Goal: Task Accomplishment & Management: Manage account settings

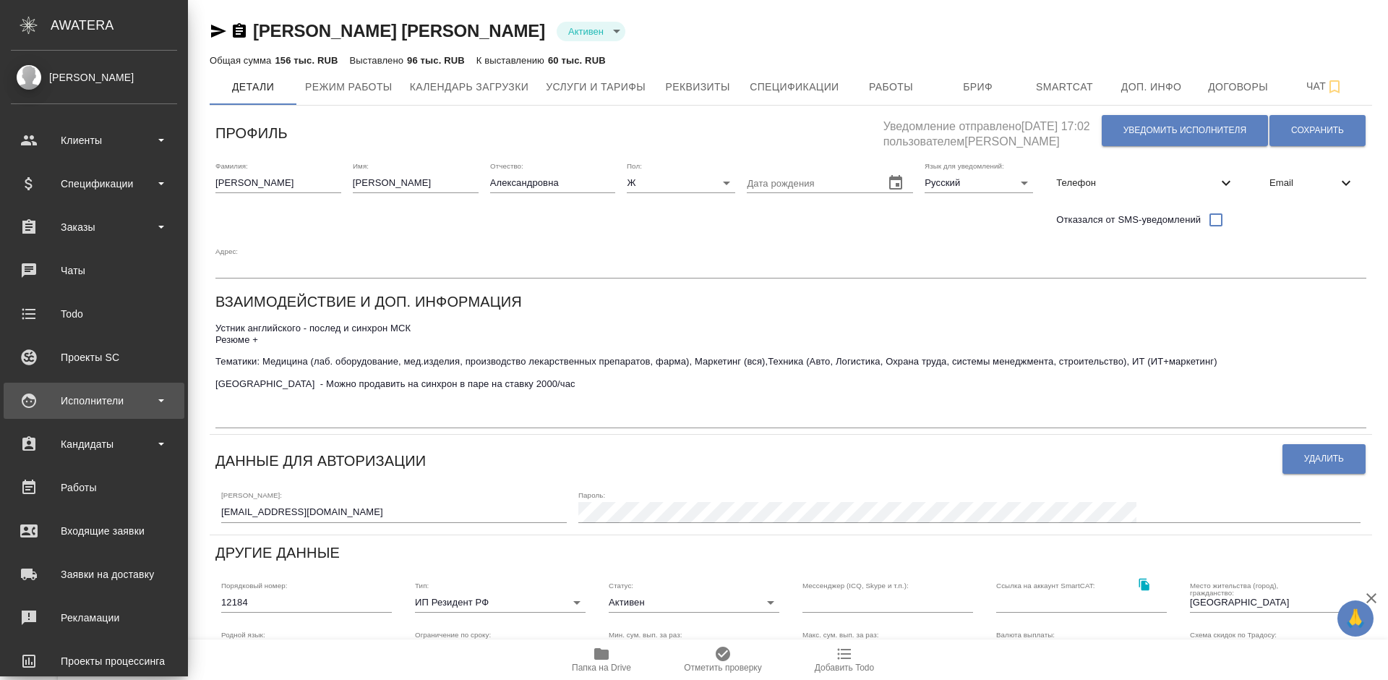
click at [116, 395] on div "Исполнители" at bounding box center [94, 401] width 166 height 22
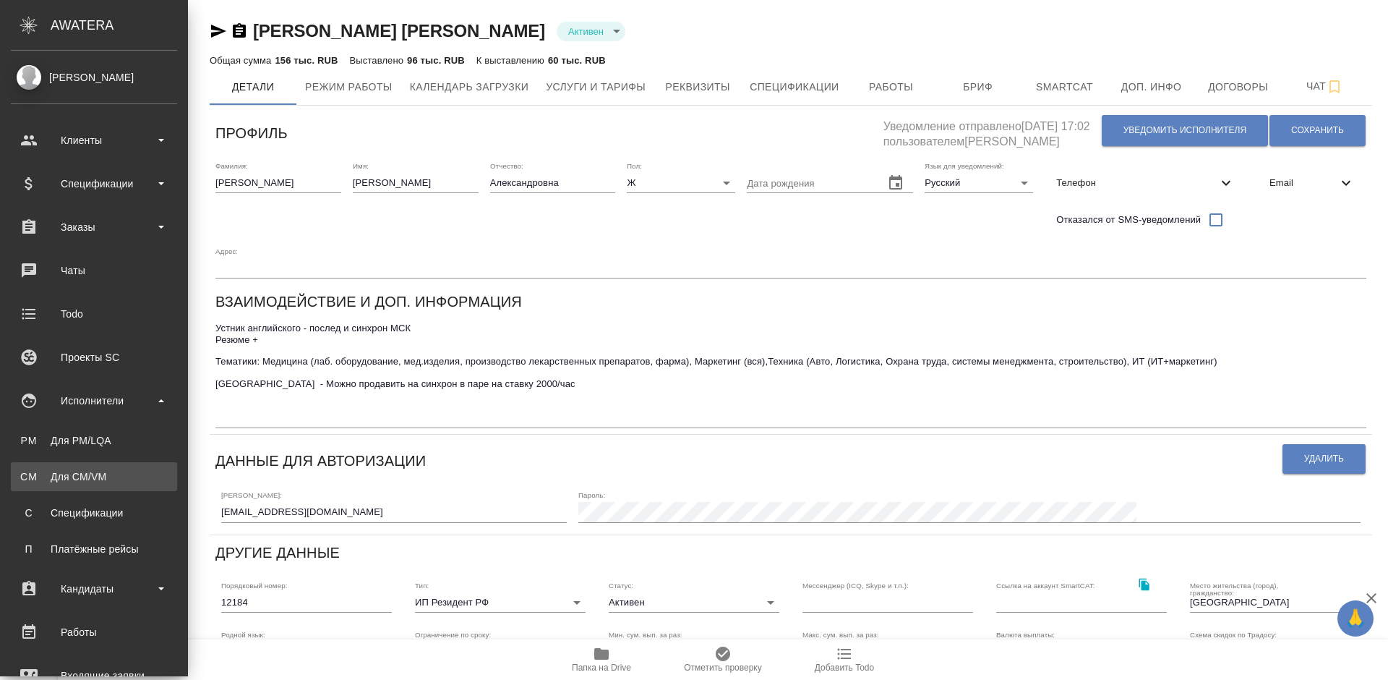
click at [146, 481] on div "Для CM/VM" at bounding box center [94, 476] width 152 height 14
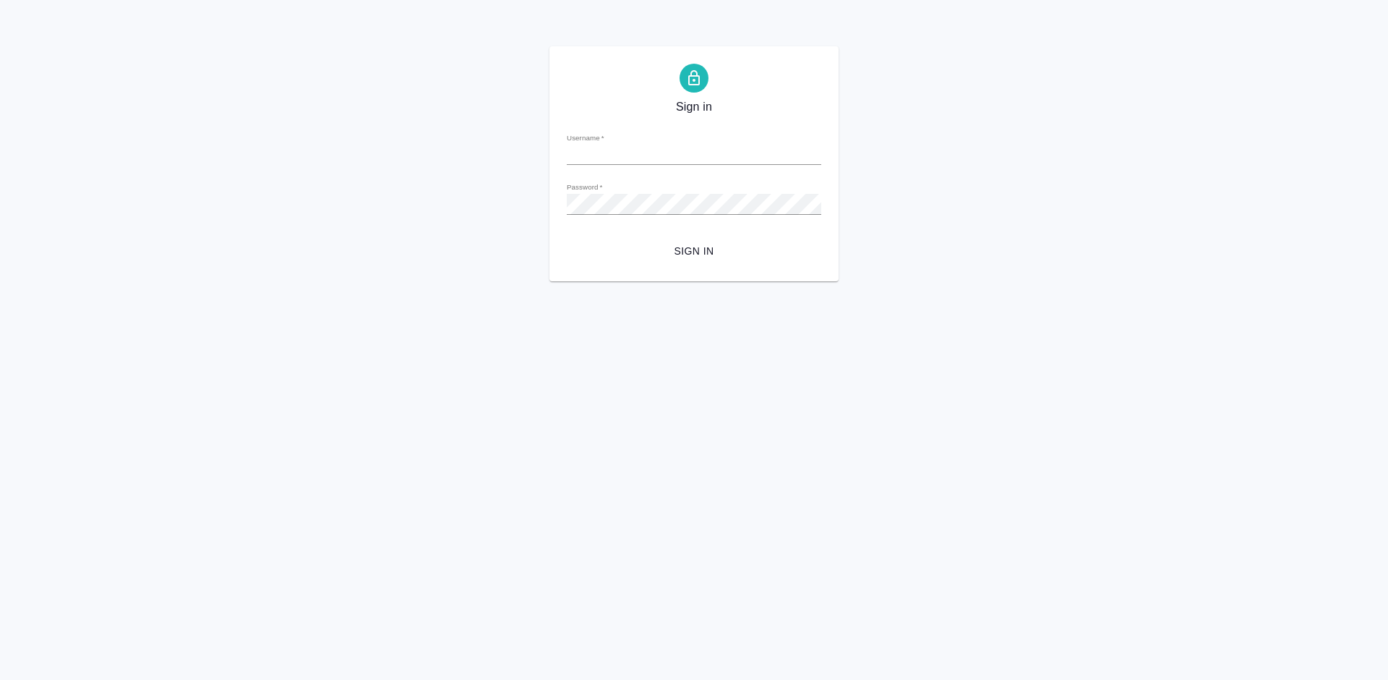
type input "olya-st1995@yandex.ru"
click at [781, 150] on input "olya-st1995@yandex.ru" at bounding box center [694, 155] width 254 height 20
drag, startPoint x: 675, startPoint y: 151, endPoint x: 536, endPoint y: 168, distance: 139.9
click at [536, 168] on div "Sign in Username   * olya-st1995@yandex.ru Password   * urlPath   * / Sign in" at bounding box center [694, 163] width 1388 height 235
type input "a.lazareva@awatera.com"
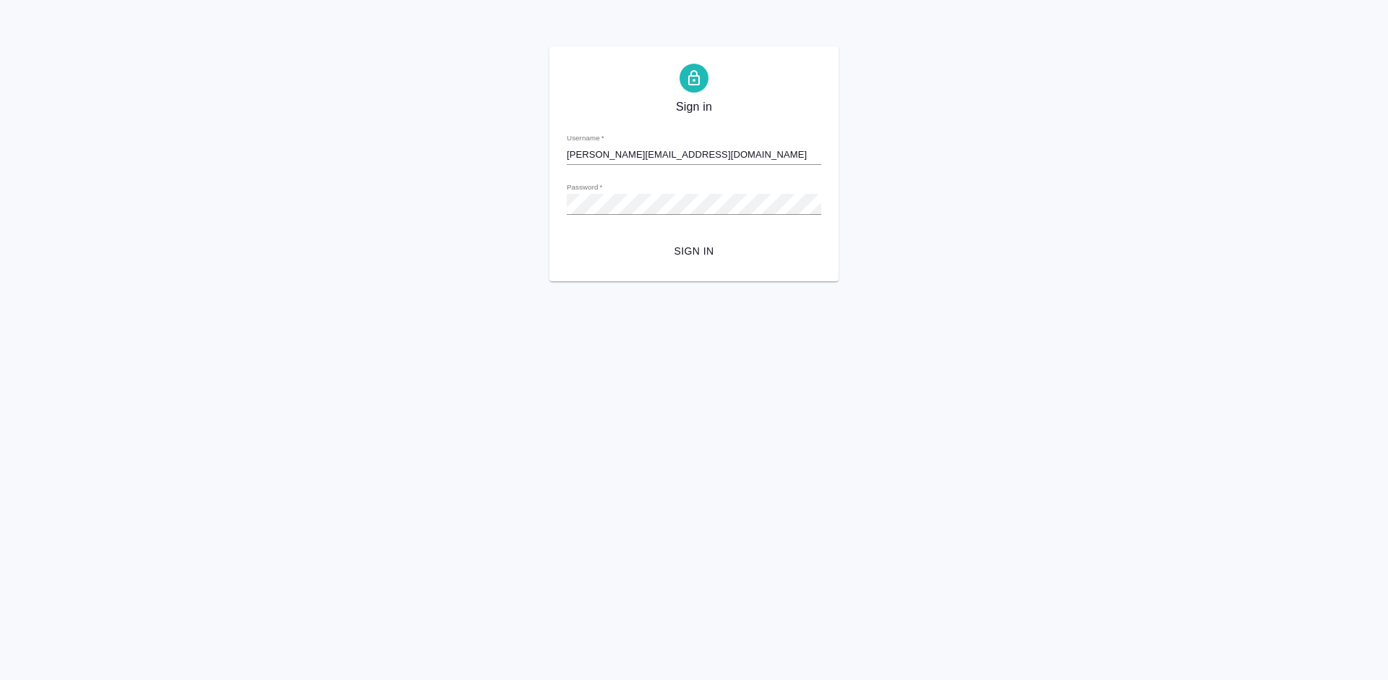
click at [693, 252] on span "Sign in" at bounding box center [693, 251] width 231 height 18
click at [558, 208] on div "Sign in Username   * a.lazareva@awatera.com Password   * urlPath   * / Sign in" at bounding box center [693, 163] width 289 height 235
click at [686, 249] on span "Sign in" at bounding box center [693, 251] width 231 height 18
click at [555, 202] on div "Sign in Username   * a.lazareva@awatera.com Password   * urlPath   * / Sign in" at bounding box center [693, 163] width 289 height 235
click at [700, 247] on span "Sign in" at bounding box center [693, 251] width 231 height 18
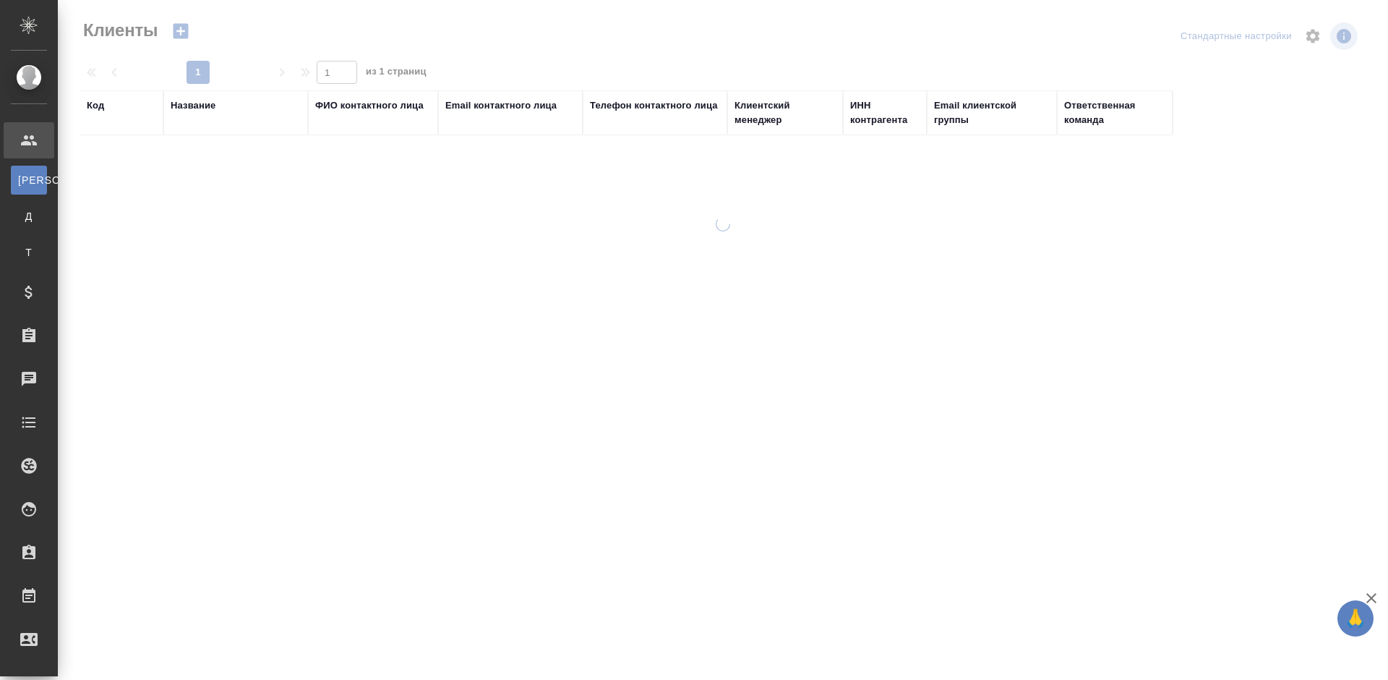
select select "RU"
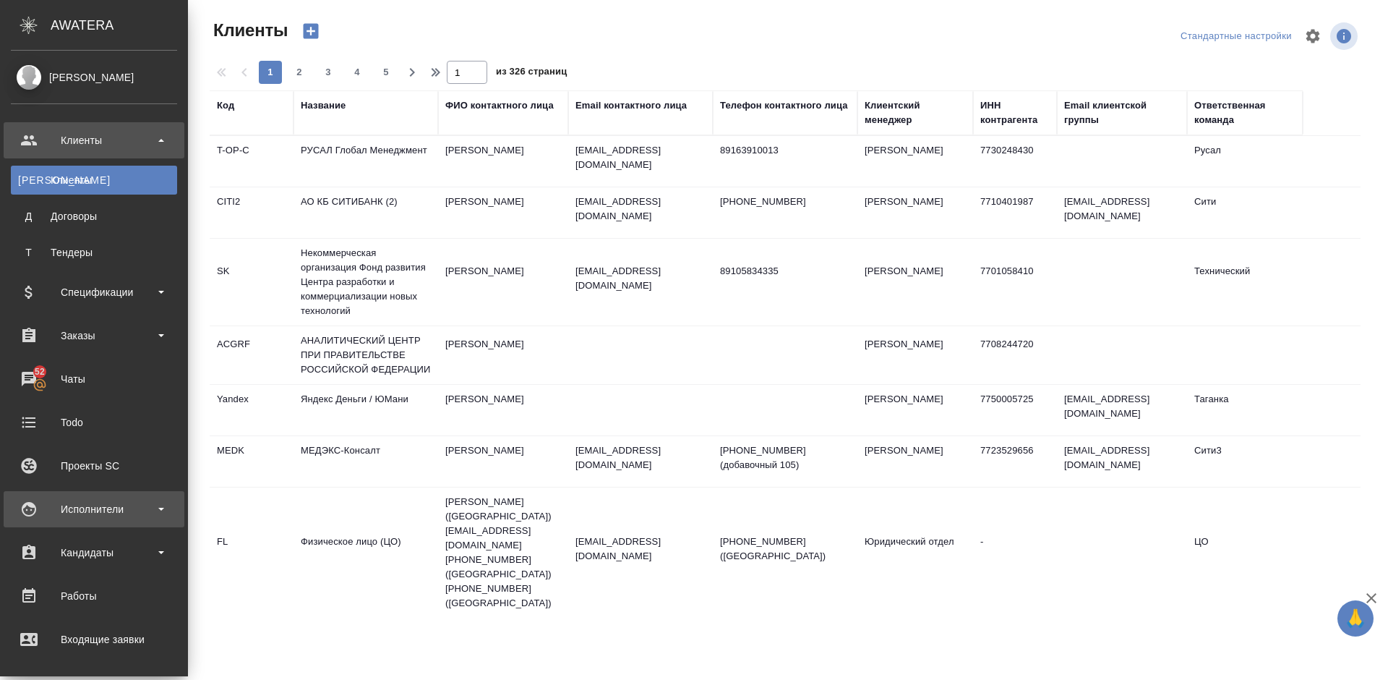
click at [137, 502] on div "Исполнители" at bounding box center [94, 509] width 166 height 22
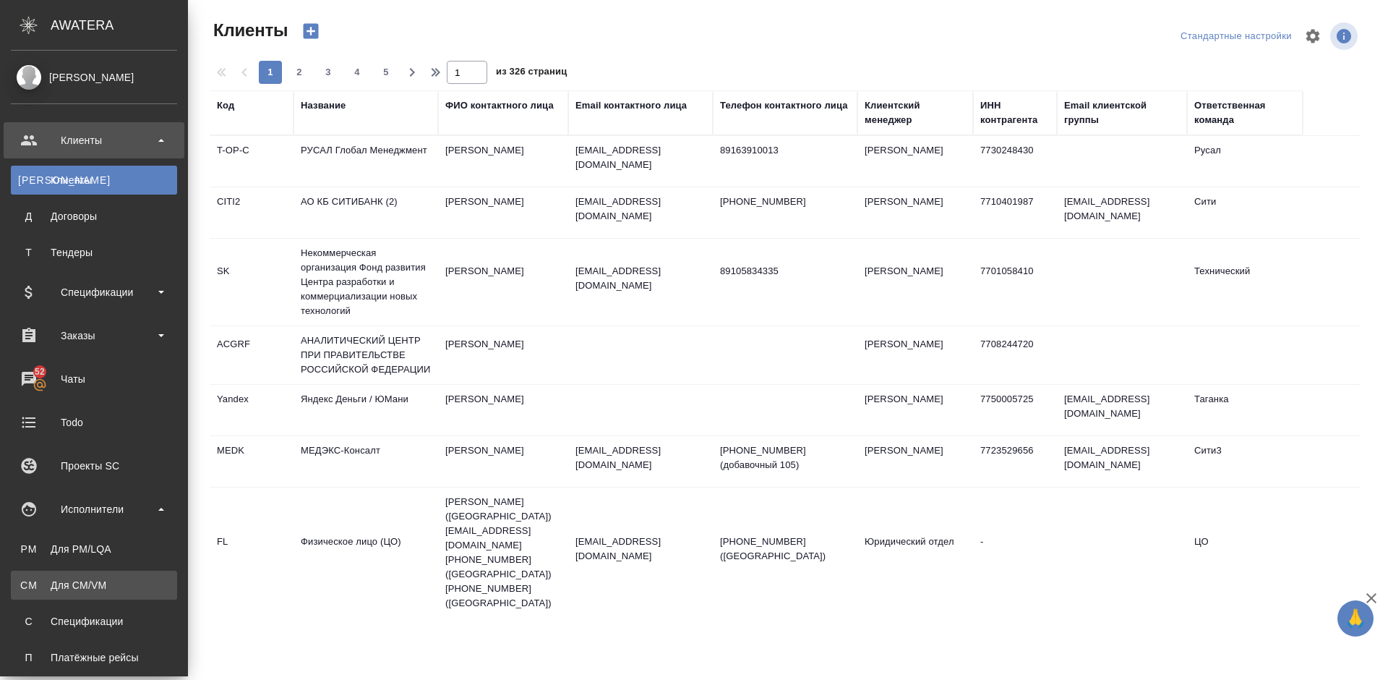
click at [127, 589] on div "Для CM/VM" at bounding box center [94, 585] width 152 height 14
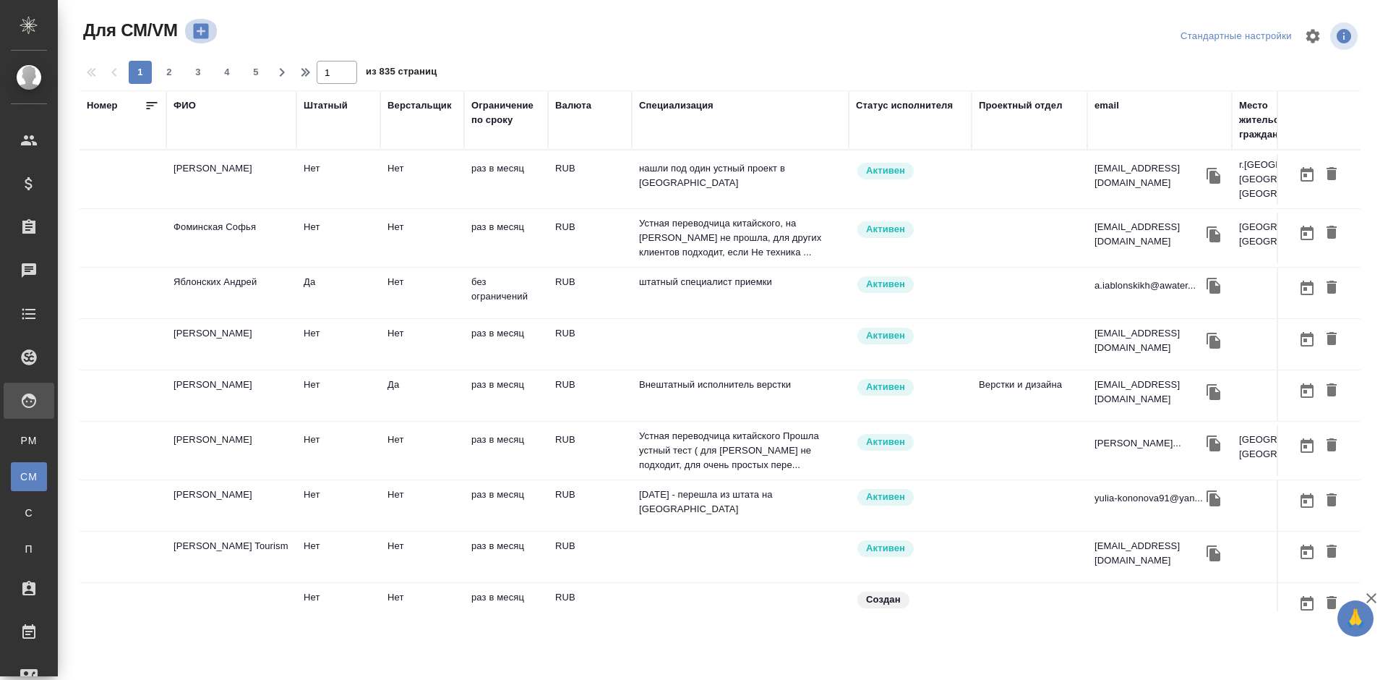
click at [202, 34] on icon "button" at bounding box center [201, 31] width 20 height 20
click at [1112, 108] on div "email" at bounding box center [1107, 105] width 25 height 14
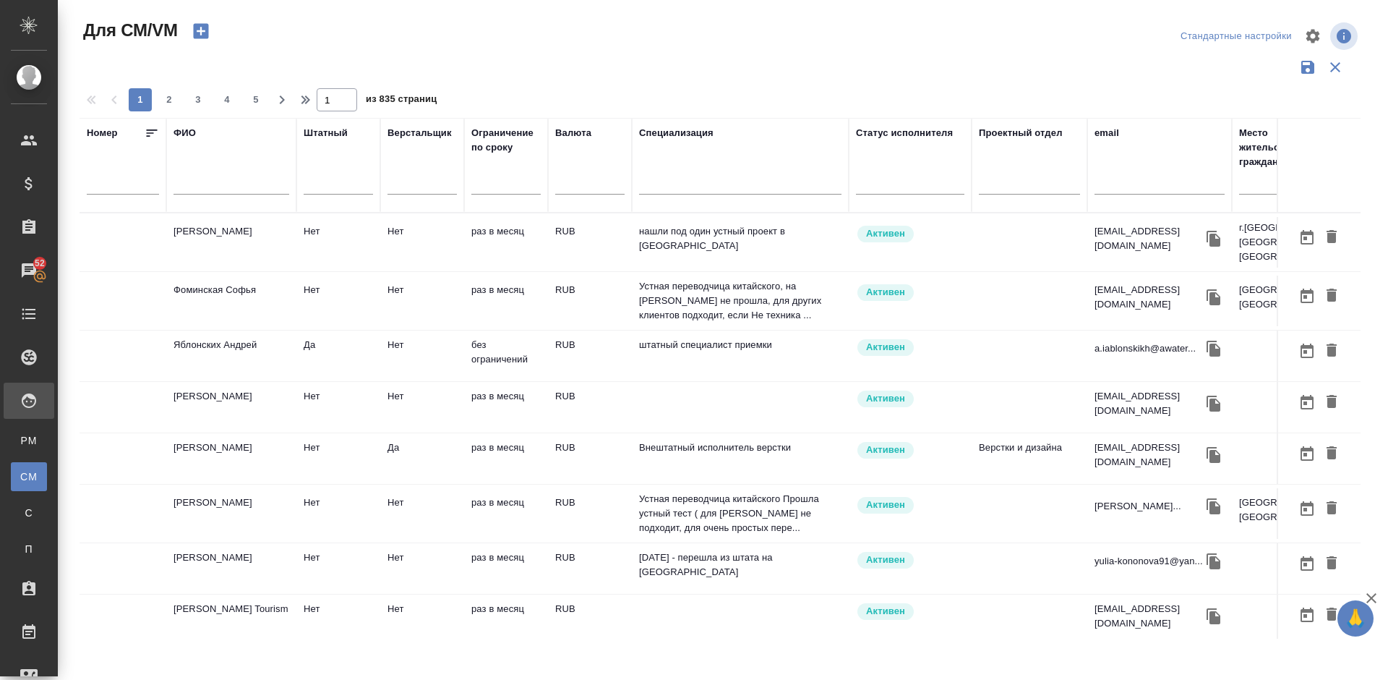
click at [1137, 176] on input "text" at bounding box center [1160, 185] width 130 height 18
paste input "[EMAIL_ADDRESS][DOMAIN_NAME]"
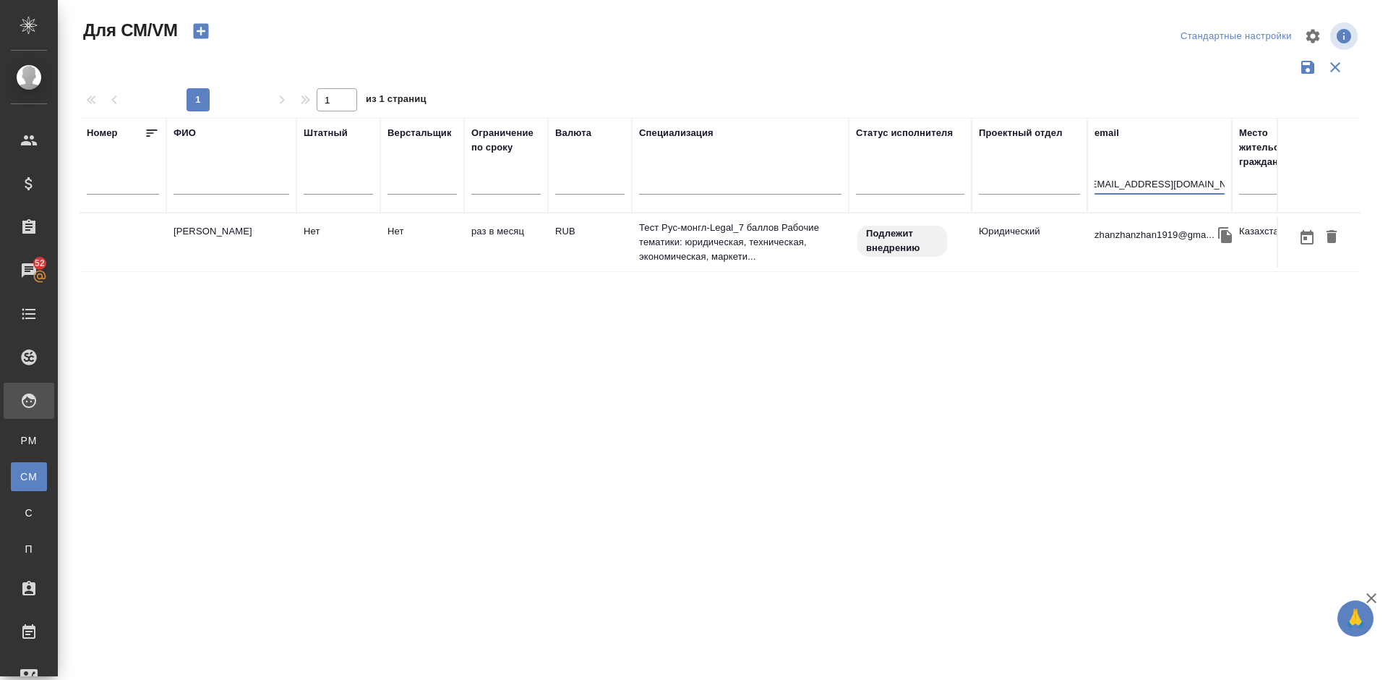
type input "[EMAIL_ADDRESS][DOMAIN_NAME]"
click at [236, 254] on td "Сабихан Мурат" at bounding box center [231, 242] width 130 height 51
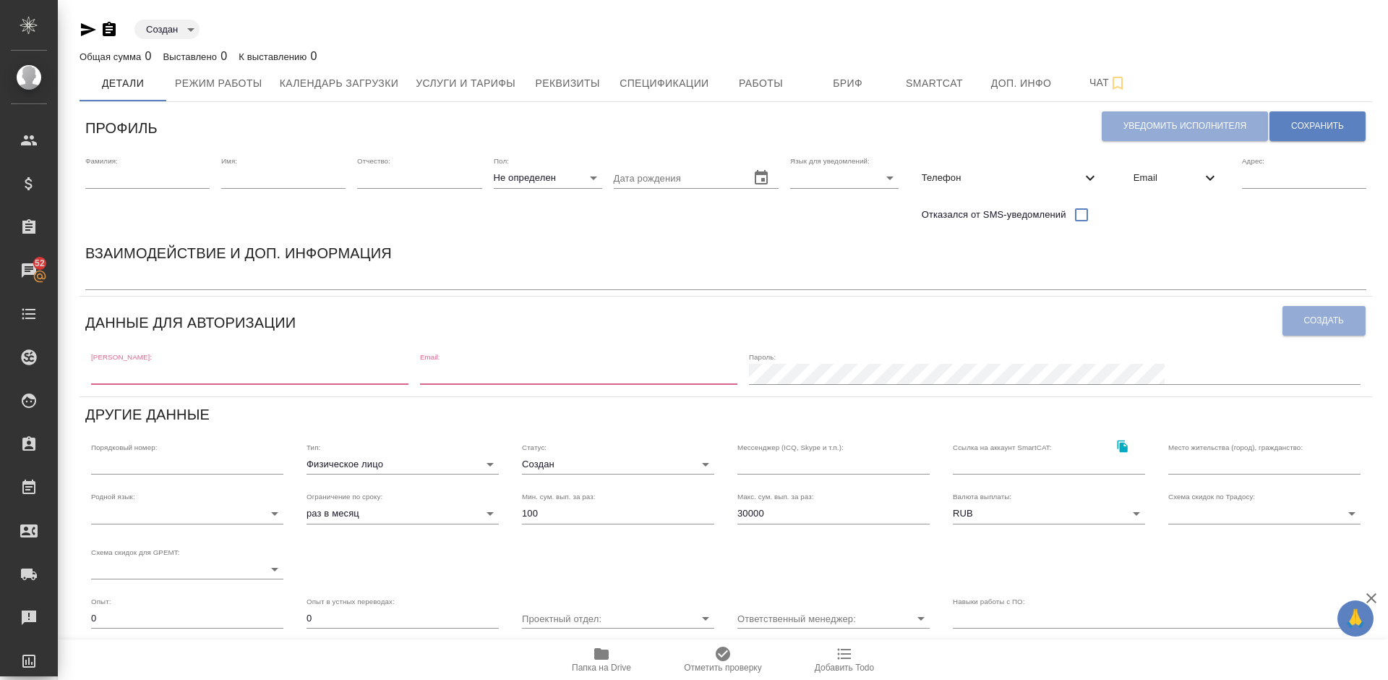
click at [154, 375] on input "text" at bounding box center [249, 374] width 317 height 20
paste input "[EMAIL_ADDRESS][DOMAIN_NAME]"
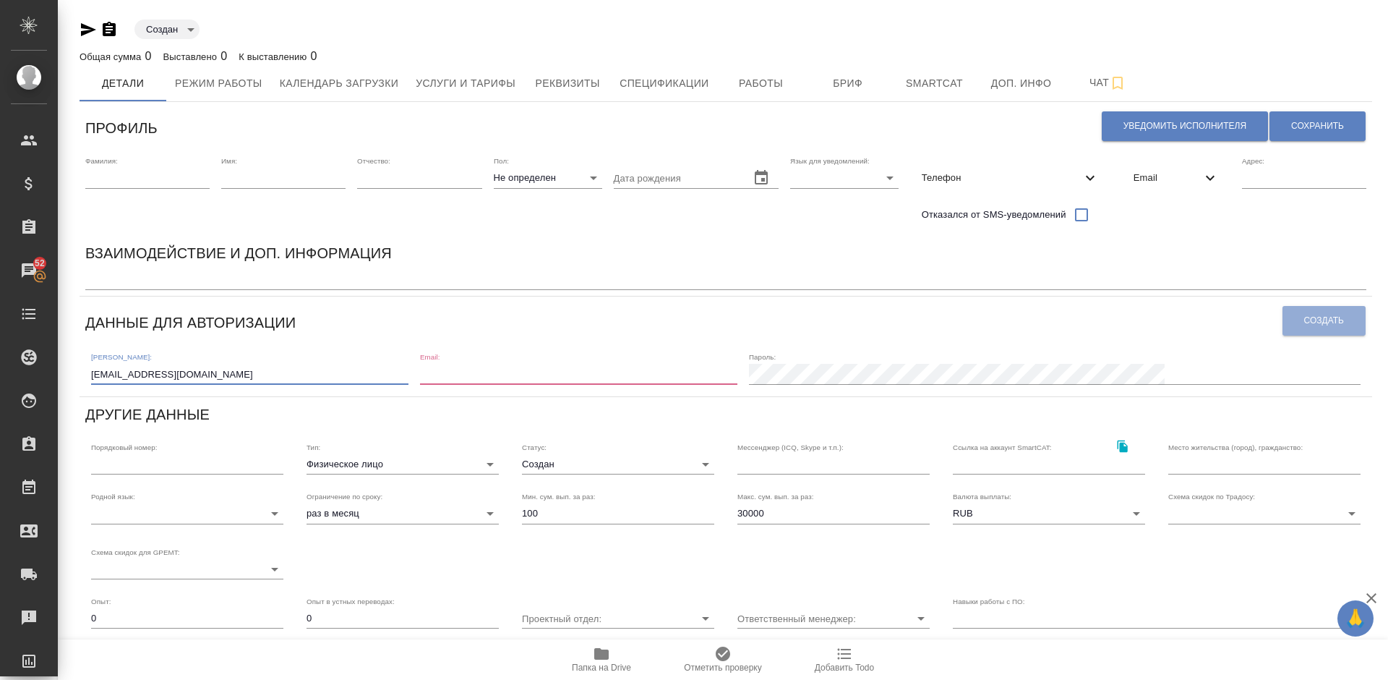
type input "[EMAIL_ADDRESS][DOMAIN_NAME]"
paste input "zhanzhanzhan1919@gmail.com"
click at [555, 380] on input "email" at bounding box center [578, 374] width 317 height 20
type input "zhanzhanzhan1919@gmail.com"
click at [1319, 314] on span "Создать" at bounding box center [1324, 320] width 40 height 12
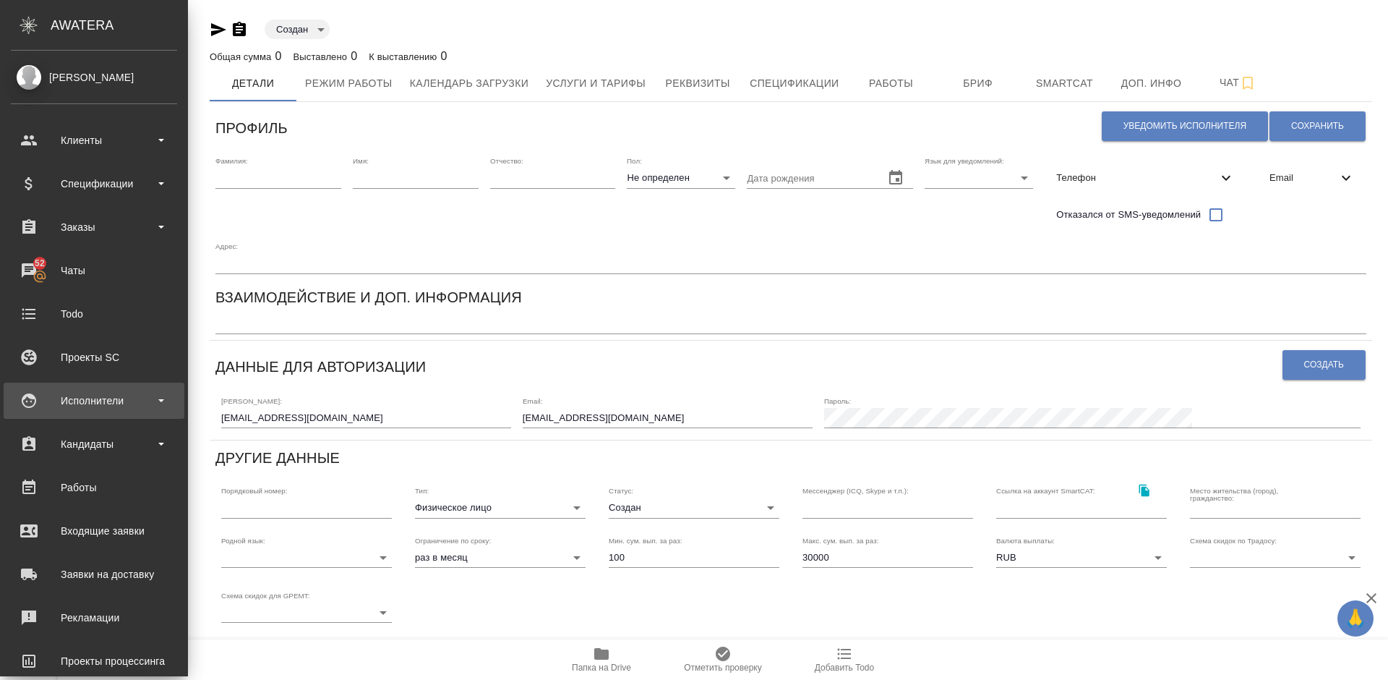
click at [99, 395] on div "Исполнители" at bounding box center [94, 401] width 166 height 22
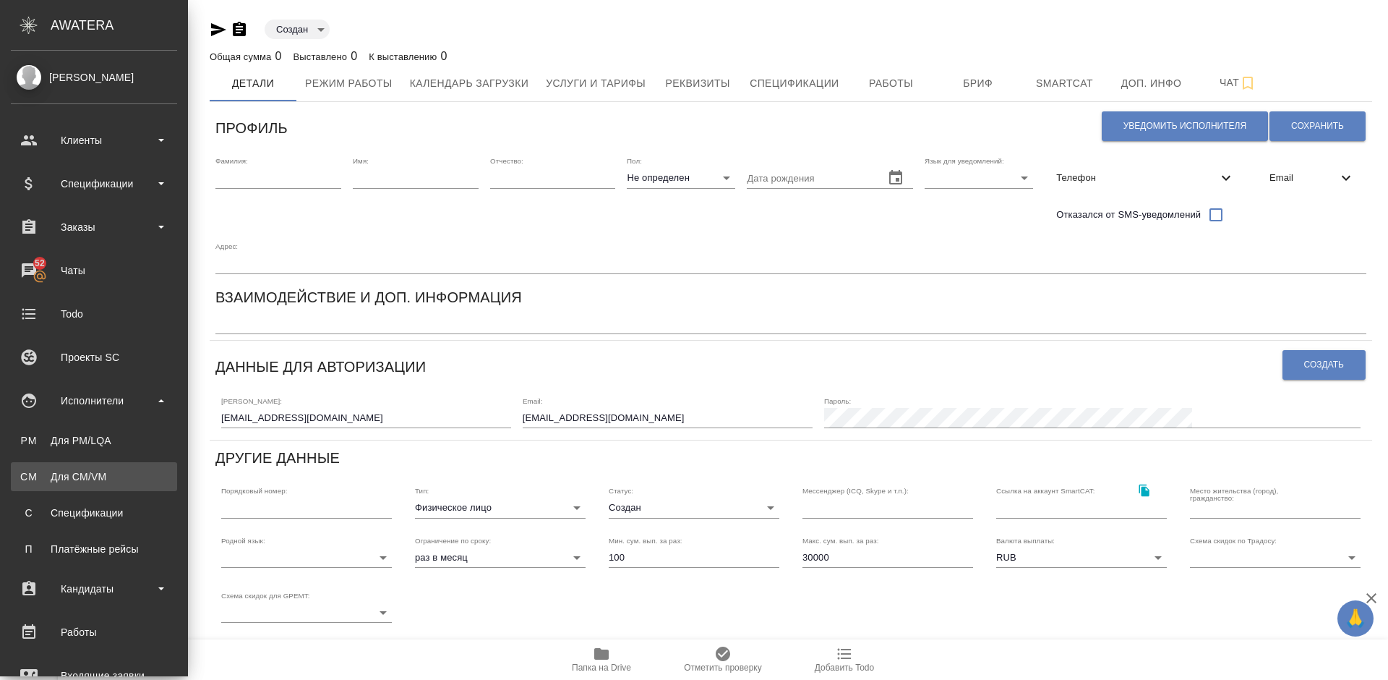
click at [122, 475] on div "Для CM/VM" at bounding box center [94, 476] width 152 height 14
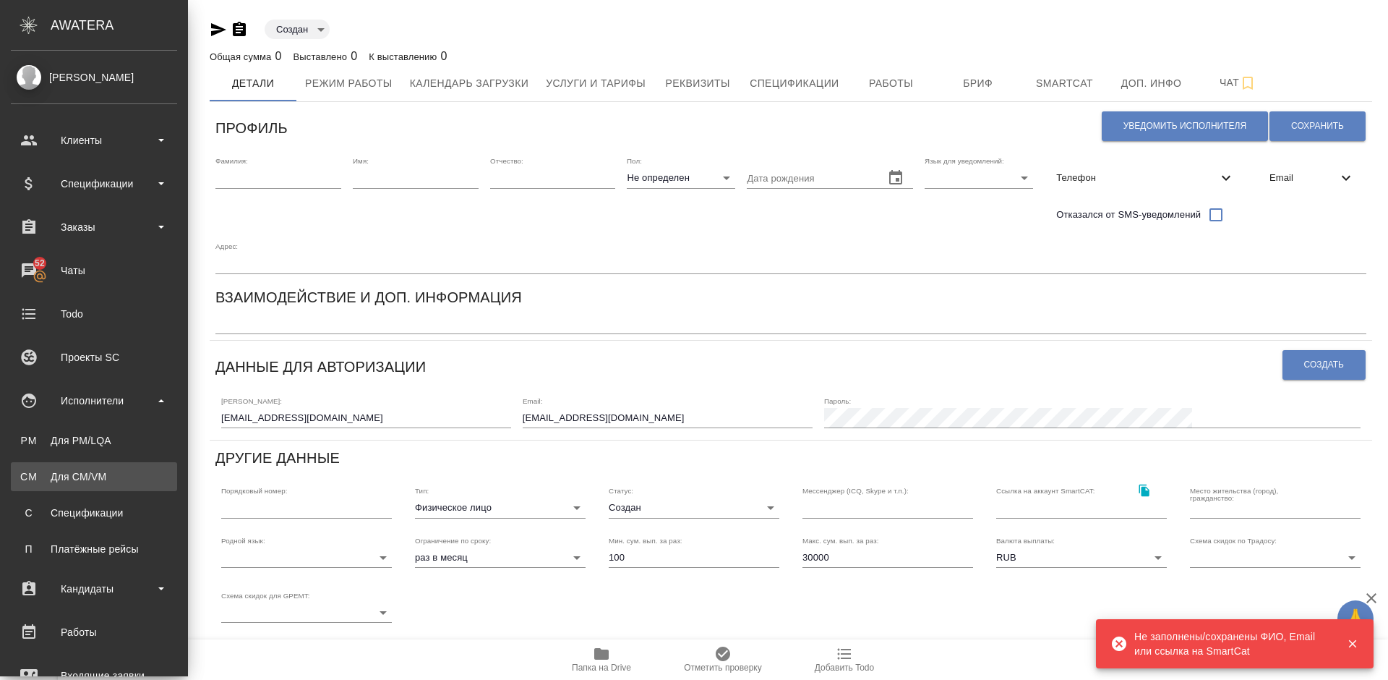
click at [86, 482] on div "Для CM/VM" at bounding box center [94, 476] width 152 height 14
click at [114, 438] on div "Для PM/LQA" at bounding box center [94, 440] width 152 height 14
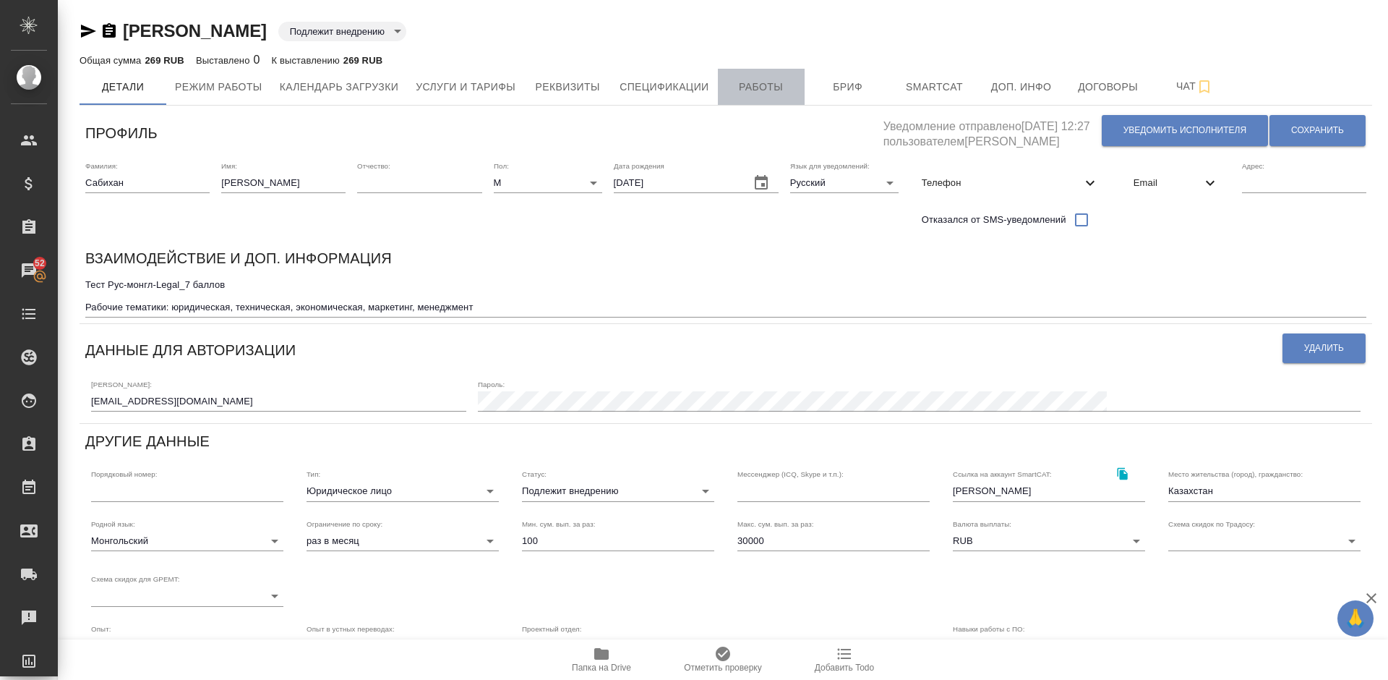
click at [763, 81] on span "Работы" at bounding box center [761, 87] width 69 height 18
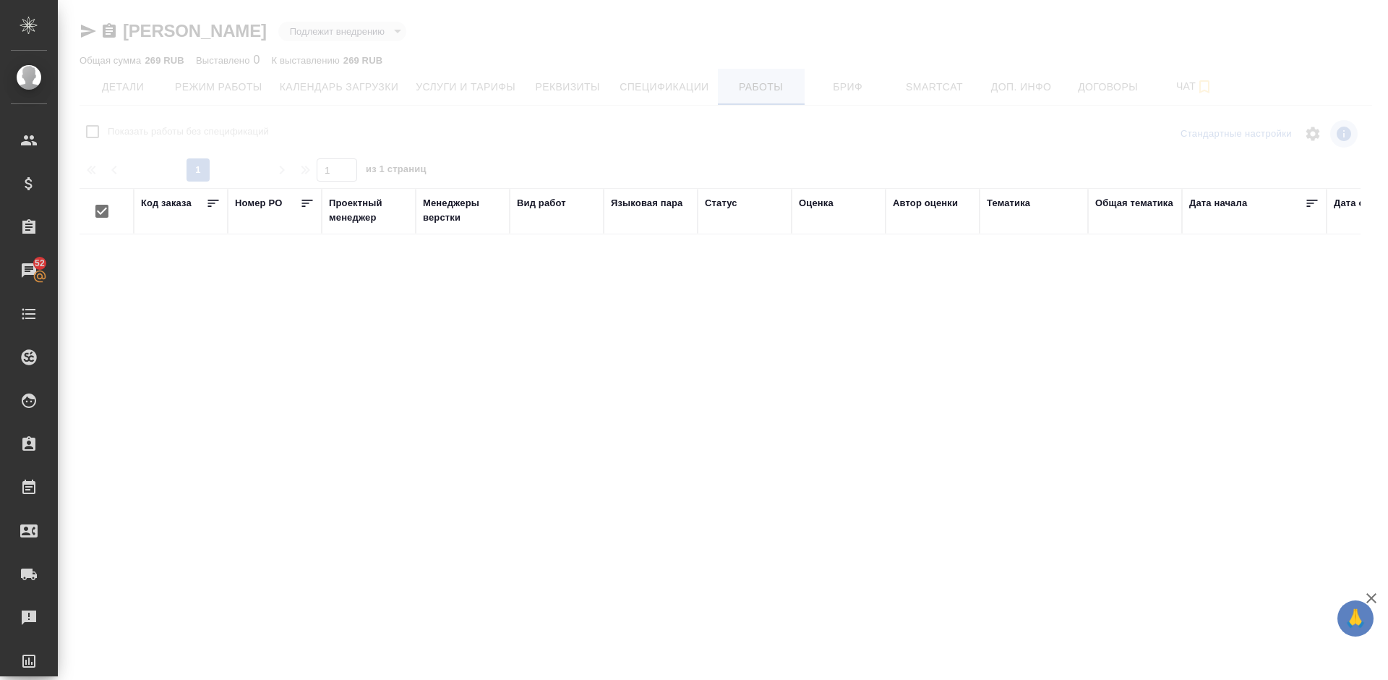
checkbox input "false"
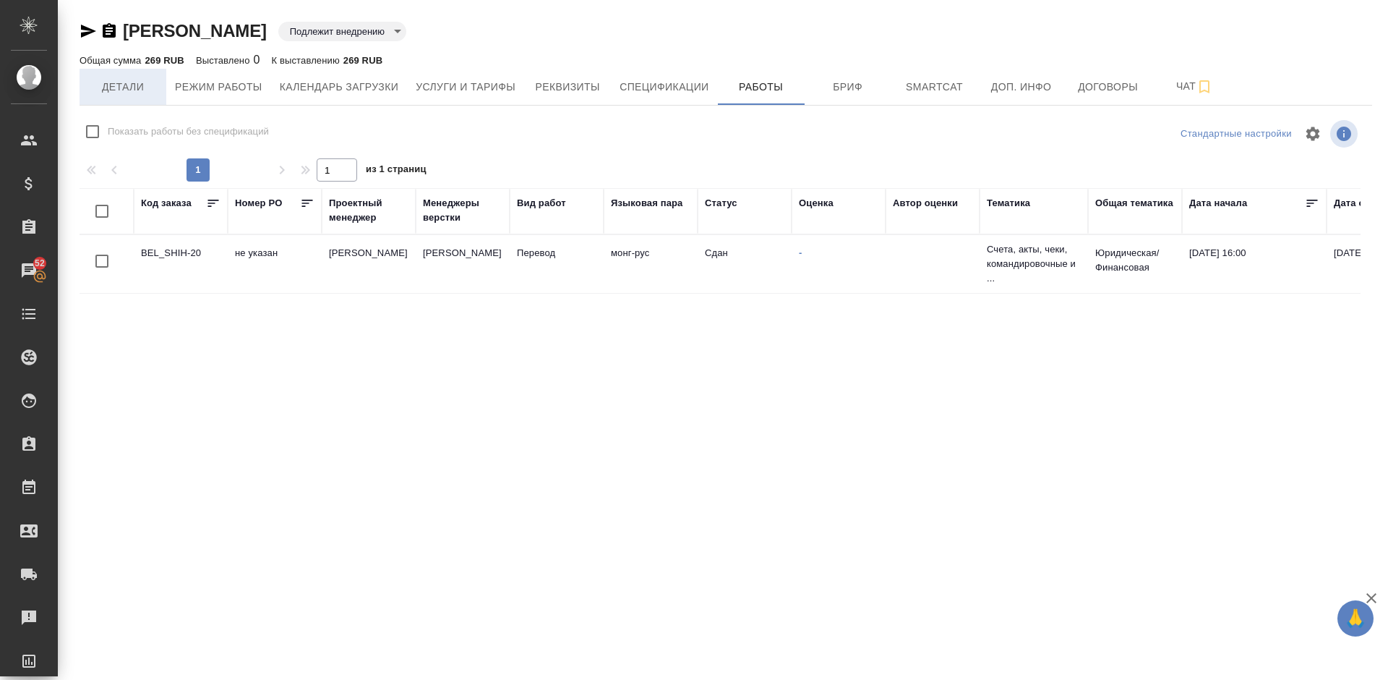
click at [136, 86] on span "Детали" at bounding box center [122, 87] width 69 height 18
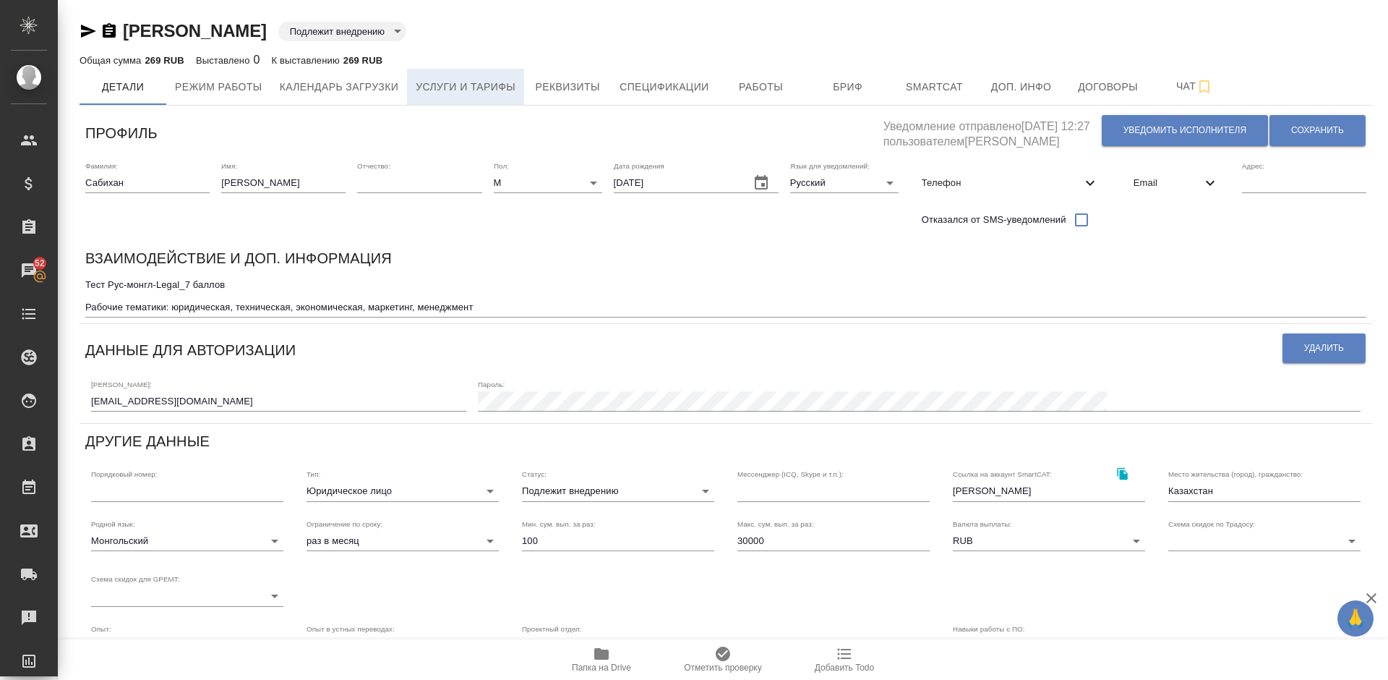
click at [466, 85] on span "Услуги и тарифы" at bounding box center [466, 87] width 100 height 18
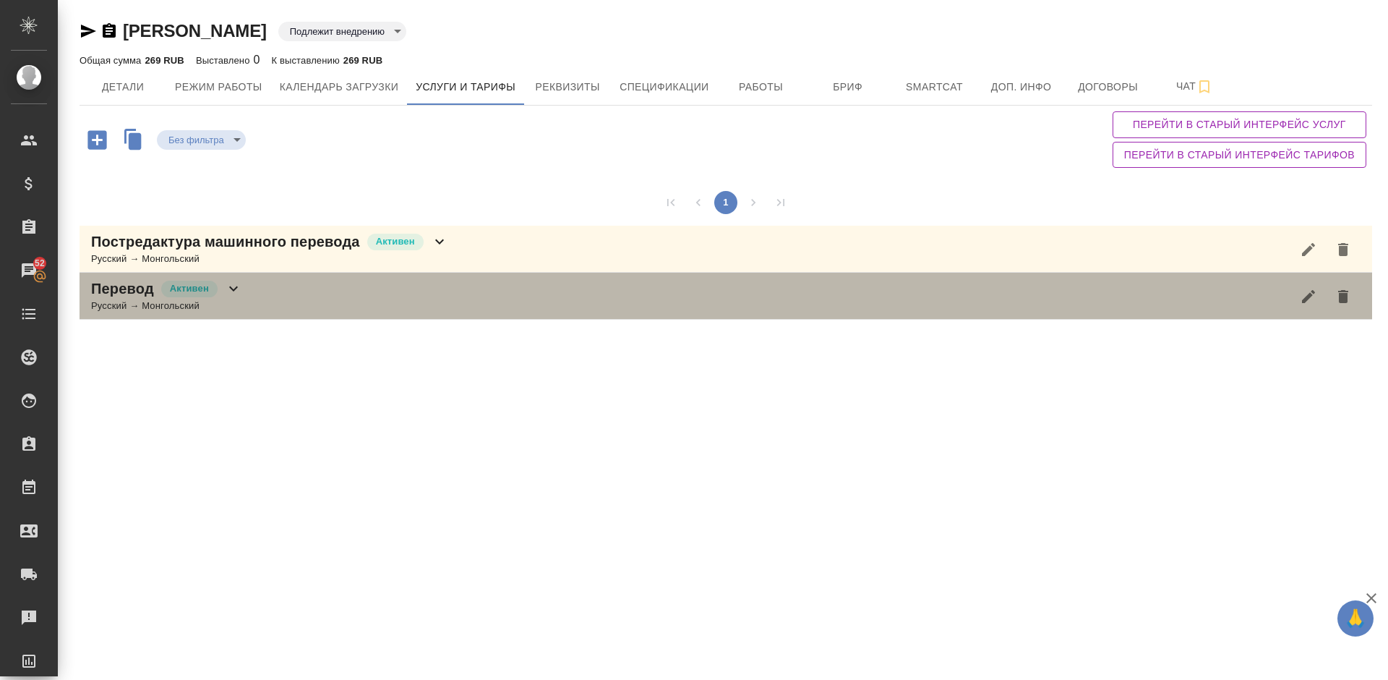
click at [377, 289] on div "Перевод Активен Русский → Монгольский" at bounding box center [726, 296] width 1293 height 47
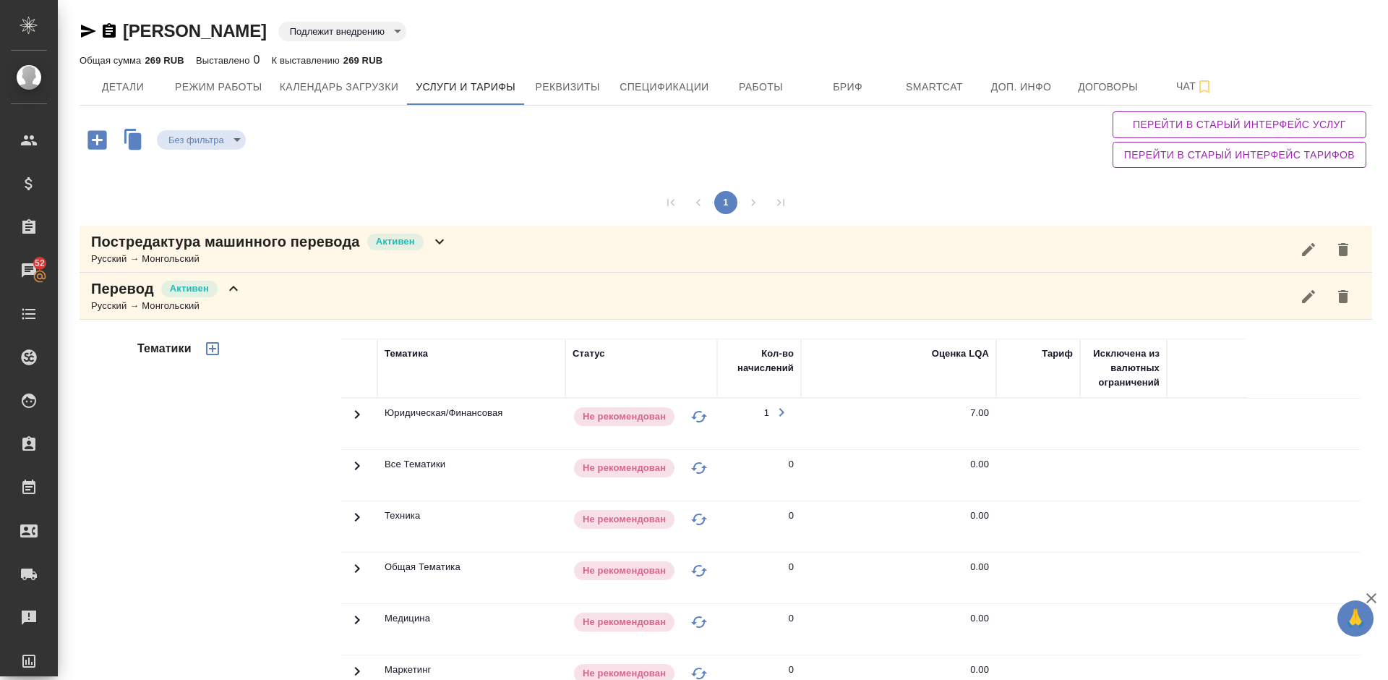
click at [237, 487] on div "Тематики" at bounding box center [237, 570] width 207 height 484
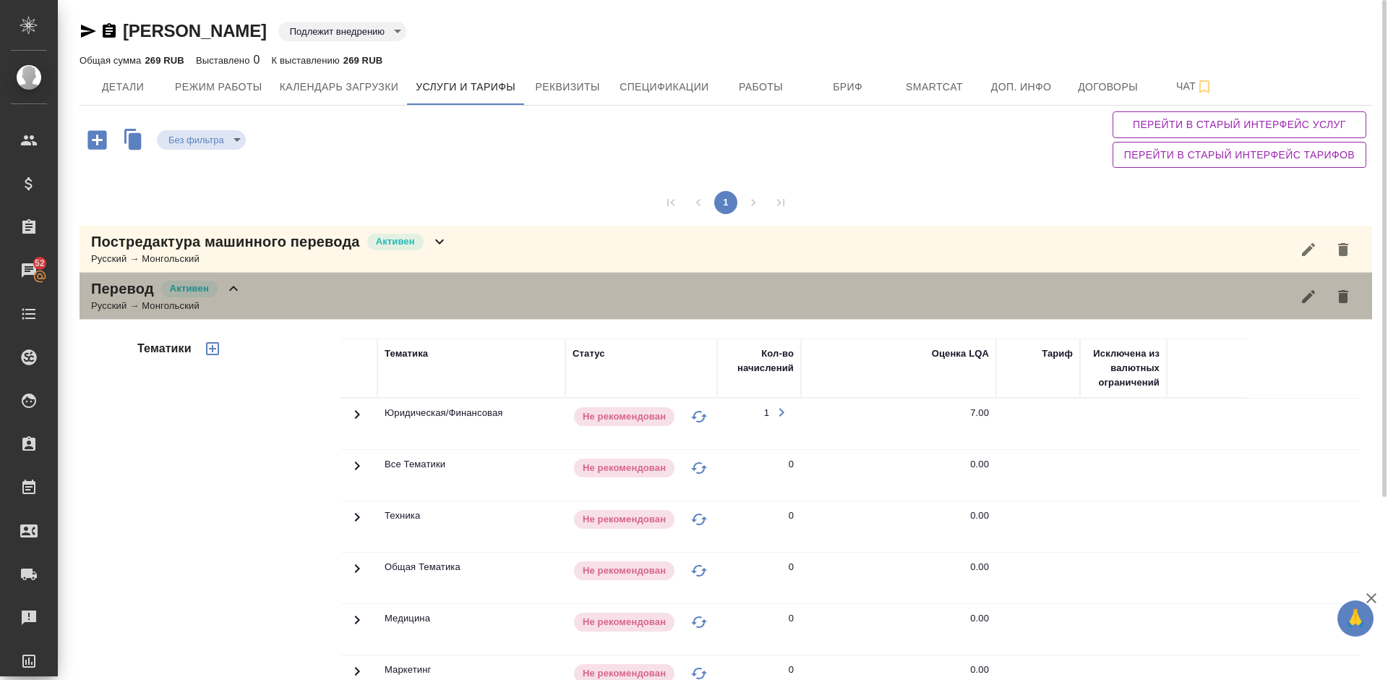
click at [268, 302] on div "Перевод Активен Русский → Монгольский" at bounding box center [726, 296] width 1293 height 47
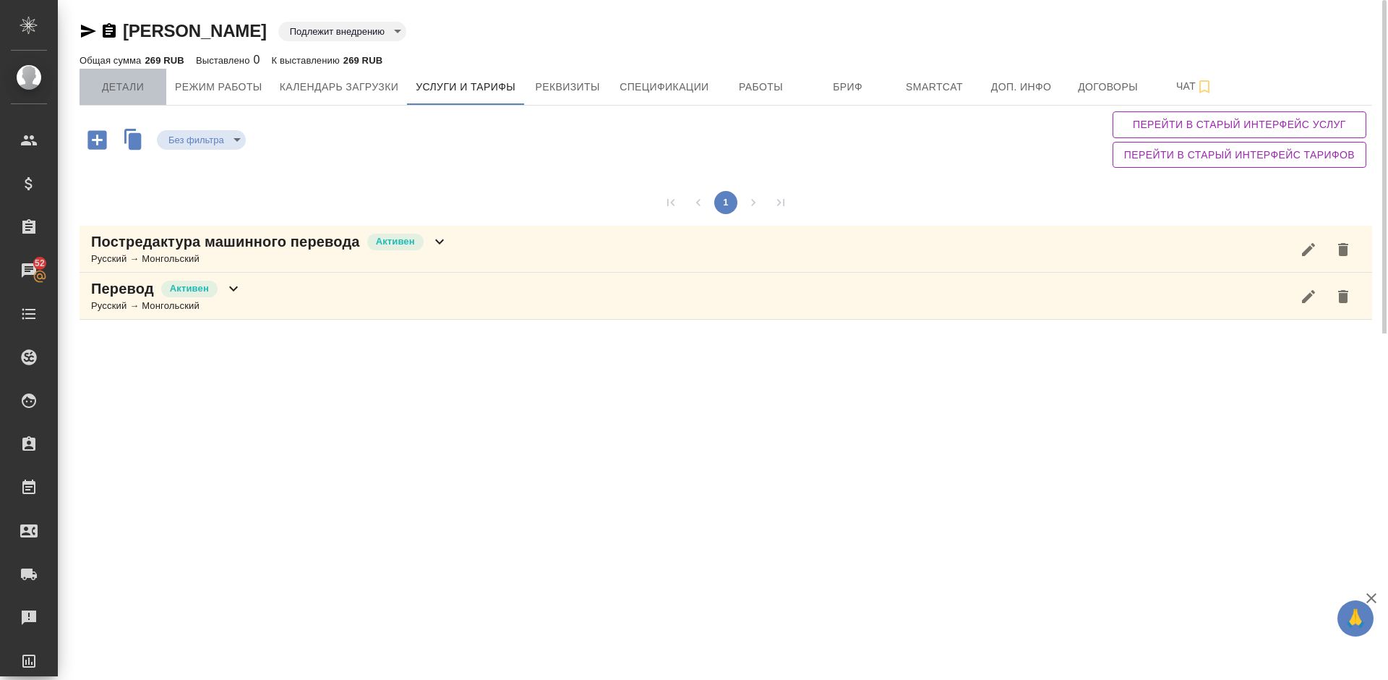
click at [131, 92] on span "Детали" at bounding box center [122, 87] width 69 height 18
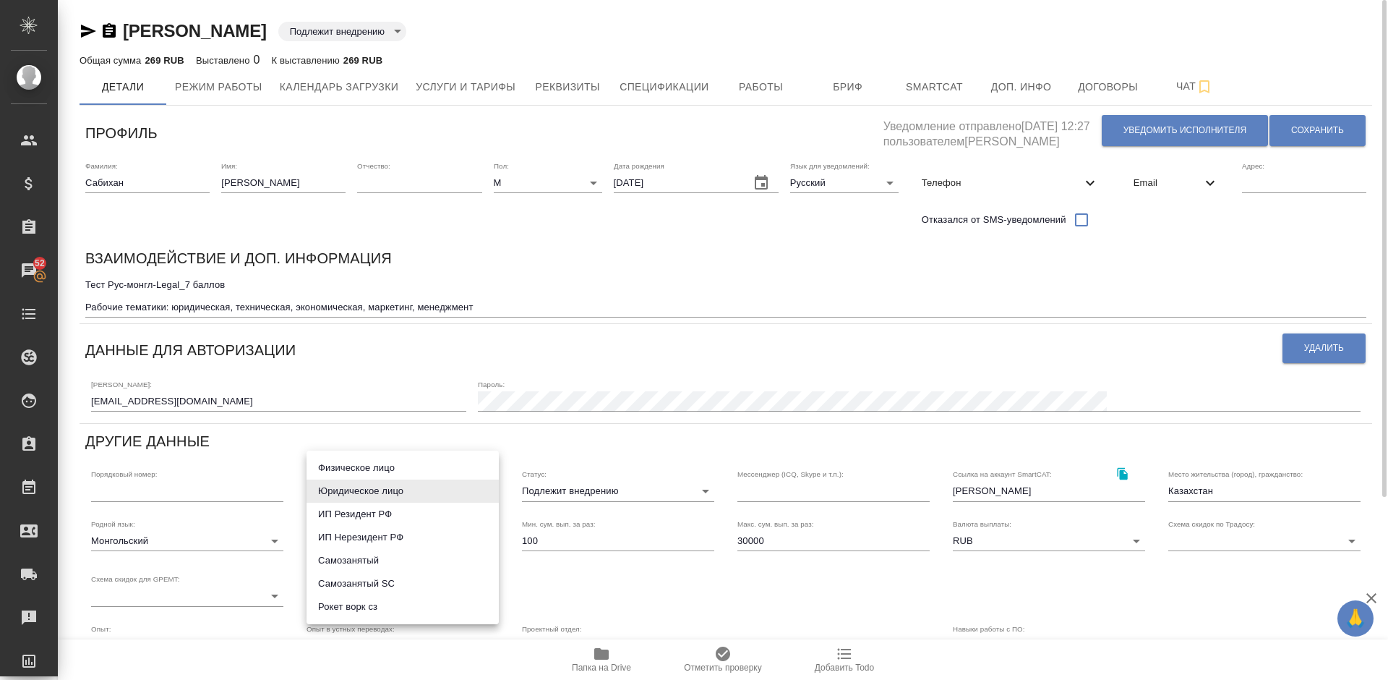
click at [439, 488] on body "🙏 .cls-1 fill:#fff; AWATERA Lazareva Anastasia Клиенты Спецификации Заказы 52 Ч…" at bounding box center [694, 340] width 1388 height 680
click at [394, 467] on li "Физическое лицо" at bounding box center [403, 467] width 192 height 23
type input "private"
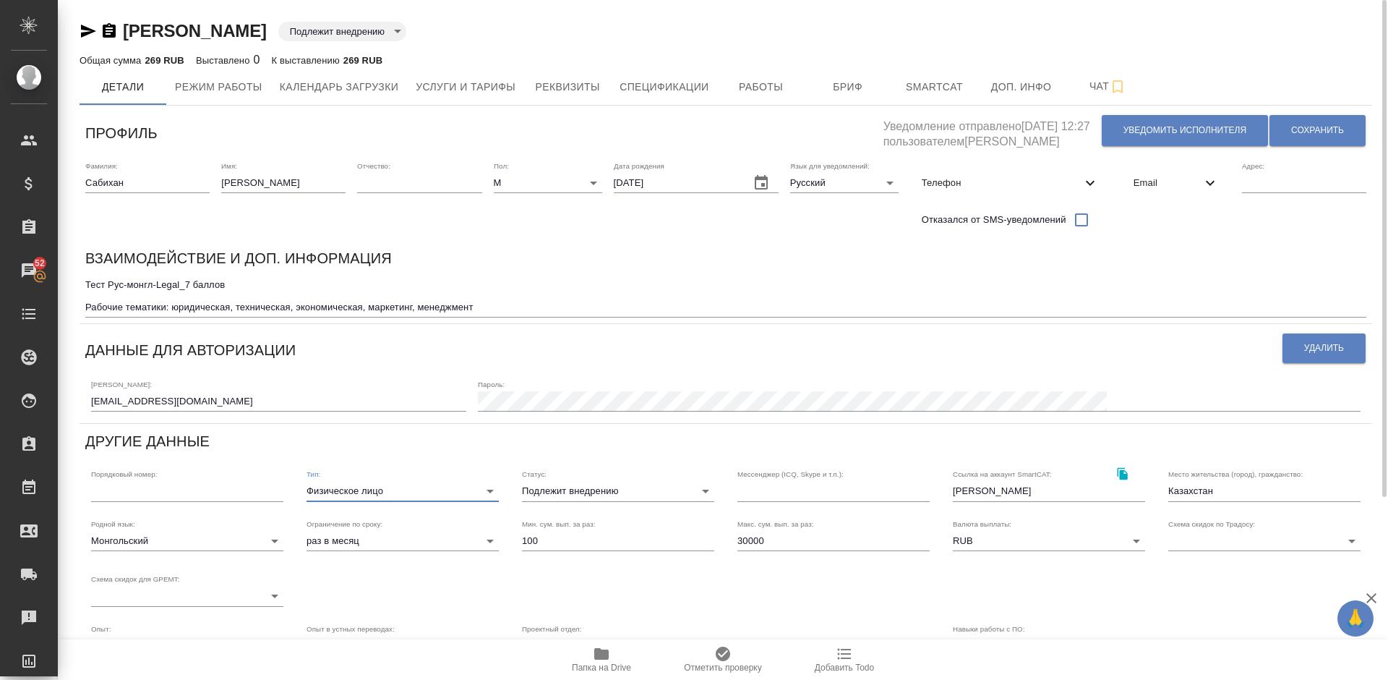
click at [766, 542] on input "30000" at bounding box center [833, 541] width 192 height 20
type input "3"
type input "100000"
click at [1318, 132] on span "Сохранить" at bounding box center [1317, 130] width 53 height 12
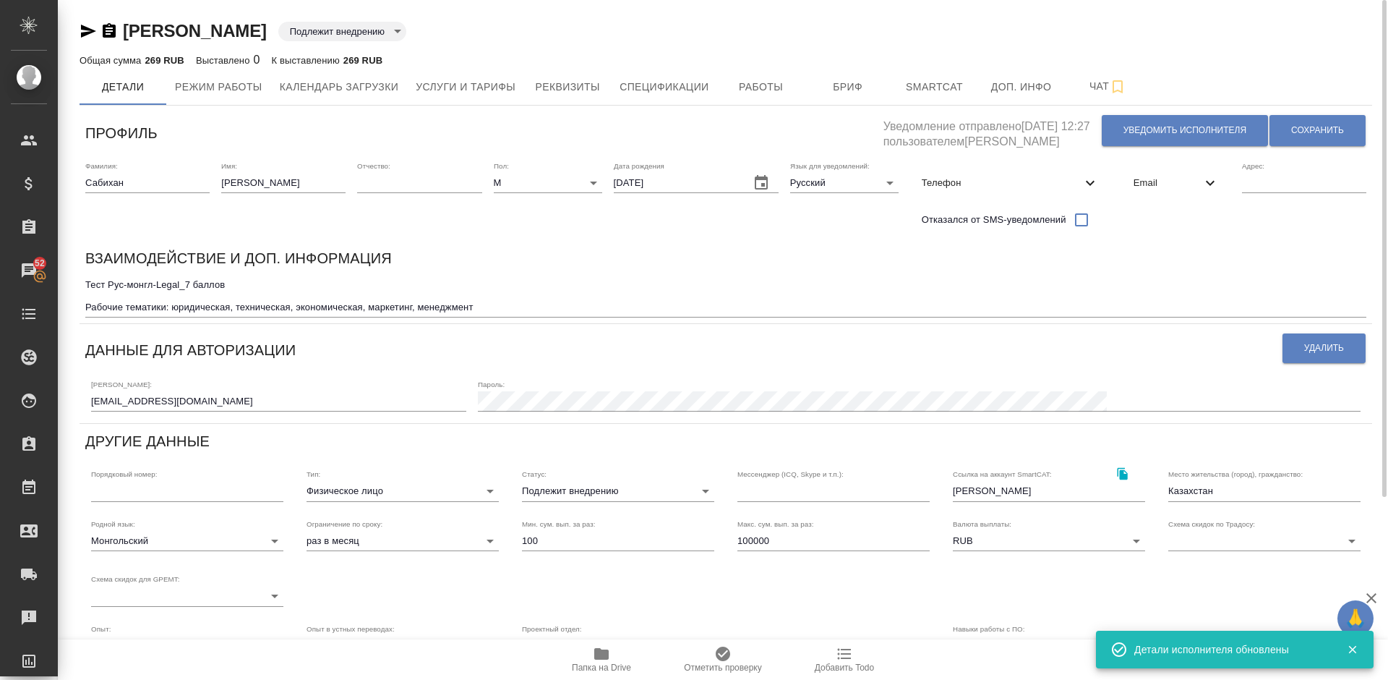
click at [498, 304] on textarea "Тест Рус-монгл-Legal_7 баллов Рабочие тематики: юридическая, техническая, эконо…" at bounding box center [725, 295] width 1281 height 33
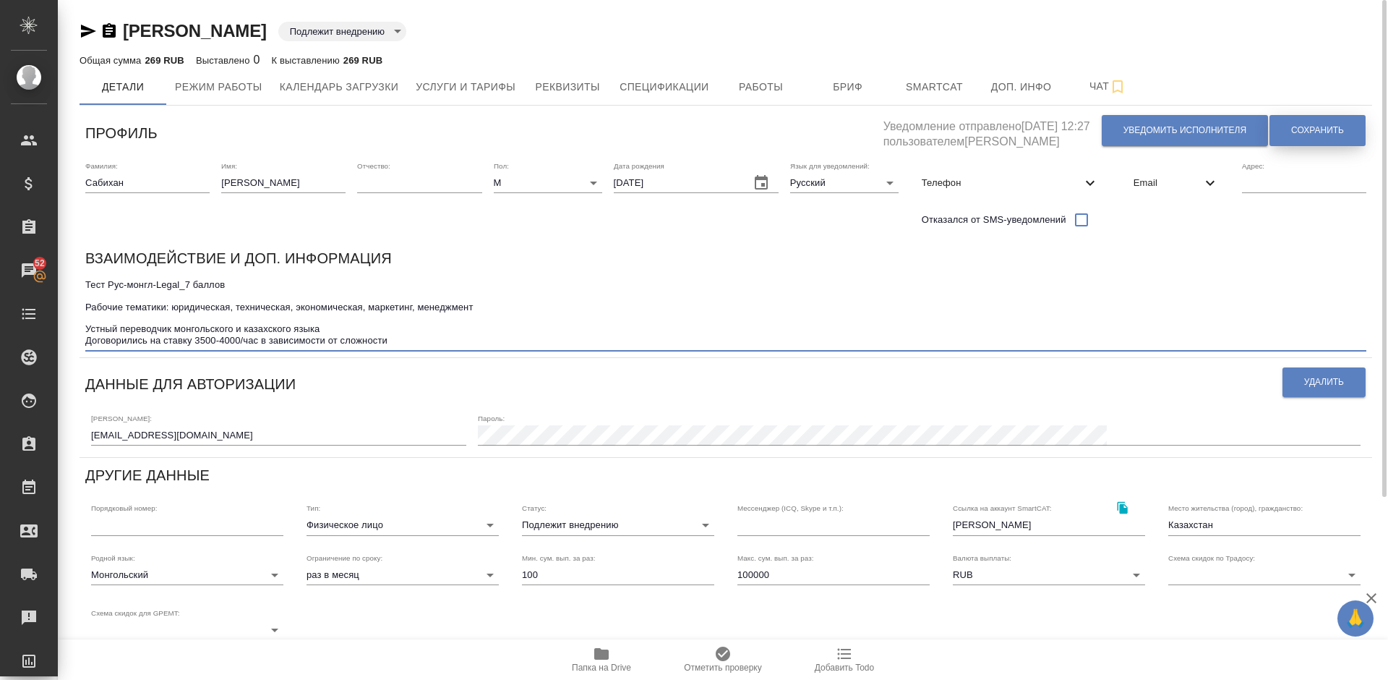
type textarea "Тест Рус-монгл-Legal_7 баллов Рабочие тематики: юридическая, техническая, эконо…"
click at [1296, 129] on span "Сохранить" at bounding box center [1317, 130] width 53 height 12
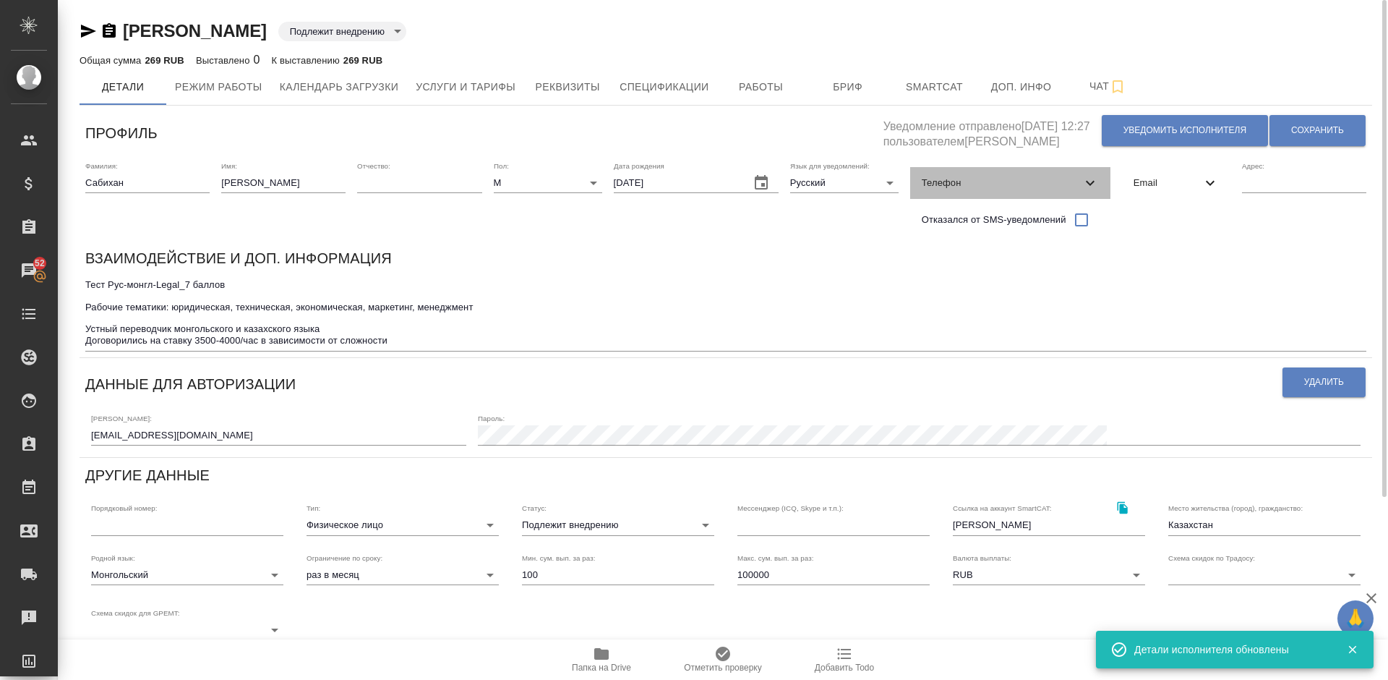
click at [990, 171] on div "Телефон" at bounding box center [1010, 183] width 200 height 32
select select "KZ"
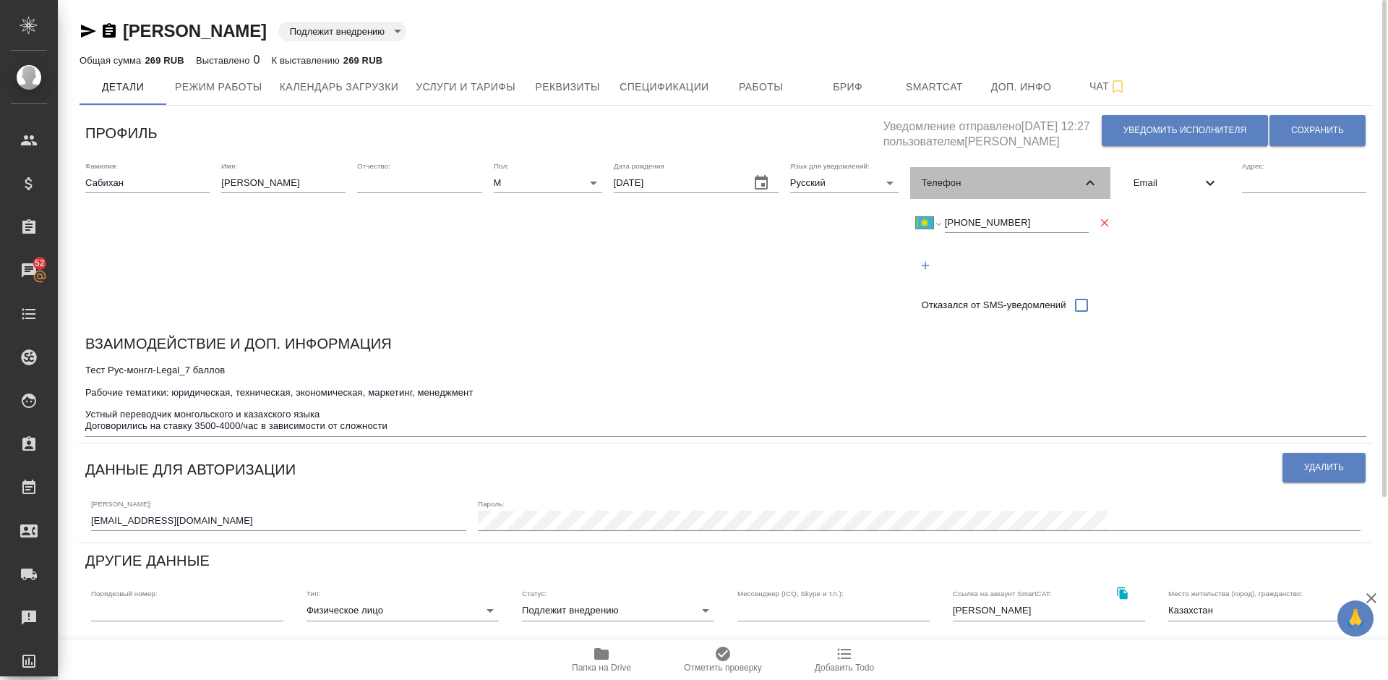
click at [989, 171] on div "Телефон" at bounding box center [1010, 183] width 200 height 32
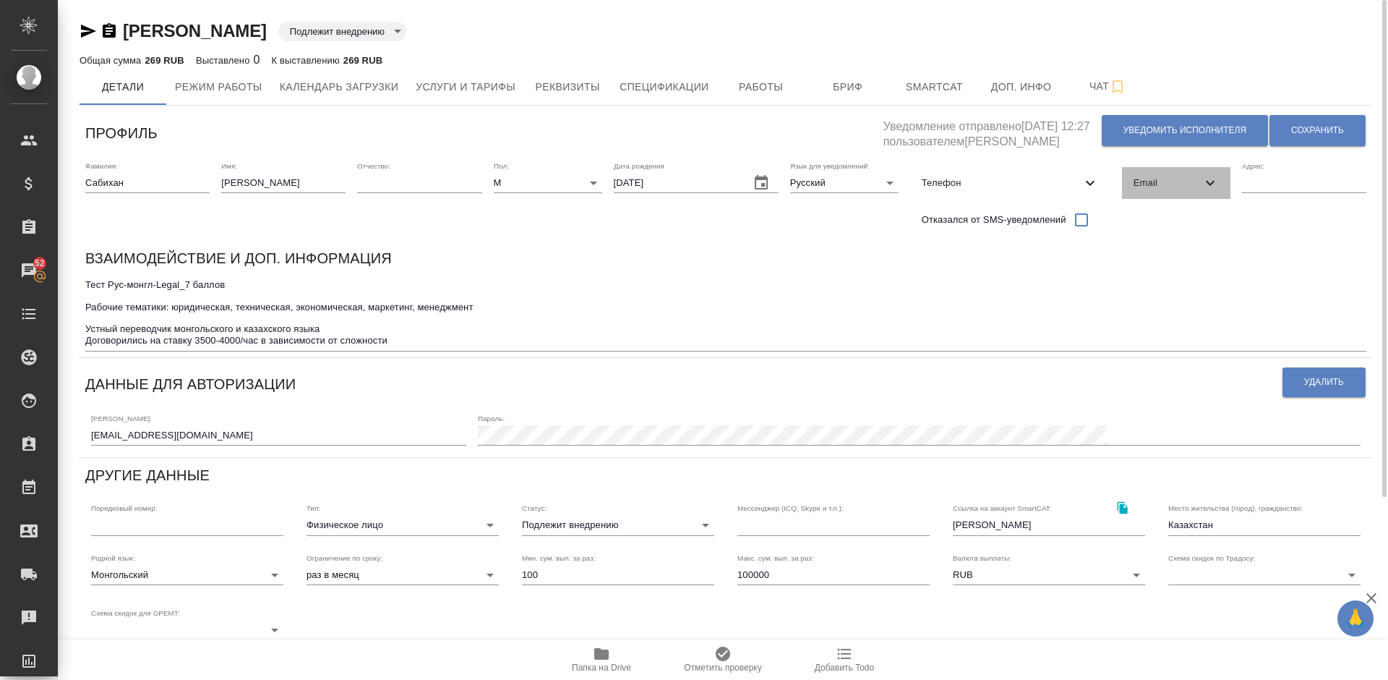
click at [1144, 176] on span "Email" at bounding box center [1168, 183] width 68 height 14
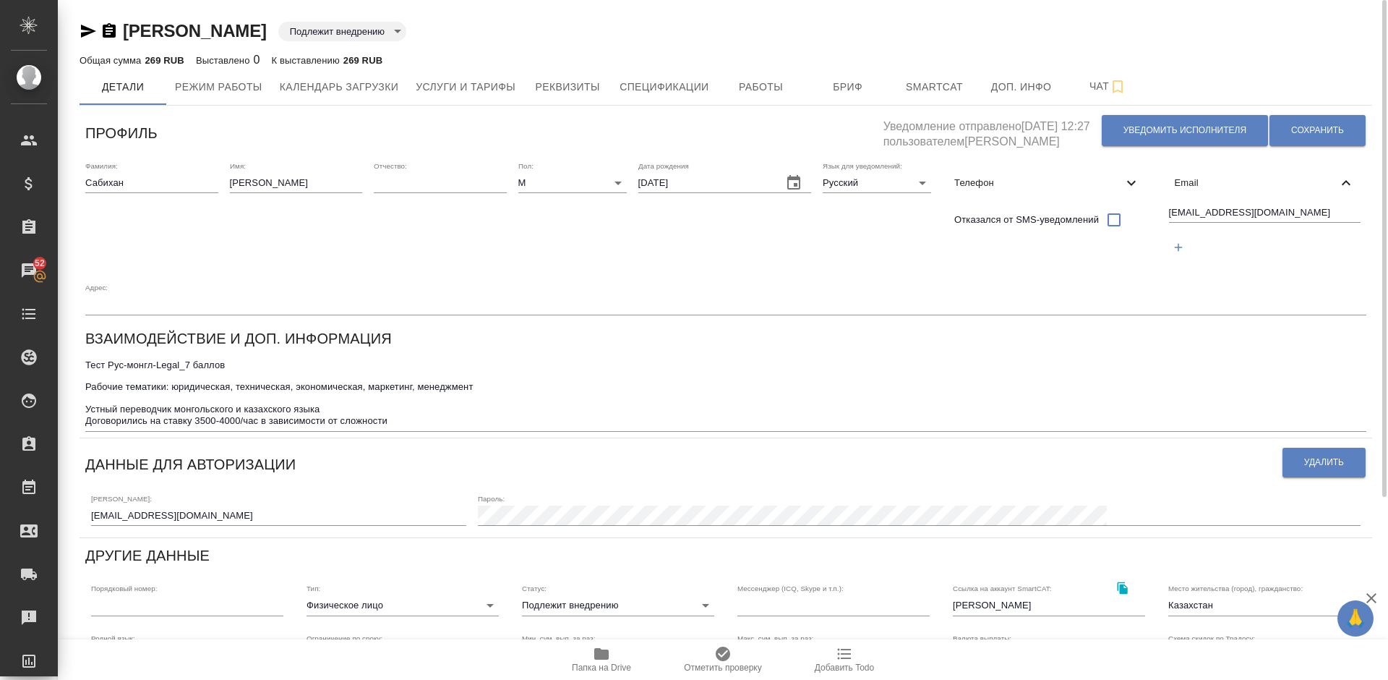
click at [1026, 179] on span "Телефон" at bounding box center [1038, 183] width 168 height 14
select select "KZ"
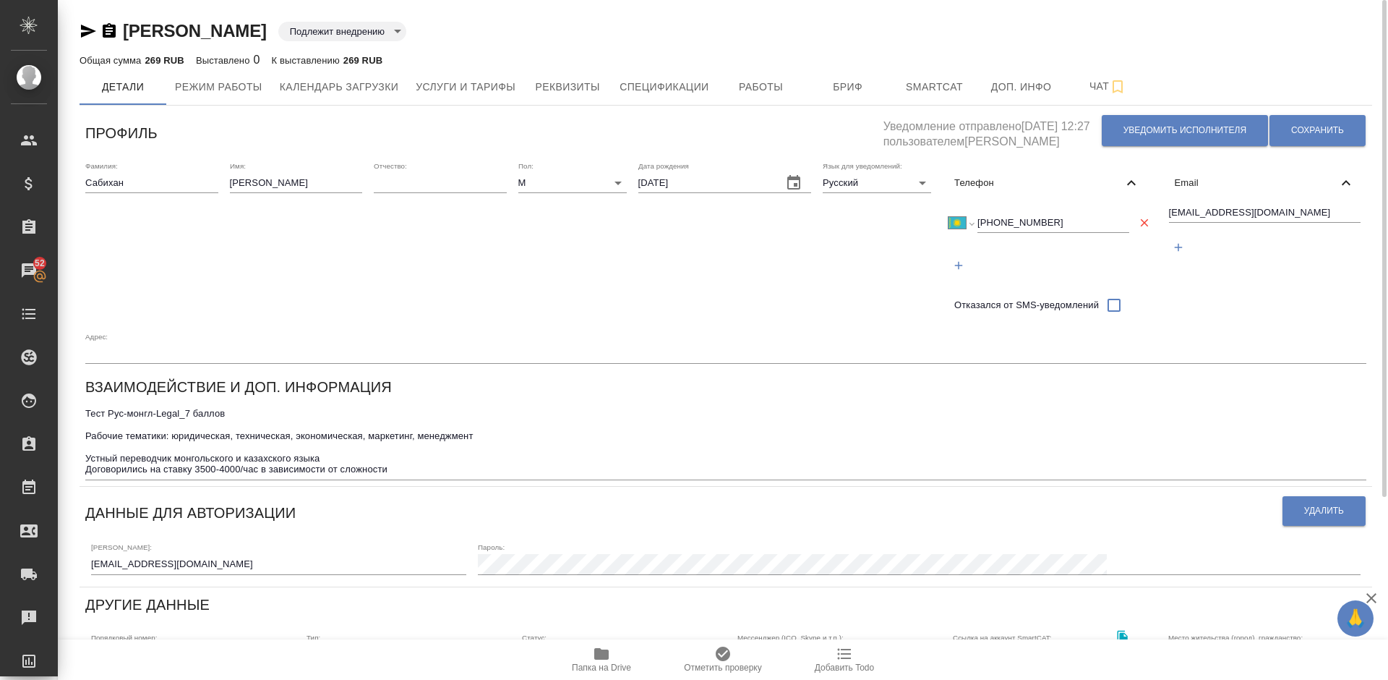
click at [1026, 179] on span "Телефон" at bounding box center [1038, 183] width 168 height 14
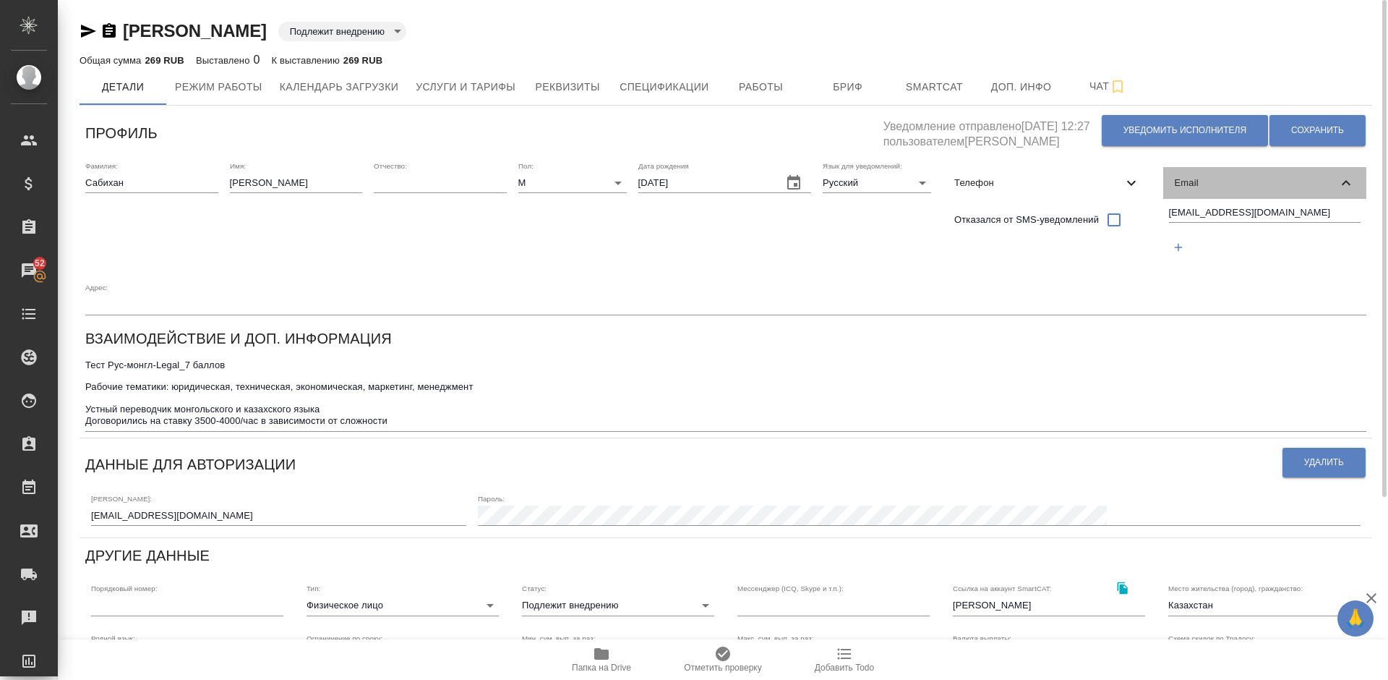
click at [1224, 171] on div "Email" at bounding box center [1265, 183] width 204 height 32
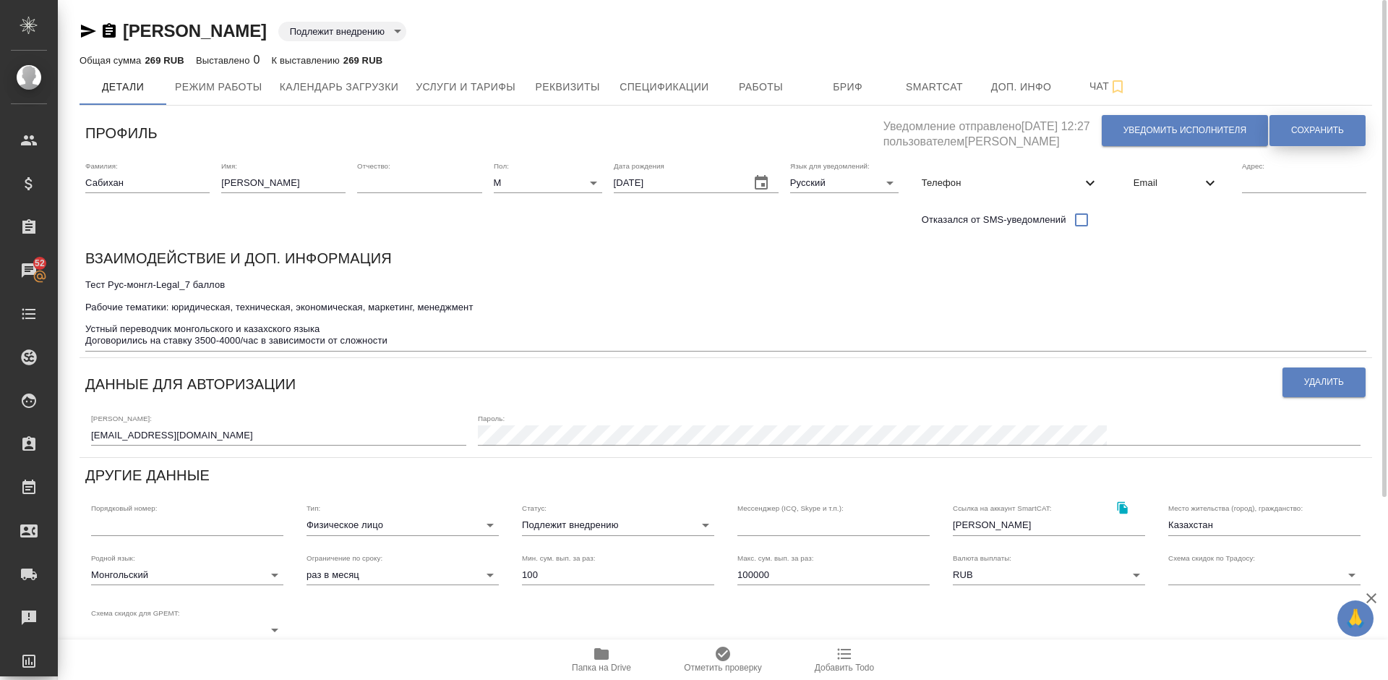
click at [1306, 119] on button "Сохранить" at bounding box center [1318, 130] width 96 height 31
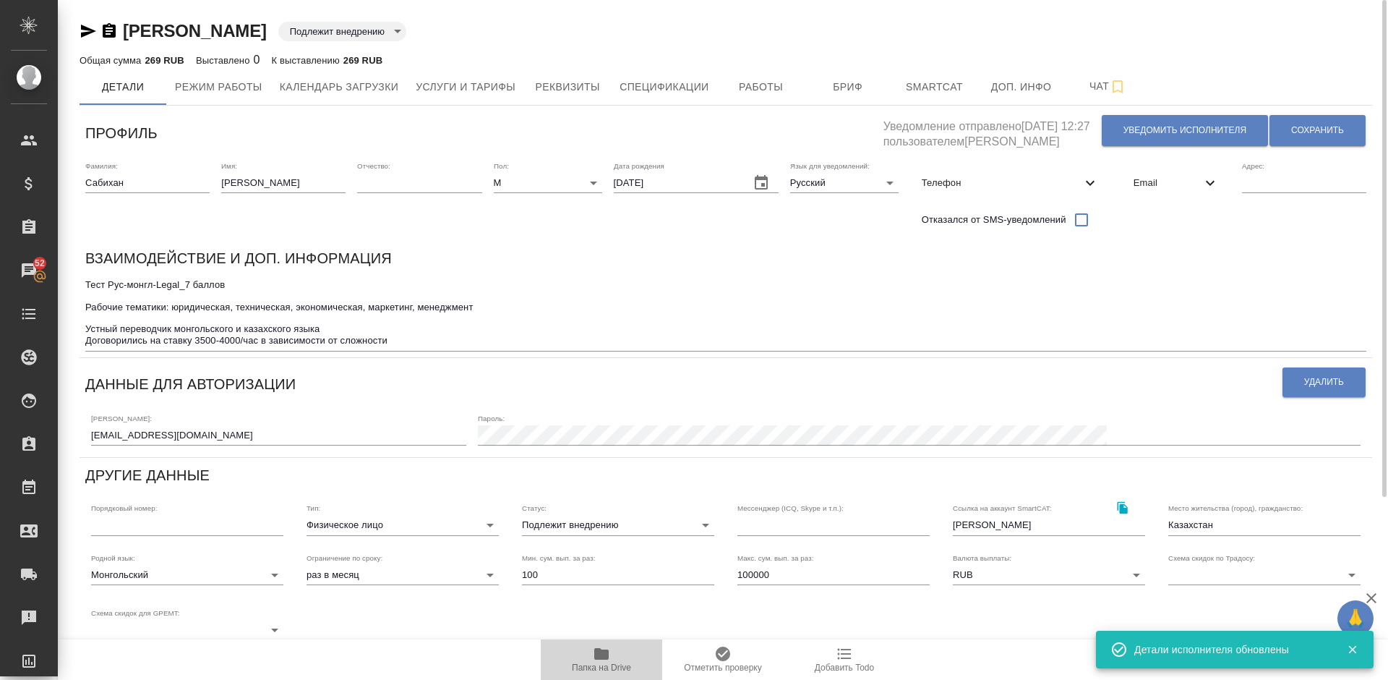
click at [599, 654] on icon "button" at bounding box center [601, 654] width 14 height 12
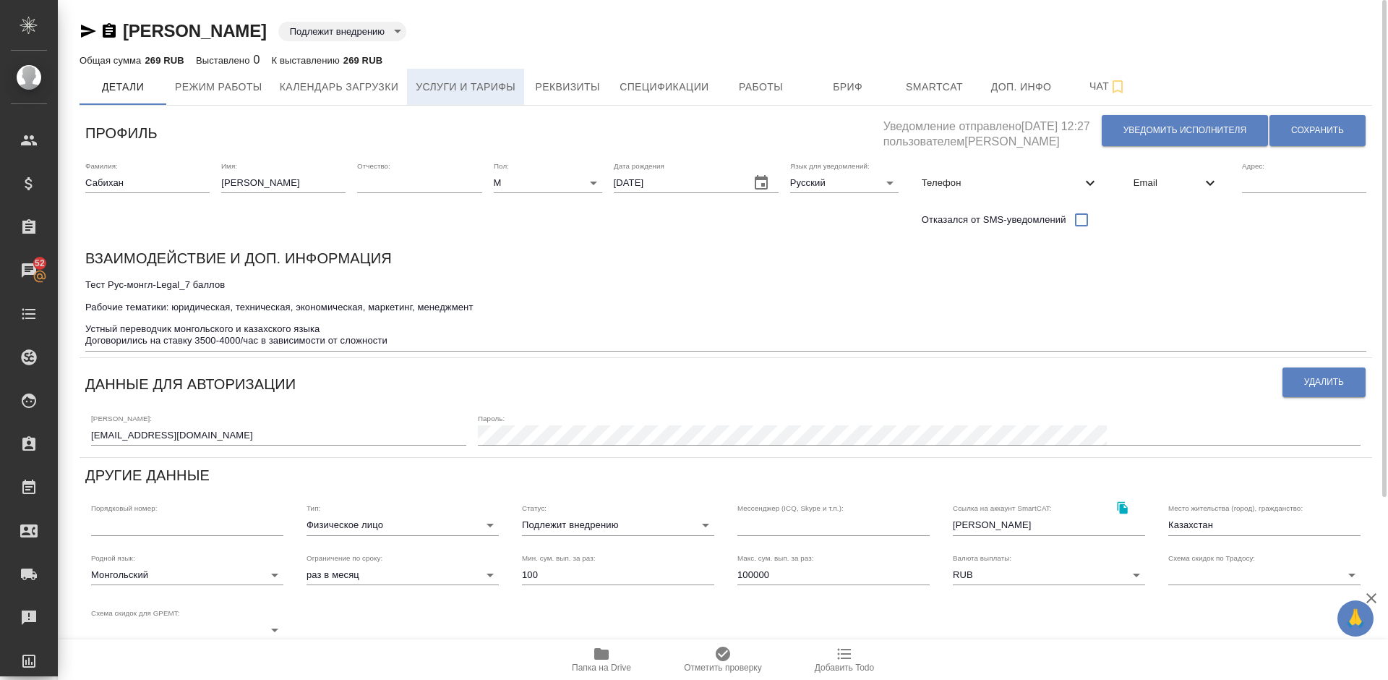
click at [468, 91] on span "Услуги и тарифы" at bounding box center [466, 87] width 100 height 18
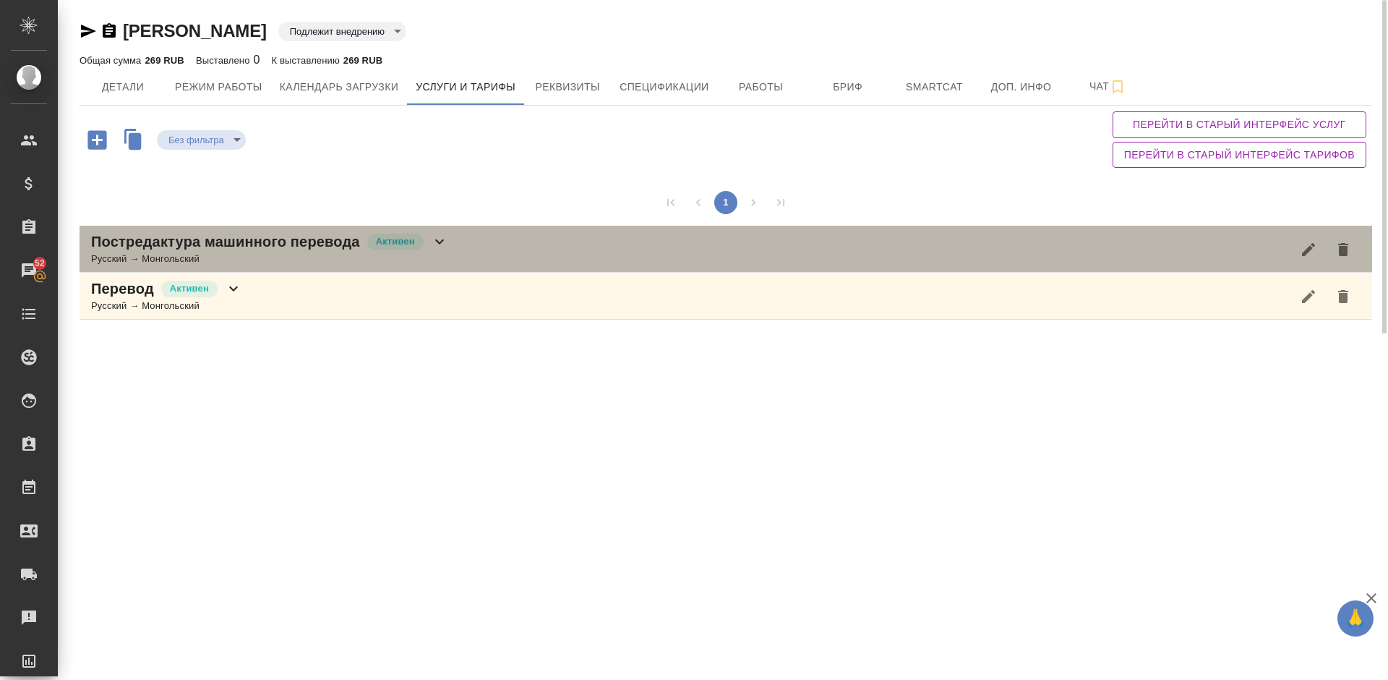
click at [466, 239] on div "Постредактура машинного перевода Активен Русский → Монгольский" at bounding box center [726, 249] width 1293 height 47
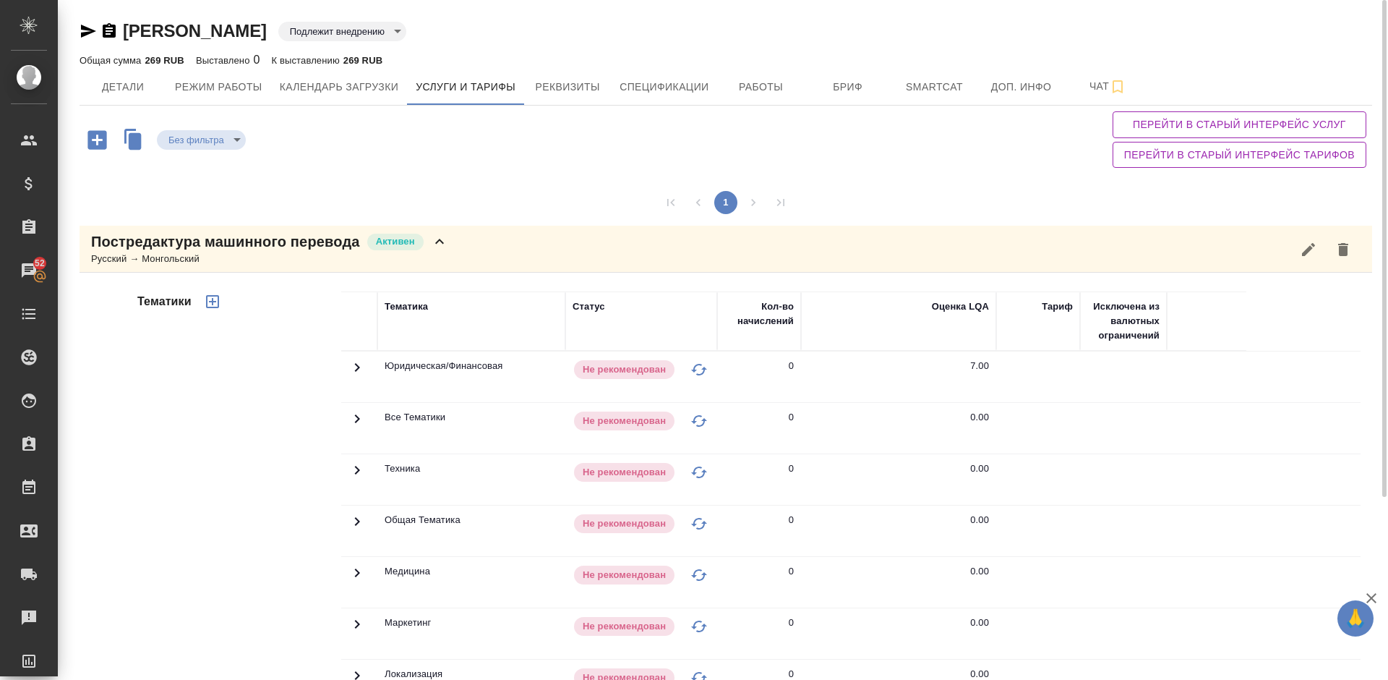
click at [262, 460] on div "Тематики" at bounding box center [237, 523] width 207 height 484
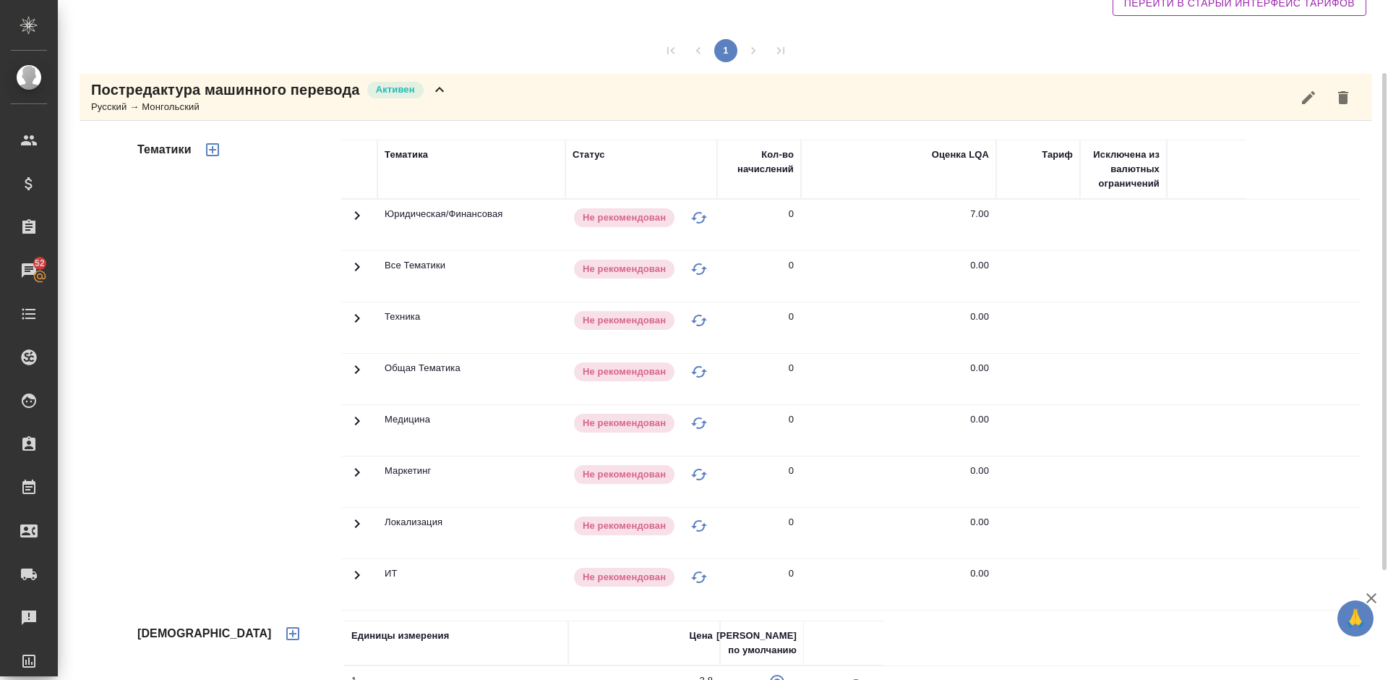
scroll to position [250, 0]
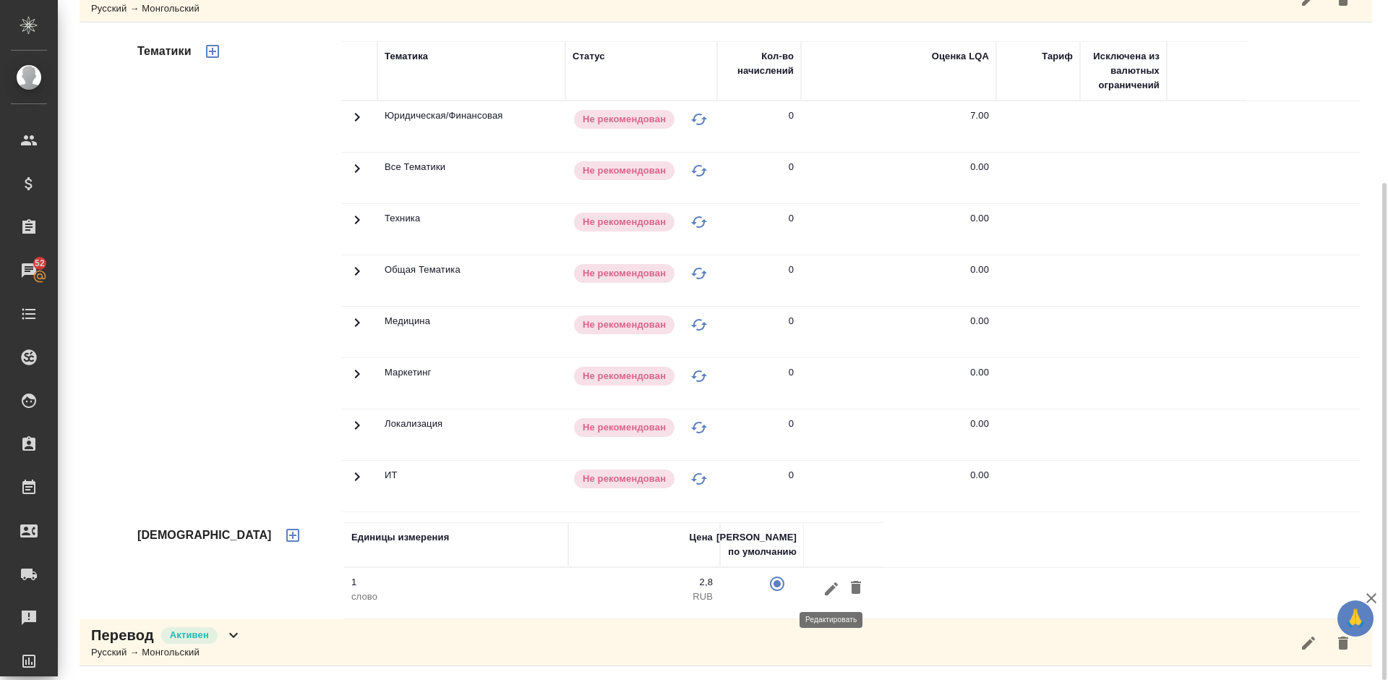
click at [834, 587] on icon "button" at bounding box center [831, 587] width 13 height 13
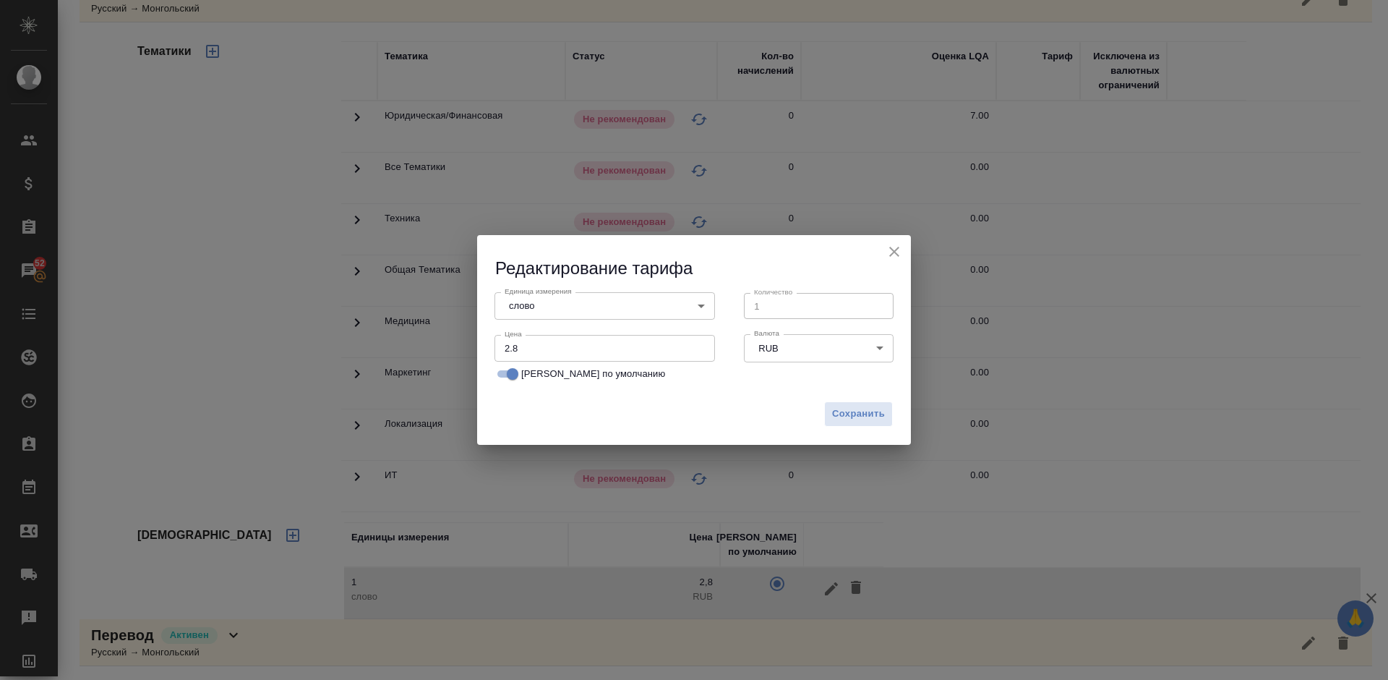
click at [541, 351] on input "2.8" at bounding box center [605, 348] width 221 height 26
type input "2"
click at [622, 305] on body "🙏 .cls-1 fill:#fff; AWATERA Lazareva Anastasia Клиенты Спецификации Заказы 52 Ч…" at bounding box center [694, 340] width 1388 height 680
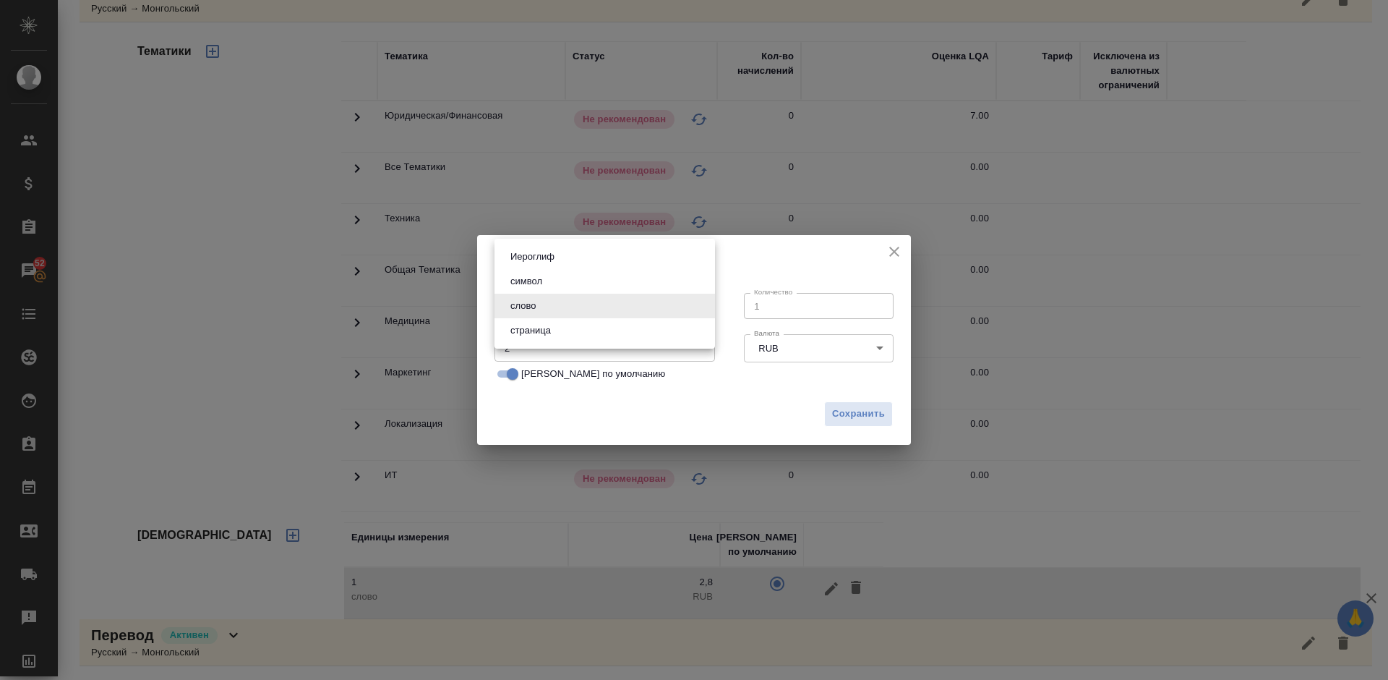
click at [622, 305] on li "слово" at bounding box center [605, 306] width 221 height 25
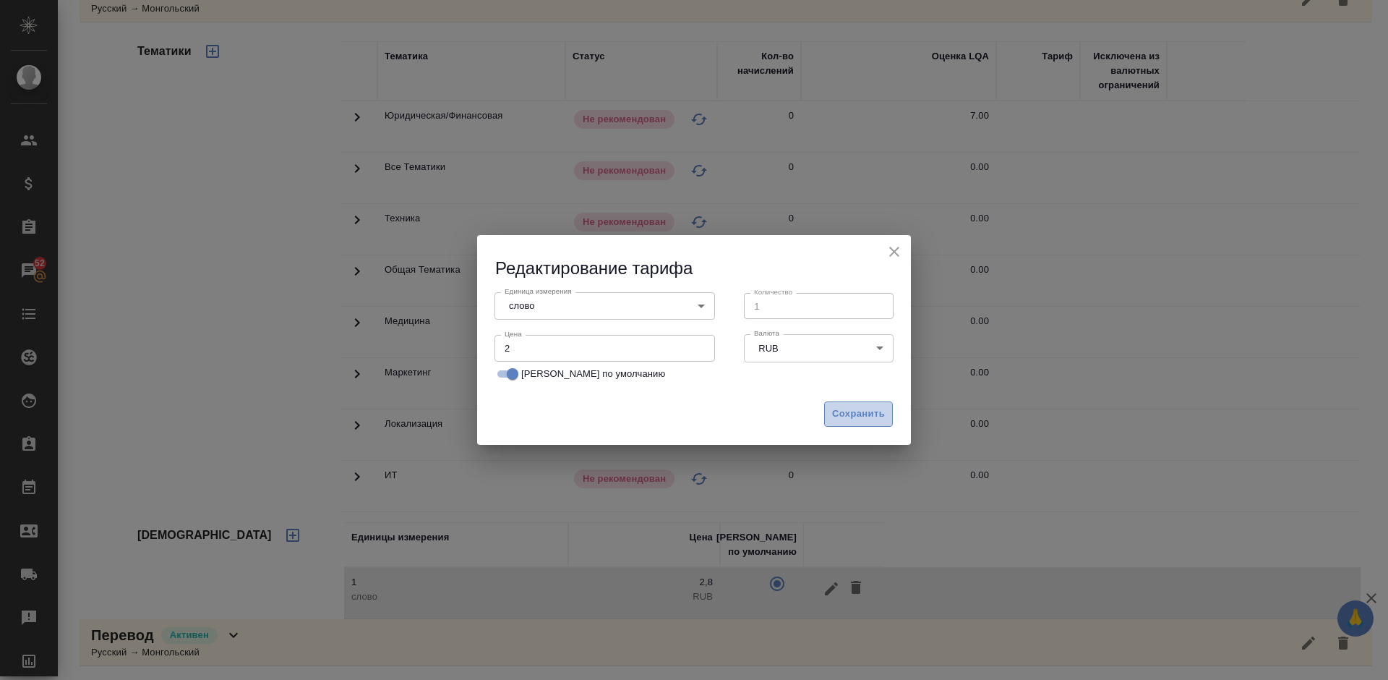
click at [858, 412] on span "Сохранить" at bounding box center [858, 414] width 53 height 17
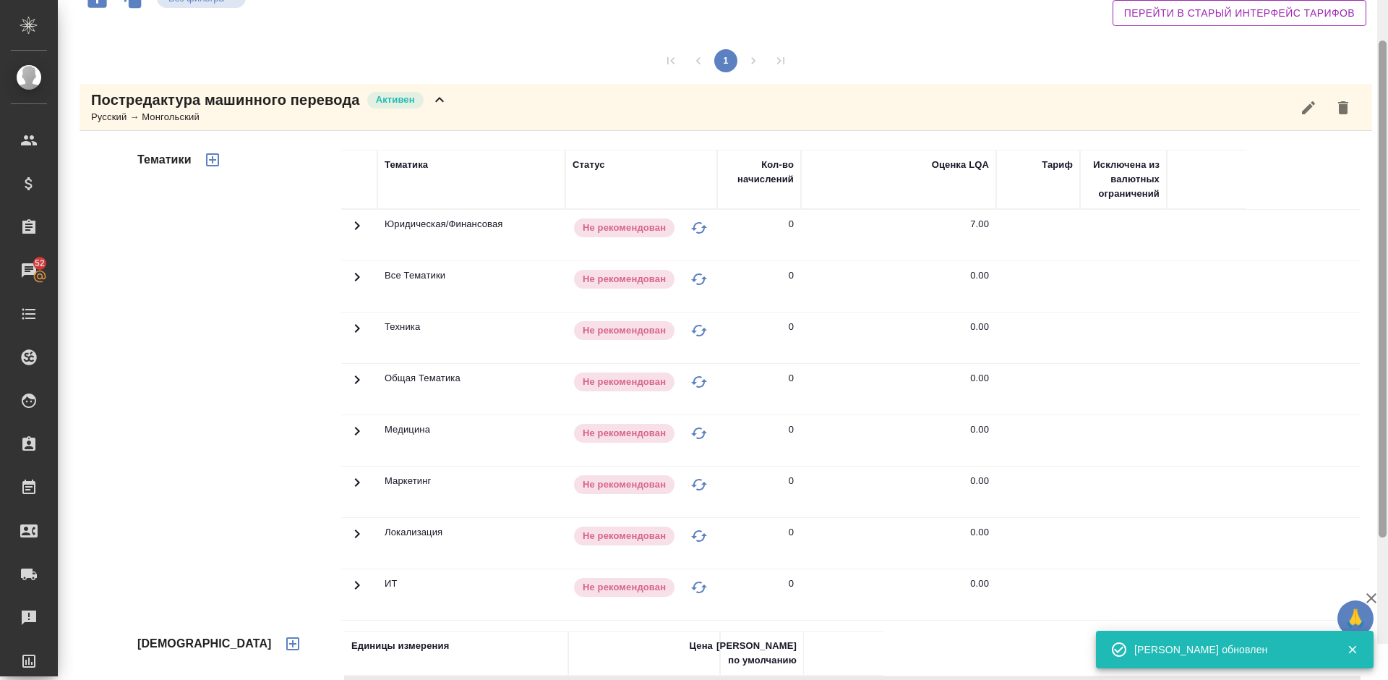
scroll to position [13, 0]
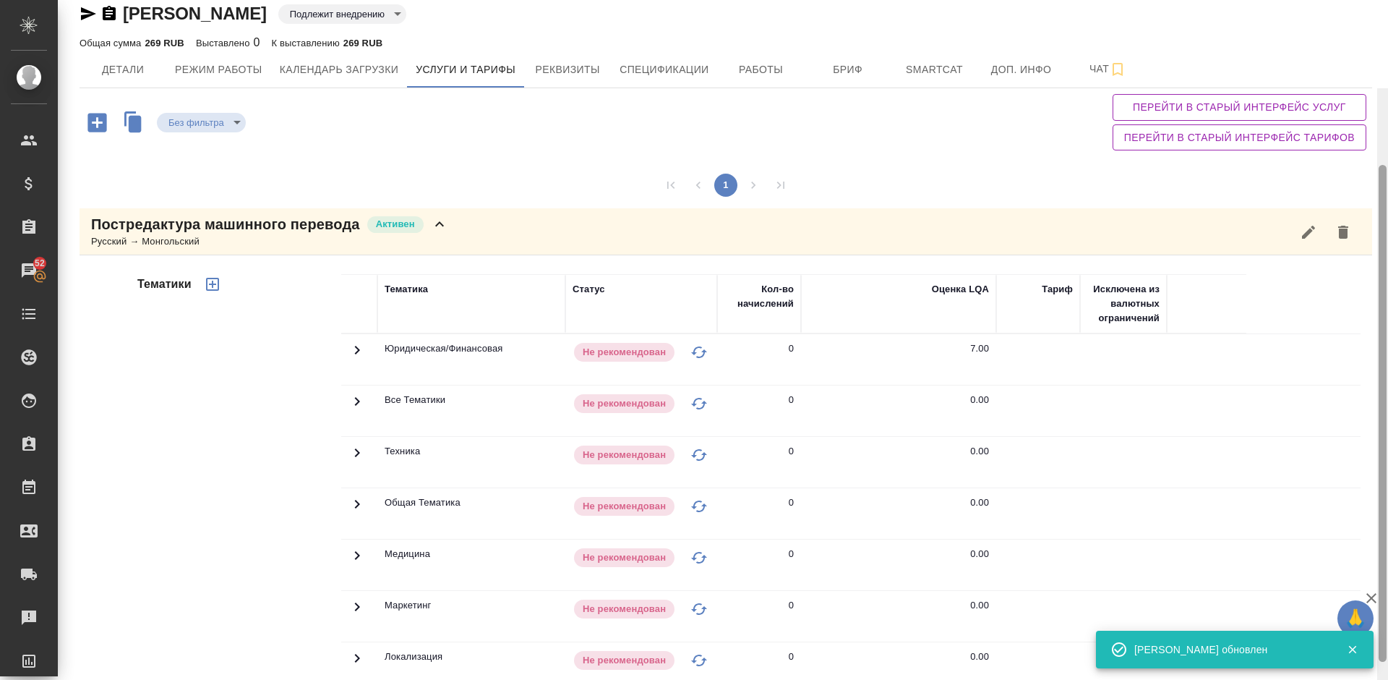
drag, startPoint x: 1384, startPoint y: 402, endPoint x: 1366, endPoint y: 228, distance: 174.4
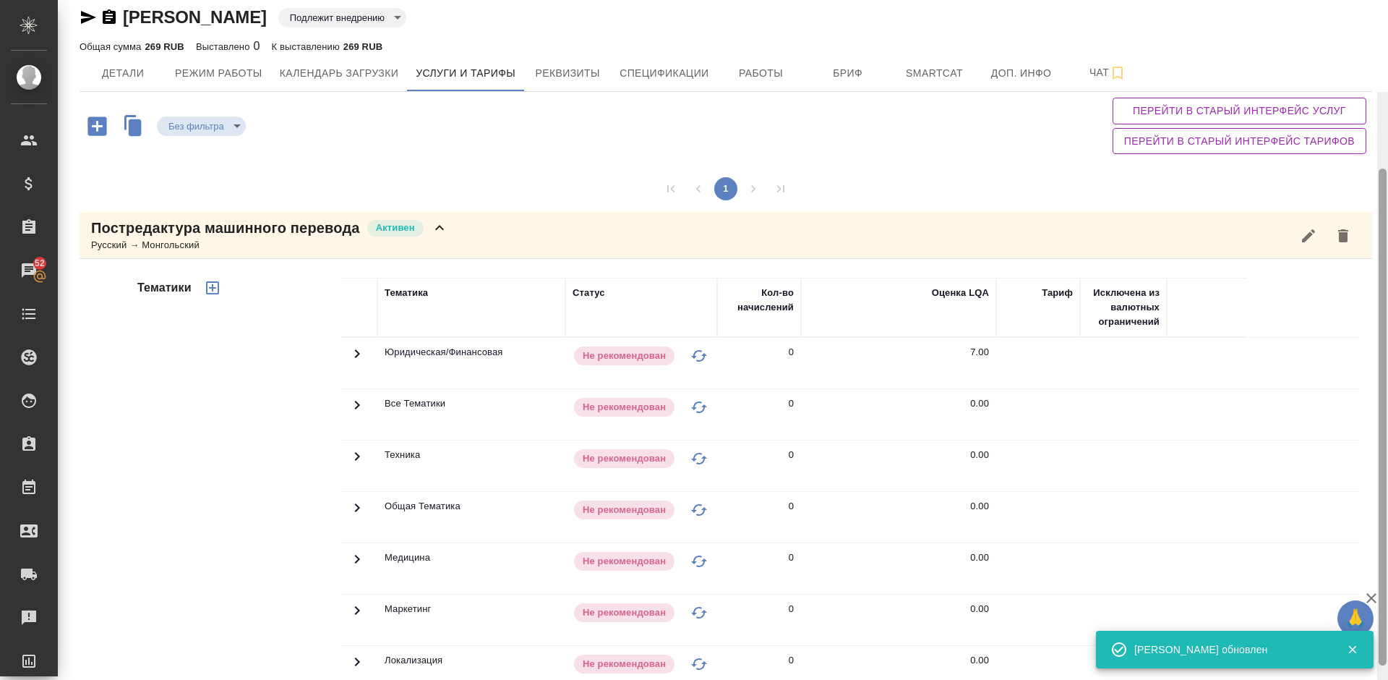
click at [1366, 228] on div "Сабихан Мурат Подлежит внедрению toBeImplemented Общая сумма 269 RUB Выставлено…" at bounding box center [723, 340] width 1330 height 680
click at [513, 244] on div "Постредактура машинного перевода Активен Русский → Монгольский" at bounding box center [726, 236] width 1293 height 47
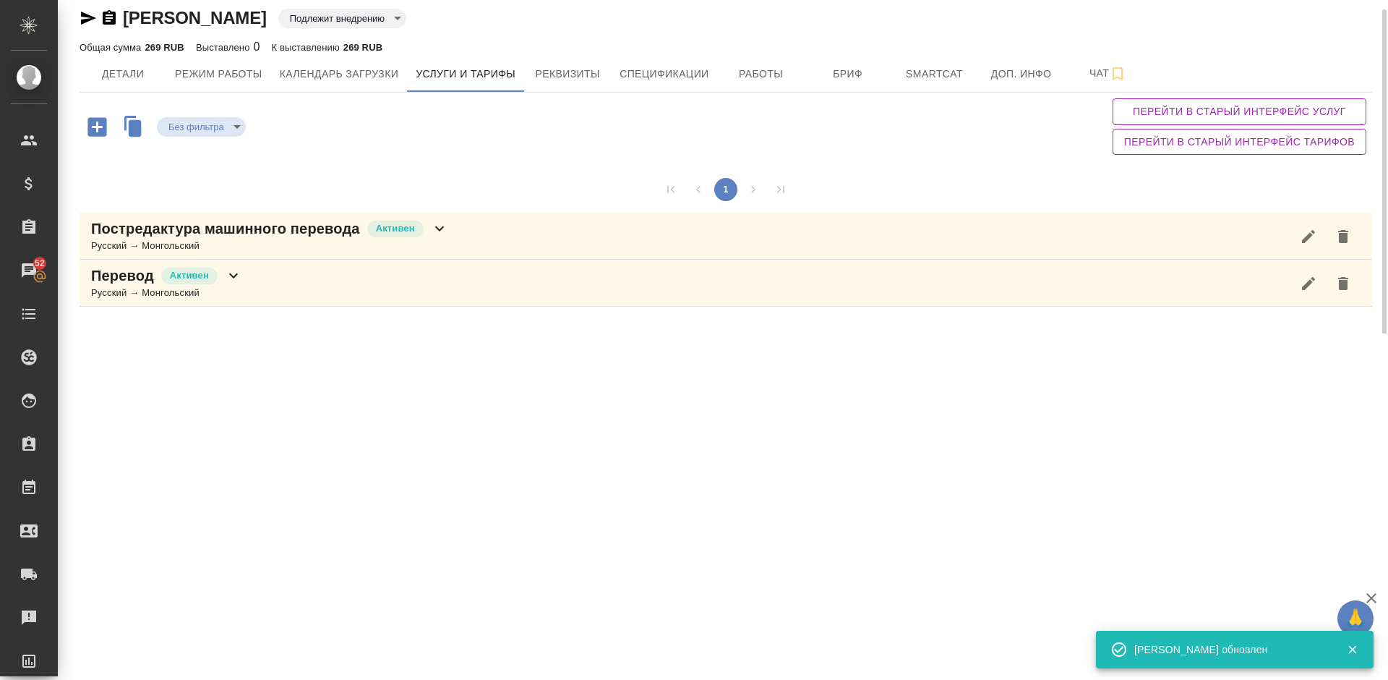
click at [446, 291] on div "Перевод Активен Русский → Монгольский" at bounding box center [726, 283] width 1293 height 47
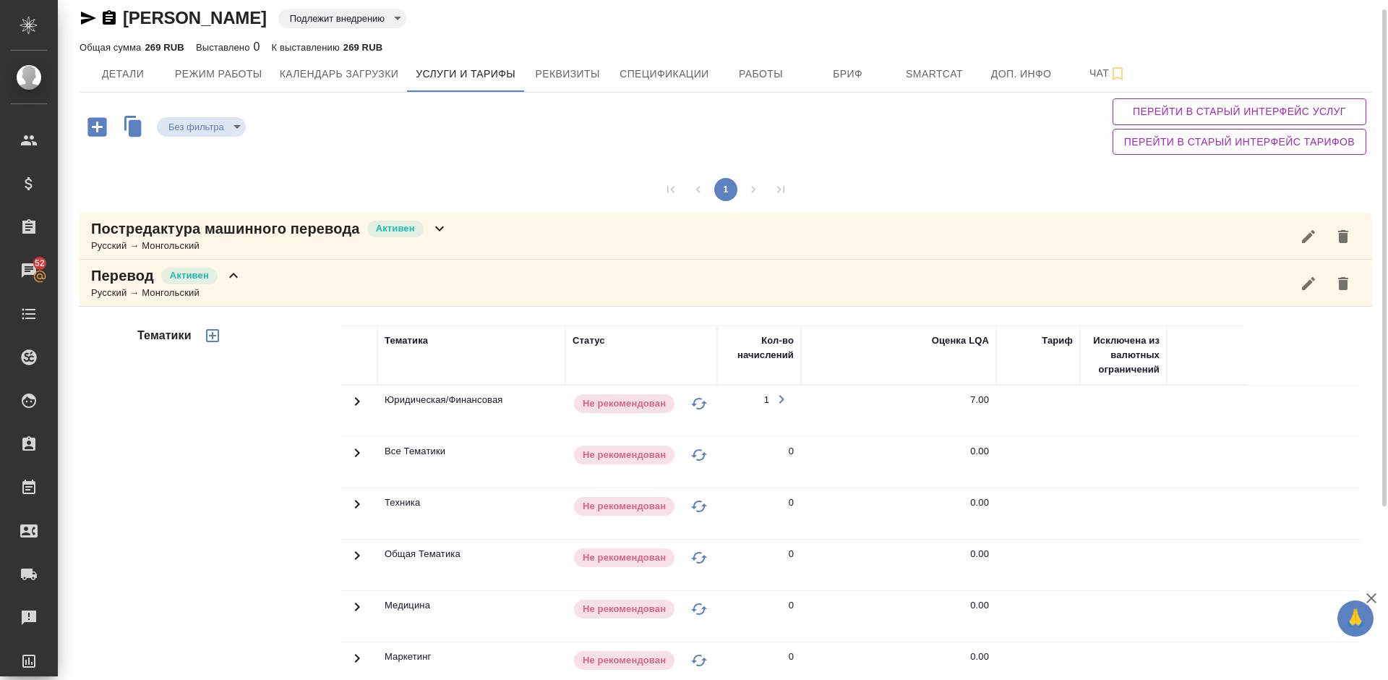
click at [226, 494] on div "Тематики" at bounding box center [237, 557] width 207 height 484
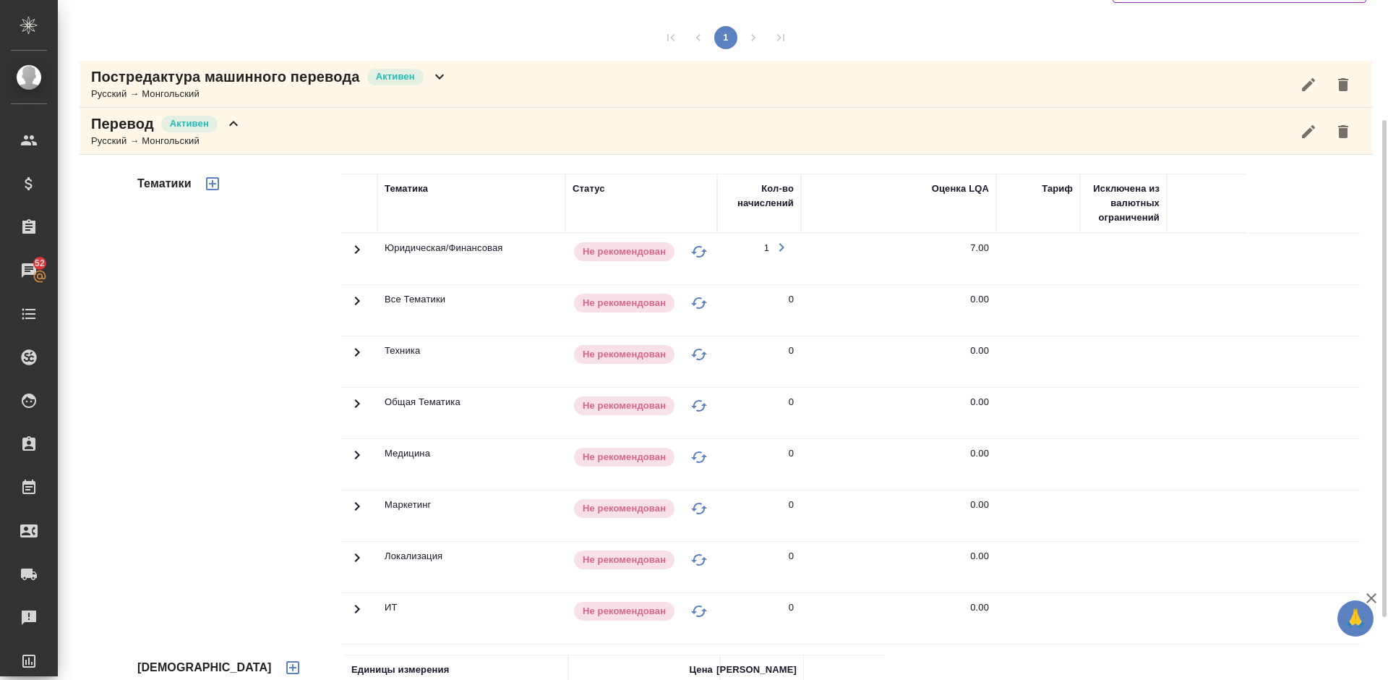
scroll to position [250, 0]
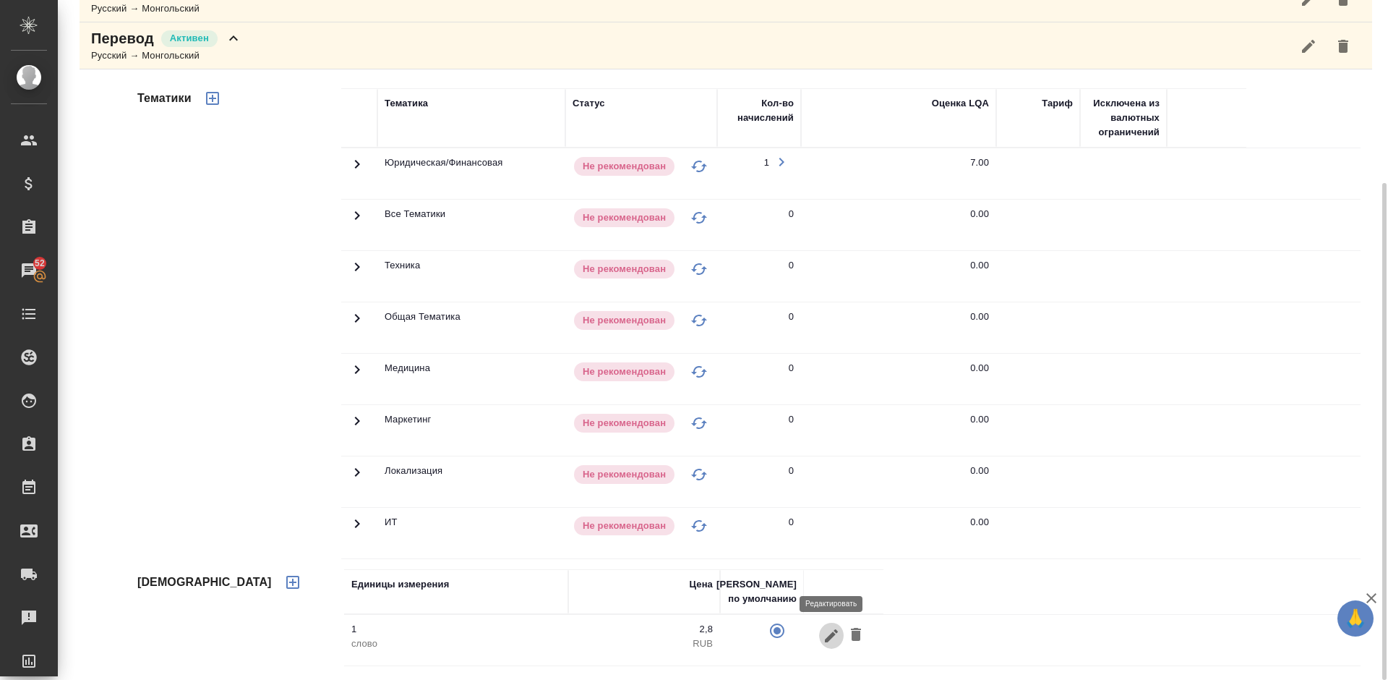
click at [824, 639] on icon "button" at bounding box center [831, 635] width 17 height 17
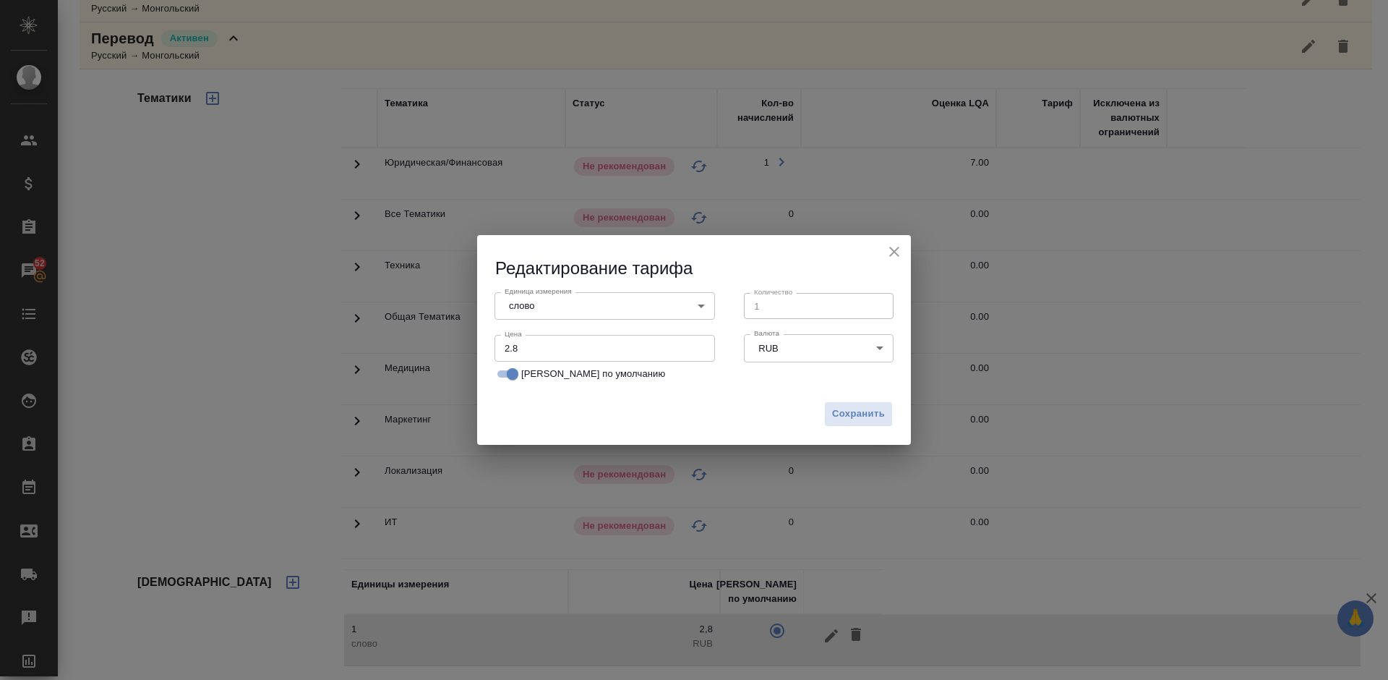
click at [534, 345] on input "2.8" at bounding box center [605, 348] width 221 height 26
type input "2"
click at [853, 415] on span "Сохранить" at bounding box center [858, 414] width 53 height 17
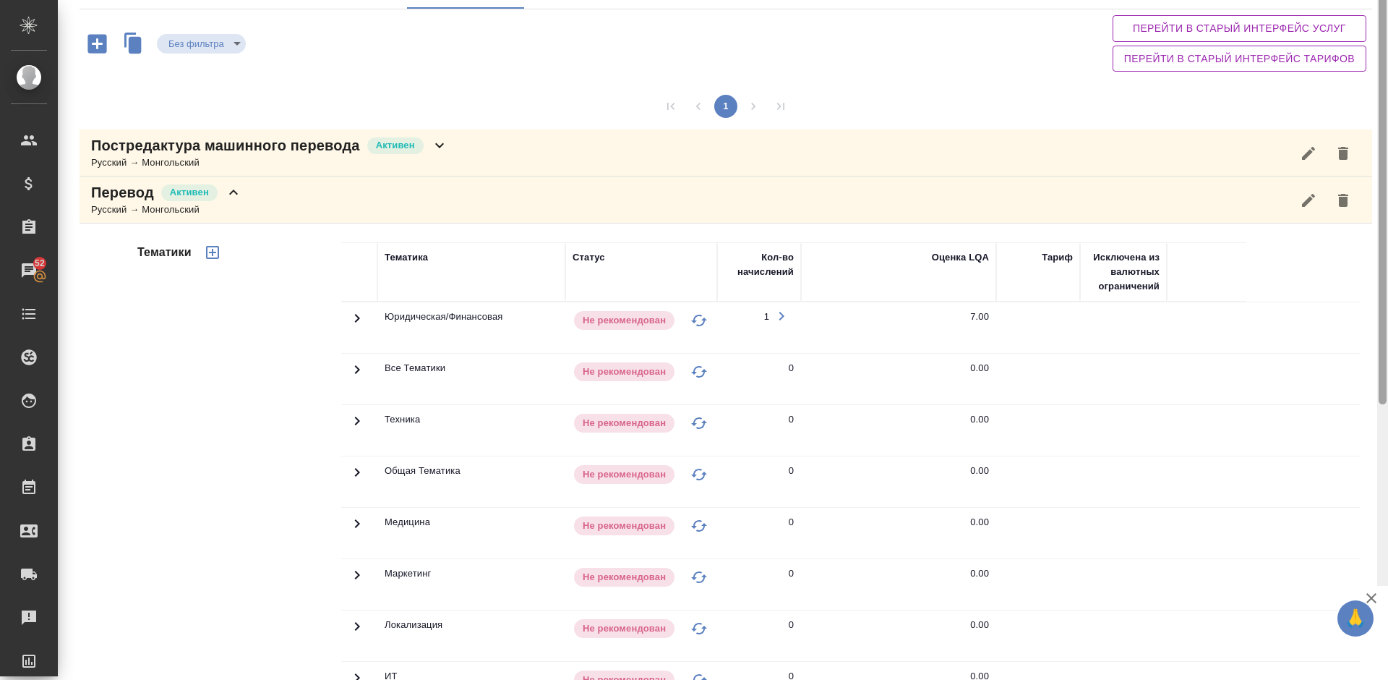
scroll to position [0, 0]
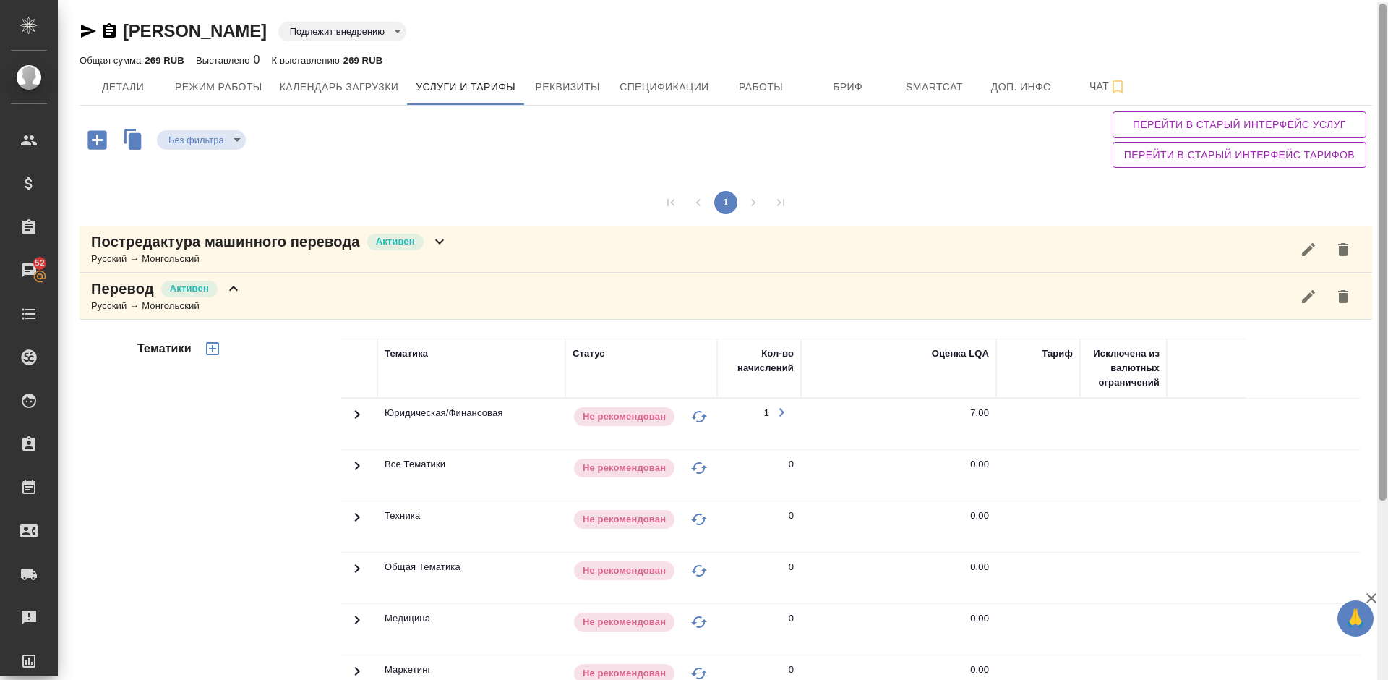
drag, startPoint x: 1384, startPoint y: 328, endPoint x: 1387, endPoint y: 135, distance: 193.1
click at [1387, 135] on div at bounding box center [1382, 342] width 11 height 680
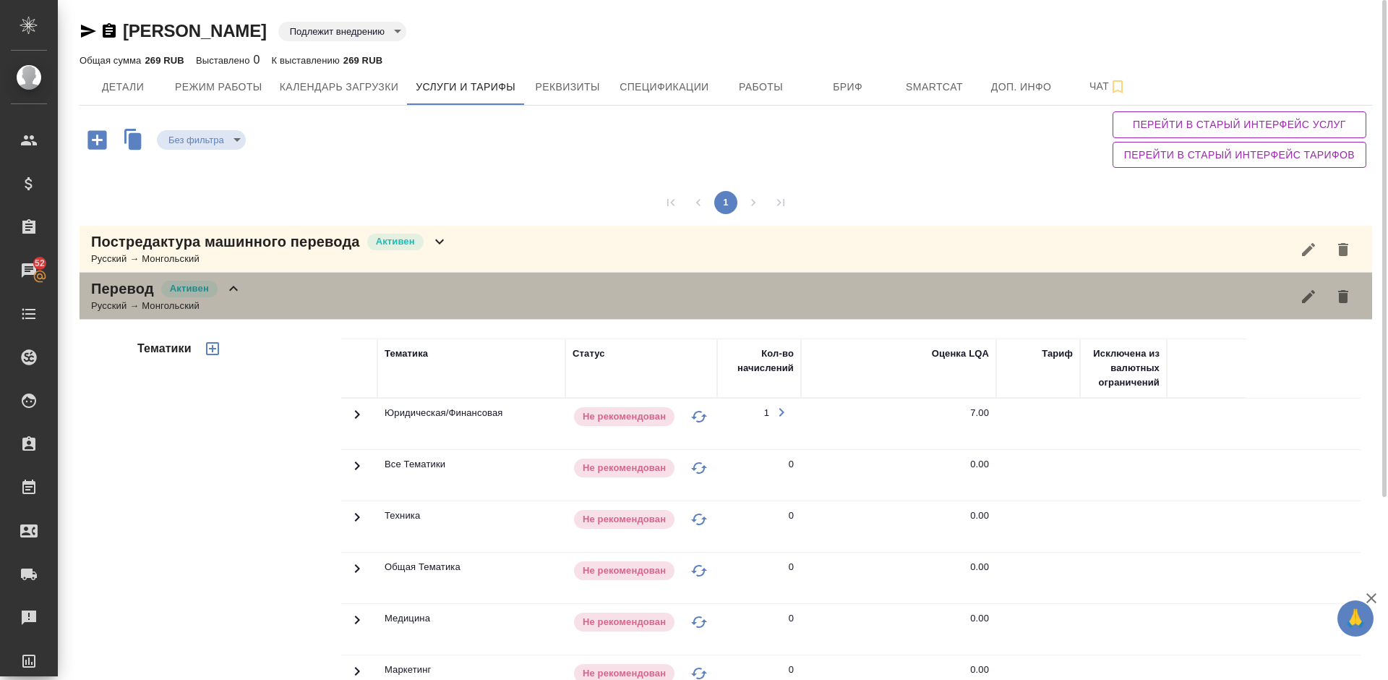
click at [333, 303] on div "Перевод Активен Русский → Монгольский" at bounding box center [726, 296] width 1293 height 47
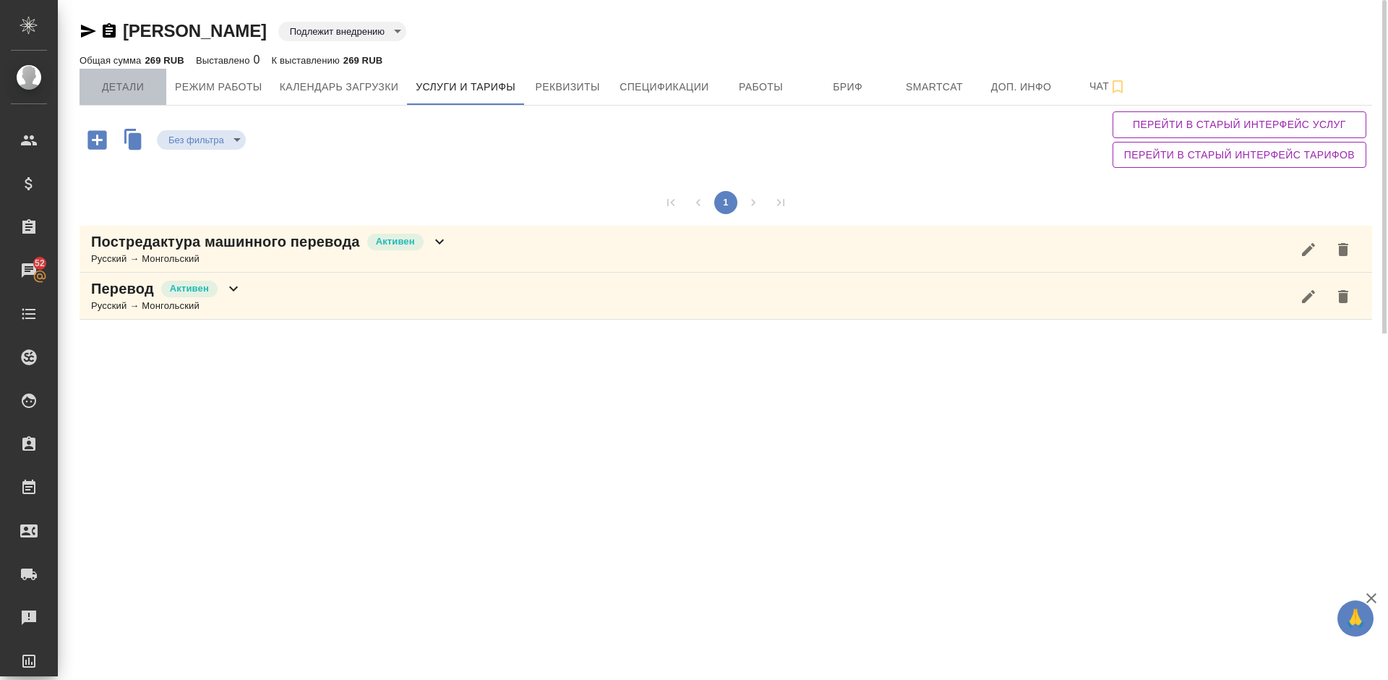
click at [137, 80] on span "Детали" at bounding box center [122, 87] width 69 height 18
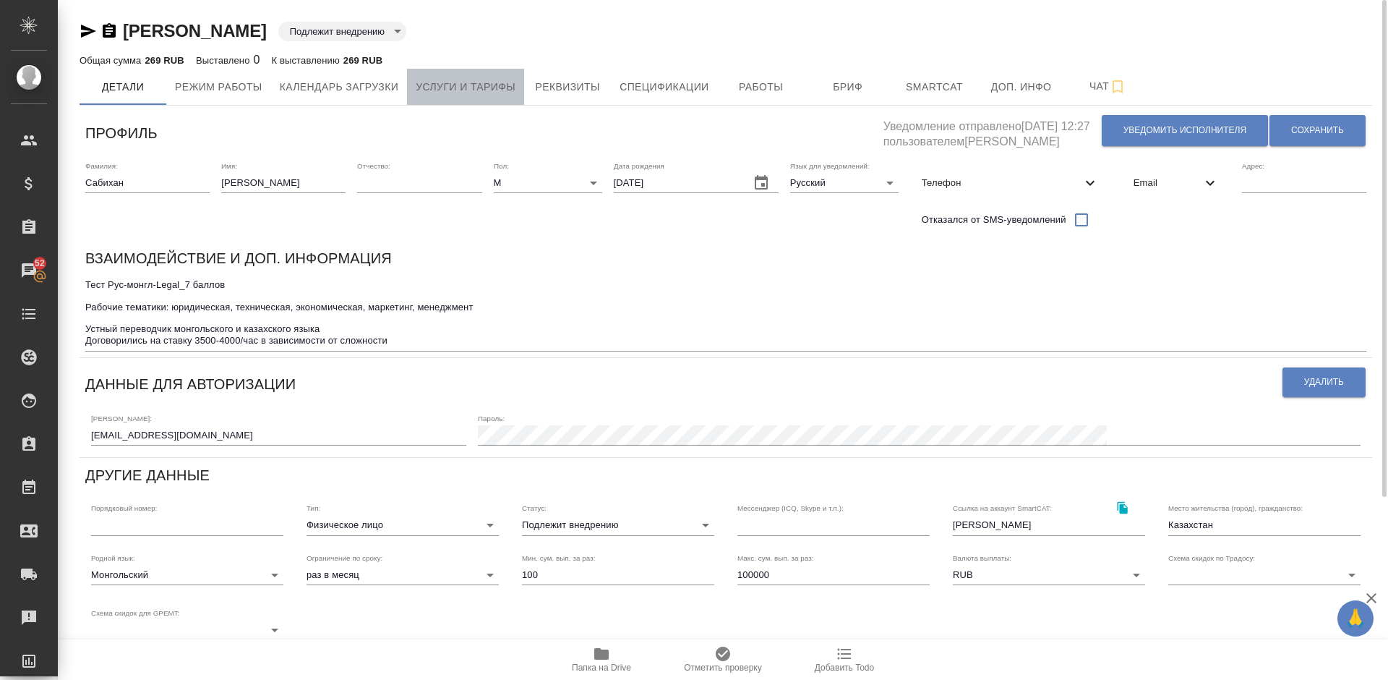
click at [489, 80] on span "Услуги и тарифы" at bounding box center [466, 87] width 100 height 18
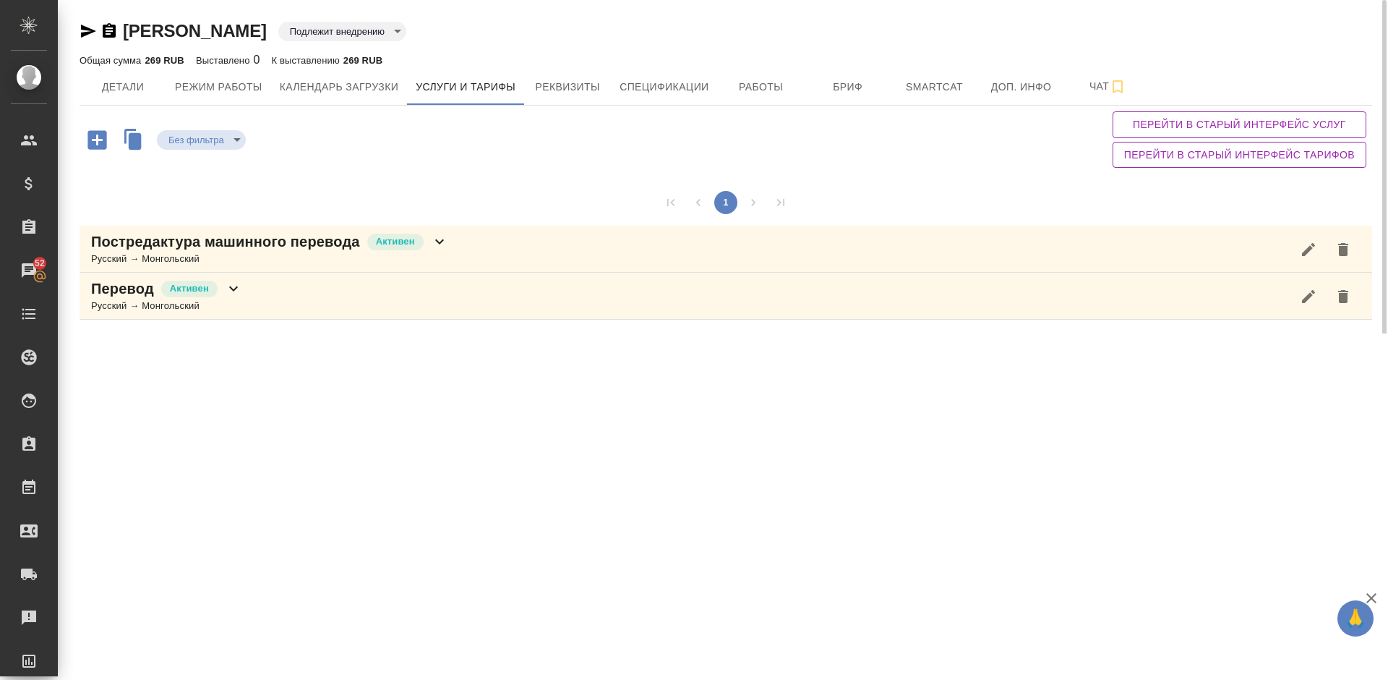
click at [103, 140] on icon "button" at bounding box center [96, 139] width 19 height 19
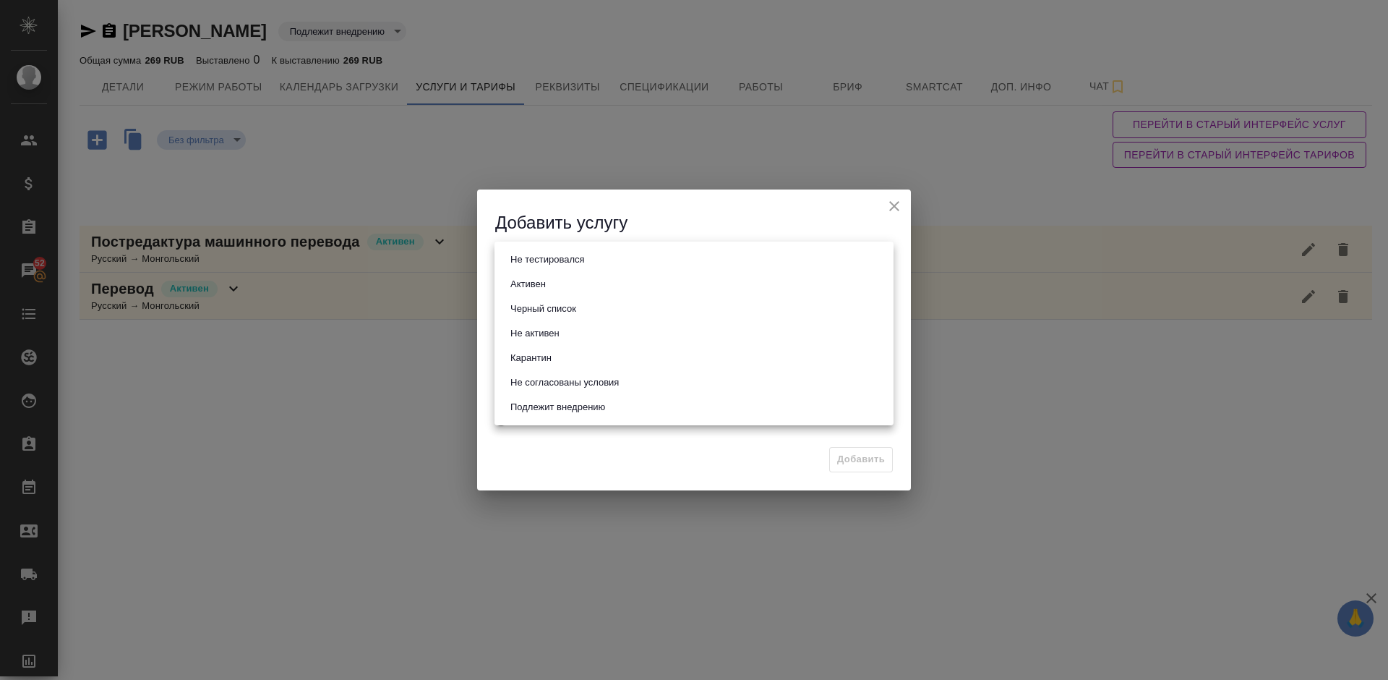
click at [586, 255] on body "🙏 .cls-1 fill:#fff; AWATERA Lazareva Anastasia Клиенты Спецификации Заказы 52 Ч…" at bounding box center [694, 340] width 1388 height 680
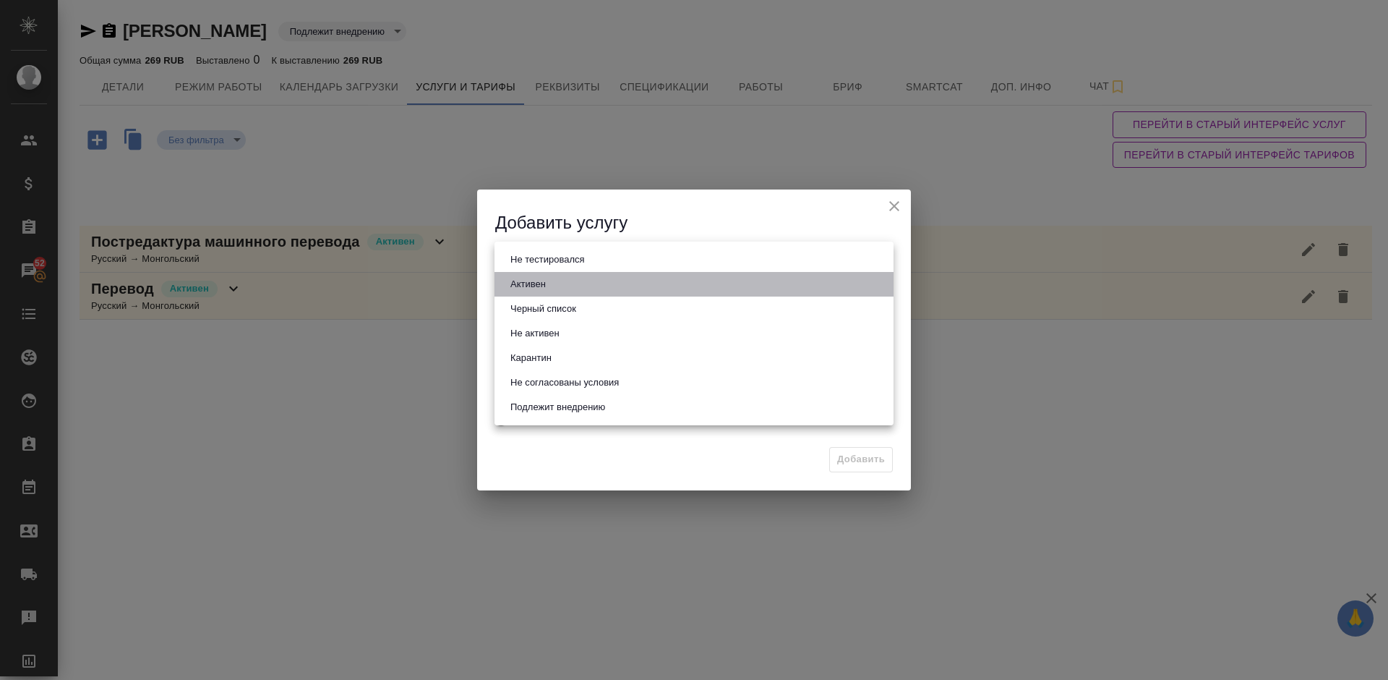
click at [590, 281] on li "Активен" at bounding box center [694, 284] width 399 height 25
type input "active"
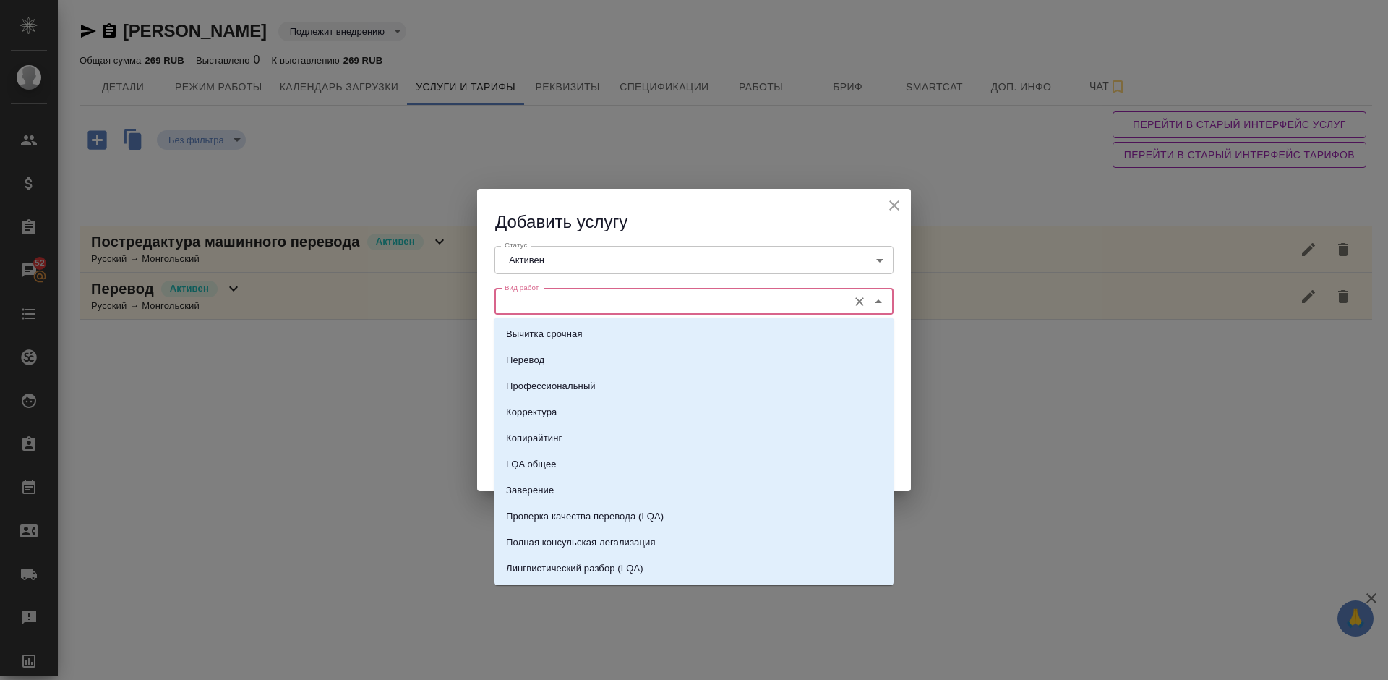
click at [600, 307] on input "Вид работ" at bounding box center [670, 301] width 342 height 17
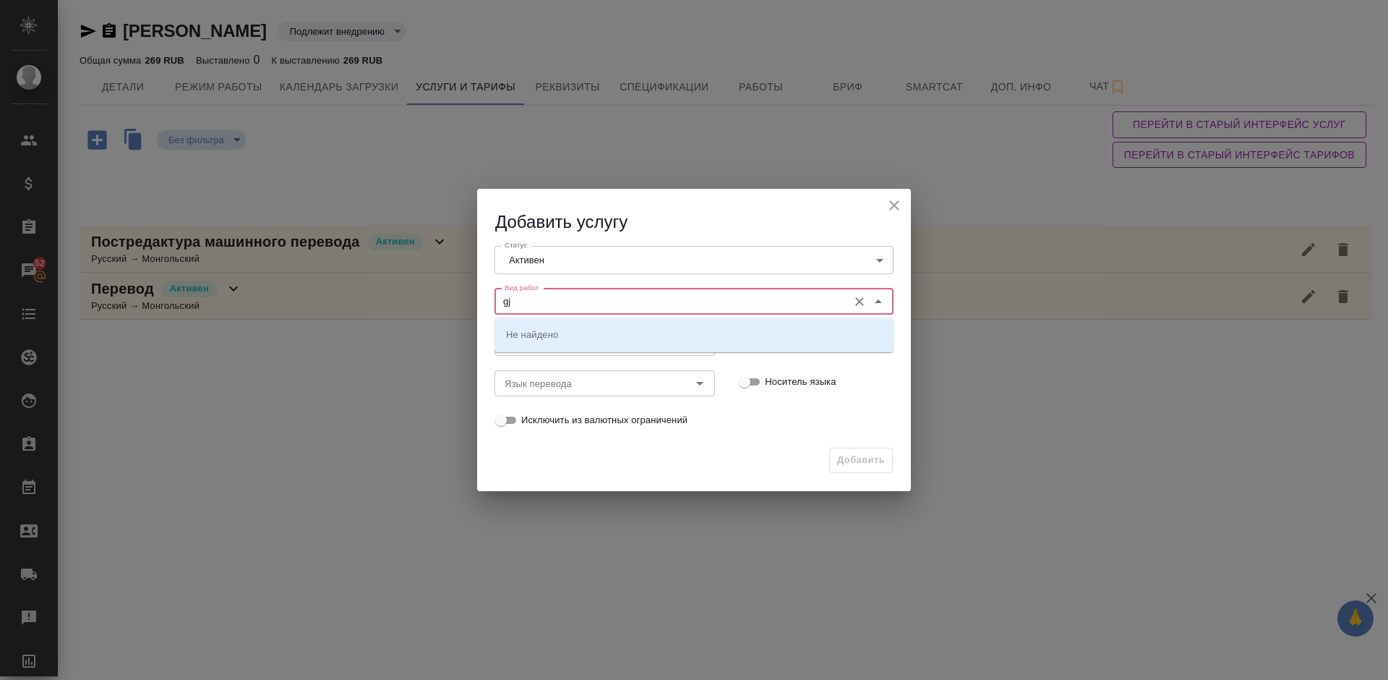
type input "g"
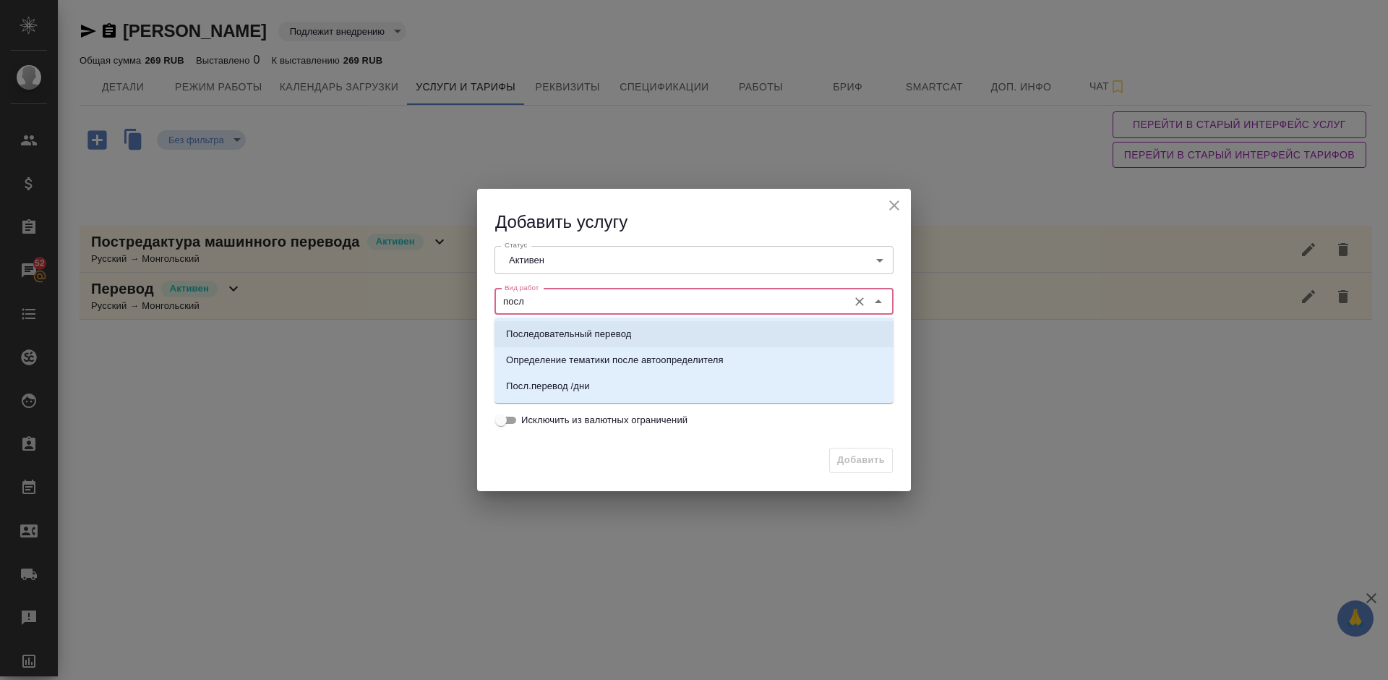
click at [613, 328] on p "Последовательный перевод" at bounding box center [568, 334] width 125 height 14
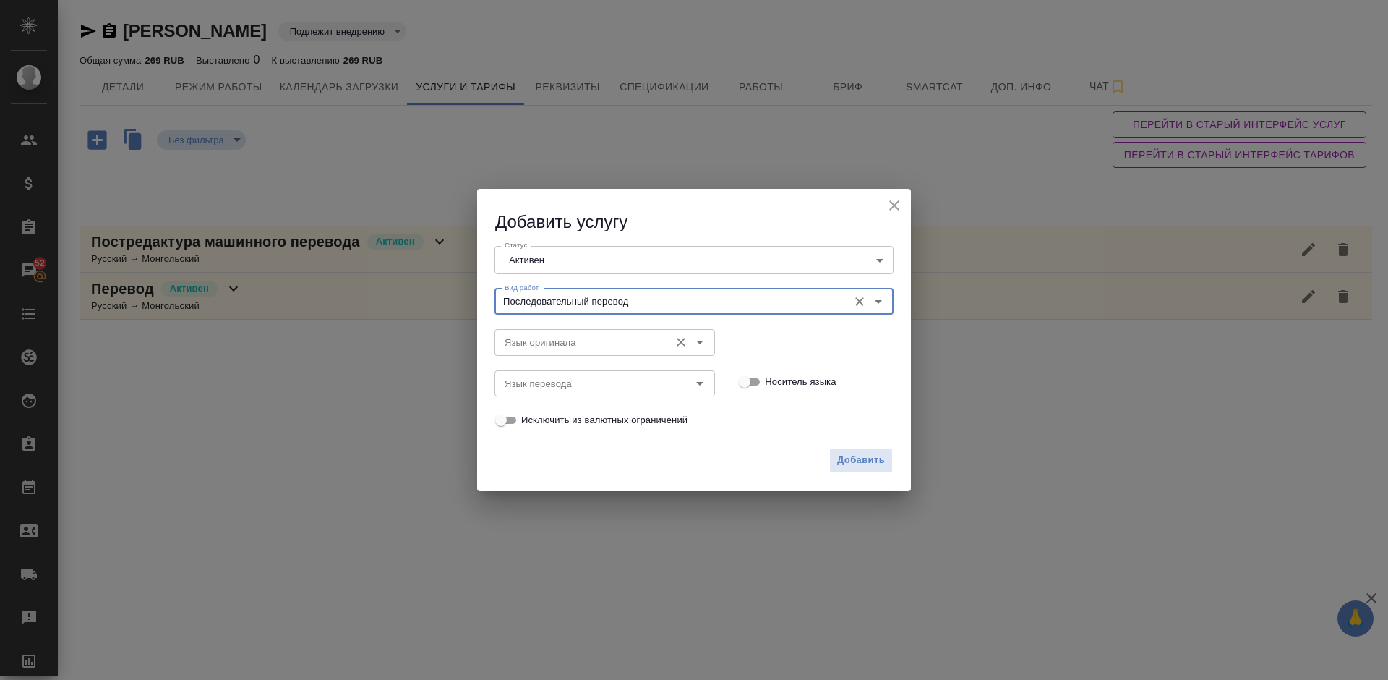
type input "Последовательный перевод"
click at [583, 337] on input "Язык оригинала" at bounding box center [580, 341] width 163 height 17
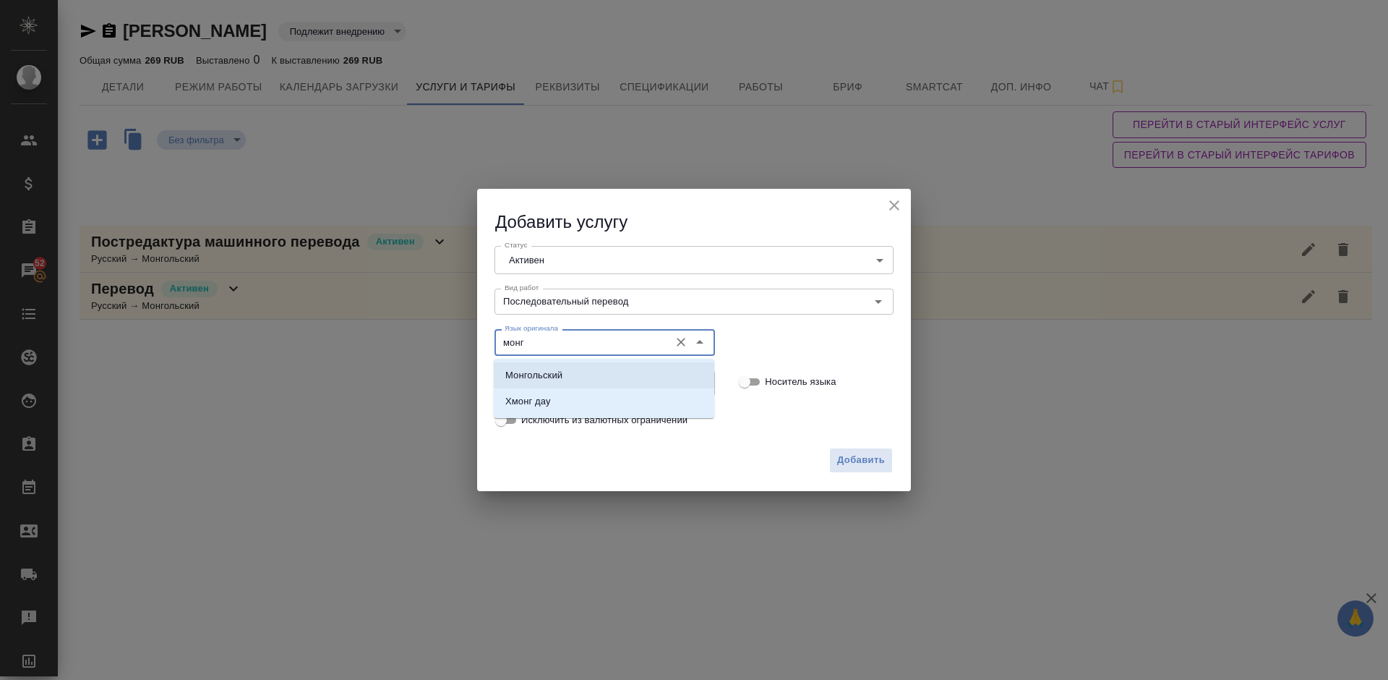
click at [586, 384] on li "Монгольский" at bounding box center [604, 375] width 221 height 26
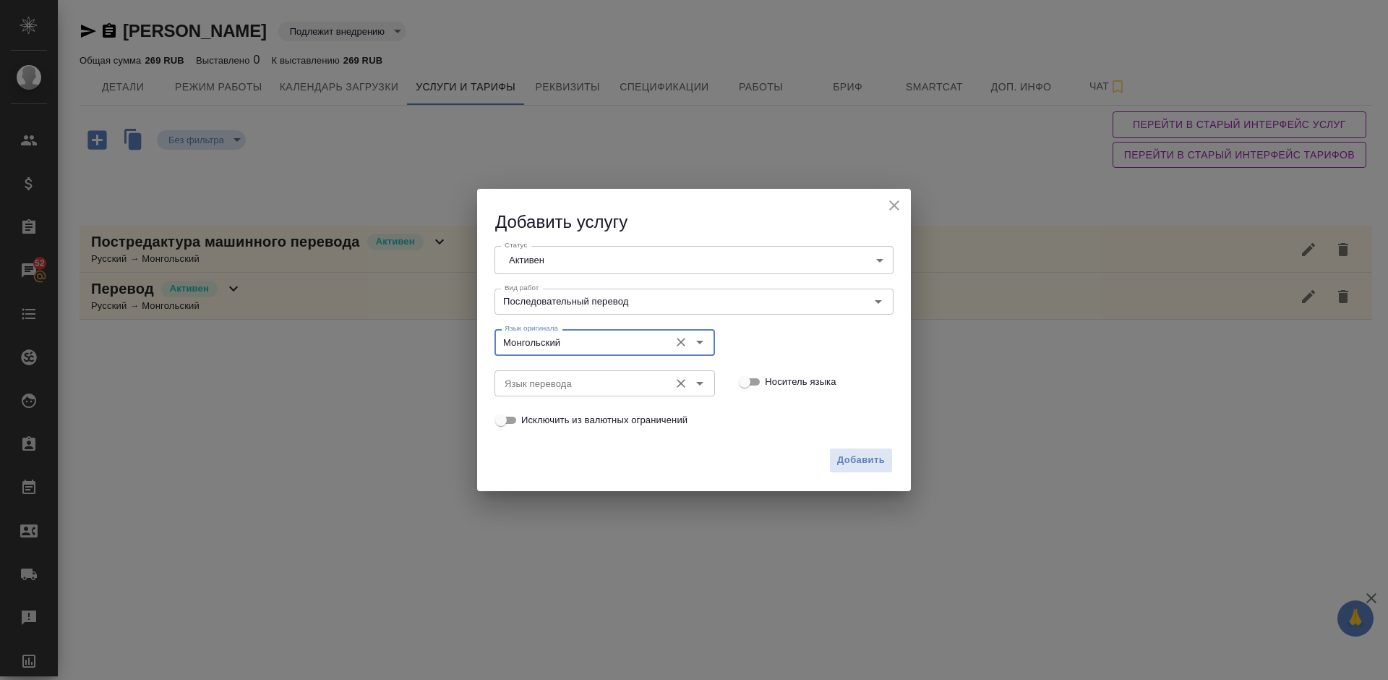
type input "Монгольский"
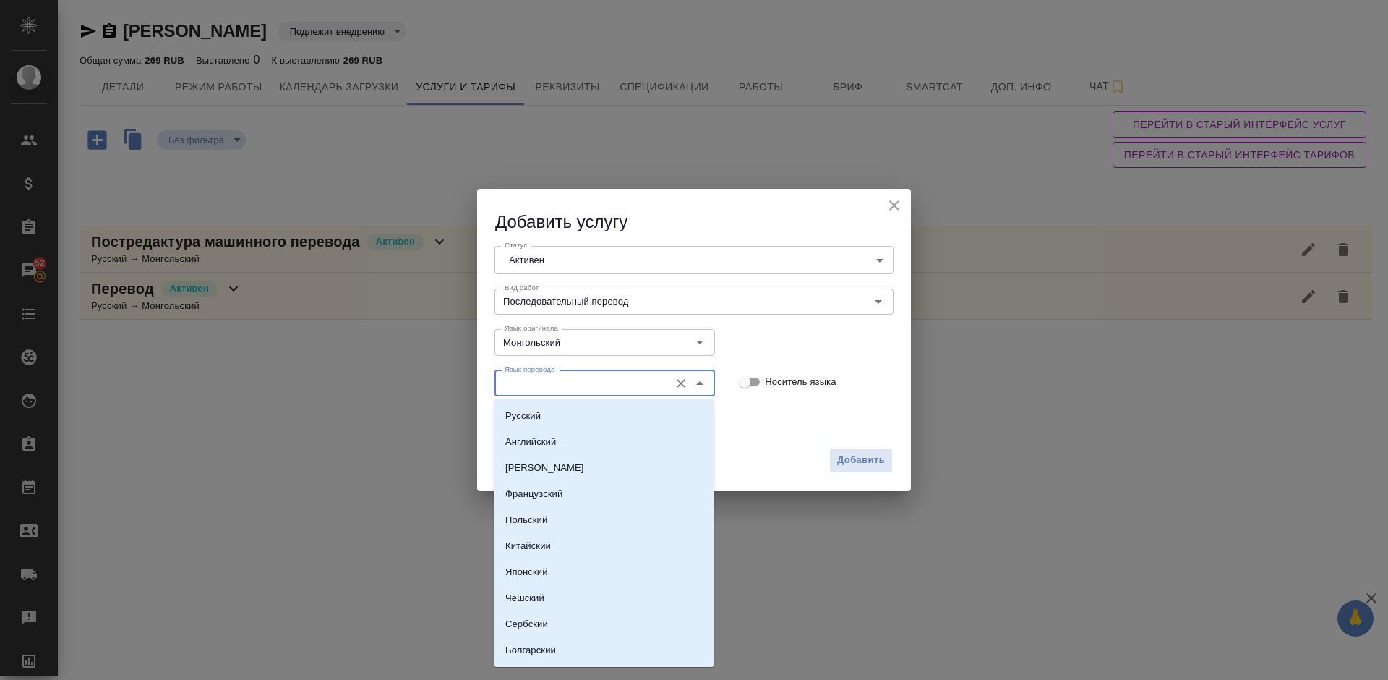
click at [560, 384] on input "Язык перевода" at bounding box center [580, 383] width 163 height 17
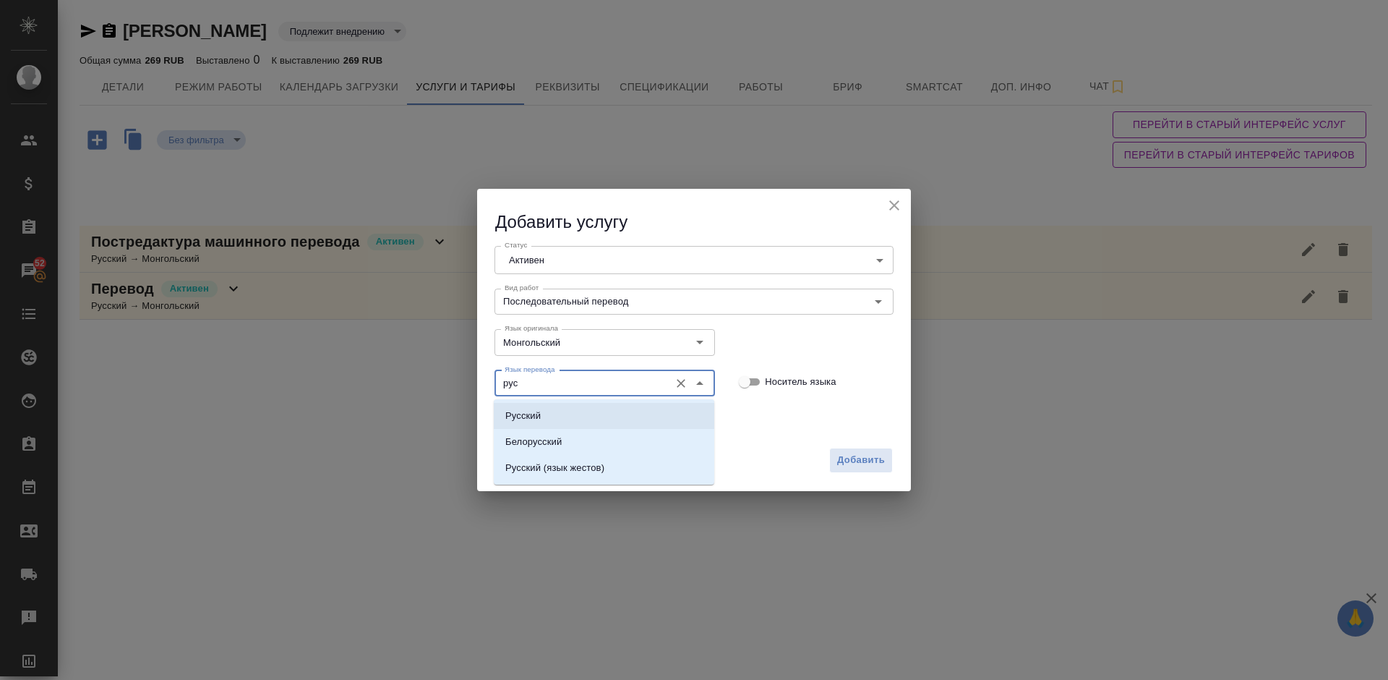
click at [562, 411] on li "Русский" at bounding box center [604, 416] width 221 height 26
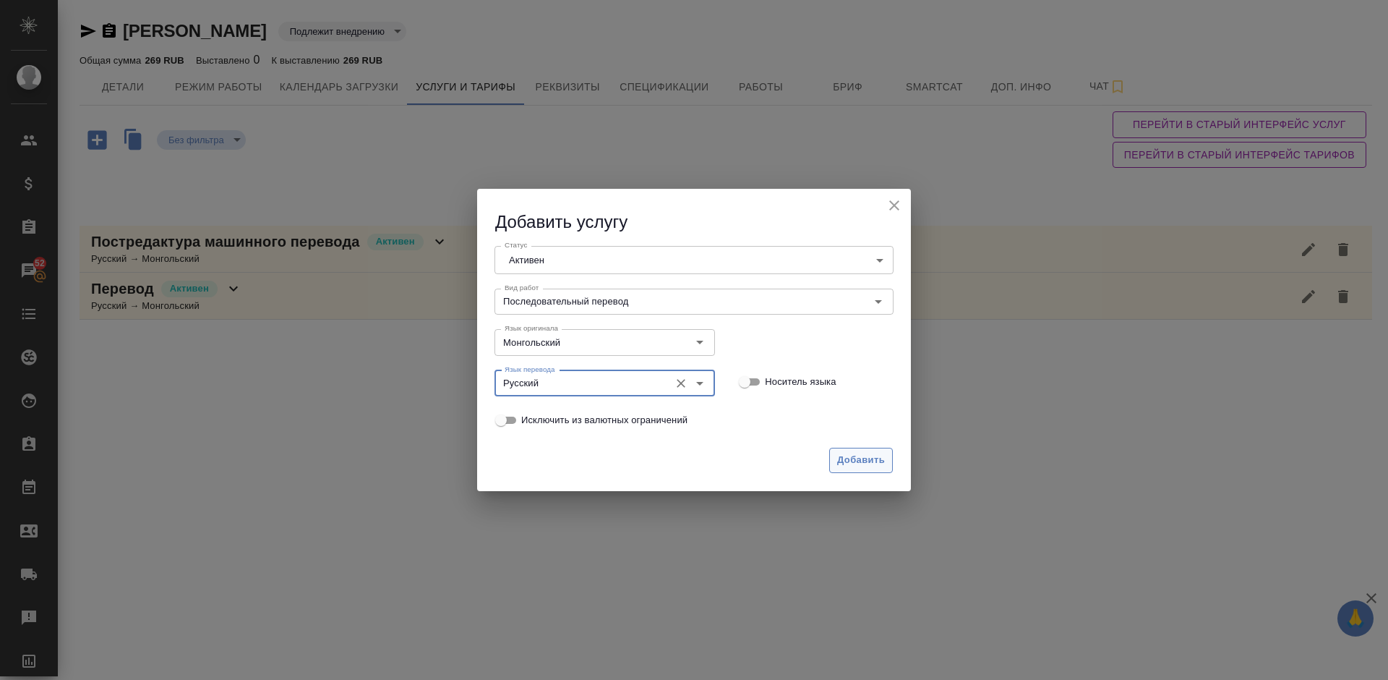
type input "Русский"
click at [843, 452] on span "Добавить" at bounding box center [861, 460] width 48 height 17
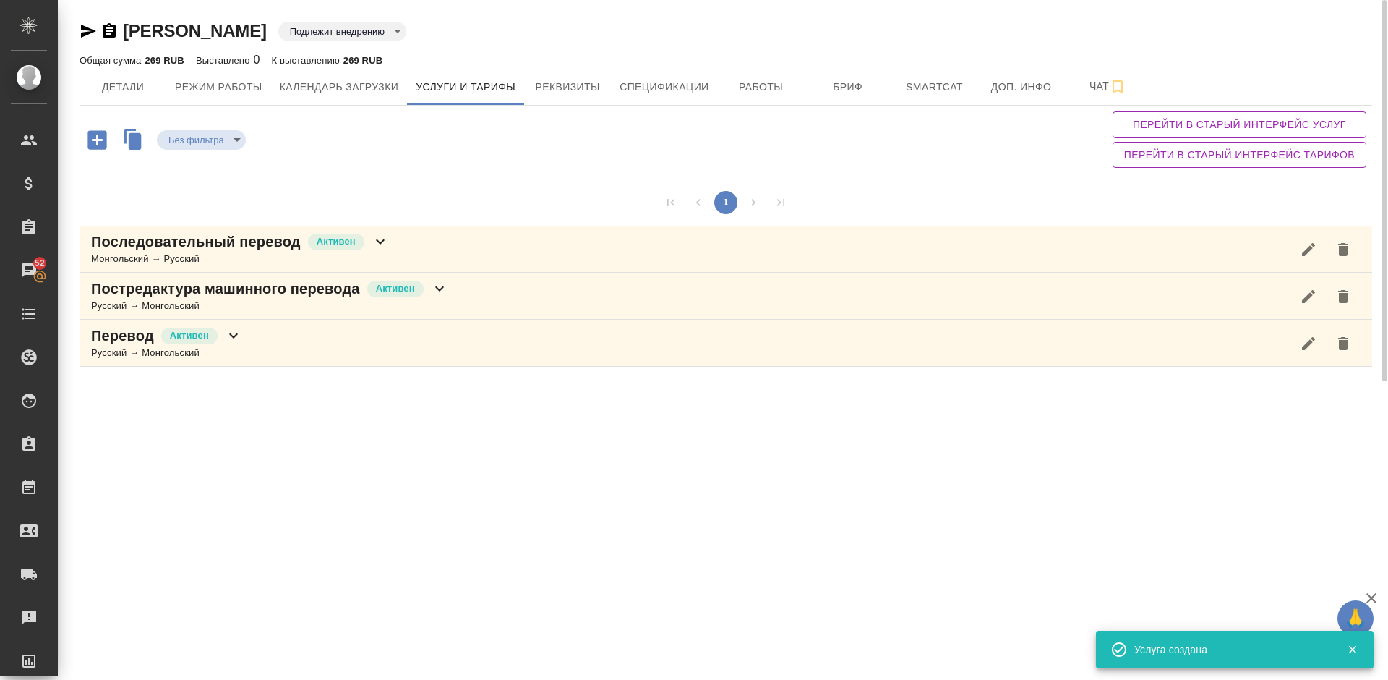
click at [95, 140] on icon "button" at bounding box center [97, 139] width 25 height 25
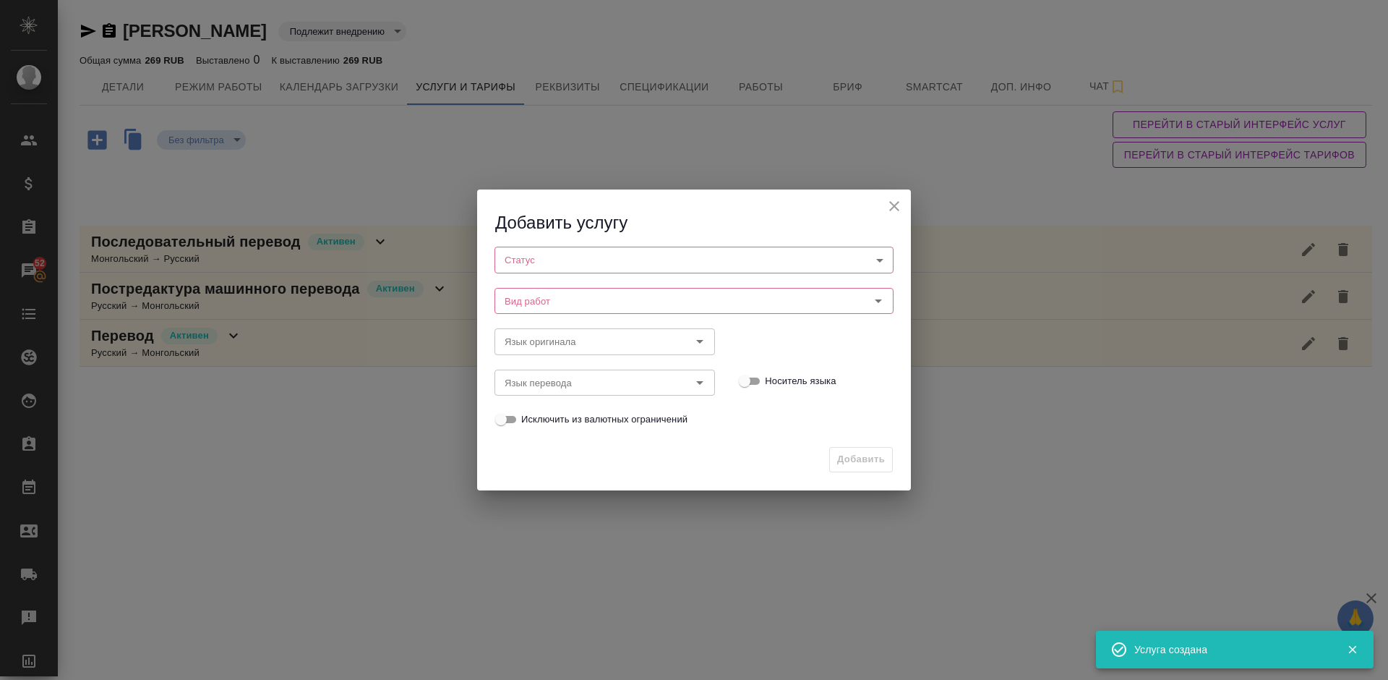
click at [568, 265] on body "🙏 .cls-1 fill:#fff; AWATERA Lazareva Anastasia Клиенты Спецификации Заказы 52 Ч…" at bounding box center [694, 340] width 1388 height 680
click at [575, 291] on li "Активен" at bounding box center [694, 284] width 399 height 25
type input "active"
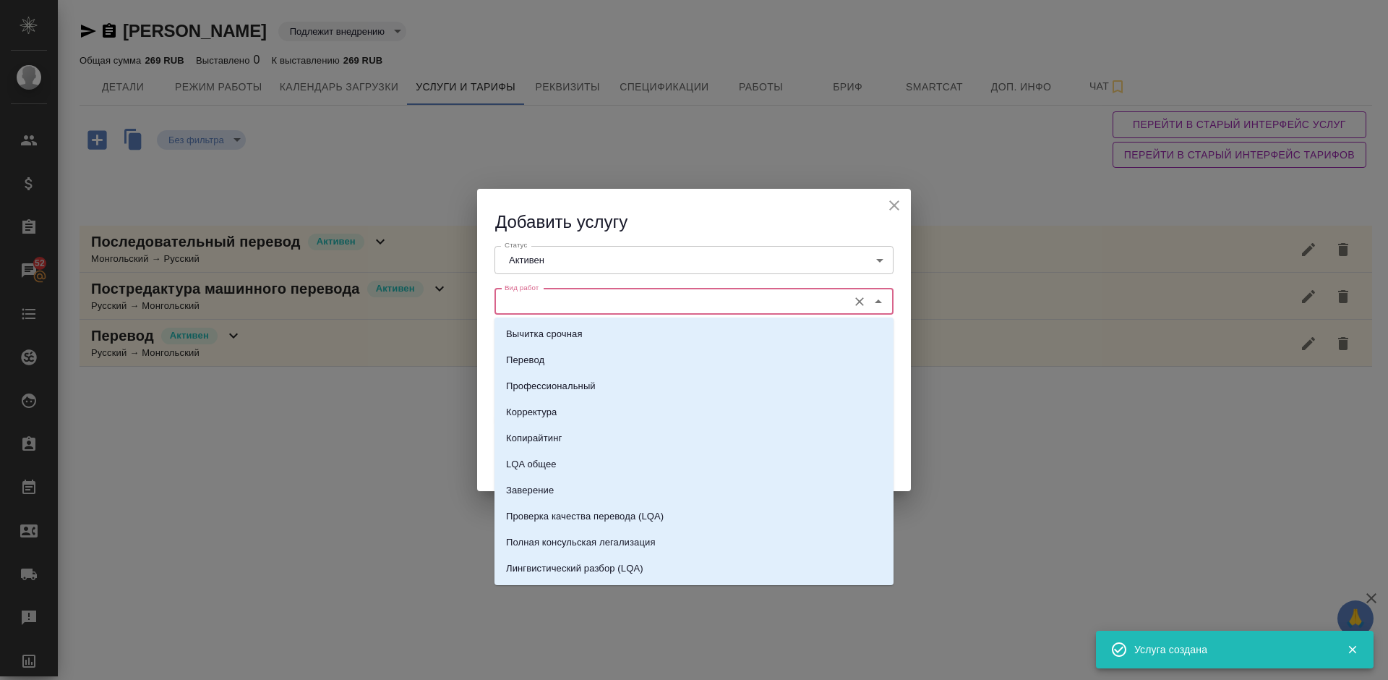
click at [588, 300] on input "Вид работ" at bounding box center [670, 301] width 342 height 17
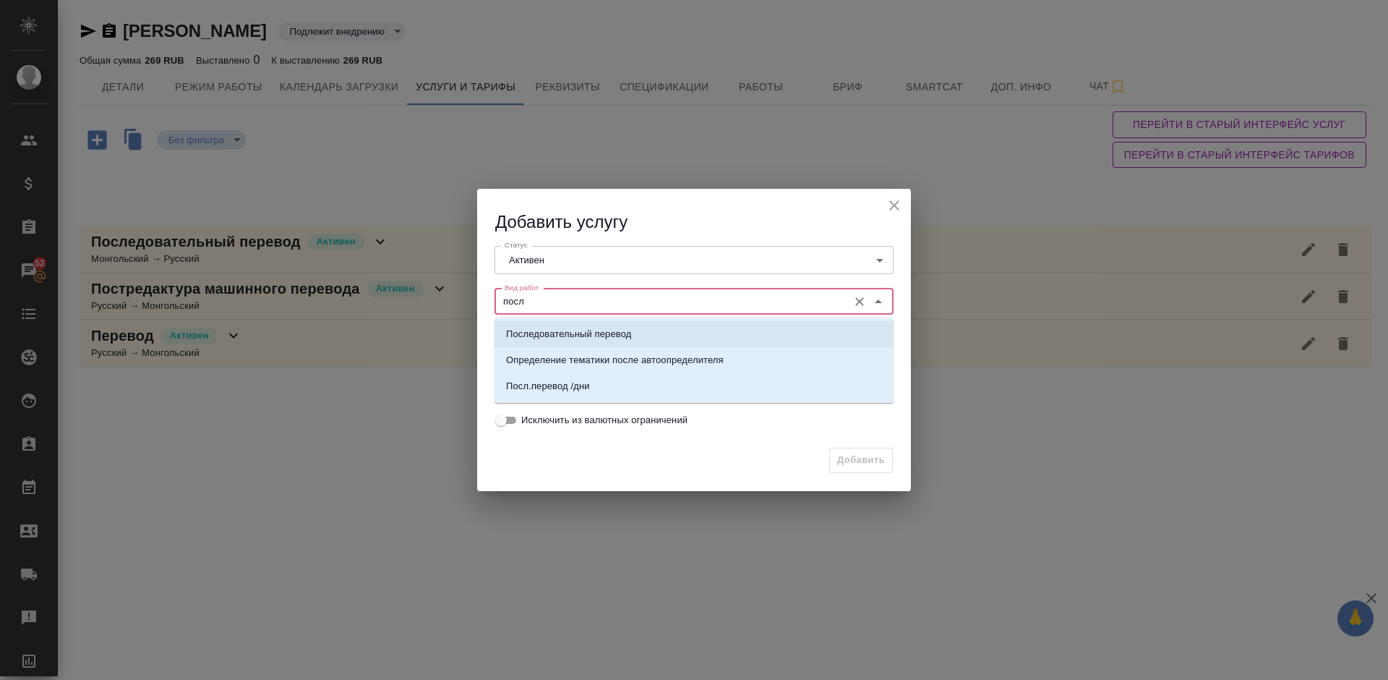
click at [607, 329] on p "Последовательный перевод" at bounding box center [568, 334] width 125 height 14
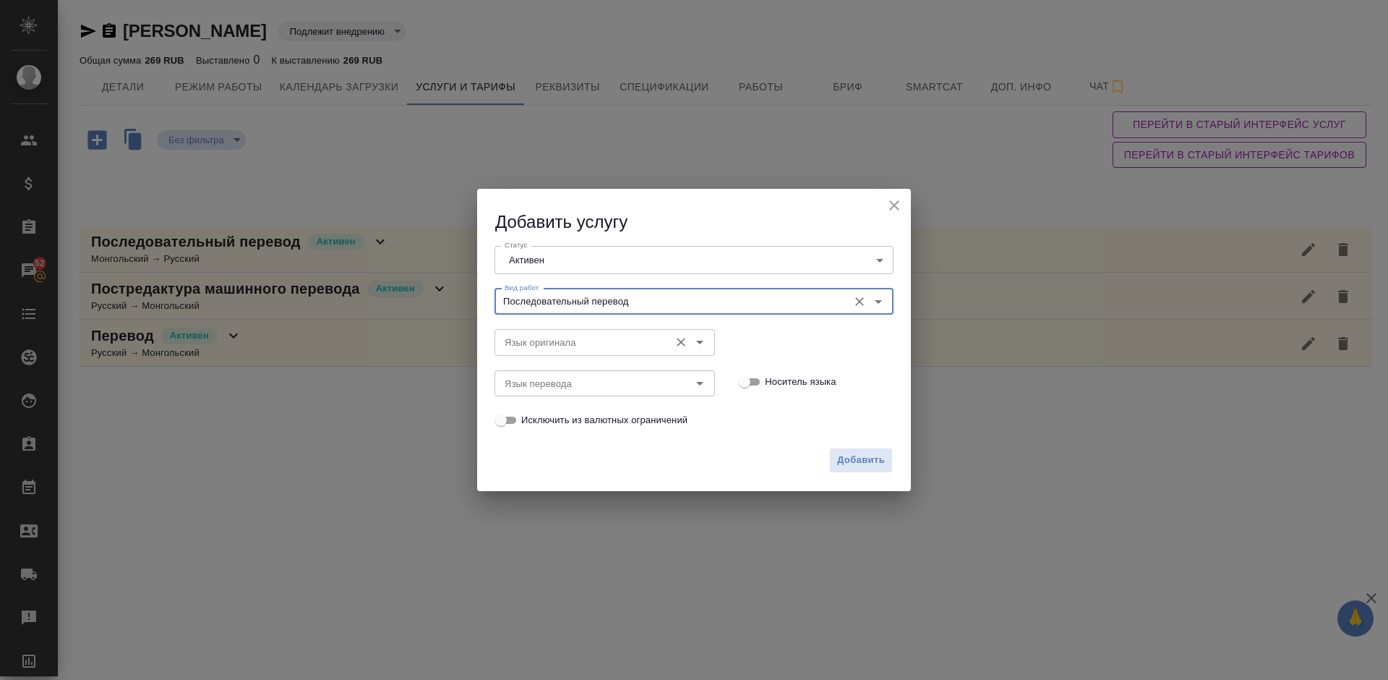
type input "Последовательный перевод"
click at [567, 335] on input "Язык оригинала" at bounding box center [580, 341] width 163 height 17
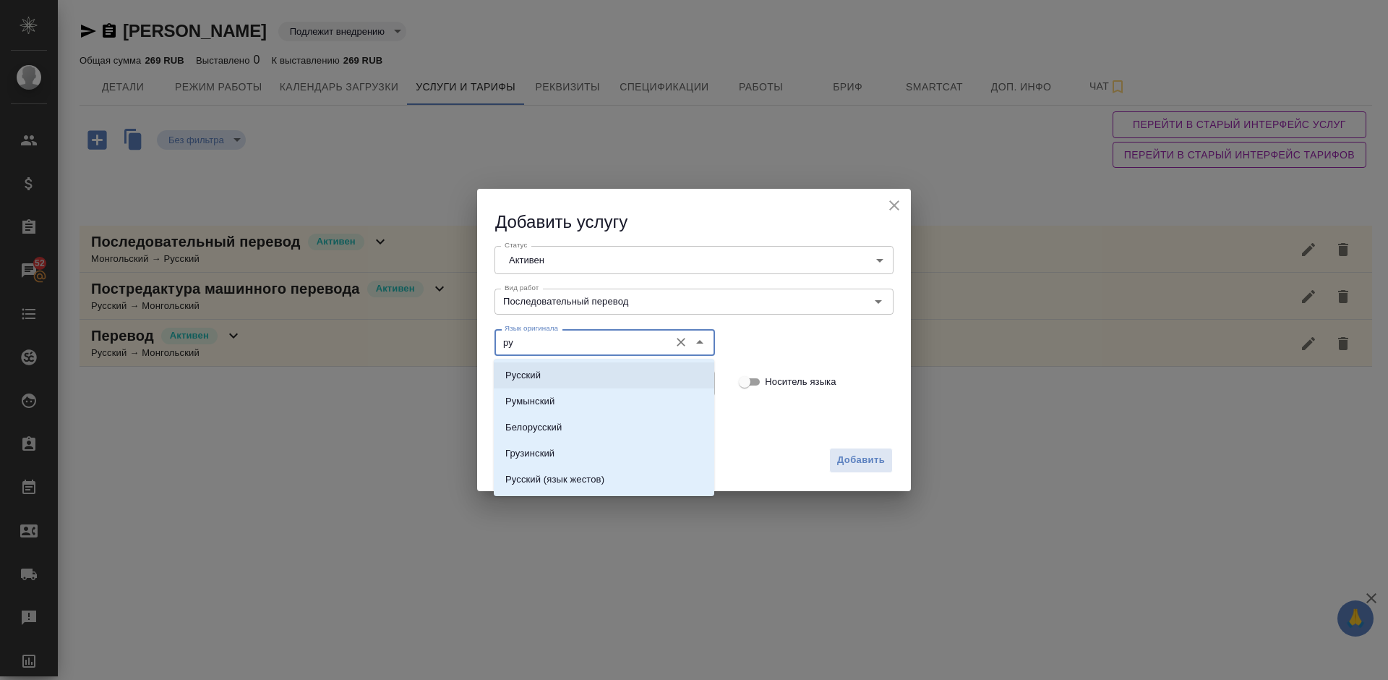
click at [566, 377] on li "Русский" at bounding box center [604, 375] width 221 height 26
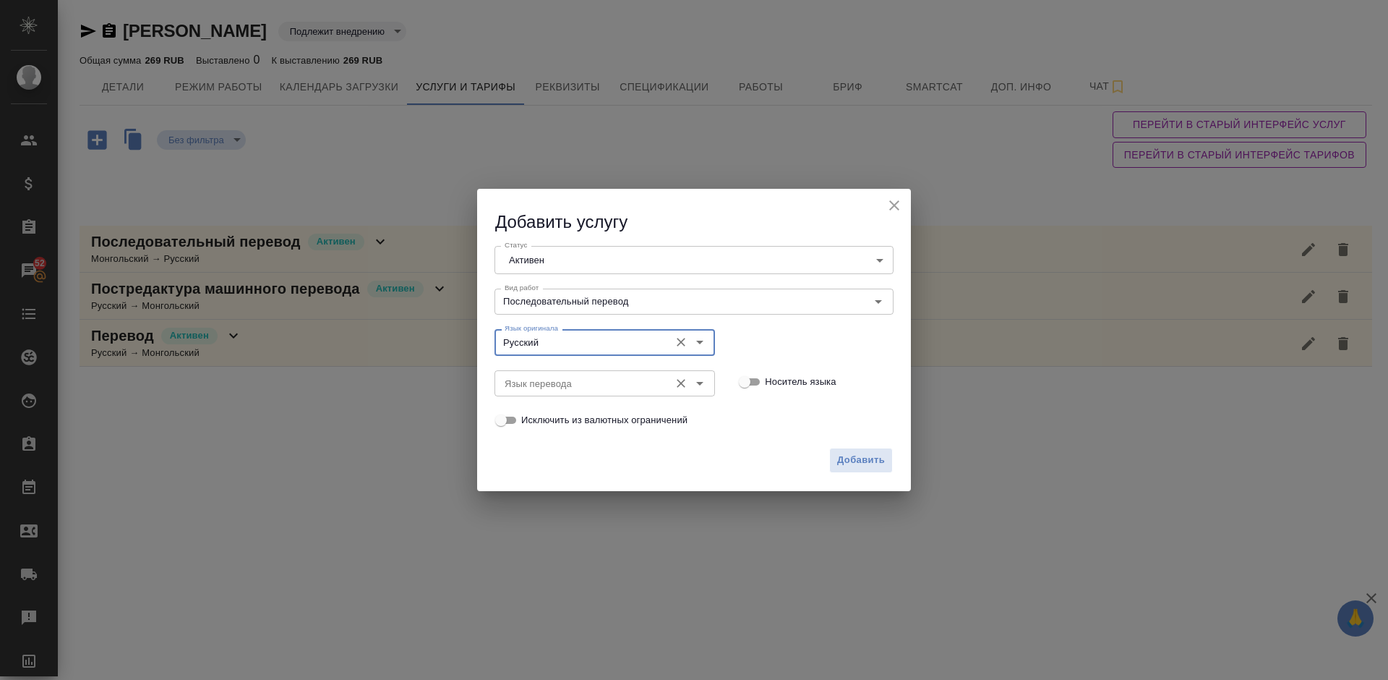
type input "Русский"
click at [578, 383] on input "Язык перевода" at bounding box center [580, 383] width 163 height 17
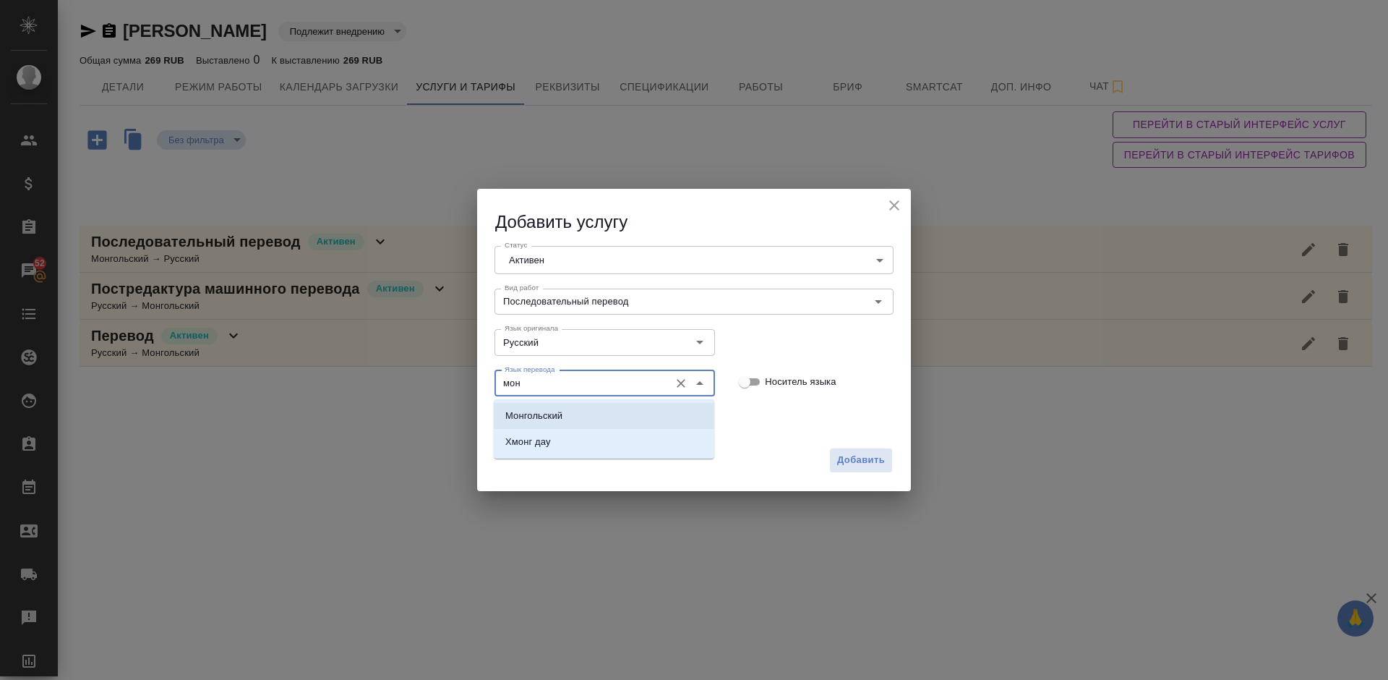
click at [586, 412] on li "Монгольский" at bounding box center [604, 416] width 221 height 26
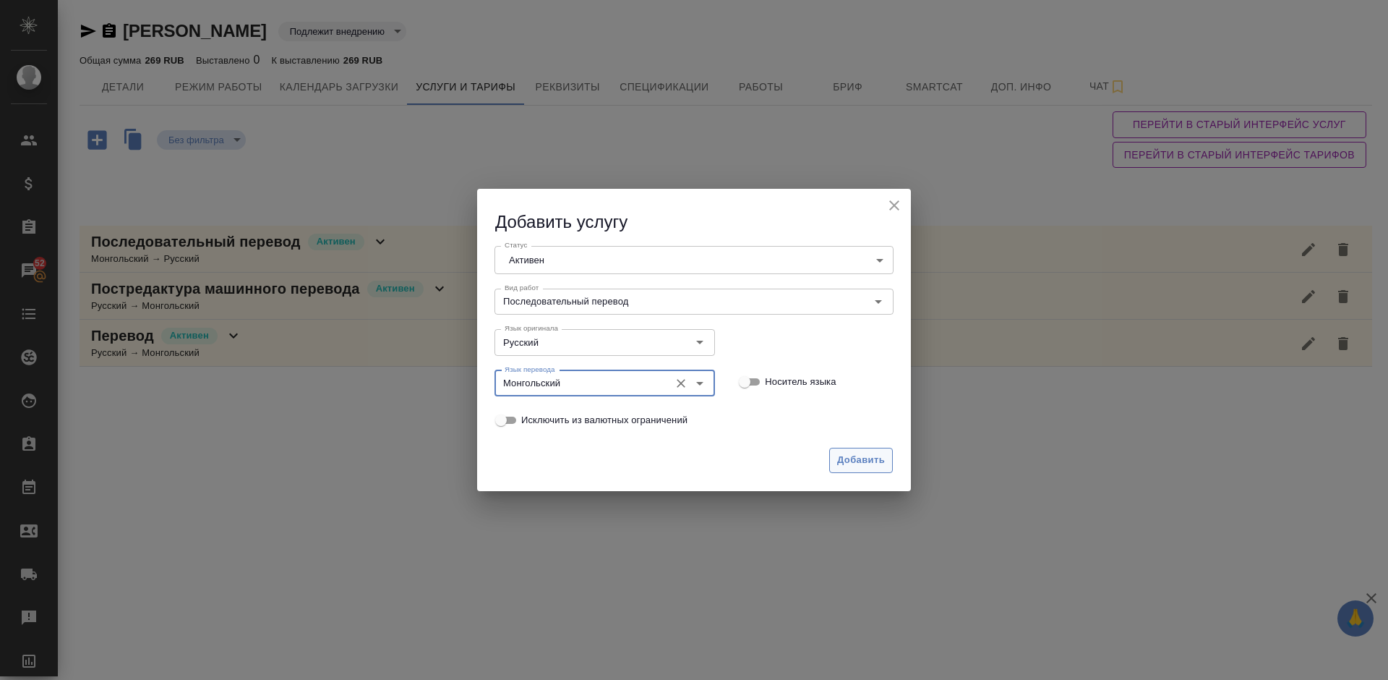
type input "Монгольский"
click at [860, 456] on span "Добавить" at bounding box center [861, 460] width 48 height 17
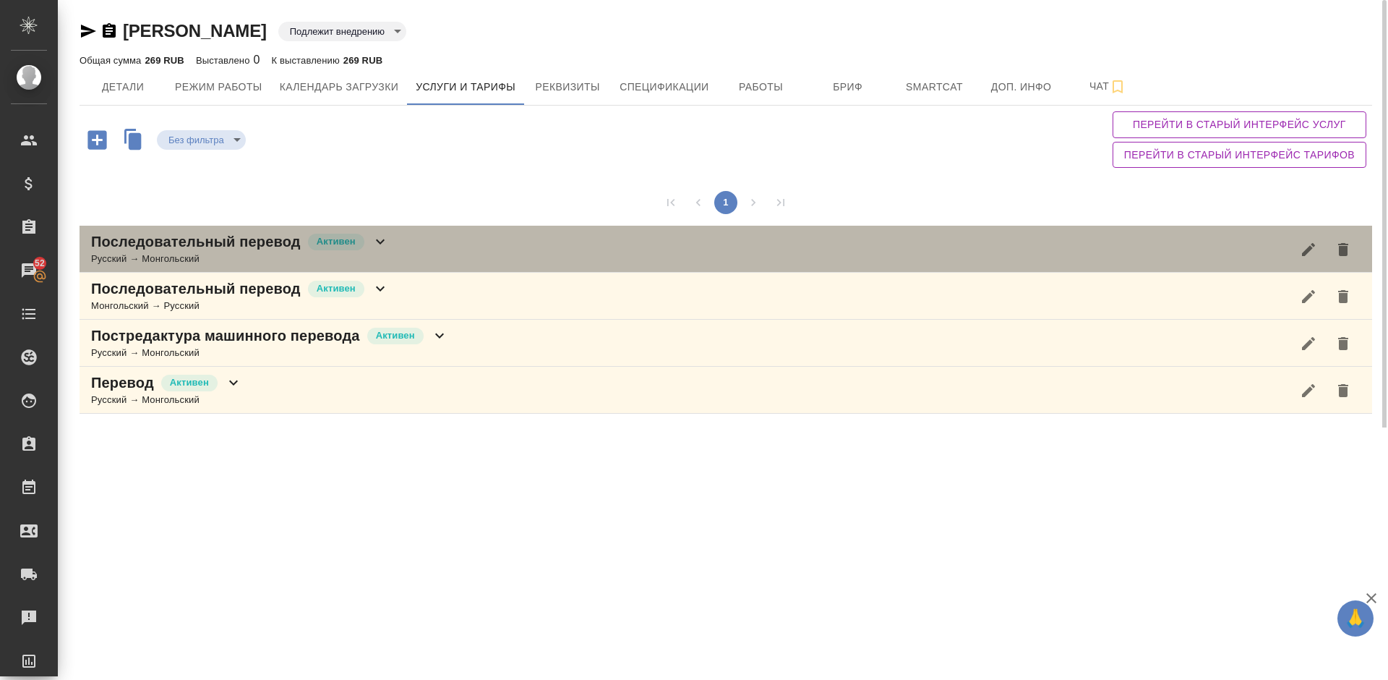
click at [437, 258] on div "Последовательный перевод Активен Русский → Монгольский" at bounding box center [726, 249] width 1293 height 47
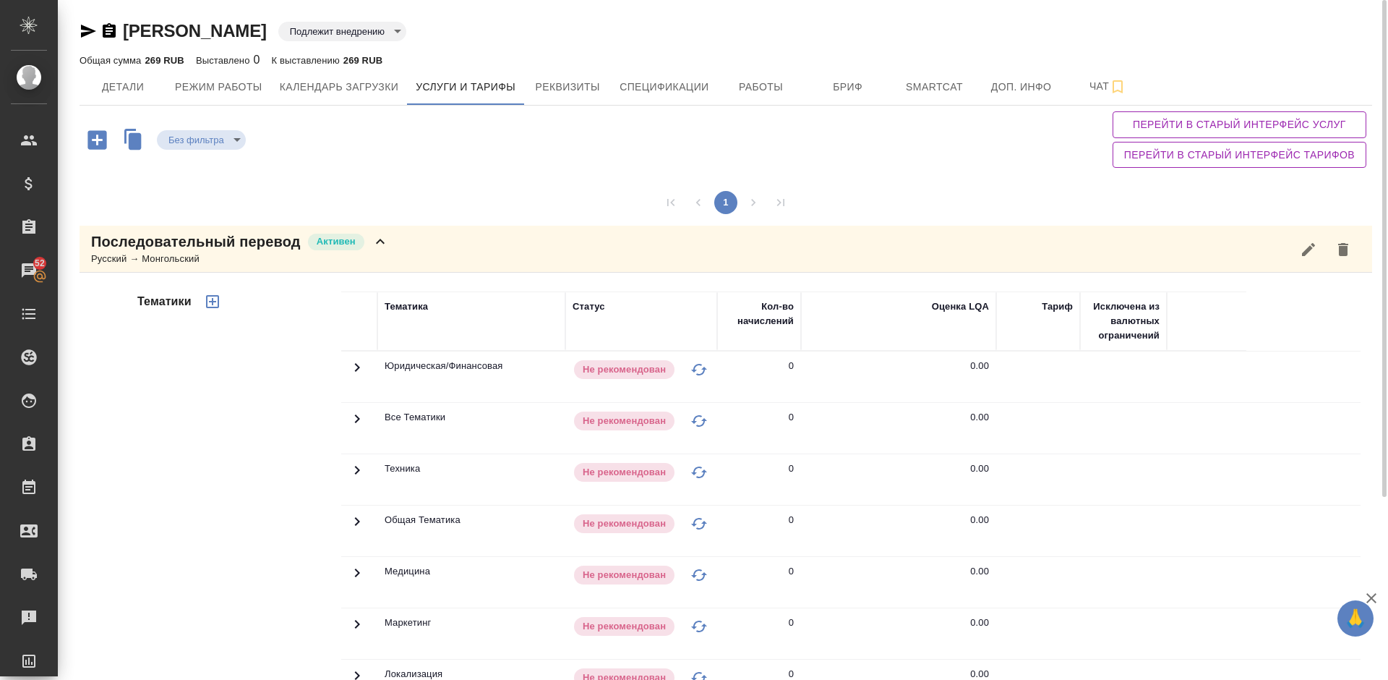
click at [223, 473] on div "Тематики" at bounding box center [237, 523] width 207 height 484
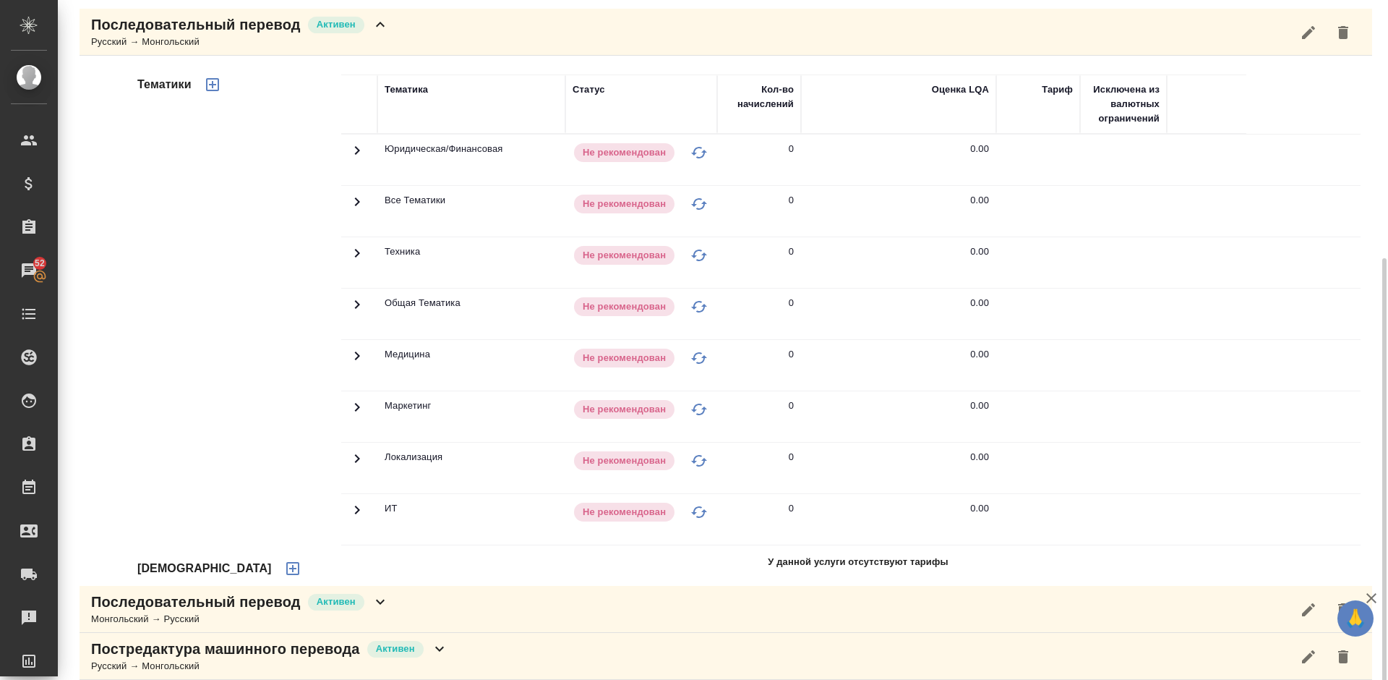
scroll to position [278, 0]
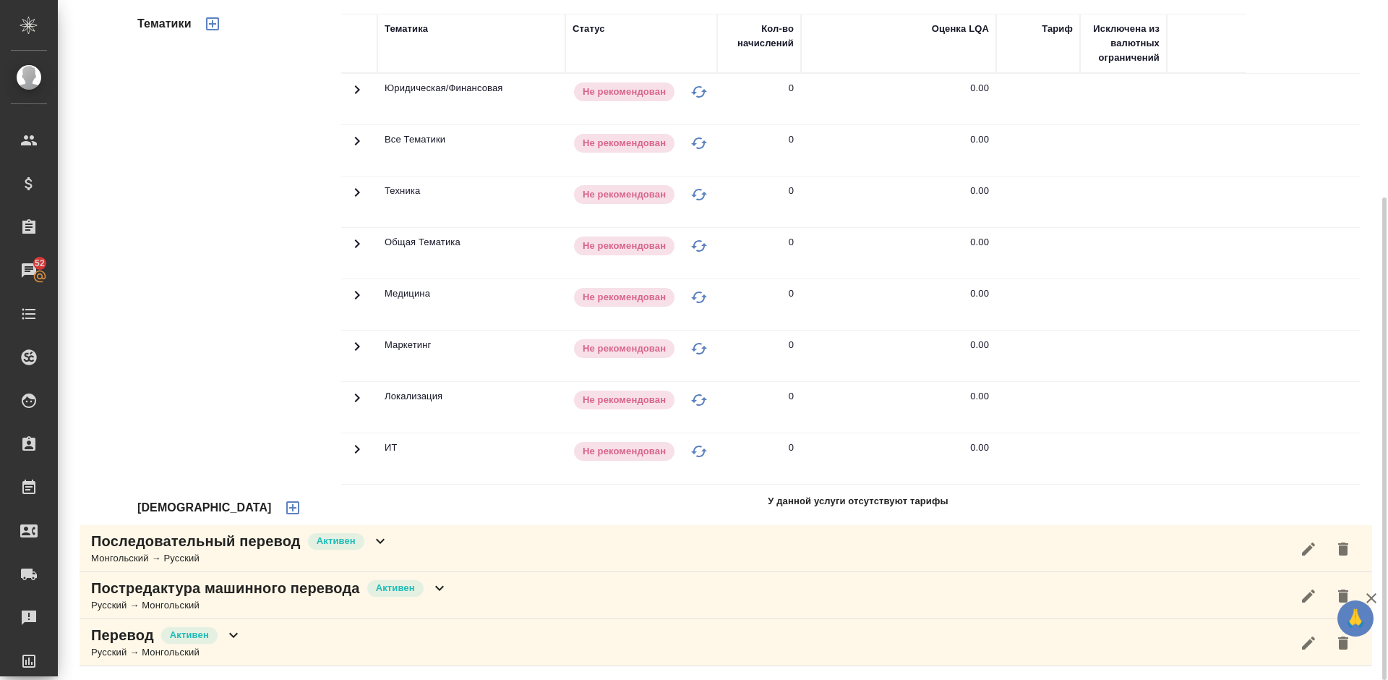
click at [286, 509] on icon "button" at bounding box center [292, 507] width 13 height 13
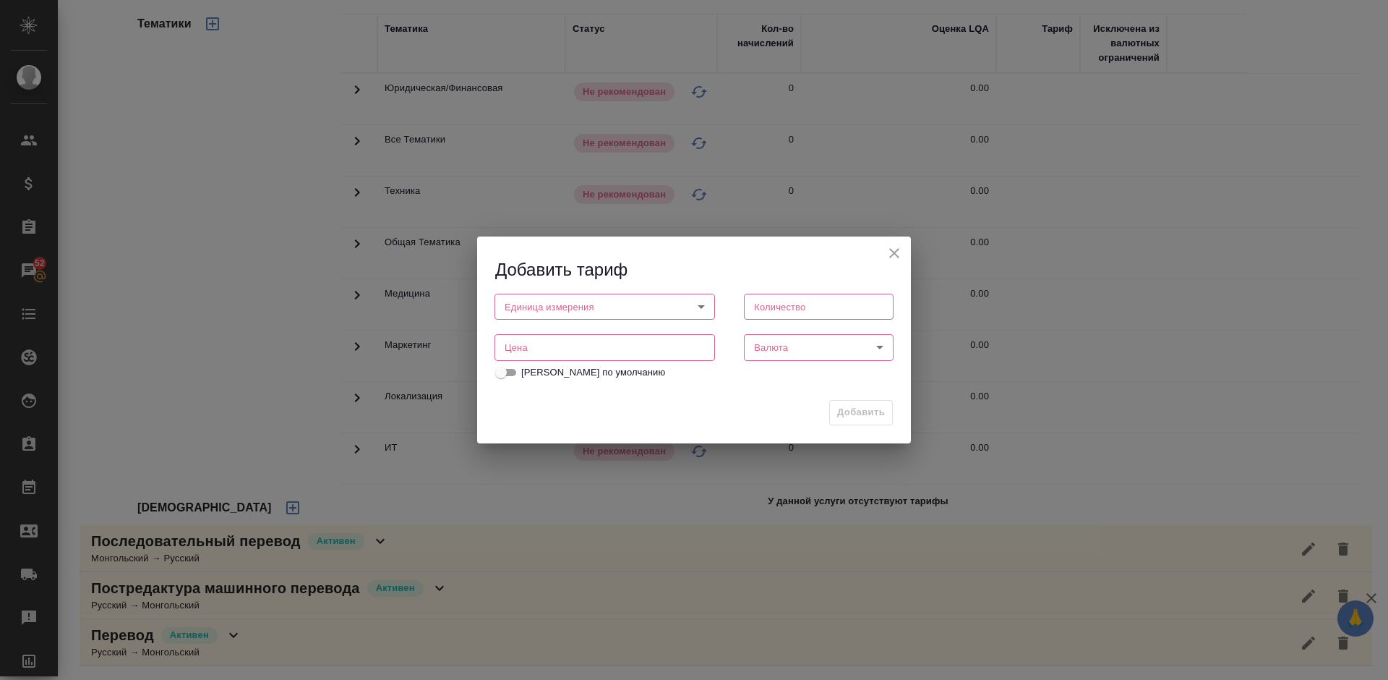
click at [568, 307] on body "🙏 .cls-1 fill:#fff; AWATERA Lazareva Anastasia Клиенты Спецификации Заказы 52 Ч…" at bounding box center [694, 340] width 1388 height 680
click at [570, 333] on li "час" at bounding box center [605, 331] width 221 height 25
type input "5a8b1489cc6b4906c91bfd93"
click at [796, 311] on input "number" at bounding box center [819, 307] width 150 height 26
type input "1"
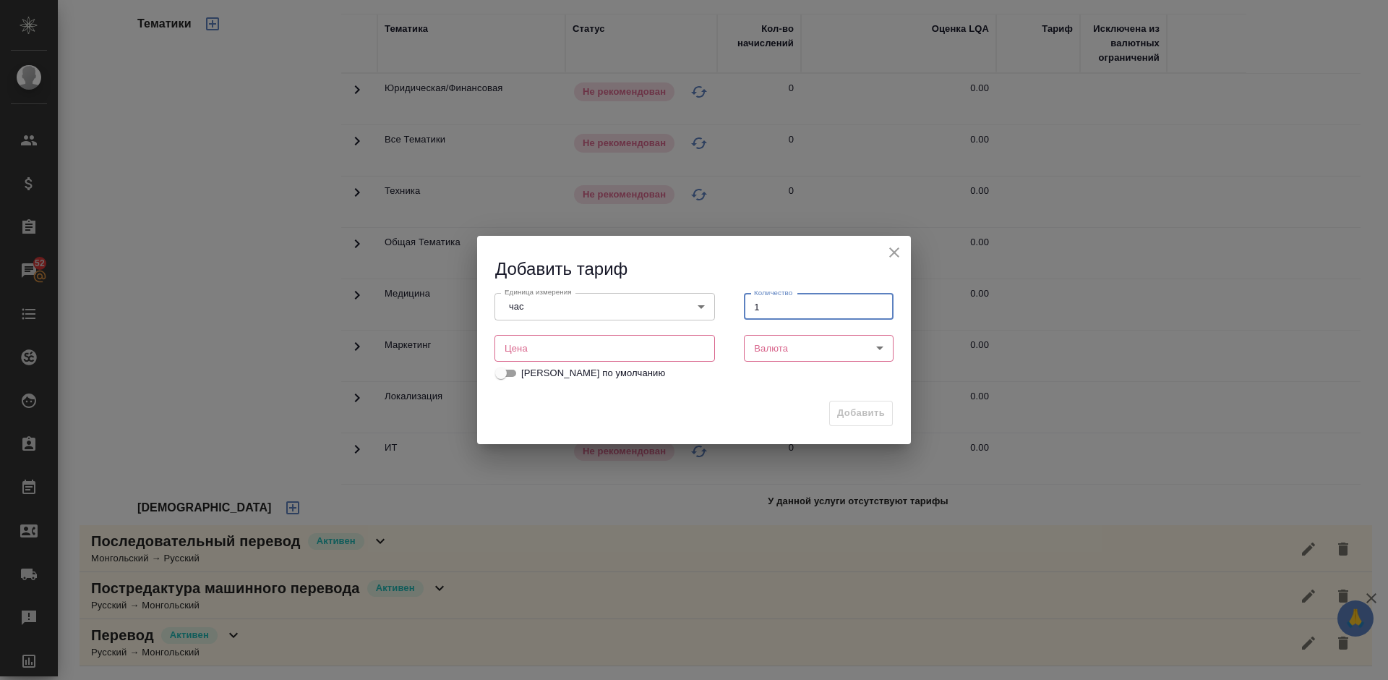
click at [643, 338] on input "number" at bounding box center [605, 348] width 221 height 26
type input "3500"
click at [777, 343] on body "🙏 .cls-1 fill:#fff; AWATERA Lazareva Anastasia Клиенты Спецификации Заказы 52 Ч…" at bounding box center [694, 340] width 1388 height 680
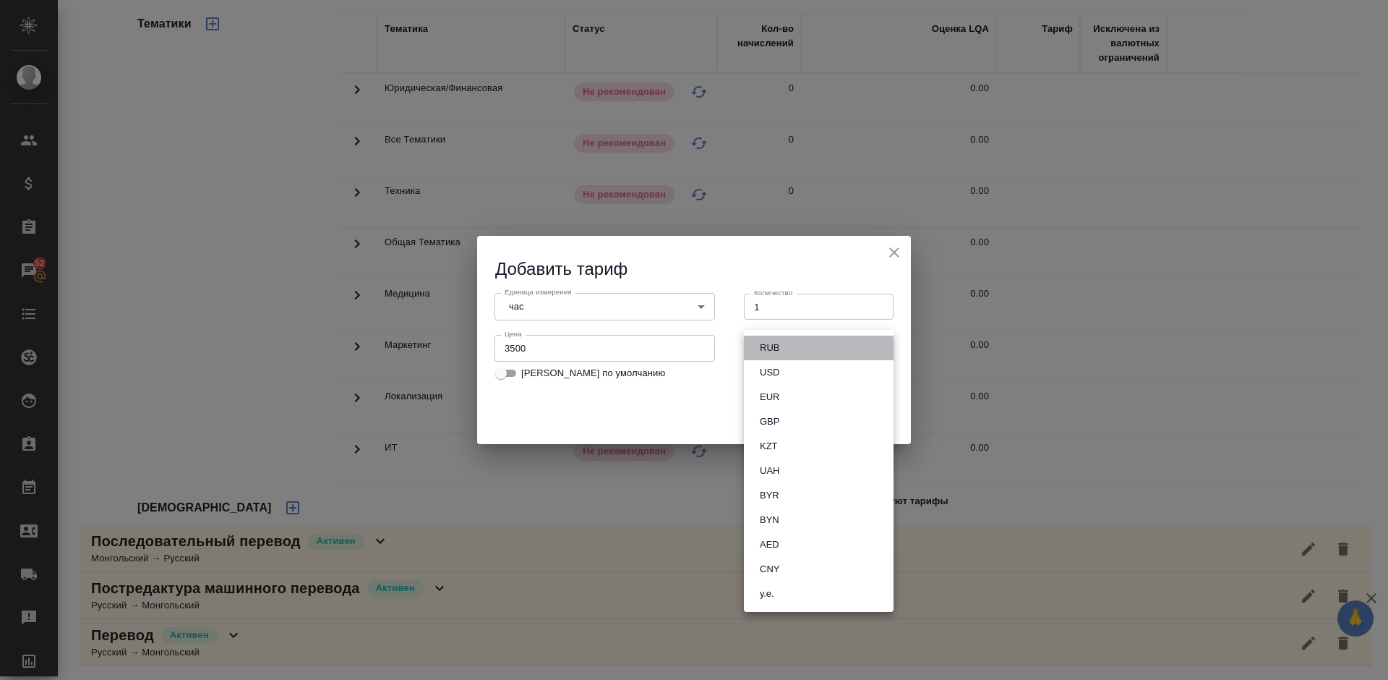
click at [797, 348] on li "RUB" at bounding box center [819, 347] width 150 height 25
type input "RUB"
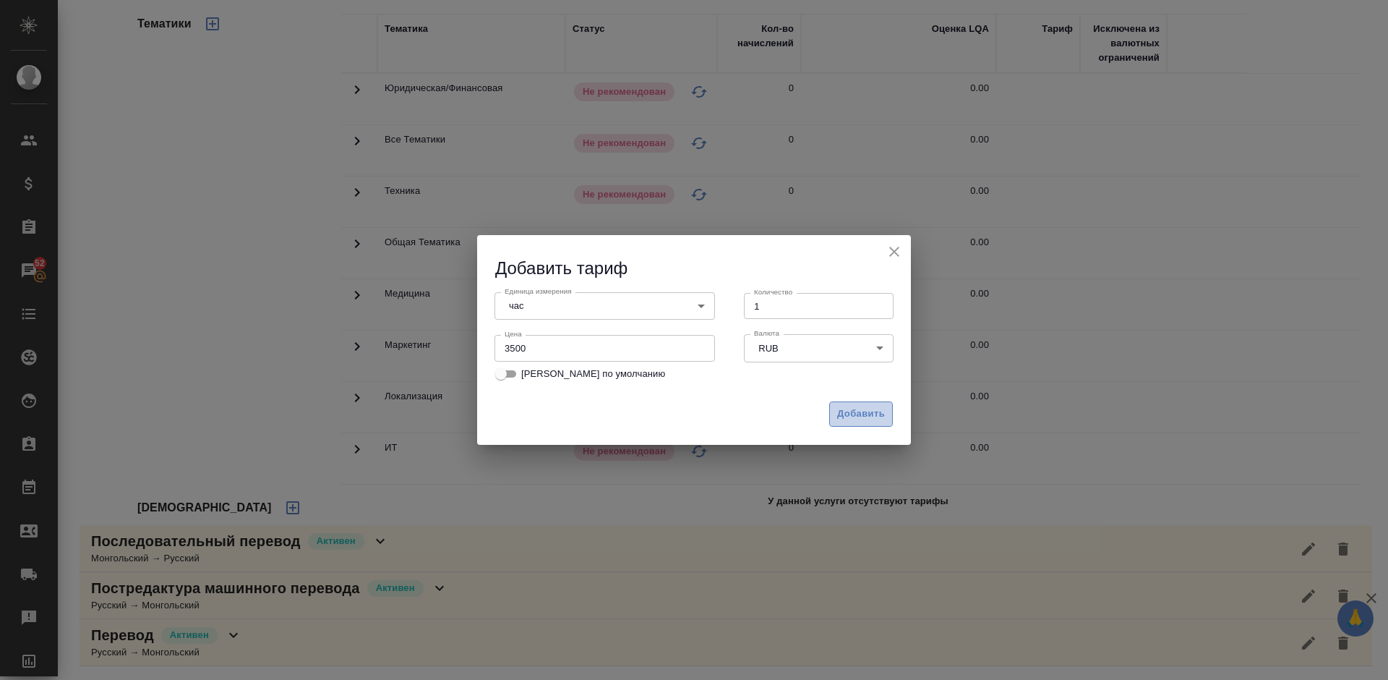
click at [868, 411] on span "Добавить" at bounding box center [861, 414] width 48 height 17
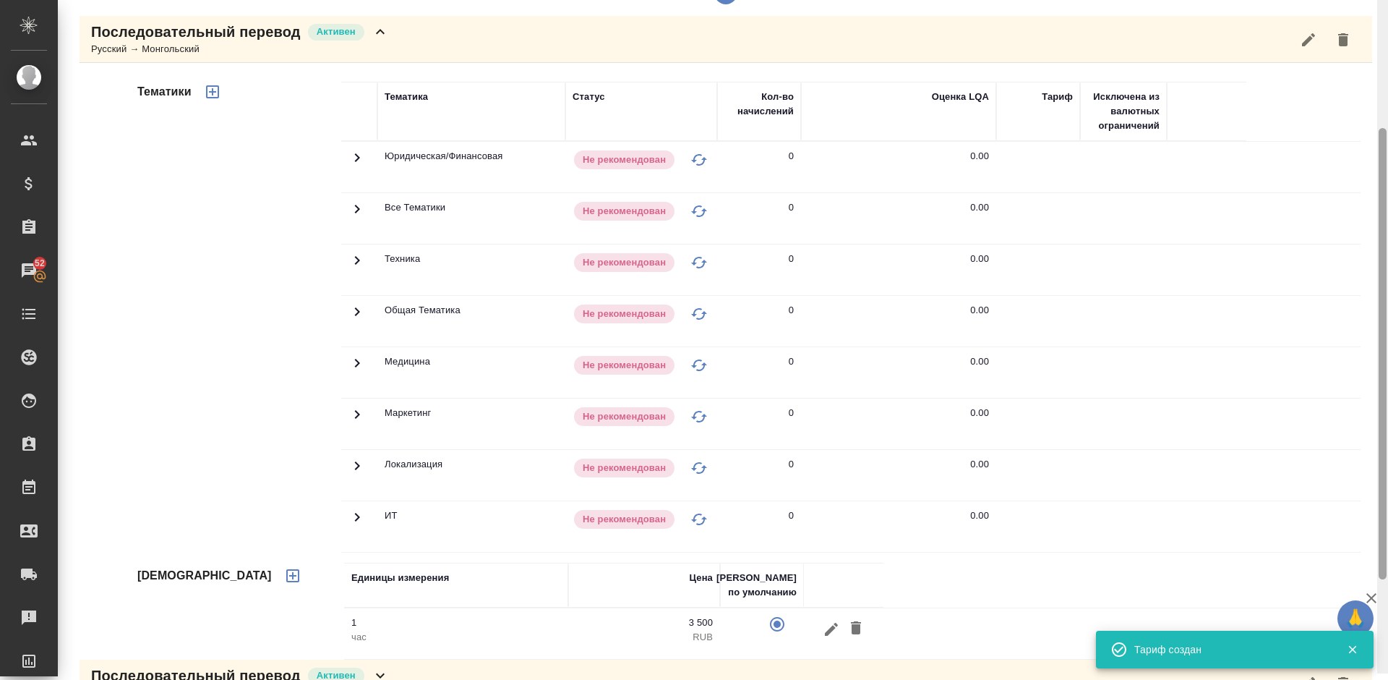
scroll to position [187, 0]
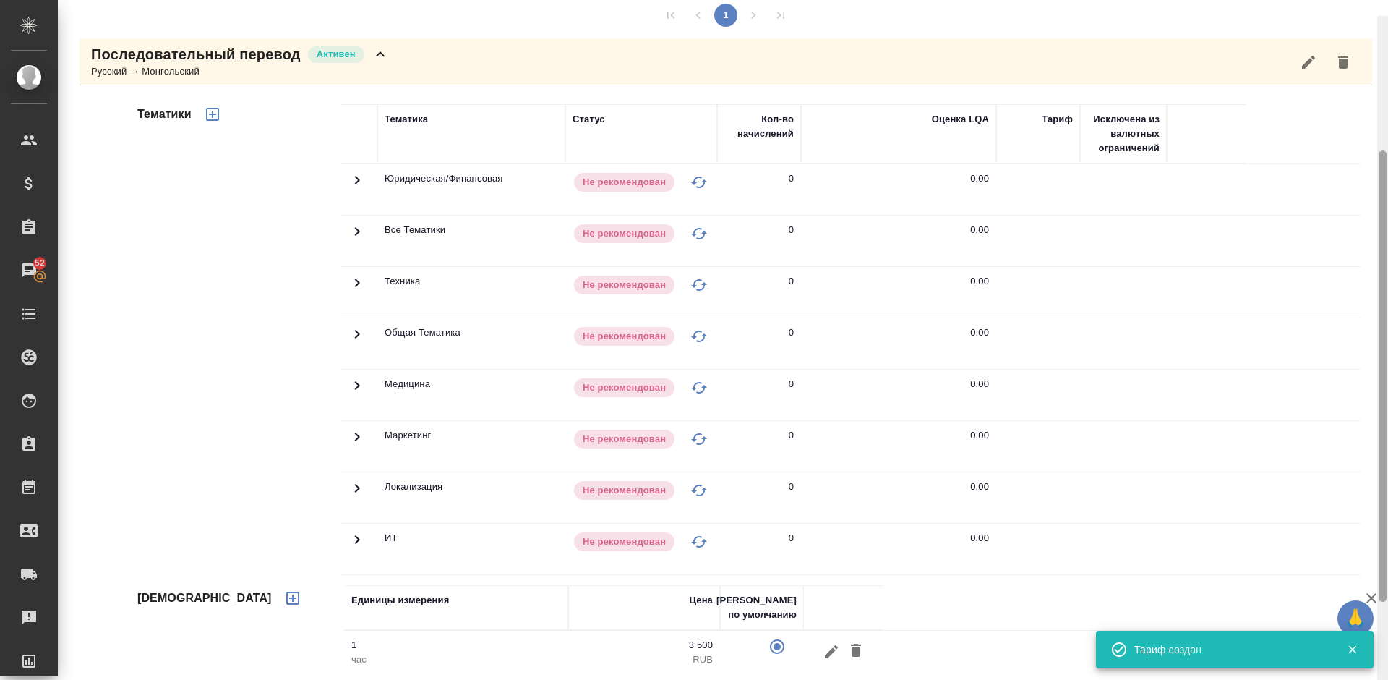
drag, startPoint x: 1383, startPoint y: 330, endPoint x: 1375, endPoint y: 266, distance: 64.8
click at [1375, 266] on div "Сабихан Мурат Подлежит внедрению toBeImplemented Общая сумма 269 RUB Выставлено…" at bounding box center [723, 340] width 1330 height 680
click at [214, 115] on icon "button" at bounding box center [212, 114] width 13 height 13
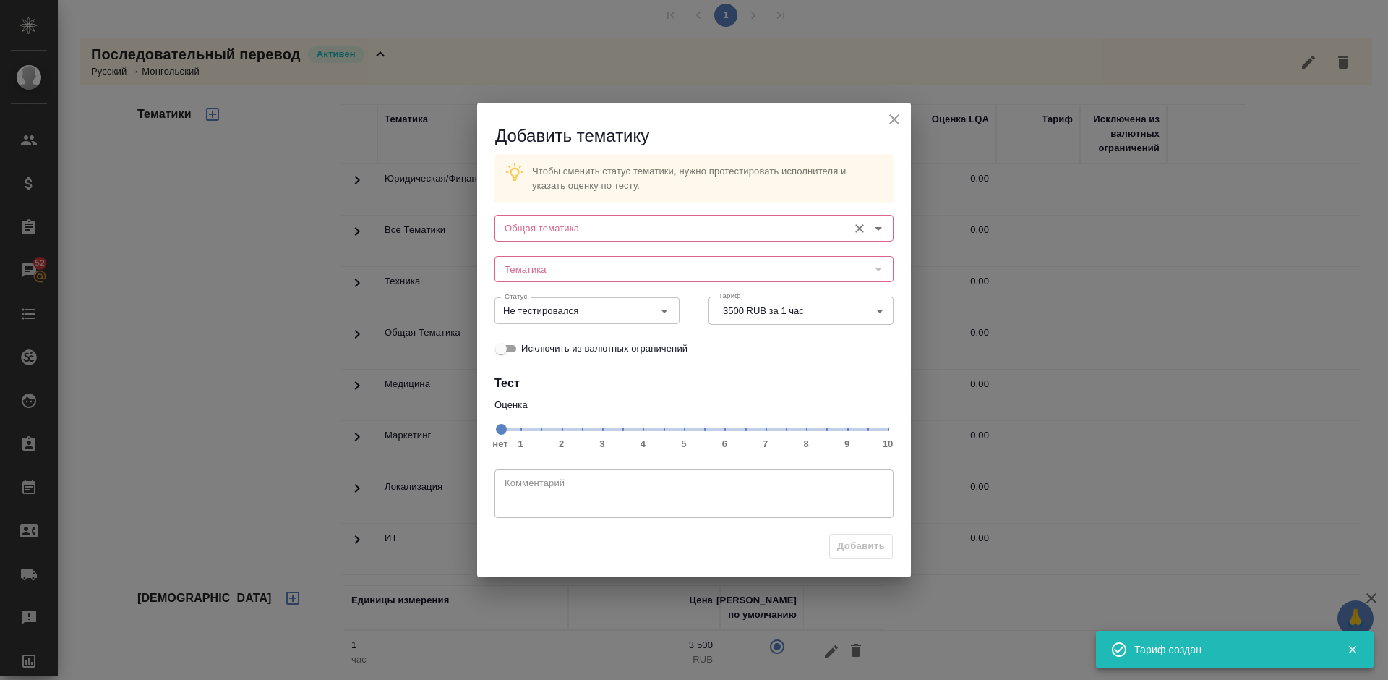
click at [663, 228] on input "Общая тематика" at bounding box center [670, 227] width 342 height 17
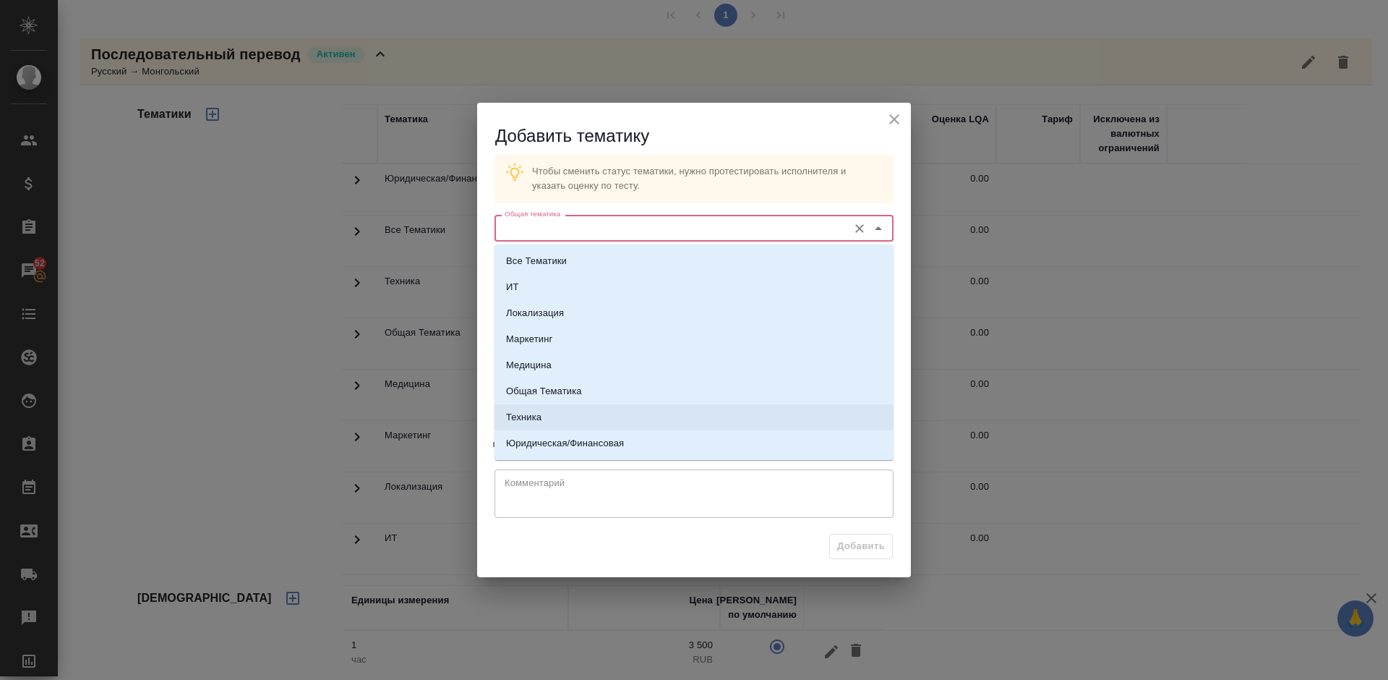
click at [604, 424] on li "Техника" at bounding box center [694, 417] width 399 height 26
type input "Техника"
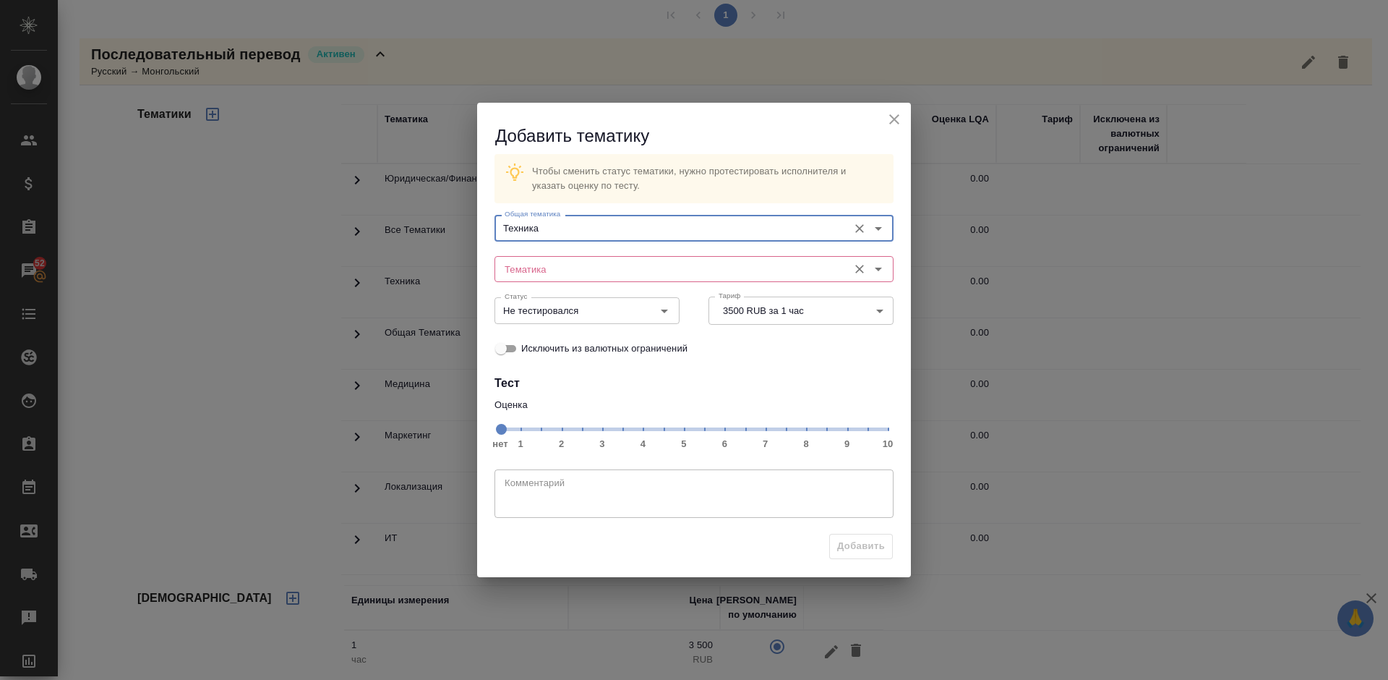
click at [583, 268] on input "Тематика" at bounding box center [670, 268] width 342 height 17
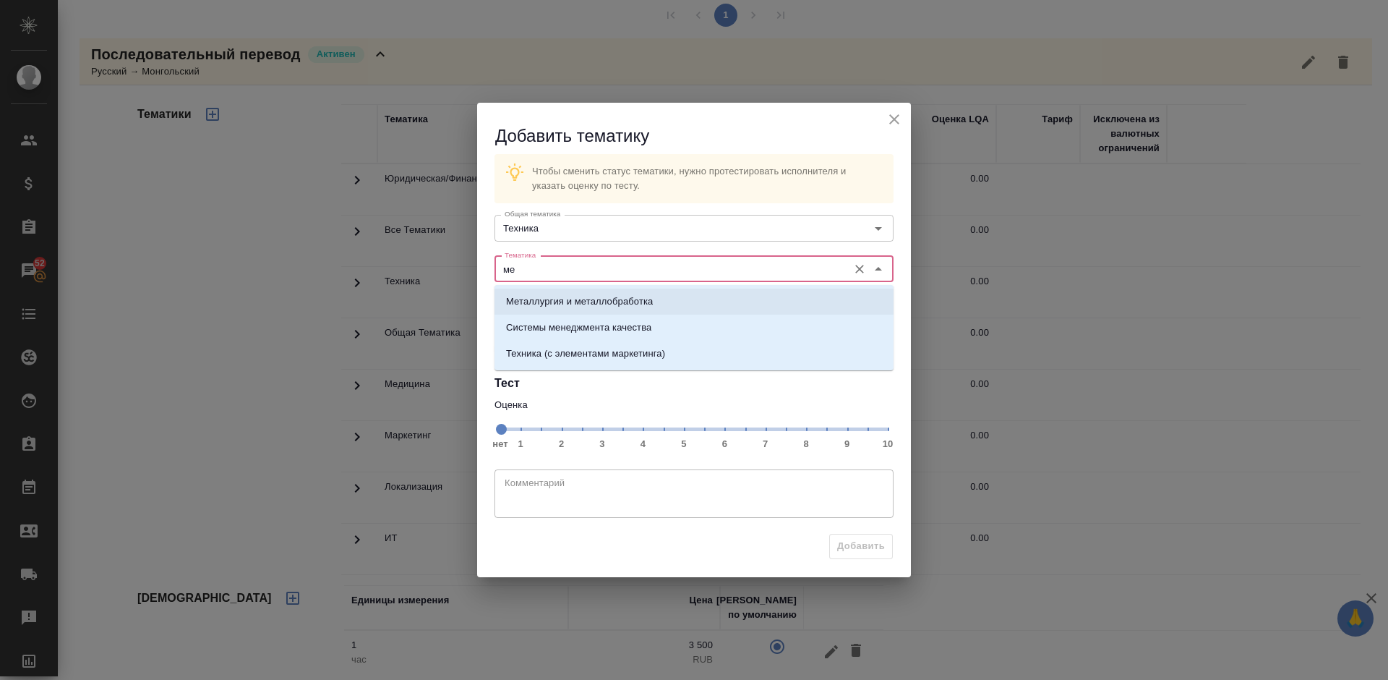
click at [601, 296] on p "Металлургия и металлобработка" at bounding box center [579, 301] width 147 height 14
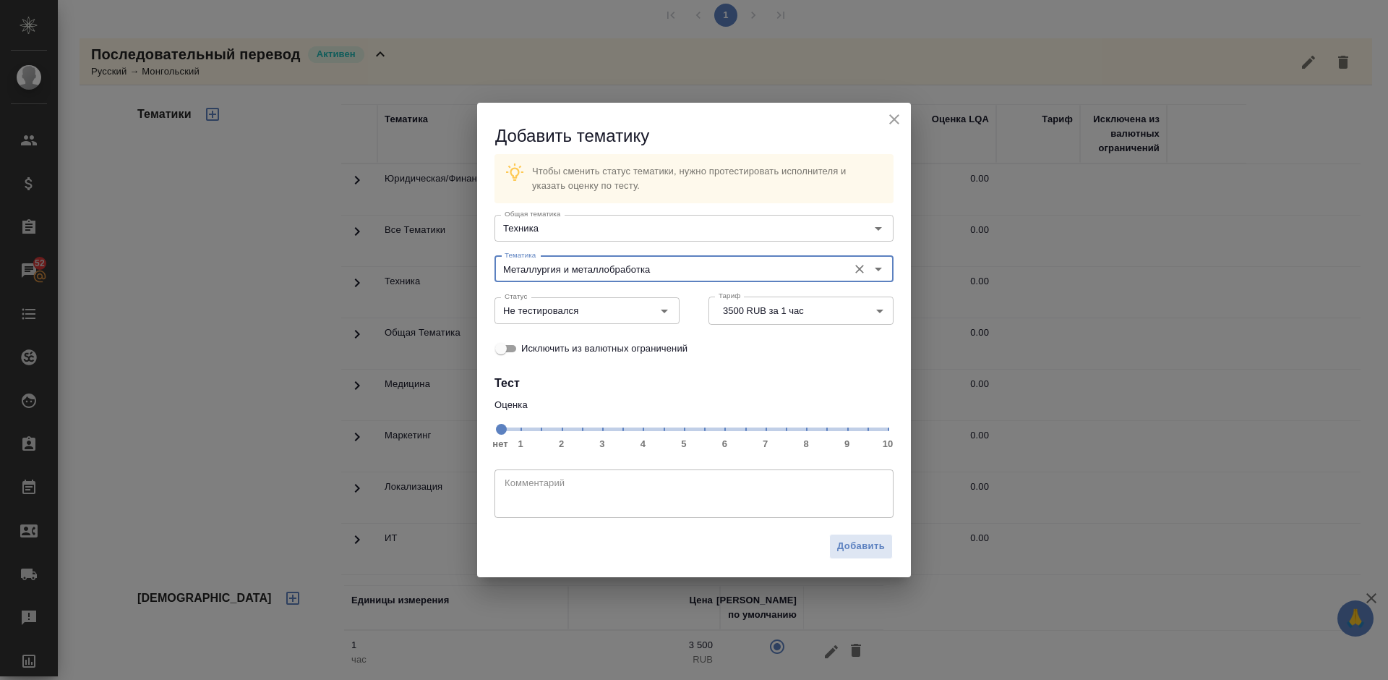
type input "Металлургия и металлобработка"
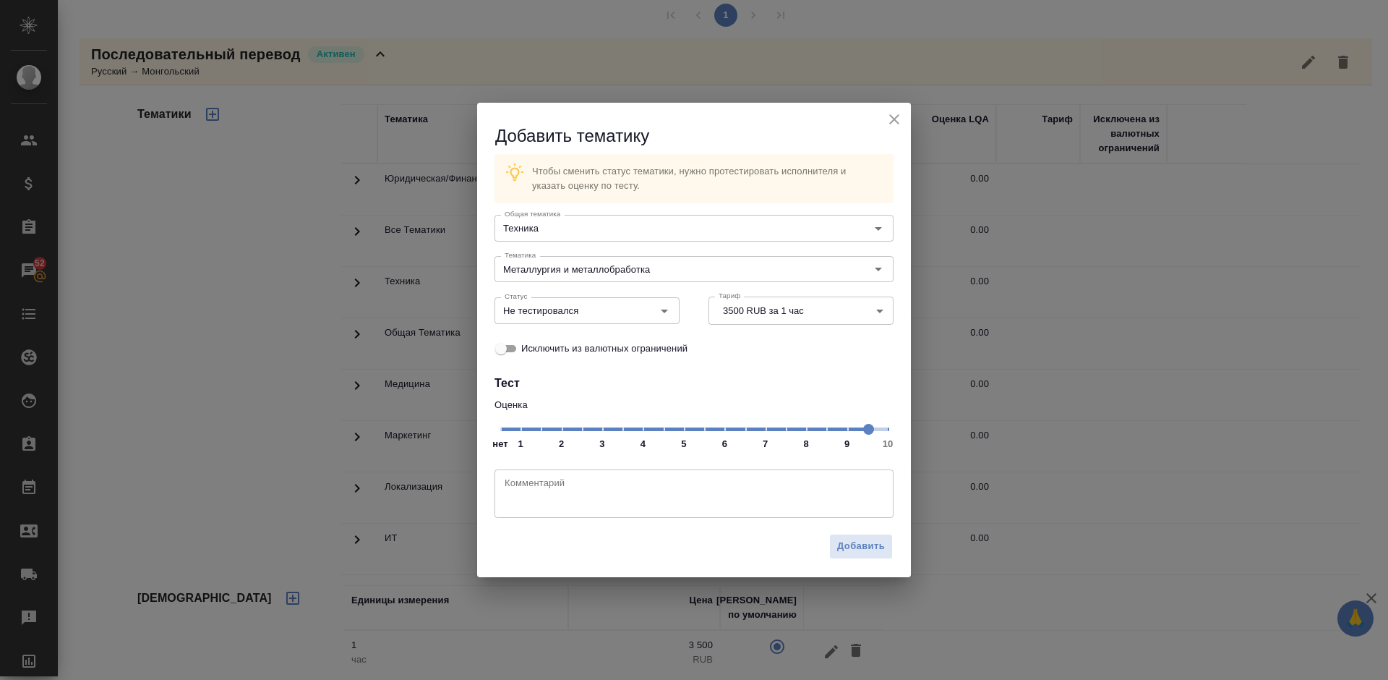
drag, startPoint x: 504, startPoint y: 421, endPoint x: 860, endPoint y: 429, distance: 355.8
click at [863, 429] on span at bounding box center [868, 429] width 11 height 11
click at [595, 317] on input "Не тестировался" at bounding box center [563, 309] width 128 height 17
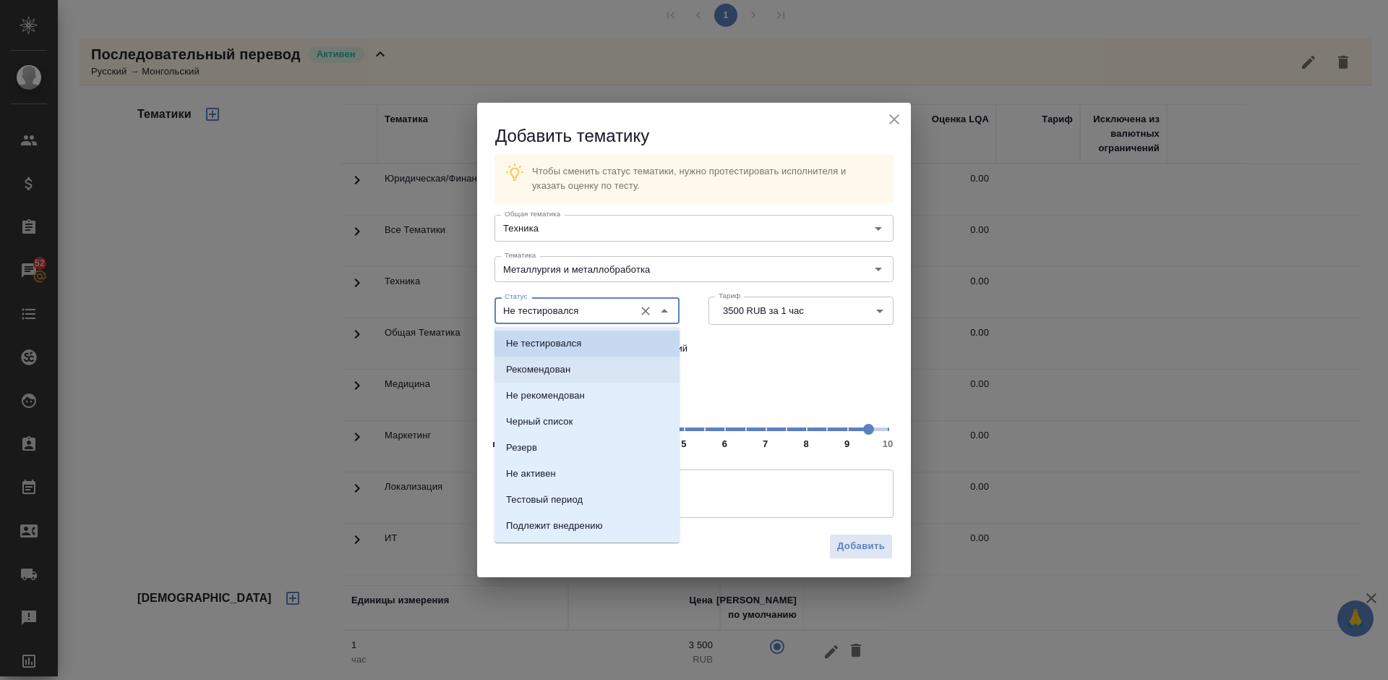
click at [602, 361] on li "Рекомендован" at bounding box center [587, 369] width 185 height 26
type input "Рекомендован"
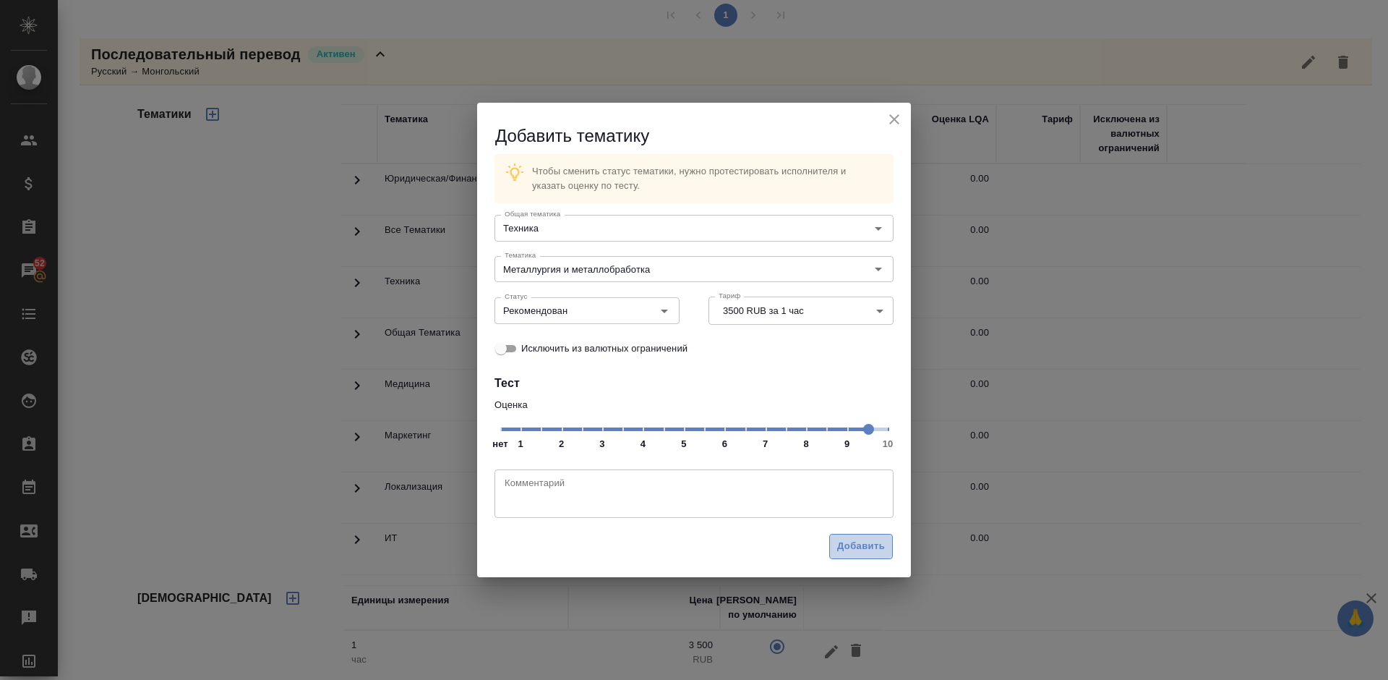
click at [870, 540] on span "Добавить" at bounding box center [861, 546] width 48 height 17
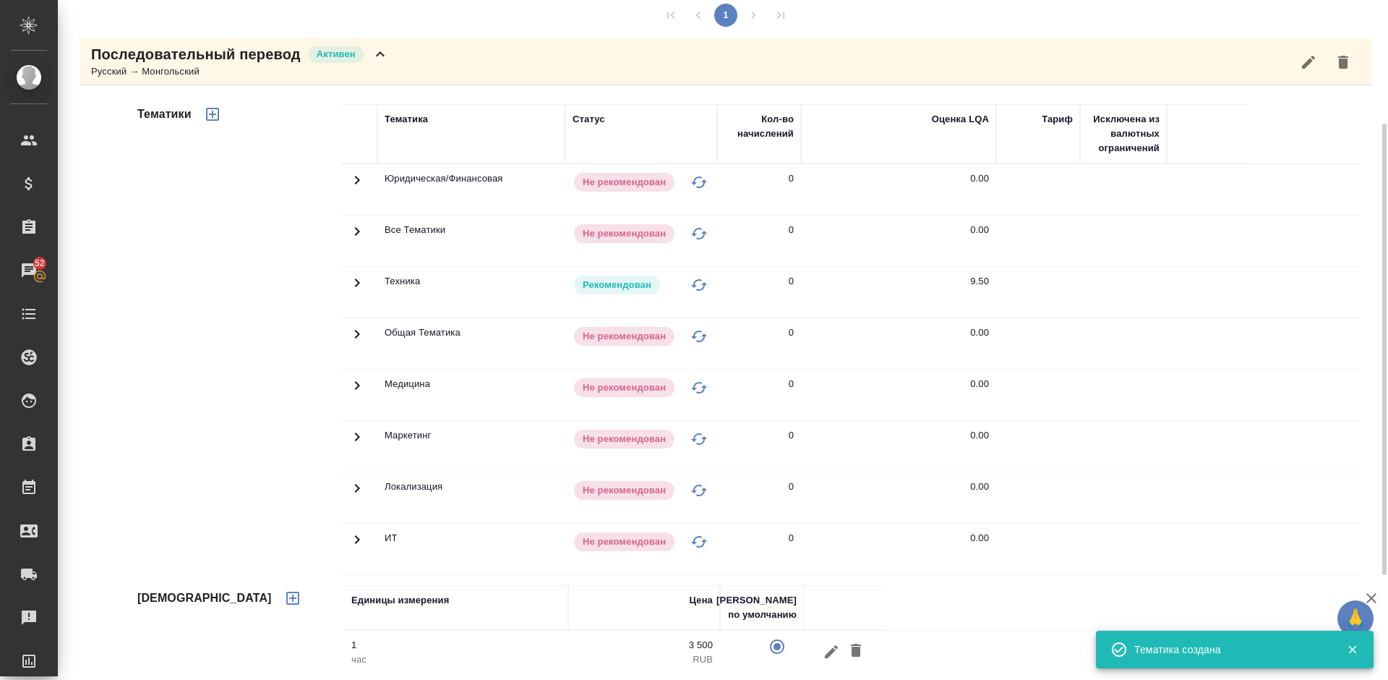
click at [400, 61] on div "Последовательный перевод Активен Русский → Монгольский" at bounding box center [726, 61] width 1293 height 47
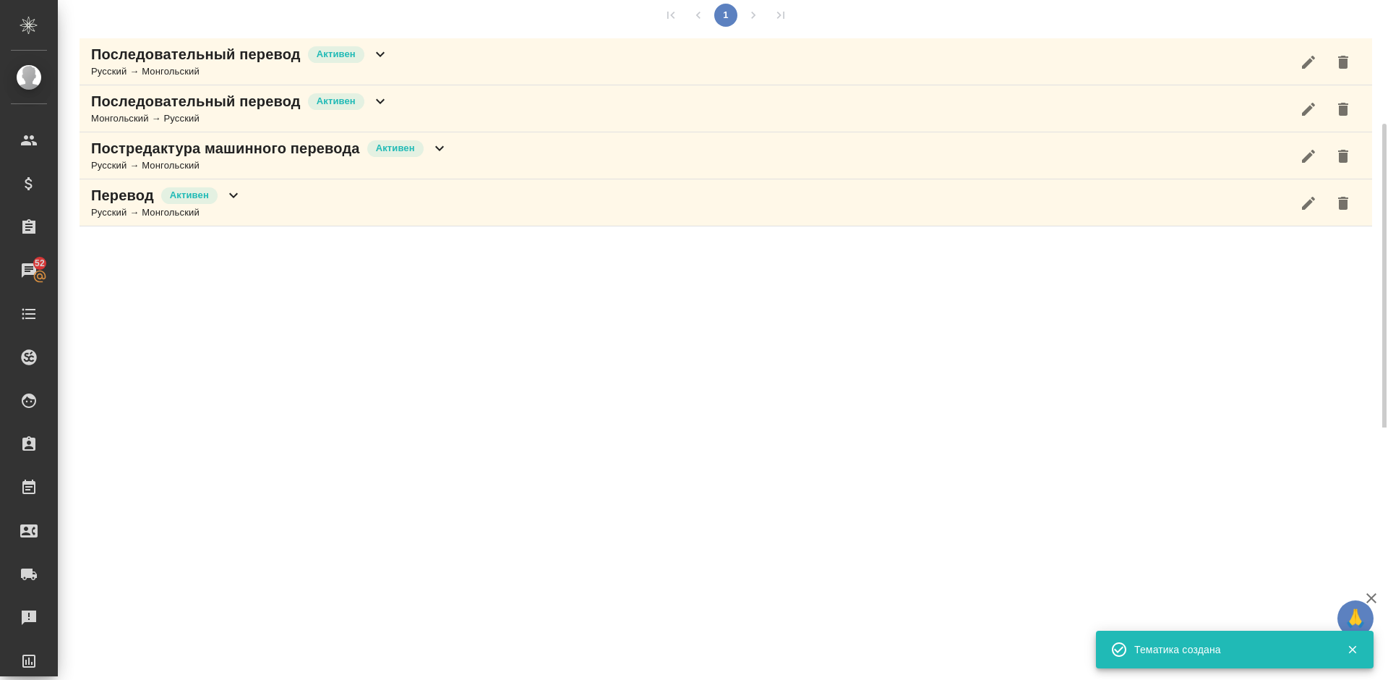
click at [406, 119] on div "Последовательный перевод Активен Монгольский → Русский" at bounding box center [726, 108] width 1293 height 47
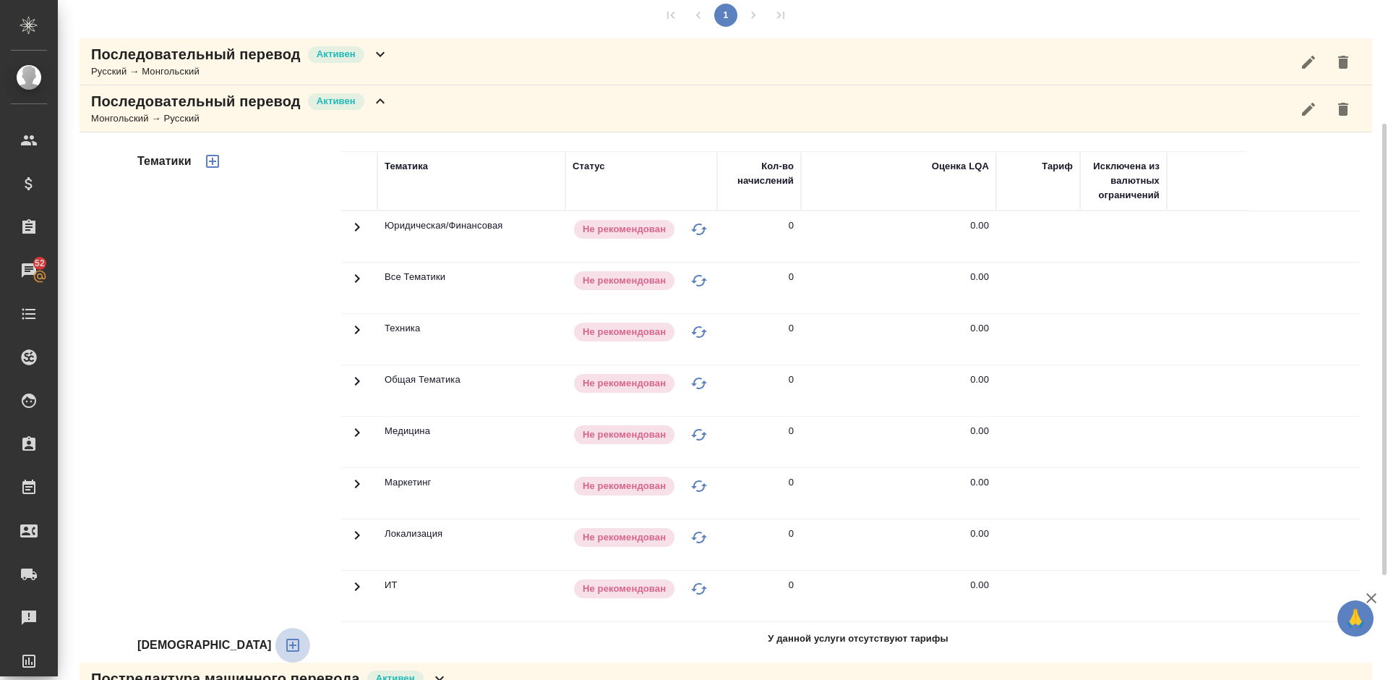
click at [286, 651] on icon "button" at bounding box center [292, 644] width 13 height 13
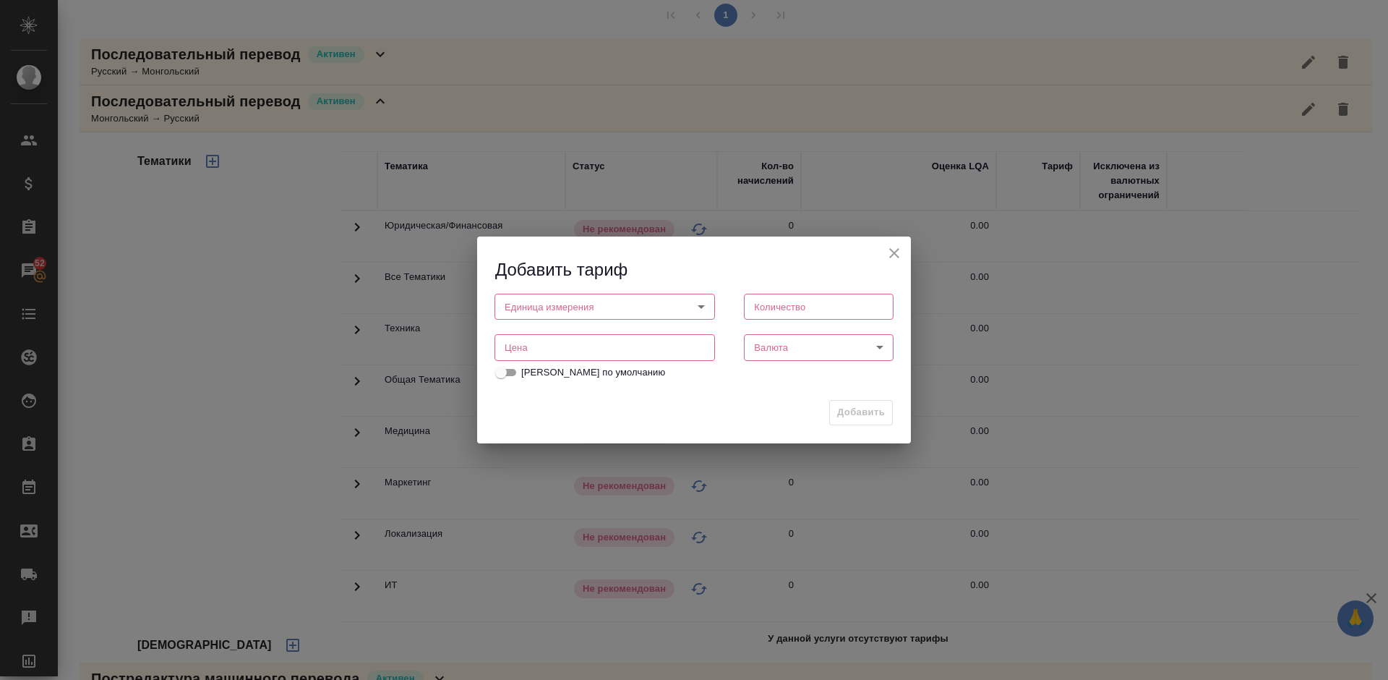
click at [615, 305] on body "🙏 .cls-1 fill:#fff; AWATERA Lazareva Anastasia Клиенты Спецификации Заказы 52 Ч…" at bounding box center [694, 340] width 1388 height 680
click at [585, 335] on li "час" at bounding box center [605, 331] width 221 height 25
type input "5a8b1489cc6b4906c91bfd93"
click at [818, 307] on input "number" at bounding box center [819, 307] width 150 height 26
type input "1"
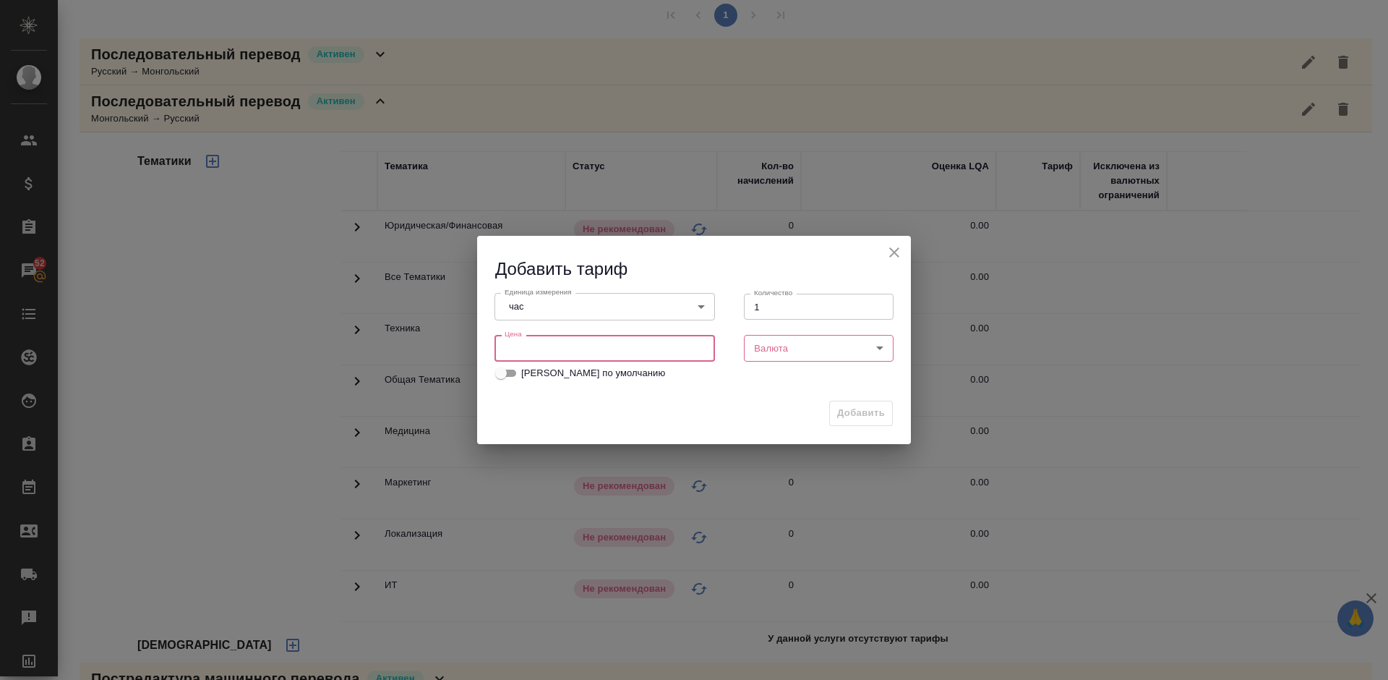
click at [669, 346] on input "number" at bounding box center [605, 348] width 221 height 26
type input "3500"
click at [797, 354] on body "🙏 .cls-1 fill:#fff; AWATERA Lazareva Anastasia Клиенты Спецификации Заказы 52 Ч…" at bounding box center [694, 340] width 1388 height 680
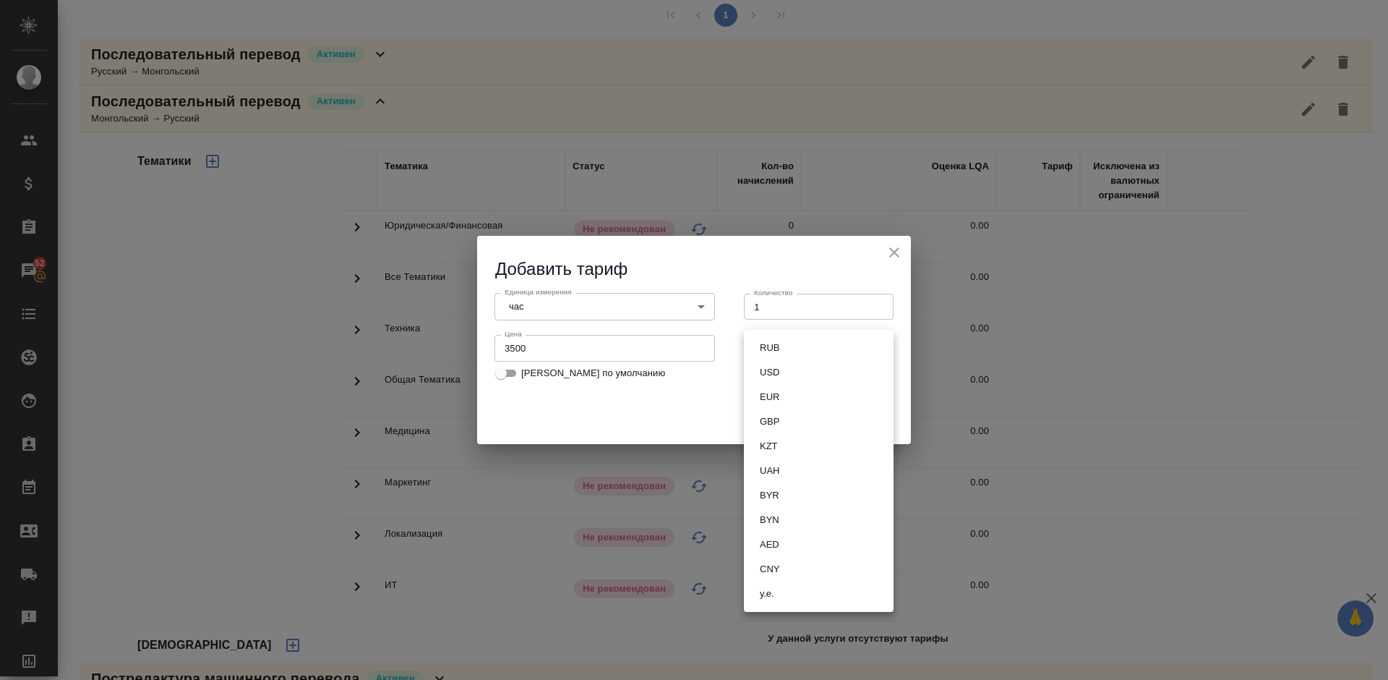
click at [805, 355] on li "RUB" at bounding box center [819, 347] width 150 height 25
type input "RUB"
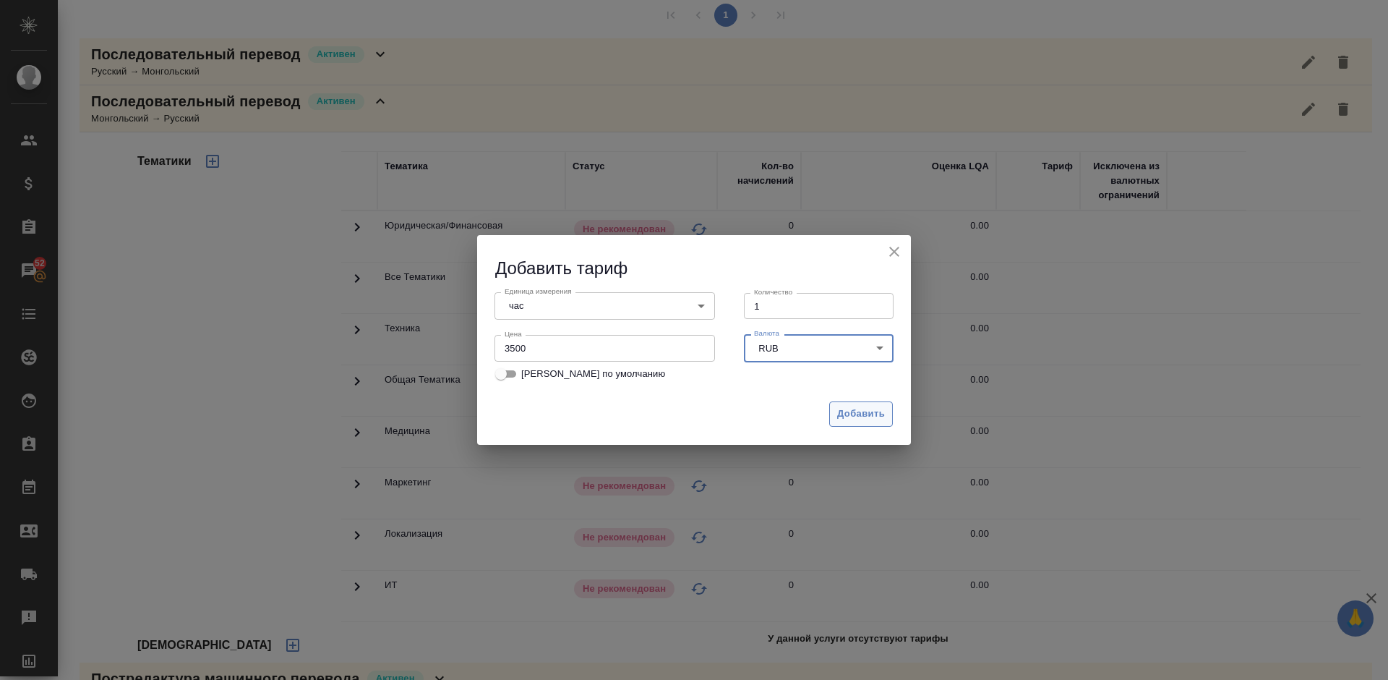
click at [858, 406] on span "Добавить" at bounding box center [861, 414] width 48 height 17
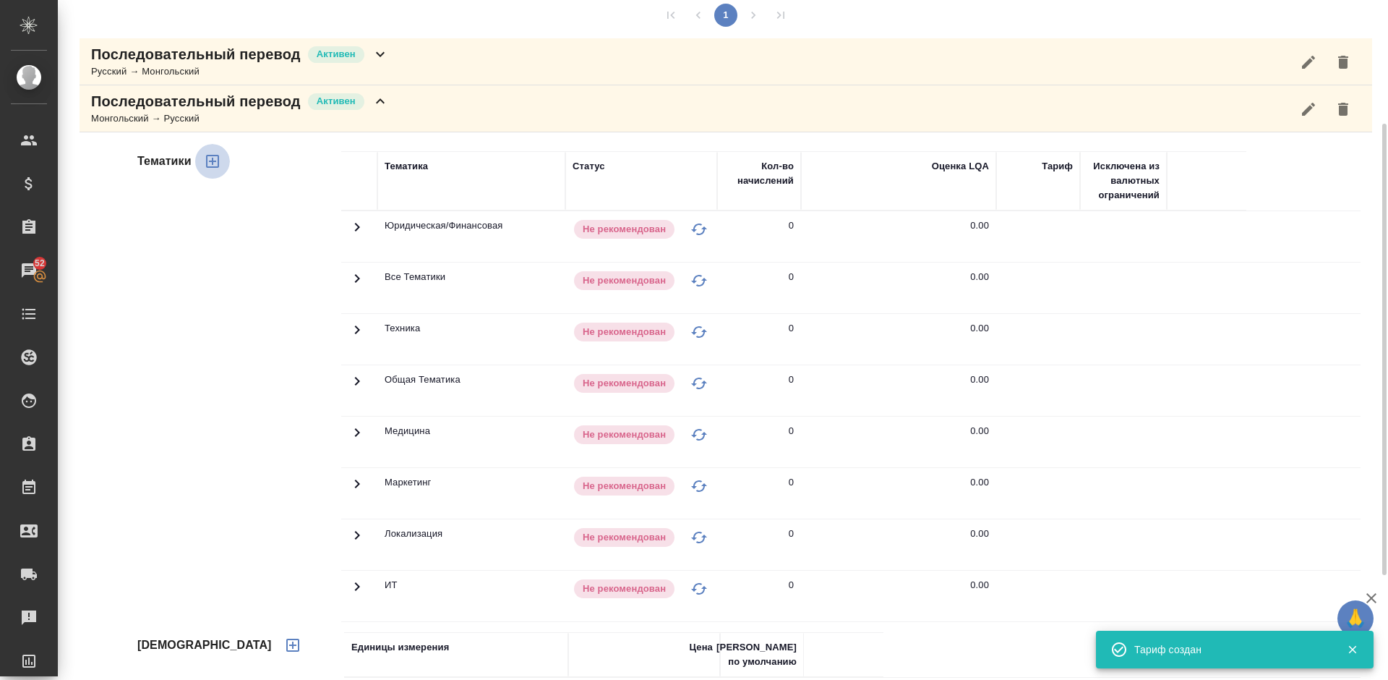
click at [213, 162] on icon "button" at bounding box center [212, 161] width 13 height 13
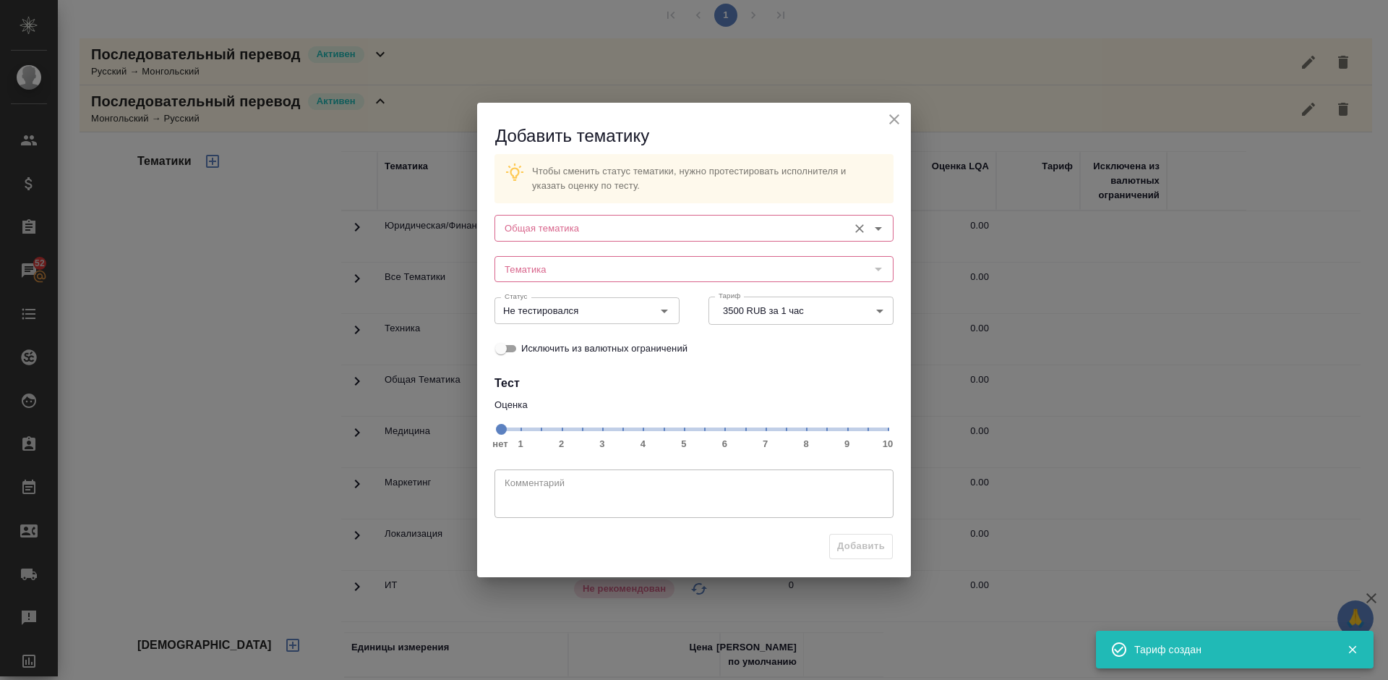
click at [568, 227] on input "Общая тематика" at bounding box center [670, 227] width 342 height 17
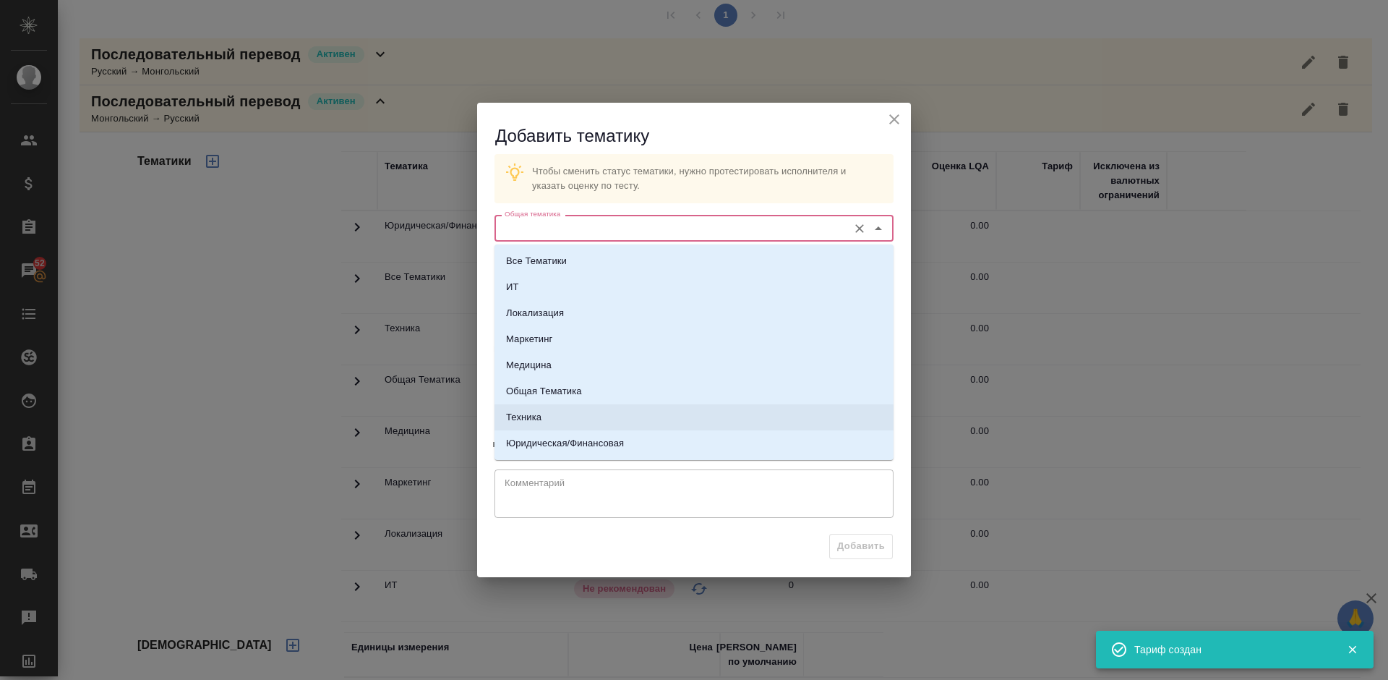
click at [597, 416] on li "Техника" at bounding box center [694, 417] width 399 height 26
type input "Техника"
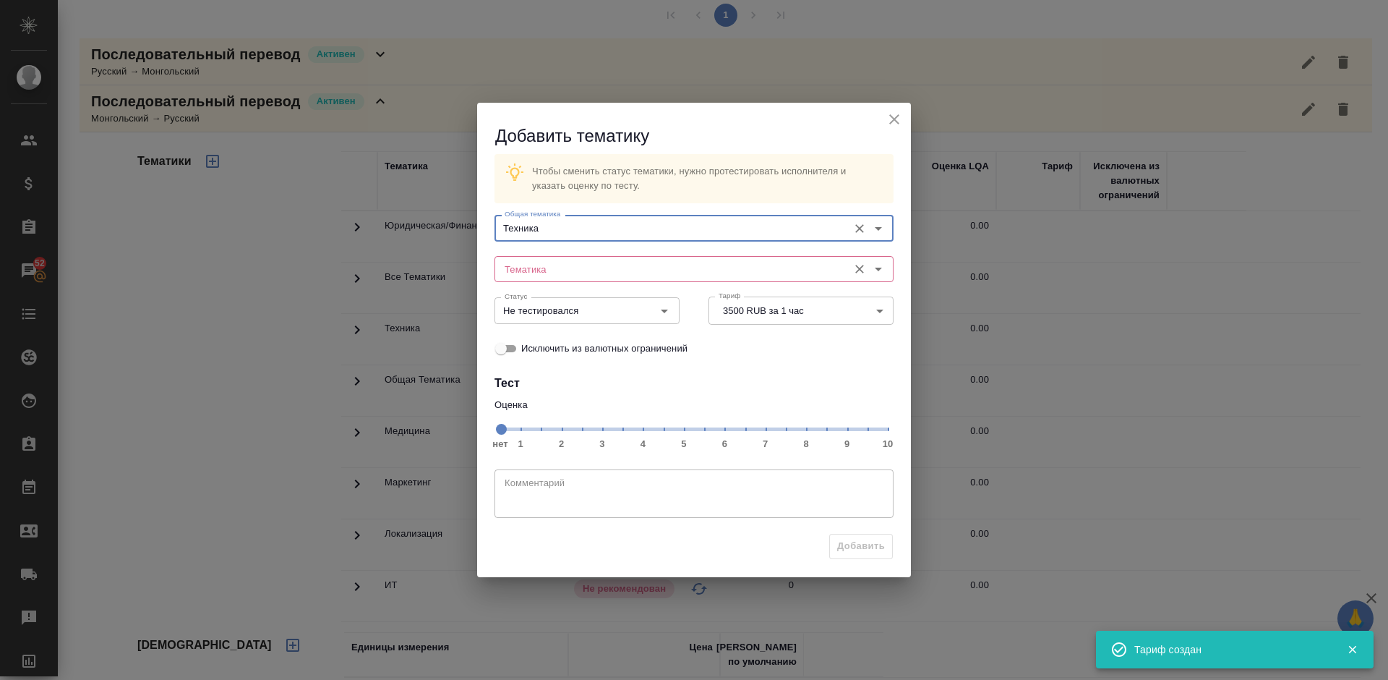
click at [564, 270] on input "Тематика" at bounding box center [670, 268] width 342 height 17
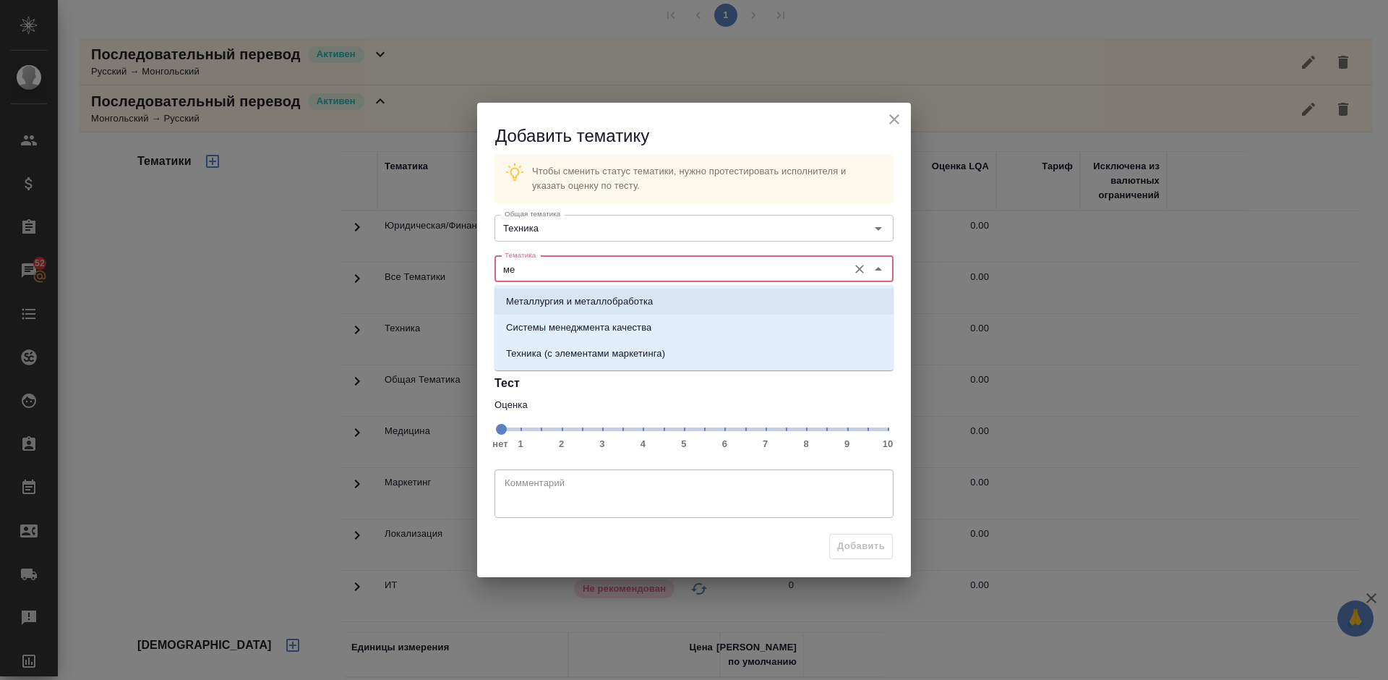
click at [596, 293] on li "Металлургия и металлобработка" at bounding box center [694, 301] width 399 height 26
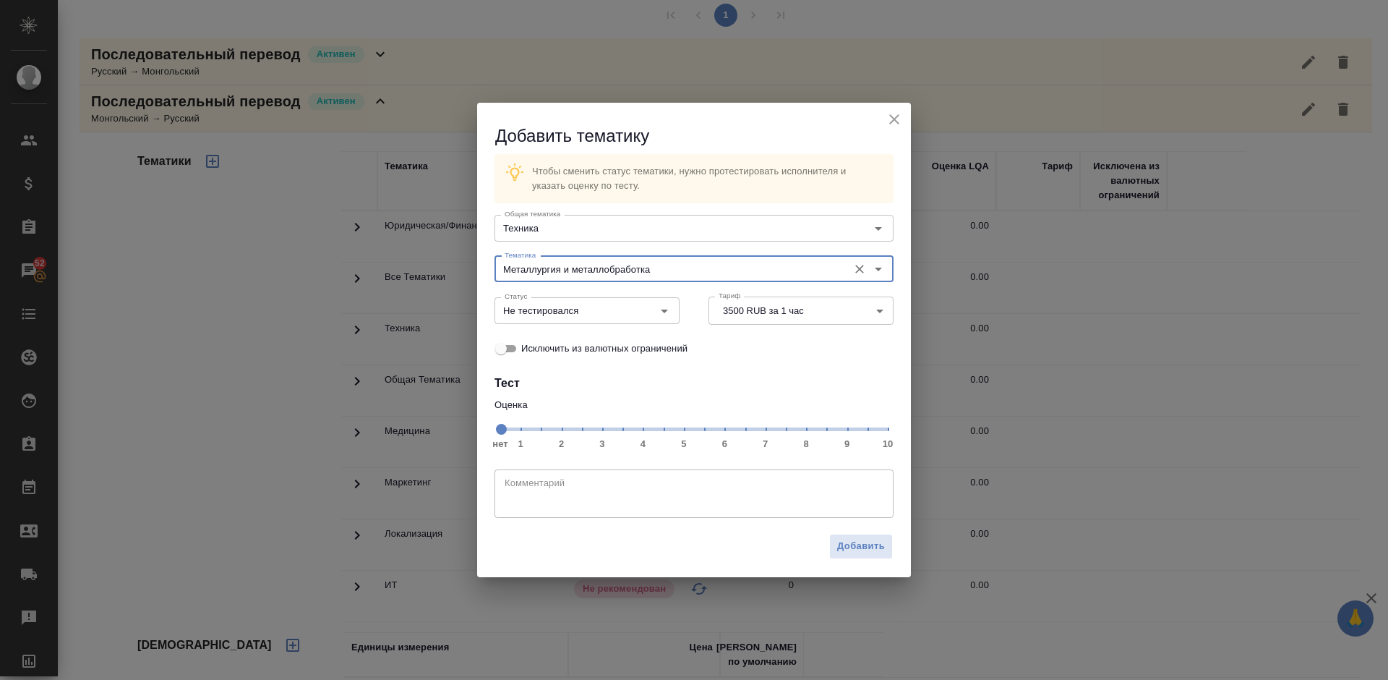
type input "Металлургия и металлобработка"
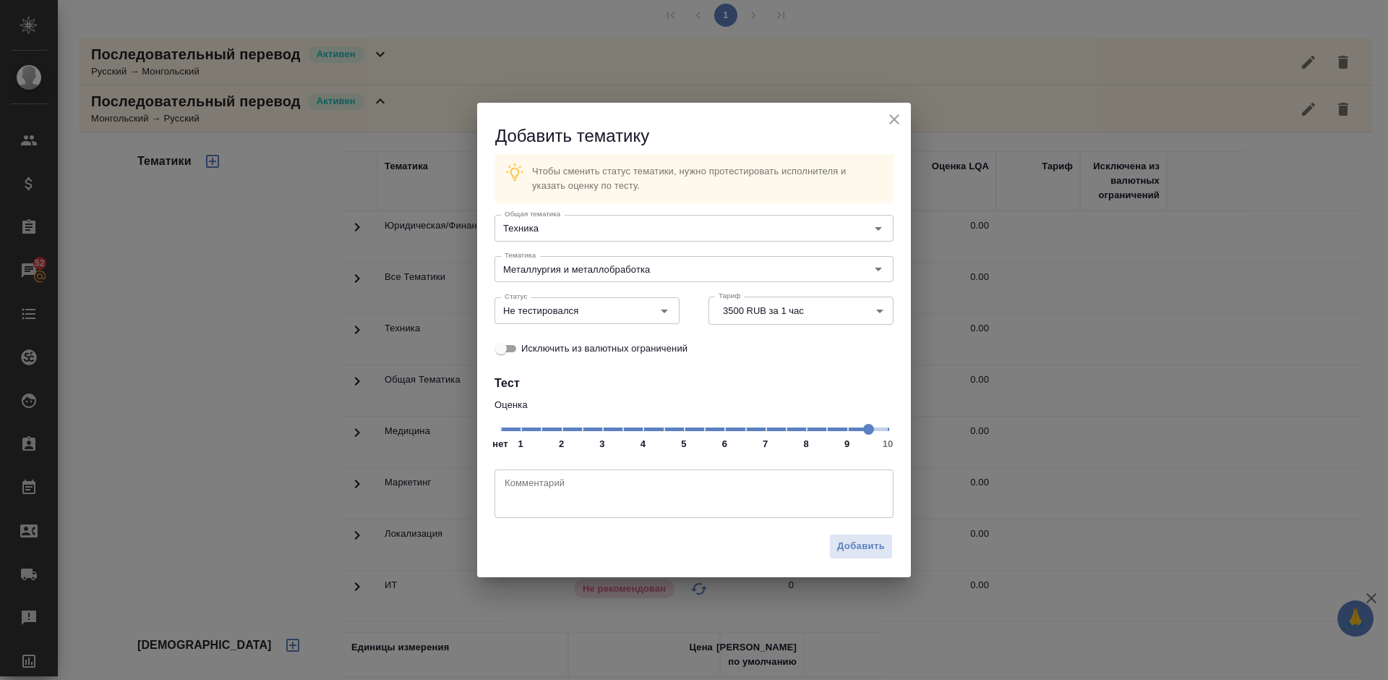
drag, startPoint x: 497, startPoint y: 428, endPoint x: 860, endPoint y: 431, distance: 362.2
click at [863, 431] on span at bounding box center [868, 429] width 11 height 11
click at [602, 316] on input "Не тестировался" at bounding box center [563, 309] width 128 height 17
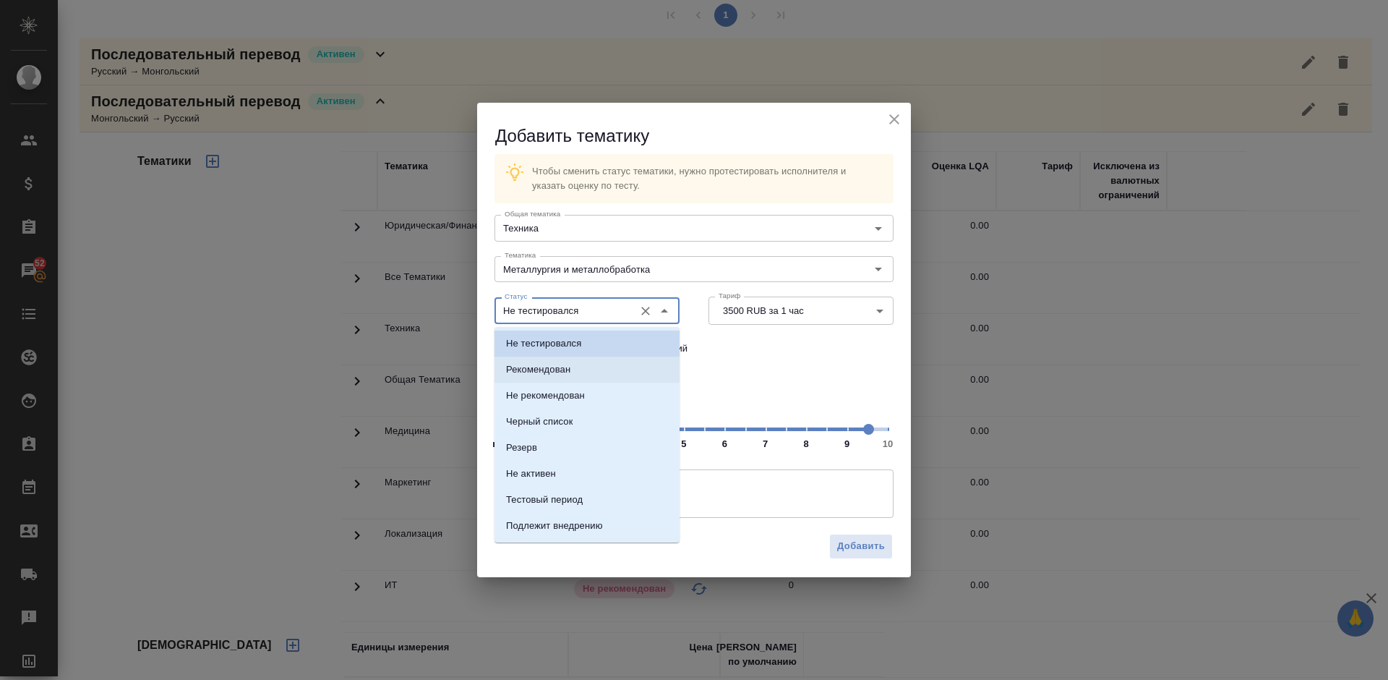
click at [607, 369] on li "Рекомендован" at bounding box center [587, 369] width 185 height 26
type input "Рекомендован"
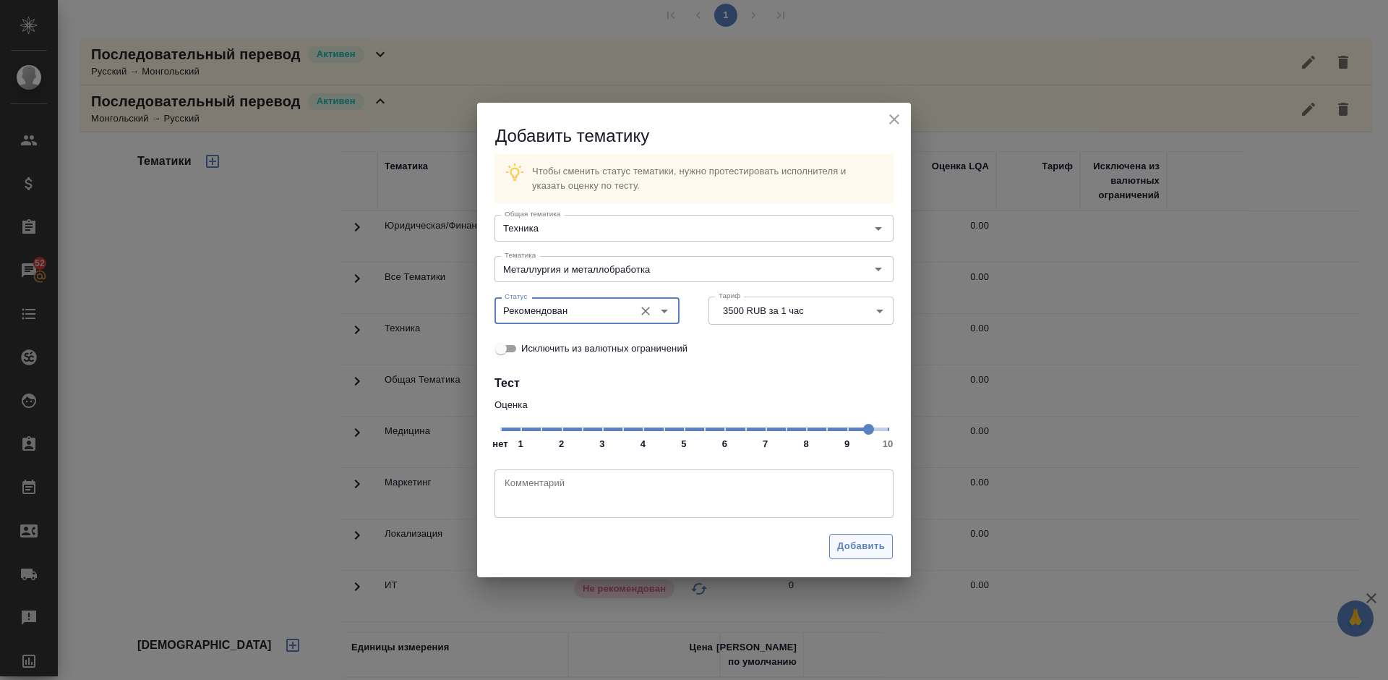
click at [853, 547] on span "Добавить" at bounding box center [861, 546] width 48 height 17
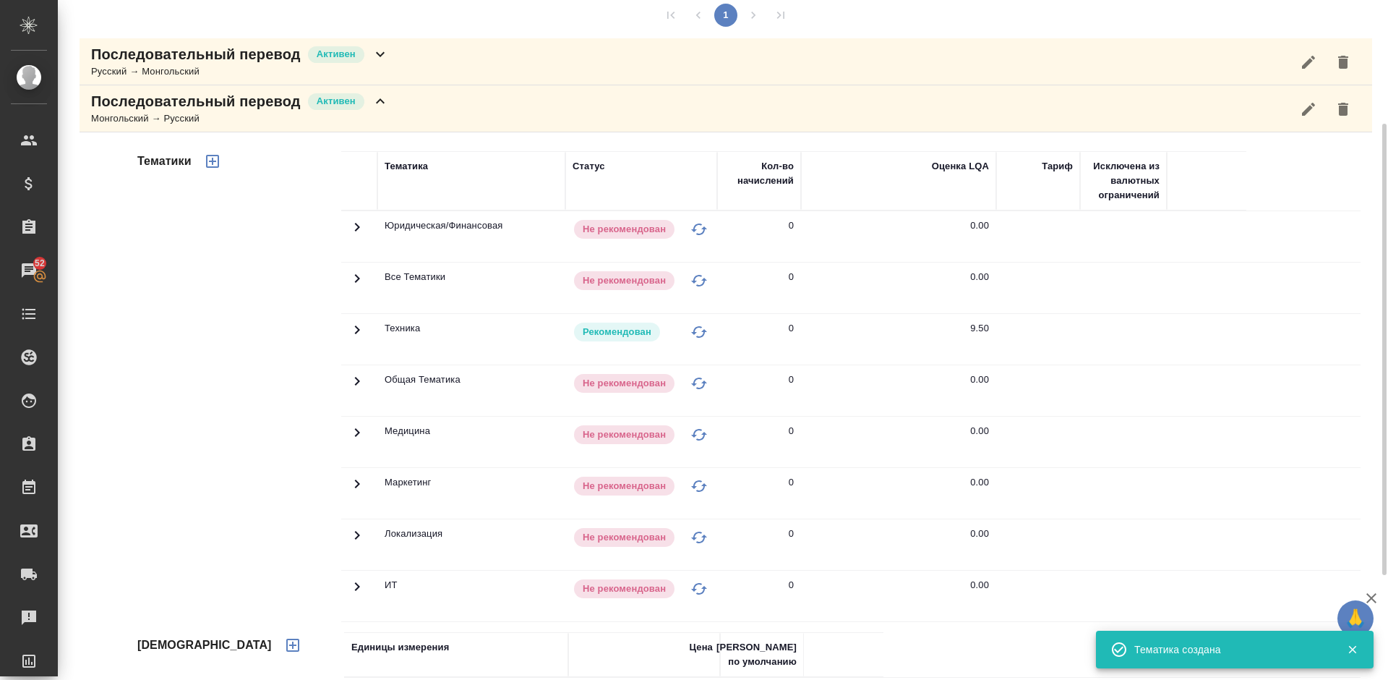
click at [388, 118] on div "Монгольский → Русский" at bounding box center [240, 118] width 298 height 14
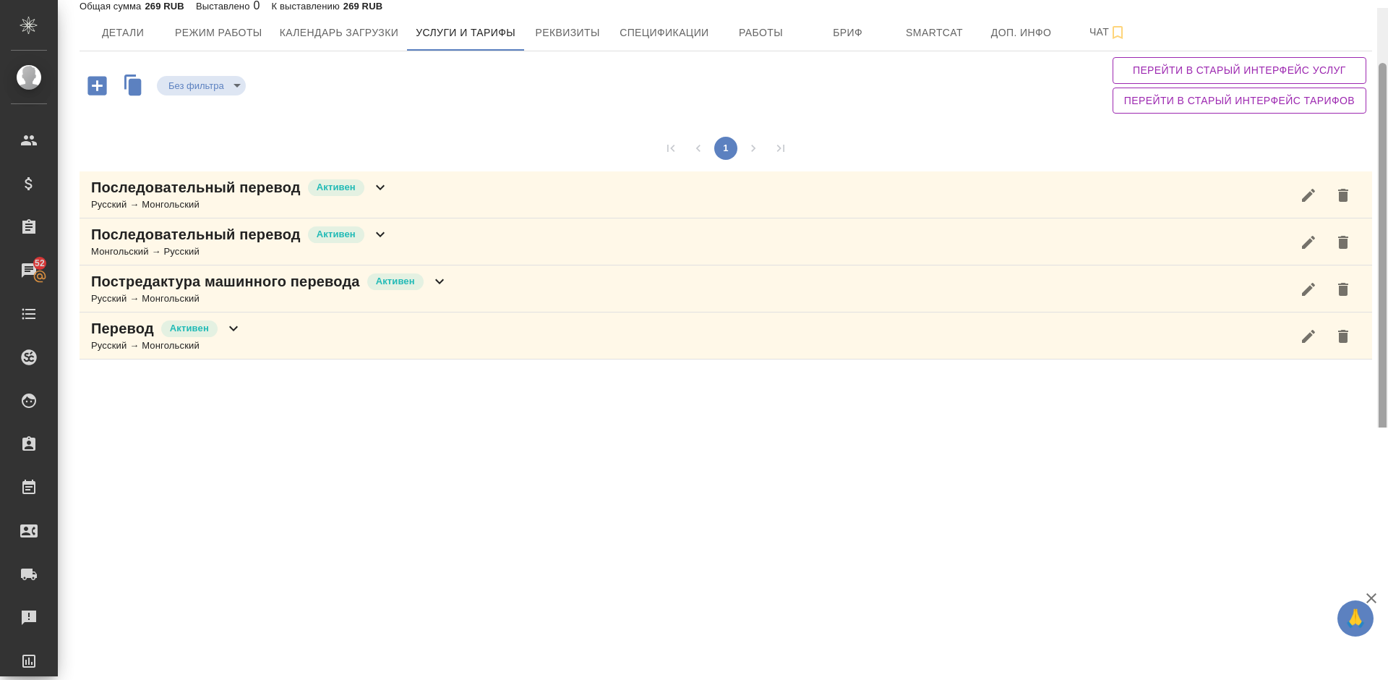
scroll to position [0, 0]
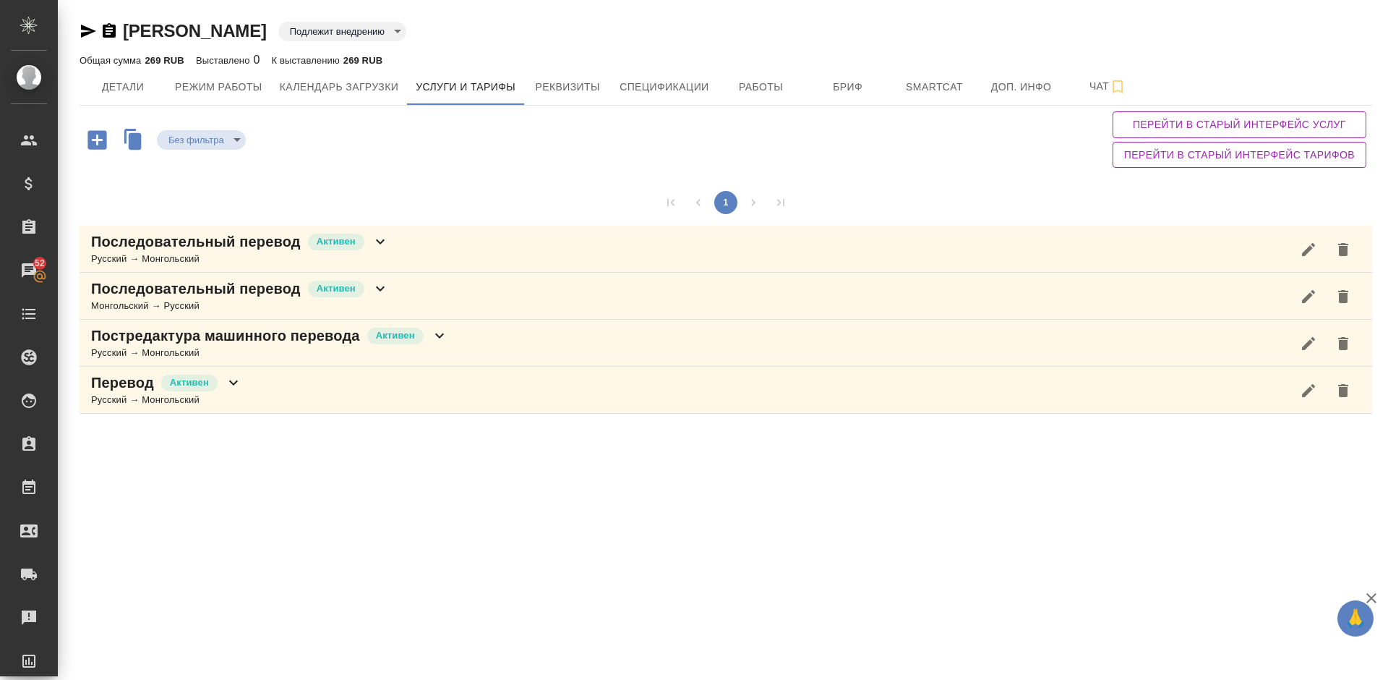
drag, startPoint x: 1384, startPoint y: 239, endPoint x: 1384, endPoint y: 54, distance: 185.1
click at [1384, 54] on div "Сабихан Мурат Подлежит внедрению toBeImplemented Общая сумма 269 RUB Выставлено…" at bounding box center [723, 213] width 1330 height 427
click at [123, 85] on span "Детали" at bounding box center [122, 87] width 69 height 18
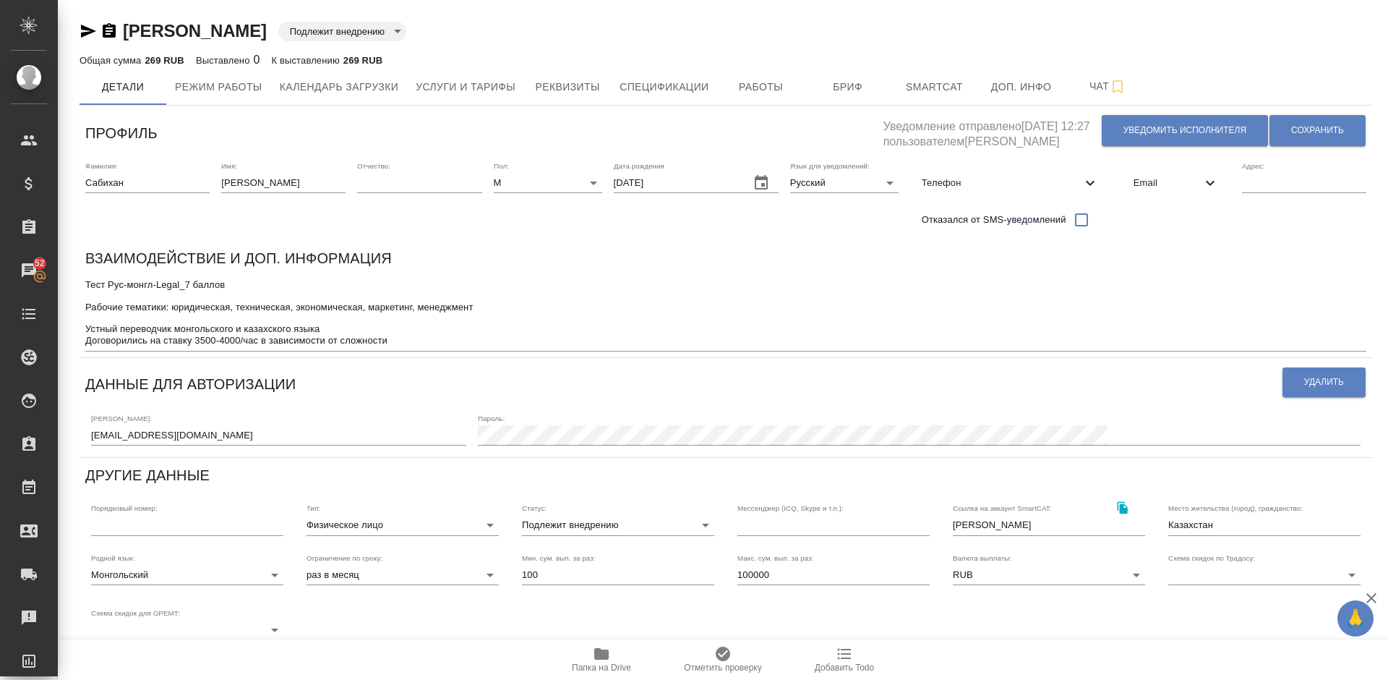
click at [402, 348] on div "Тест Рус-монгл-Legal_7 баллов Рабочие тематики: юридическая, техническая, эконо…" at bounding box center [725, 313] width 1281 height 77
click at [403, 343] on textarea "Тест Рус-монгл-Legal_7 баллов Рабочие тематики: юридическая, техническая, эконо…" at bounding box center [725, 312] width 1281 height 67
click at [1235, 521] on input "Казахстан" at bounding box center [1264, 525] width 192 height 20
type input "Казахстан (Алматы)"
click at [1307, 132] on span "Сохранить" at bounding box center [1317, 130] width 53 height 12
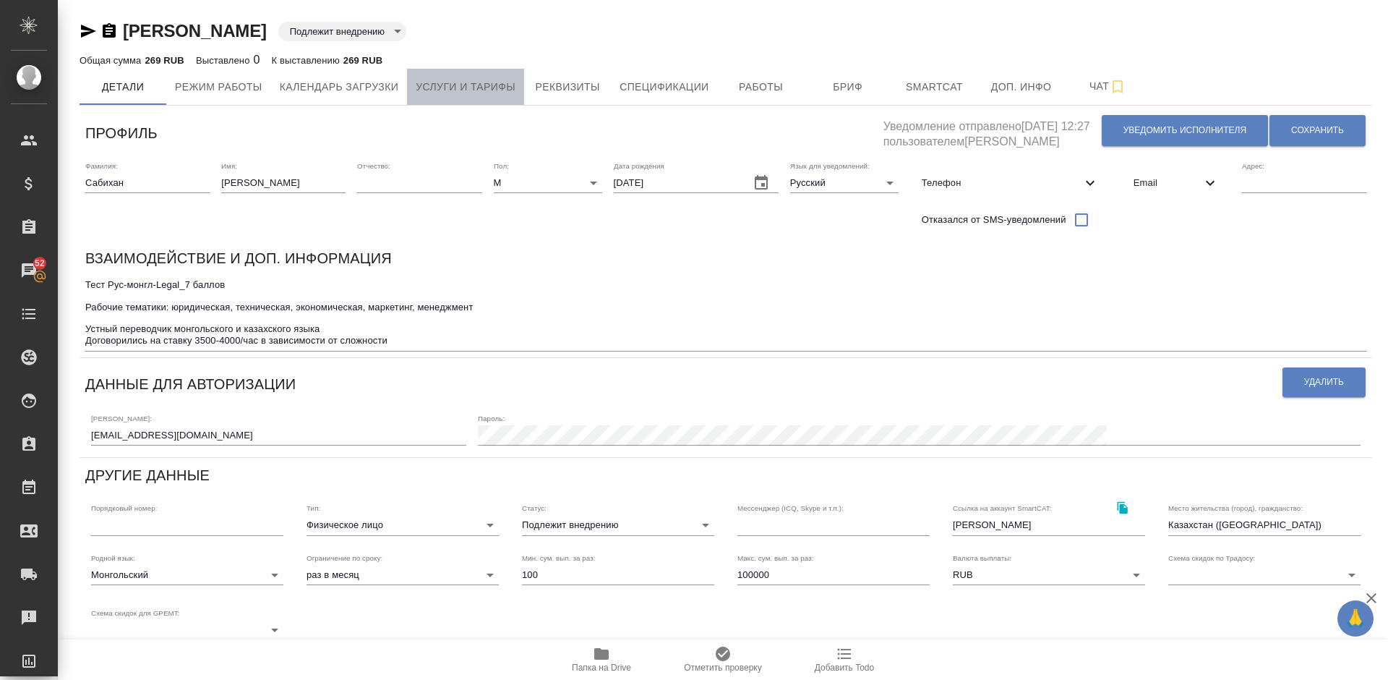
click at [464, 85] on span "Услуги и тарифы" at bounding box center [466, 87] width 100 height 18
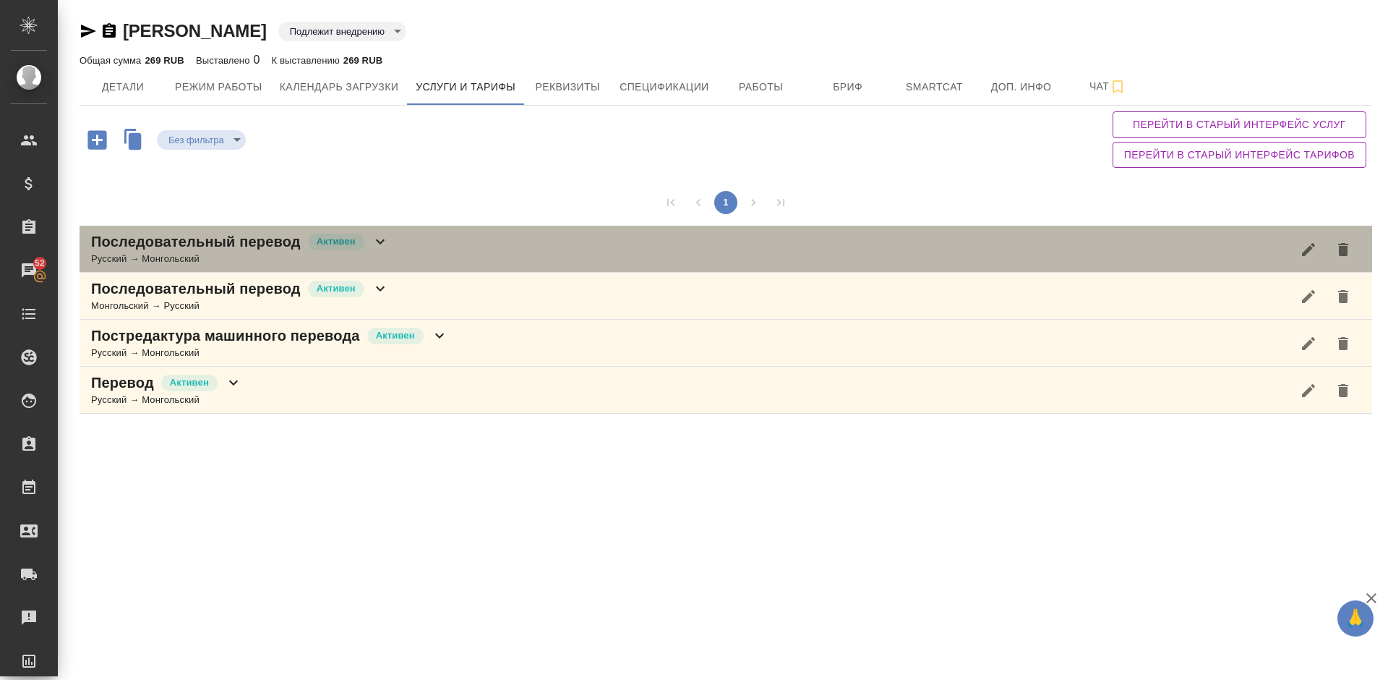
click at [427, 233] on div "Последовательный перевод Активен Русский → Монгольский" at bounding box center [726, 249] width 1293 height 47
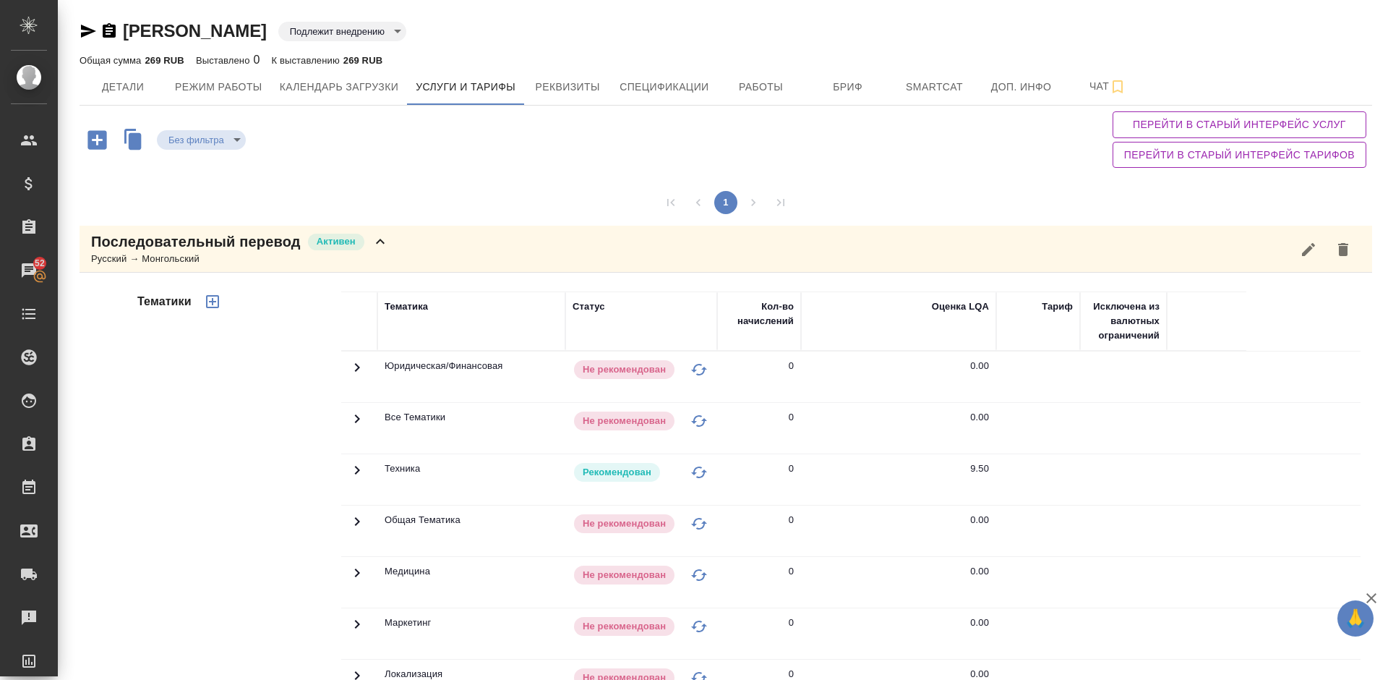
click at [261, 526] on div "Тематики" at bounding box center [237, 523] width 207 height 484
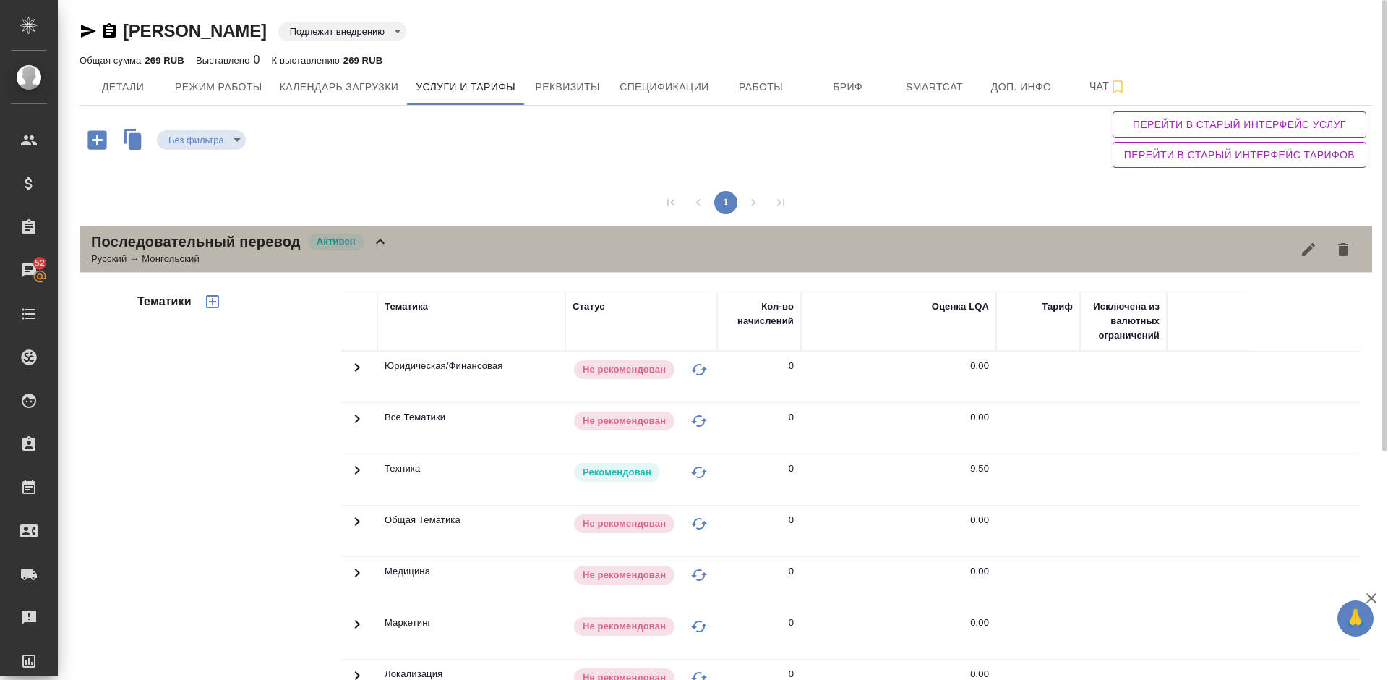
click at [434, 246] on div "Последовательный перевод Активен Русский → Монгольский" at bounding box center [726, 249] width 1293 height 47
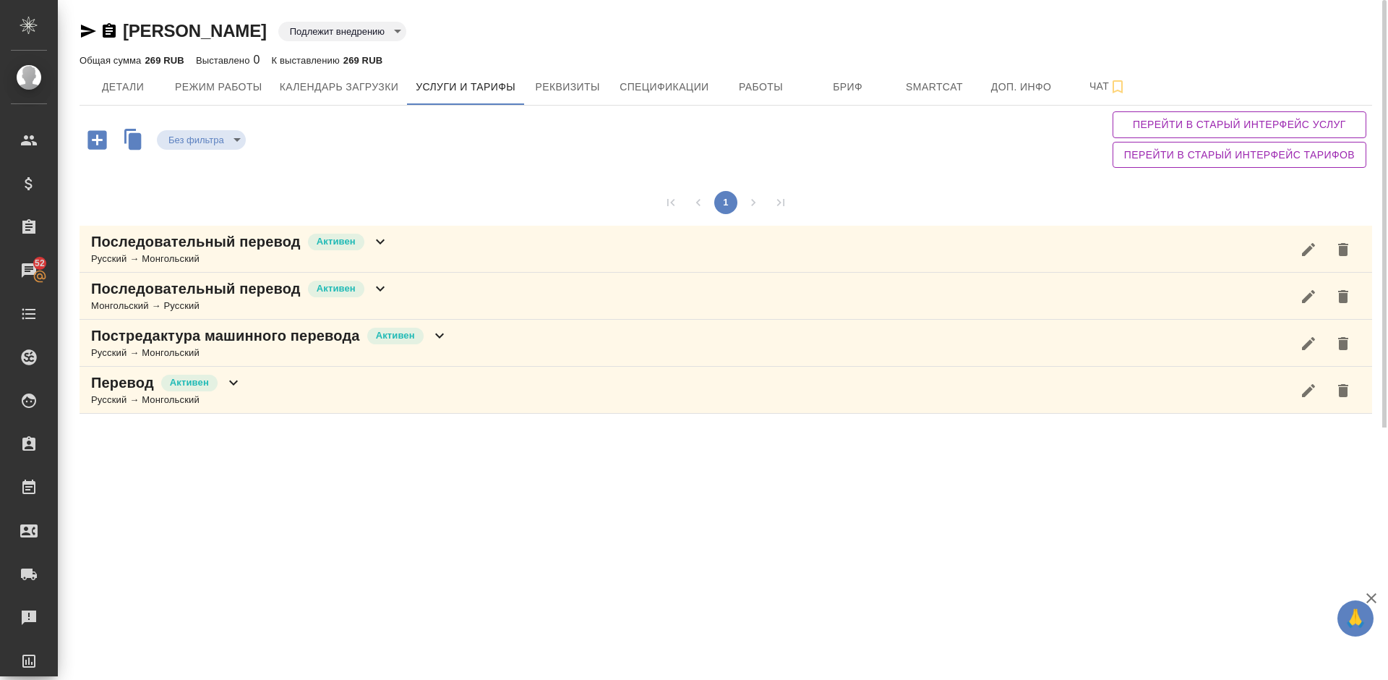
click at [415, 299] on div "Последовательный перевод Активен Монгольский → Русский" at bounding box center [726, 296] width 1293 height 47
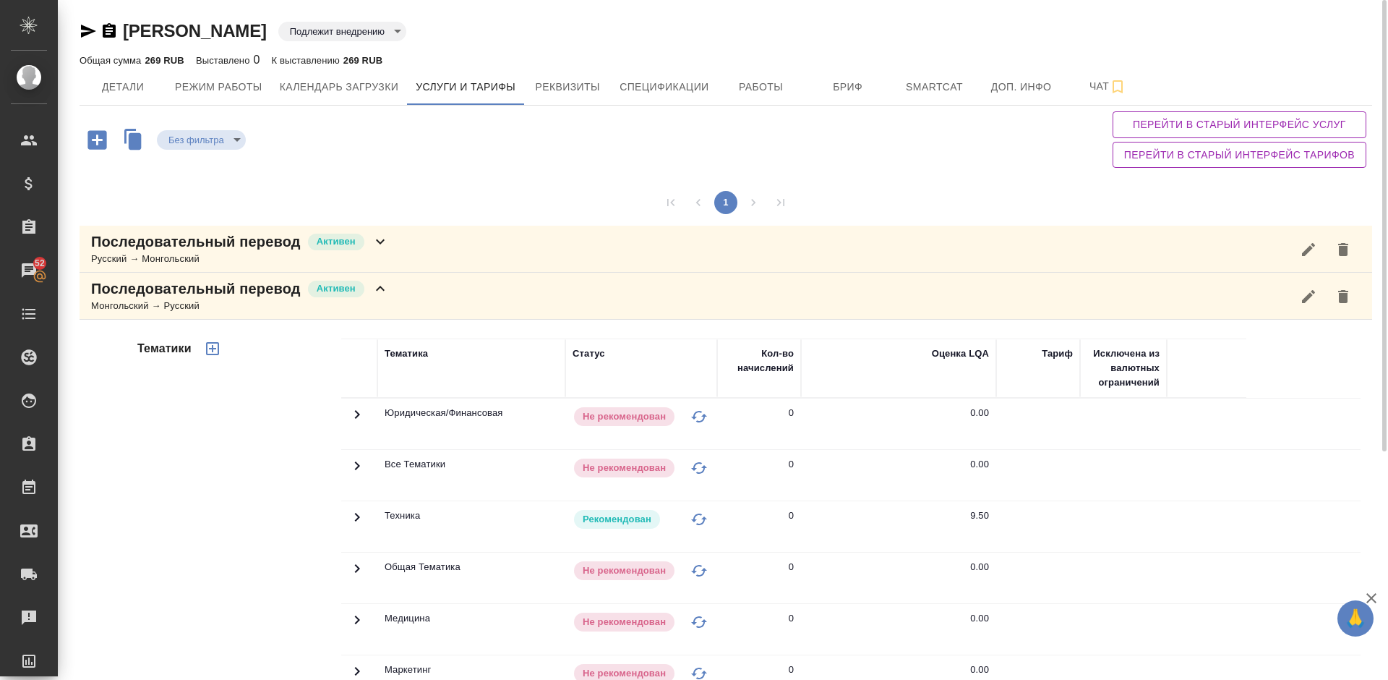
click at [254, 487] on div "Тематики" at bounding box center [237, 570] width 207 height 484
click at [421, 291] on div "Последовательный перевод Активен Монгольский → Русский" at bounding box center [726, 296] width 1293 height 47
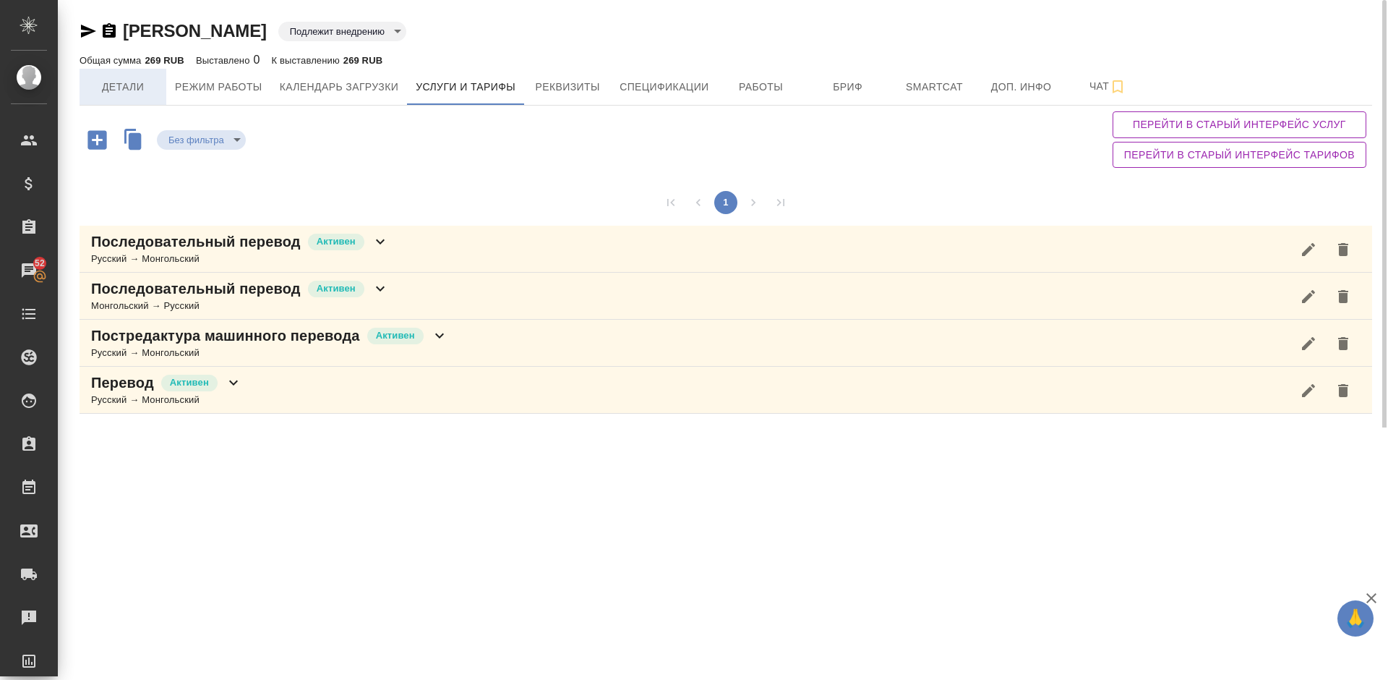
click at [137, 81] on span "Детали" at bounding box center [122, 87] width 69 height 18
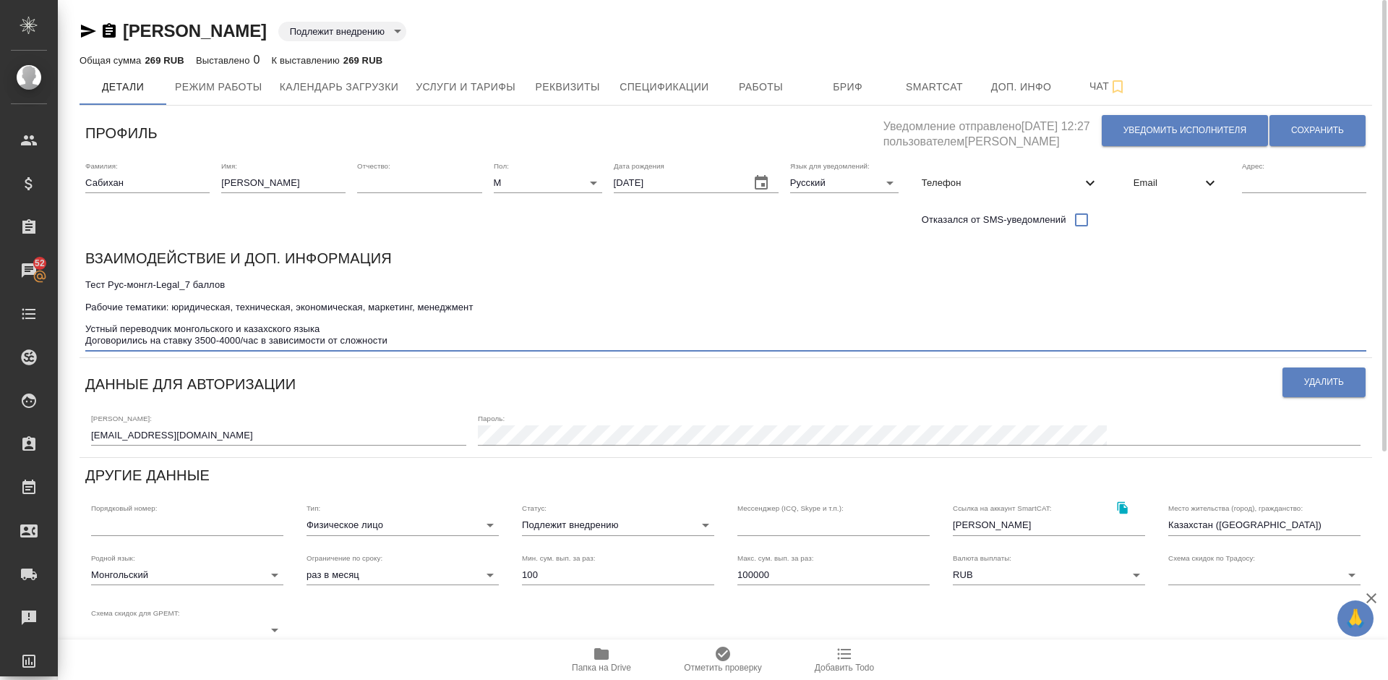
click at [407, 333] on textarea "Тест Рус-монгл-Legal_7 баллов Рабочие тематики: юридическая, техническая, эконо…" at bounding box center [725, 312] width 1281 height 67
click at [389, 342] on textarea "Тест Рус-монгл-Legal_7 баллов Рабочие тематики: юридическая, техническая, эконо…" at bounding box center [725, 312] width 1281 height 67
click at [491, 82] on span "Услуги и тарифы" at bounding box center [466, 87] width 100 height 18
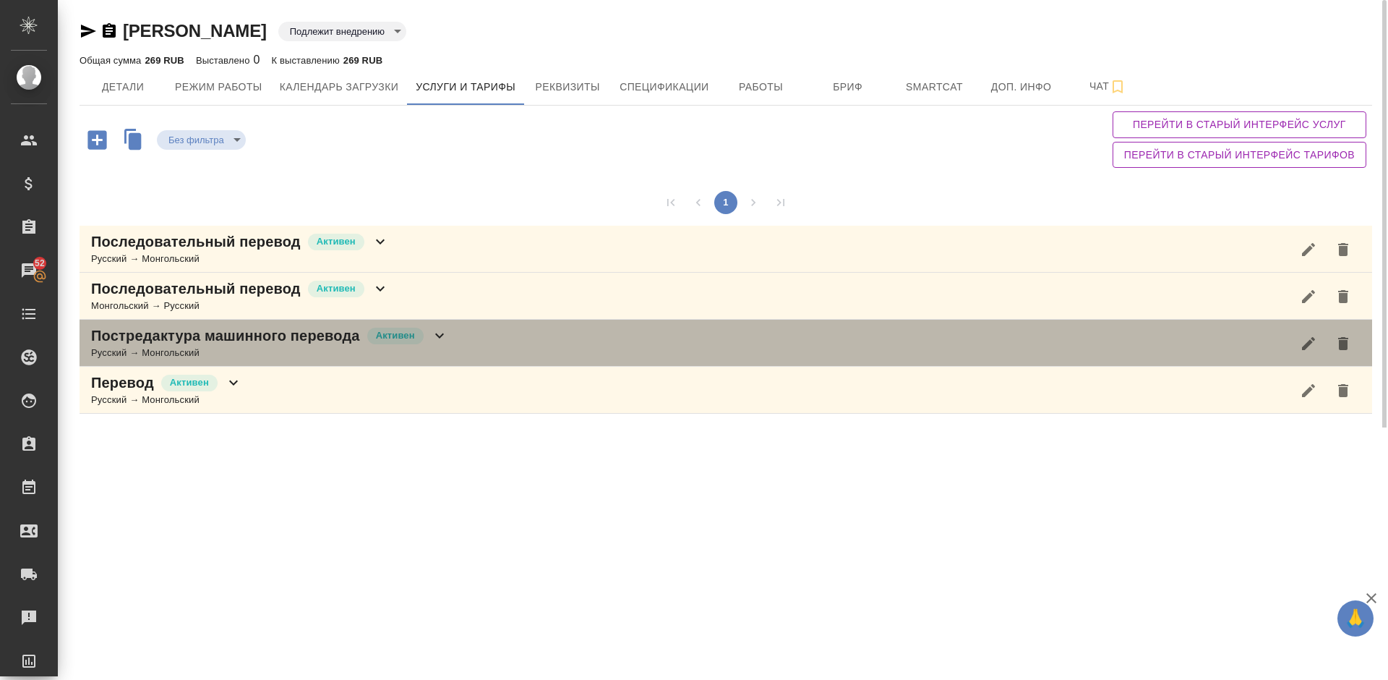
click at [442, 349] on div "Русский → Монгольский" at bounding box center [269, 353] width 357 height 14
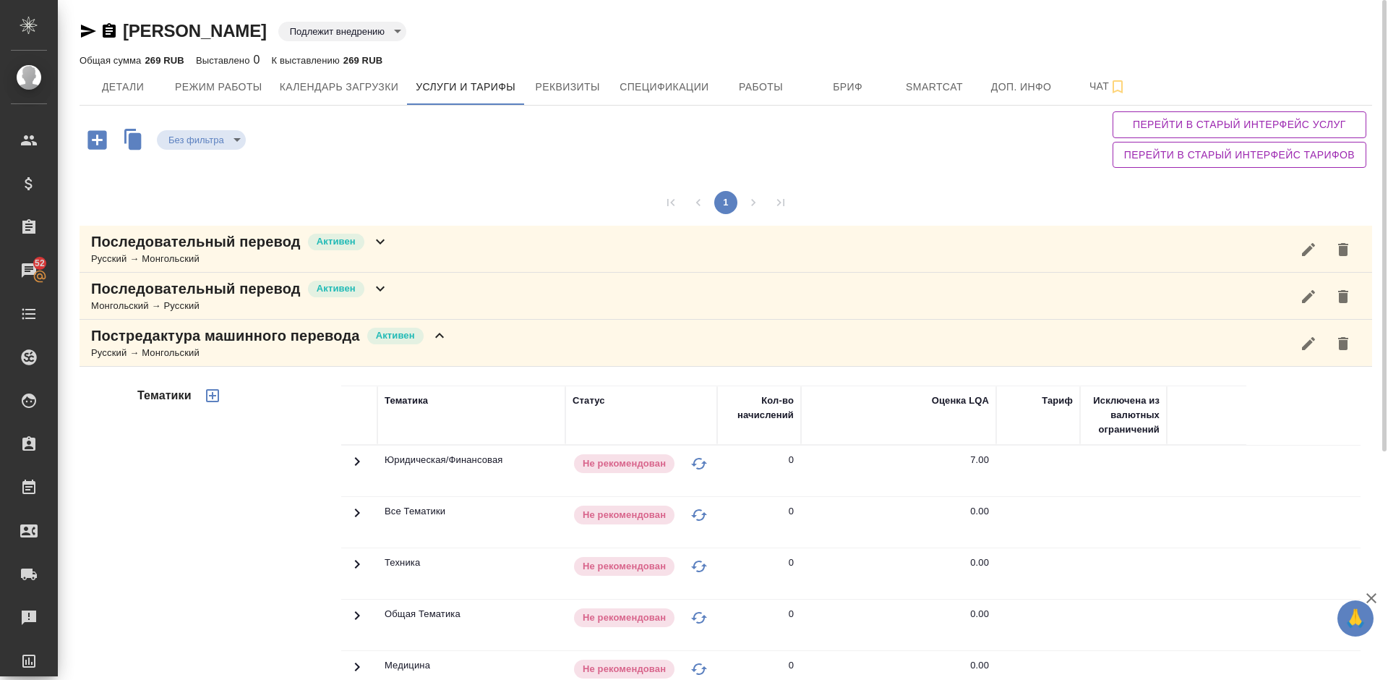
click at [228, 492] on div "Тематики" at bounding box center [237, 617] width 207 height 484
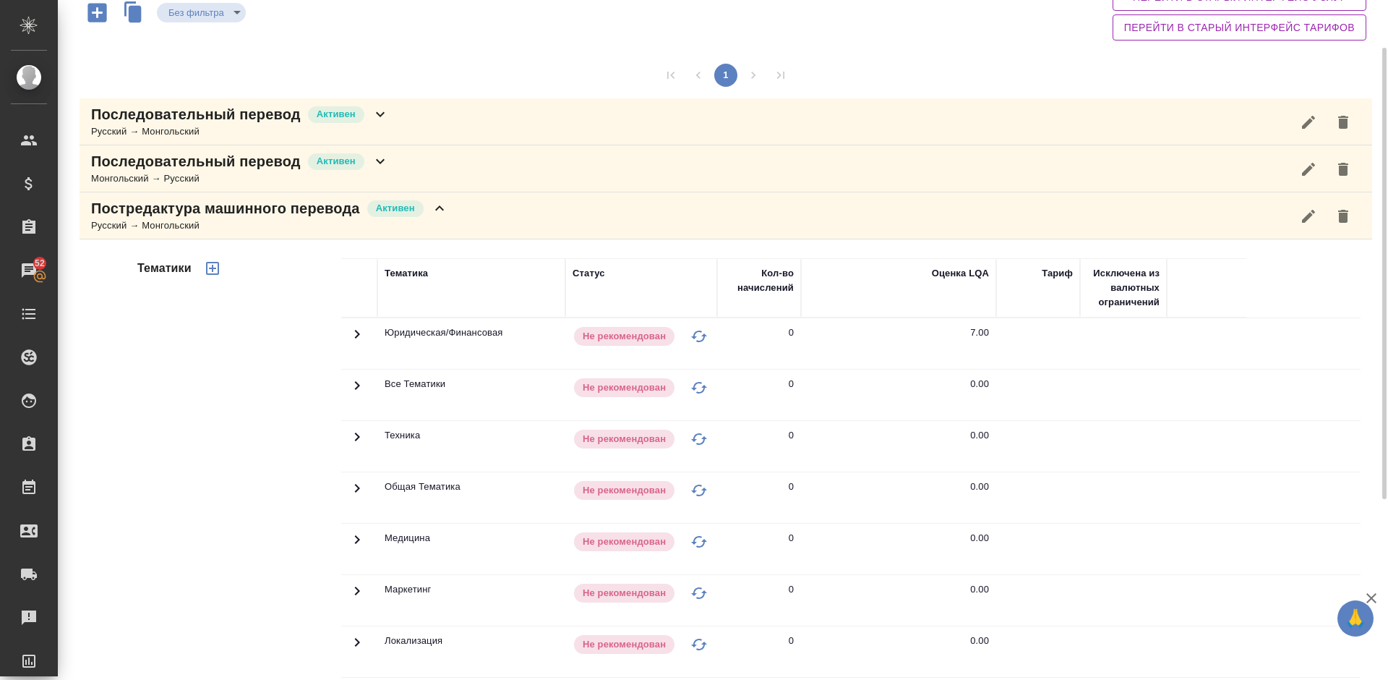
scroll to position [84, 0]
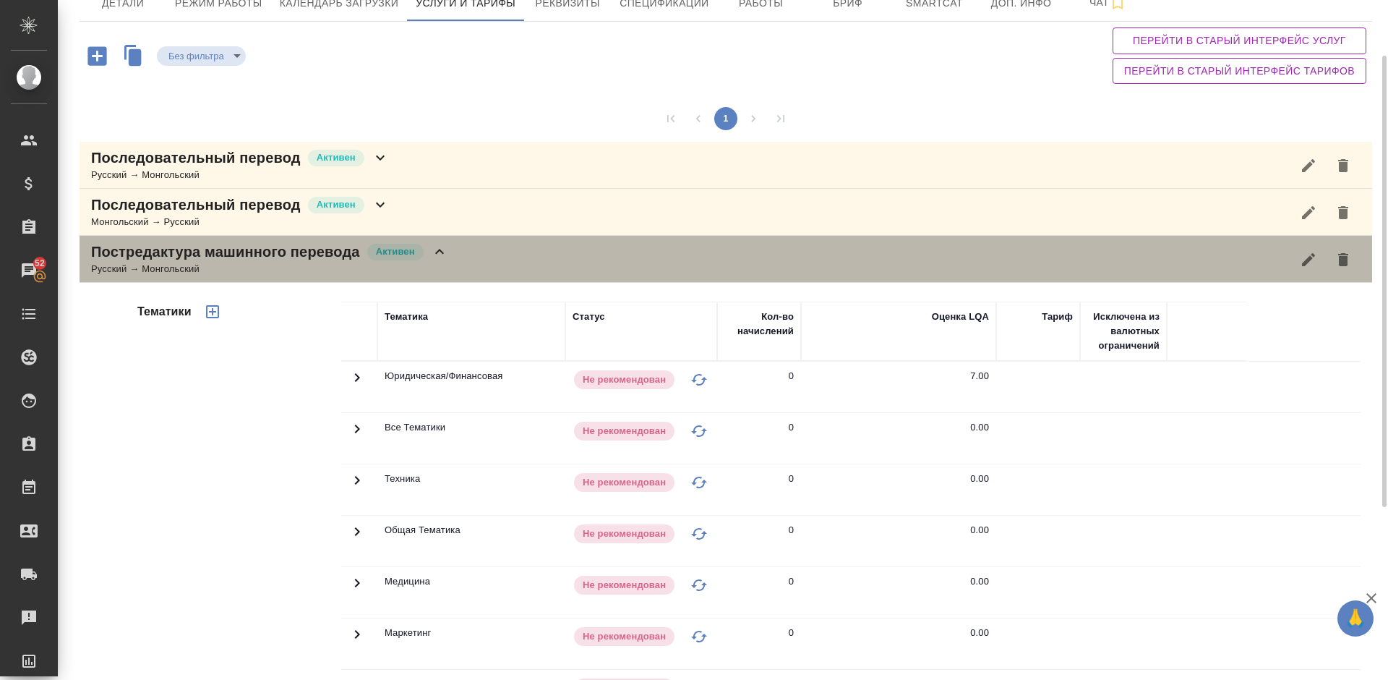
click at [523, 261] on div "Постредактура машинного перевода Активен Русский → Монгольский" at bounding box center [726, 259] width 1293 height 47
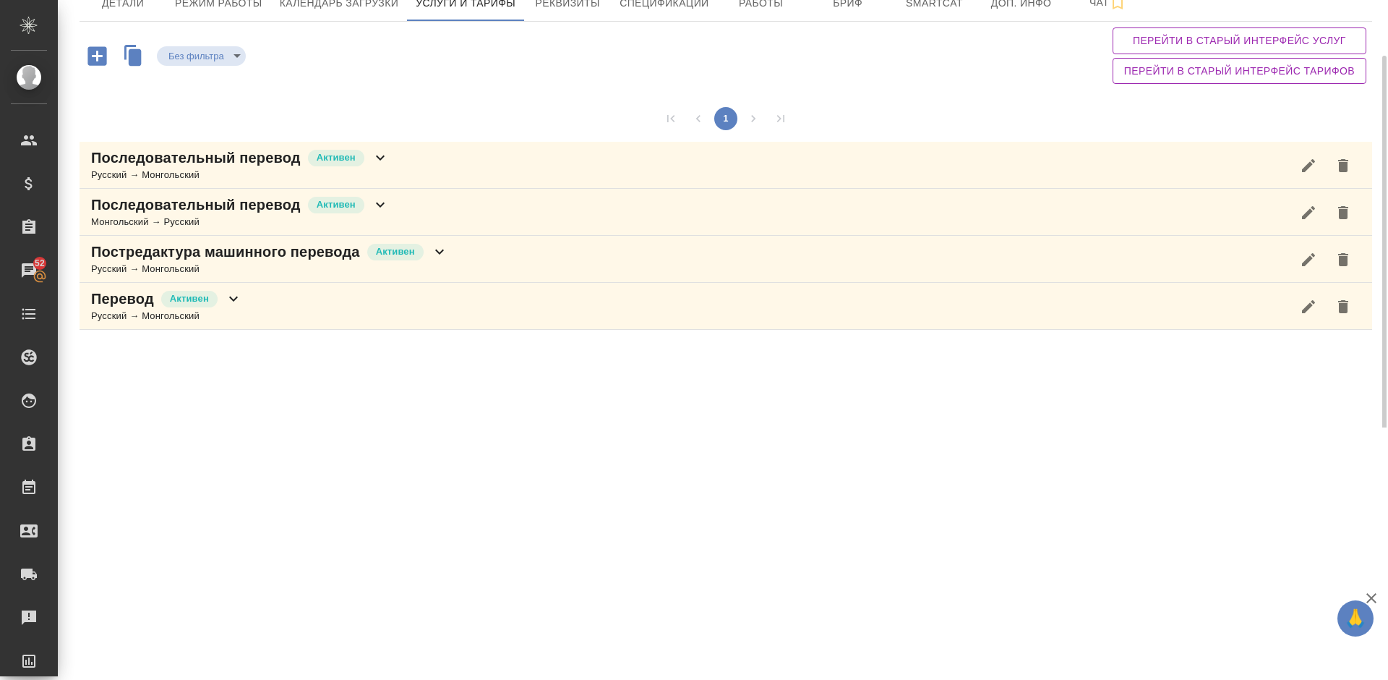
click at [335, 315] on div "Перевод Активен Русский → Монгольский" at bounding box center [726, 306] width 1293 height 47
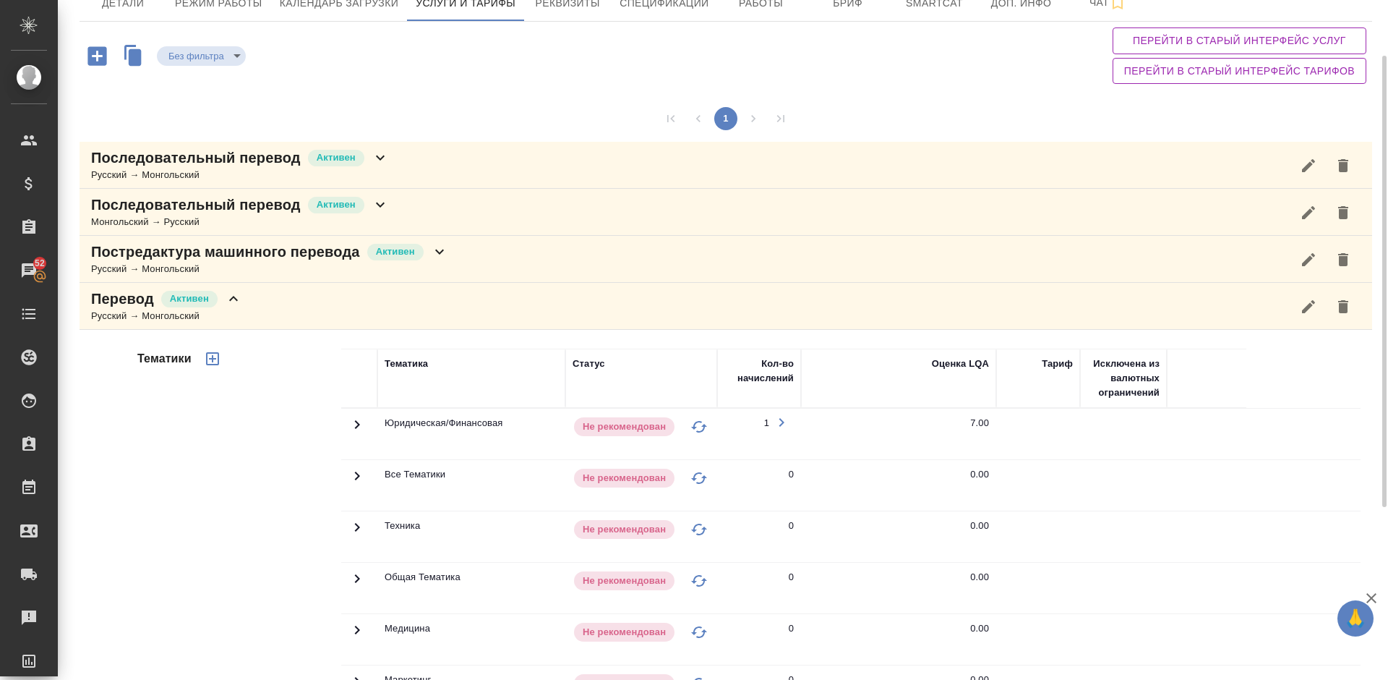
click at [209, 499] on div "Тематики" at bounding box center [237, 580] width 207 height 484
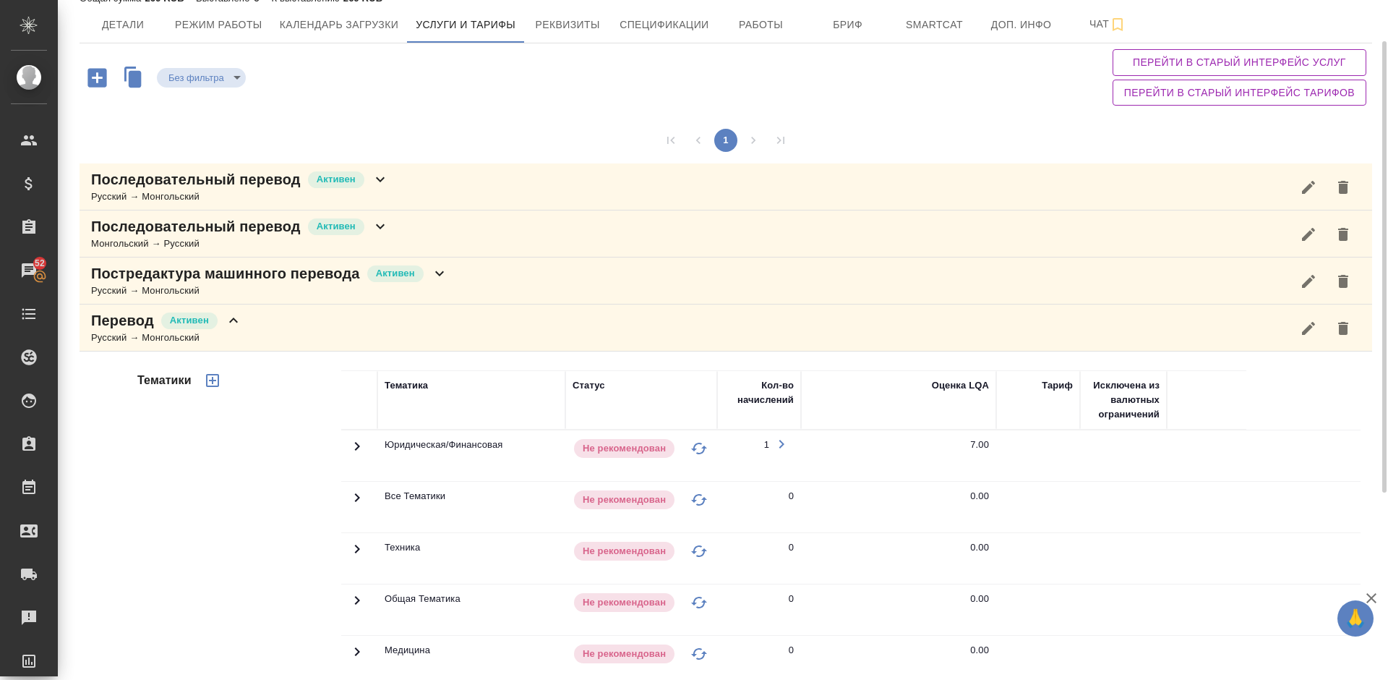
scroll to position [0, 0]
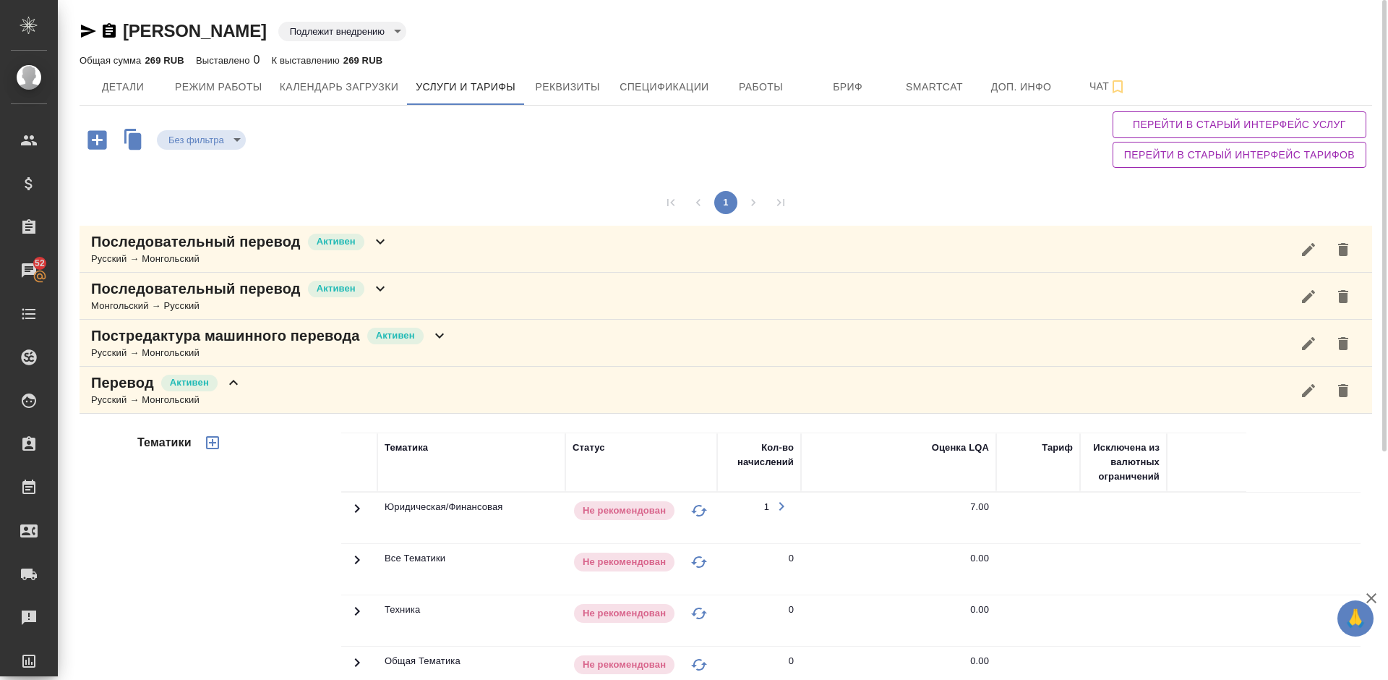
click at [294, 389] on div "Перевод Активен Русский → Монгольский" at bounding box center [726, 390] width 1293 height 47
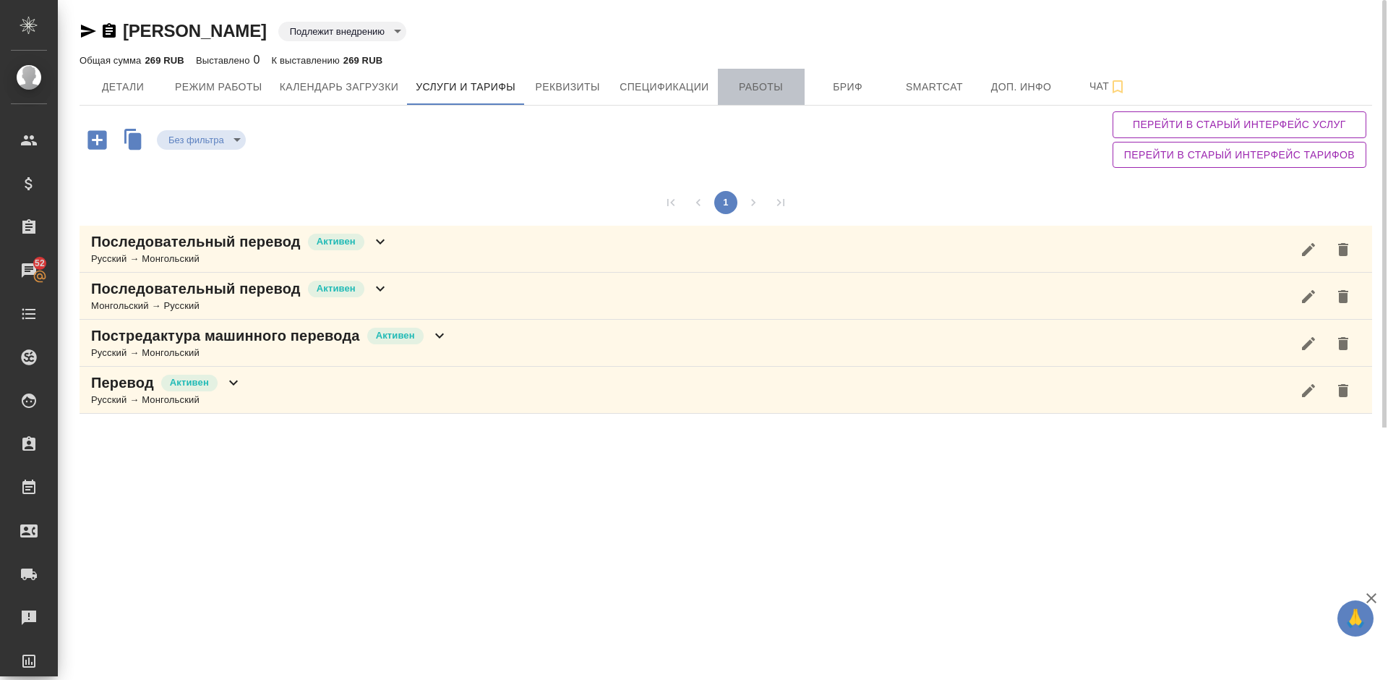
click at [792, 69] on button "Работы" at bounding box center [761, 87] width 87 height 36
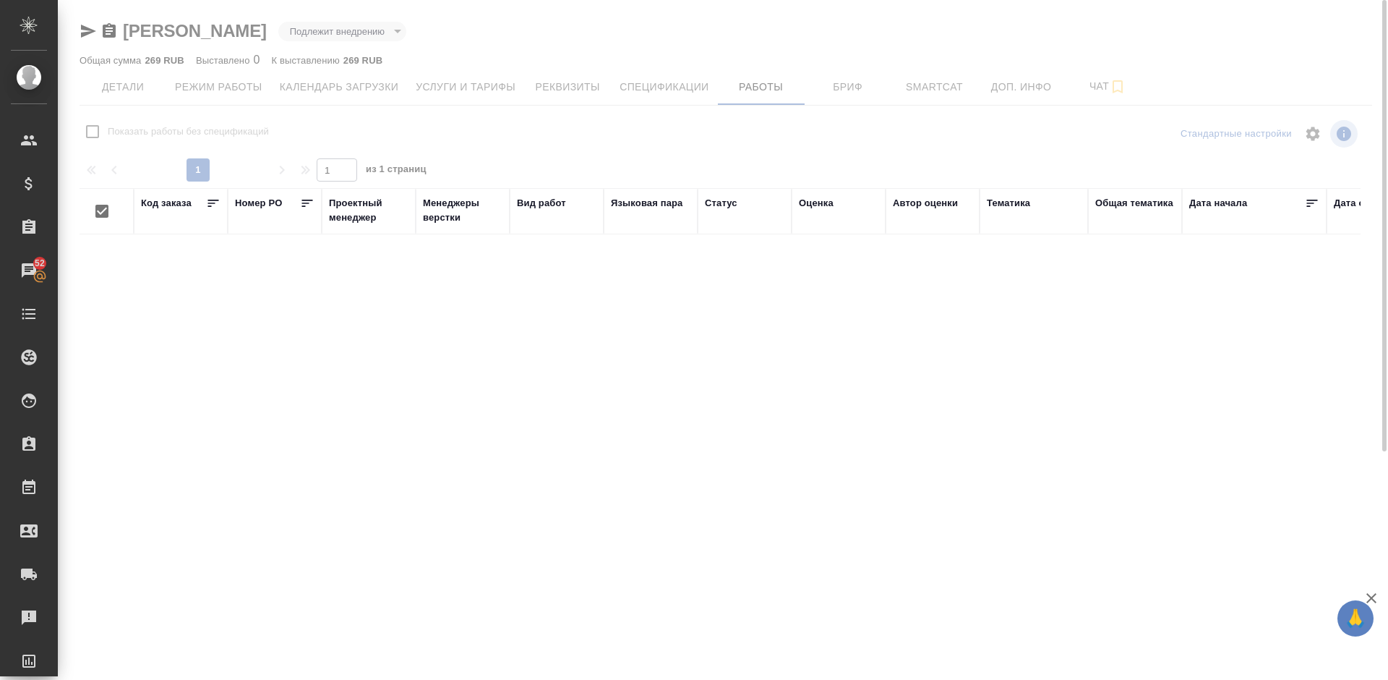
checkbox input "false"
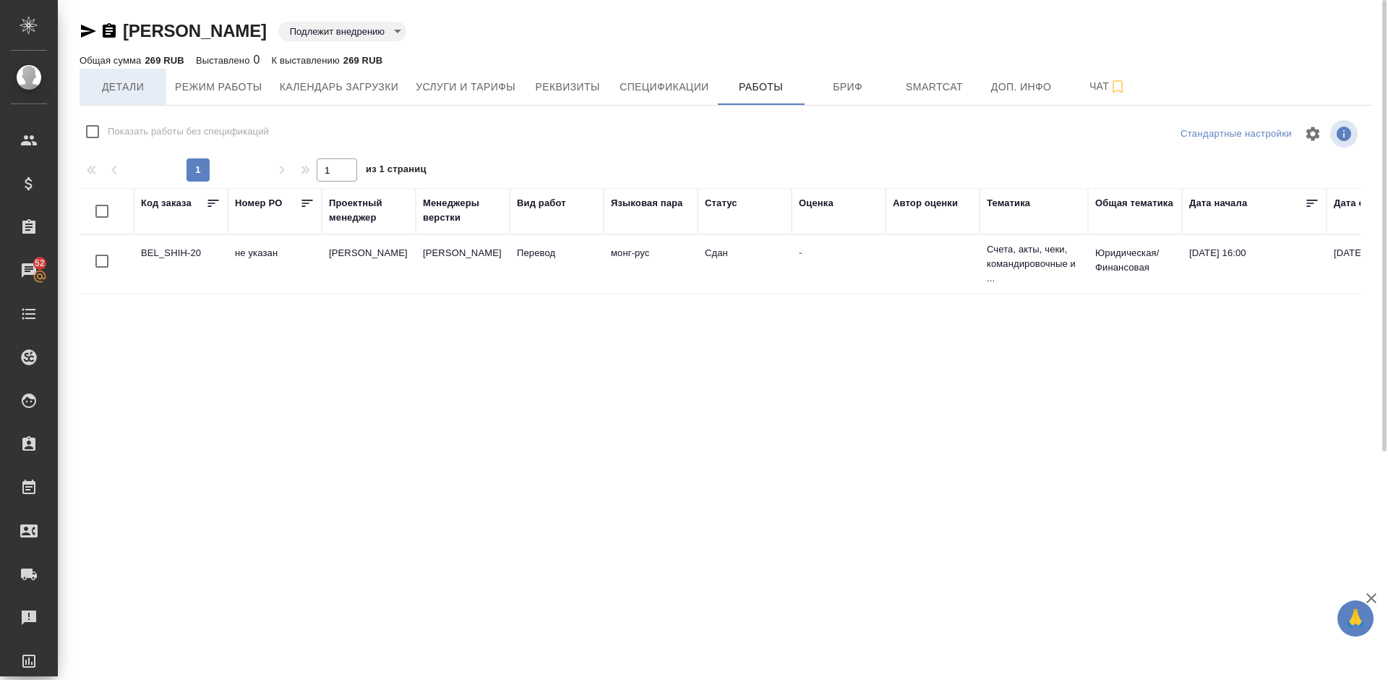
click at [126, 84] on span "Детали" at bounding box center [122, 87] width 69 height 18
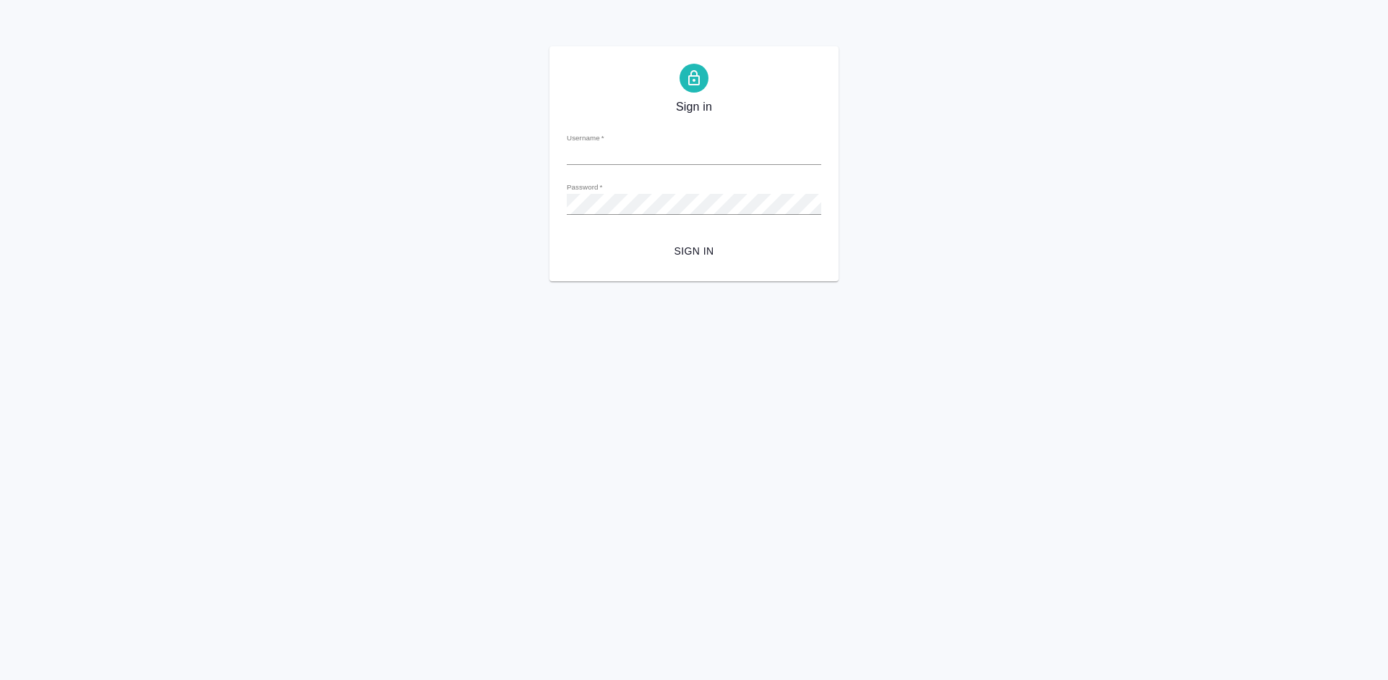
type input "[EMAIL_ADDRESS][DOMAIN_NAME]"
click at [813, 151] on input "[EMAIL_ADDRESS][DOMAIN_NAME]" at bounding box center [694, 155] width 254 height 20
drag, startPoint x: 680, startPoint y: 153, endPoint x: 553, endPoint y: 153, distance: 126.5
click at [553, 153] on div "Sign in Username   * olya-st1995@yandex.ru Password   * urlPath   * / Sign in" at bounding box center [693, 163] width 289 height 235
type input "a.lazareva@awatera.com"
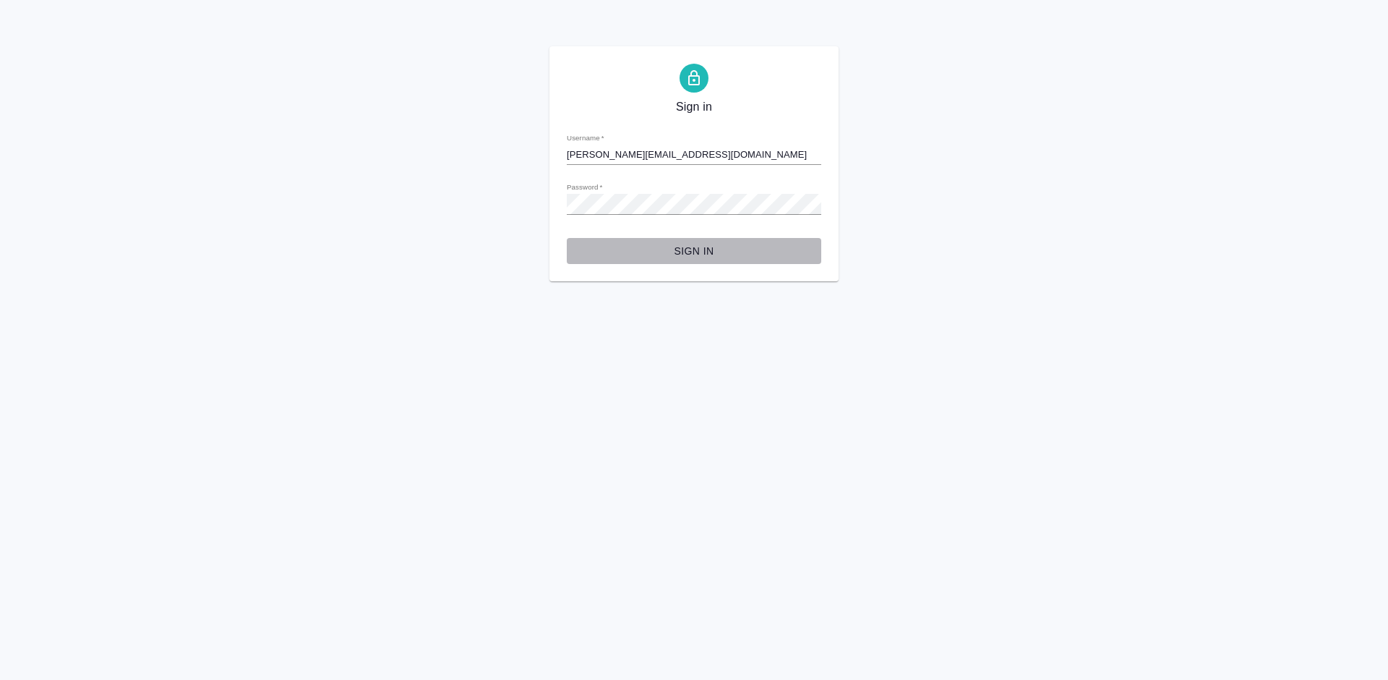
click at [685, 253] on span "Sign in" at bounding box center [693, 251] width 231 height 18
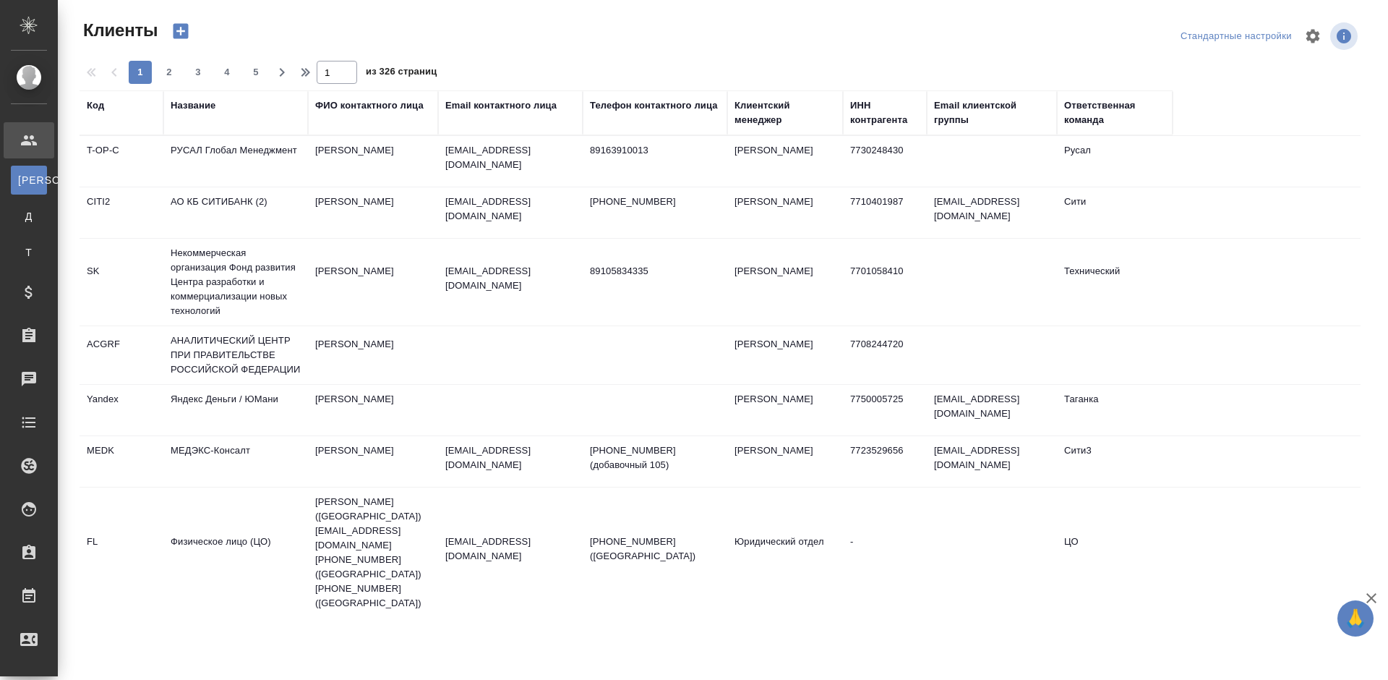
select select "RU"
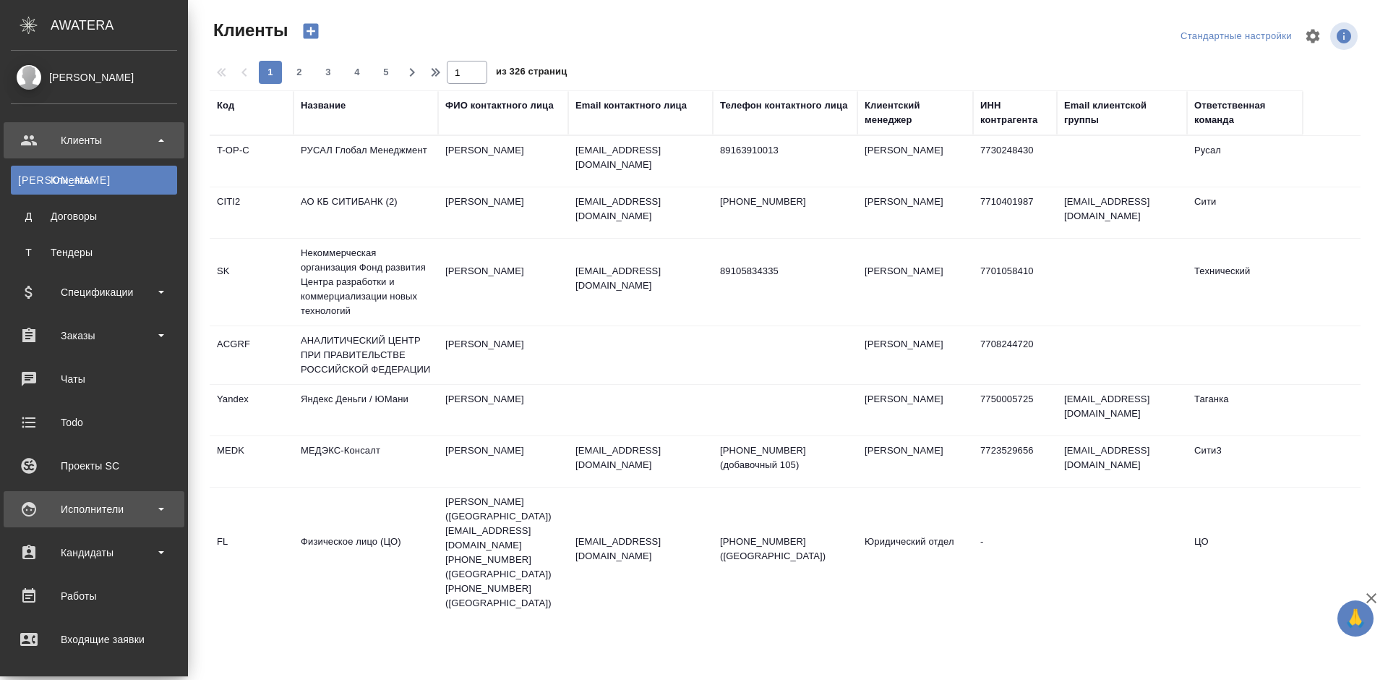
click at [127, 509] on div "Исполнители" at bounding box center [94, 509] width 166 height 22
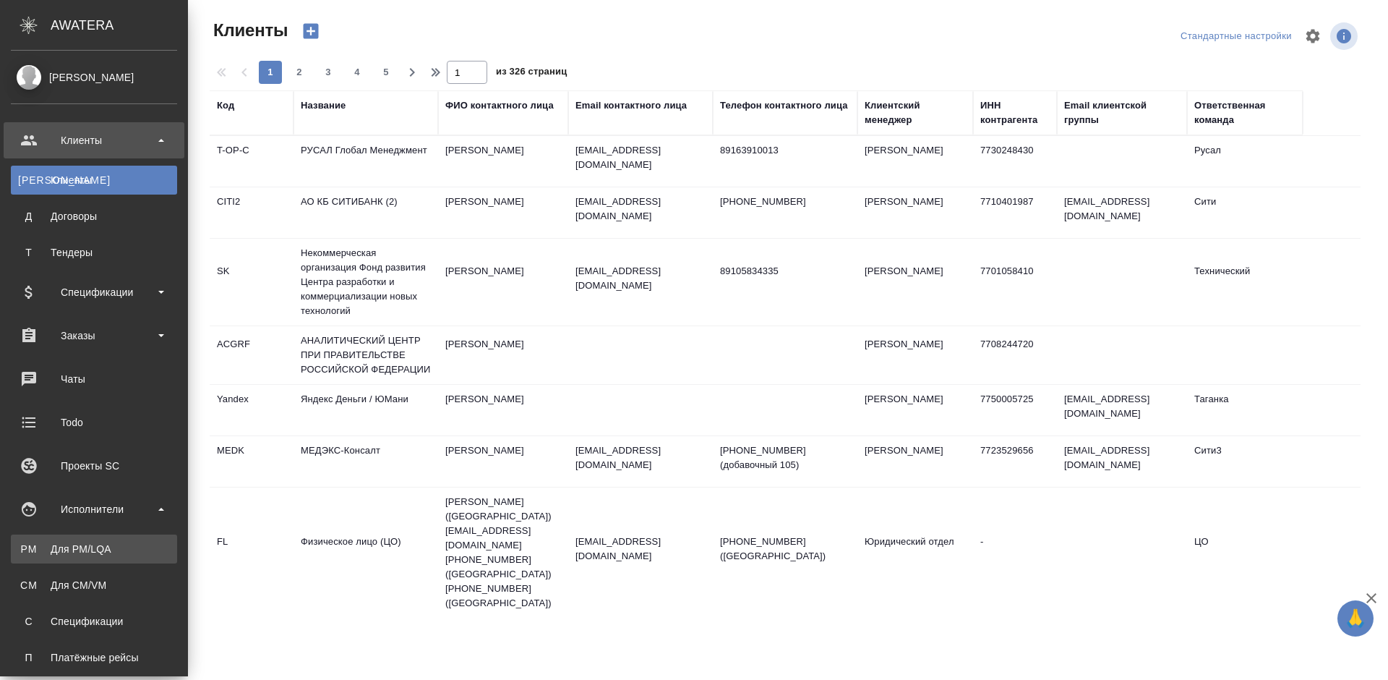
click at [130, 546] on div "Для PM/LQA" at bounding box center [94, 549] width 152 height 14
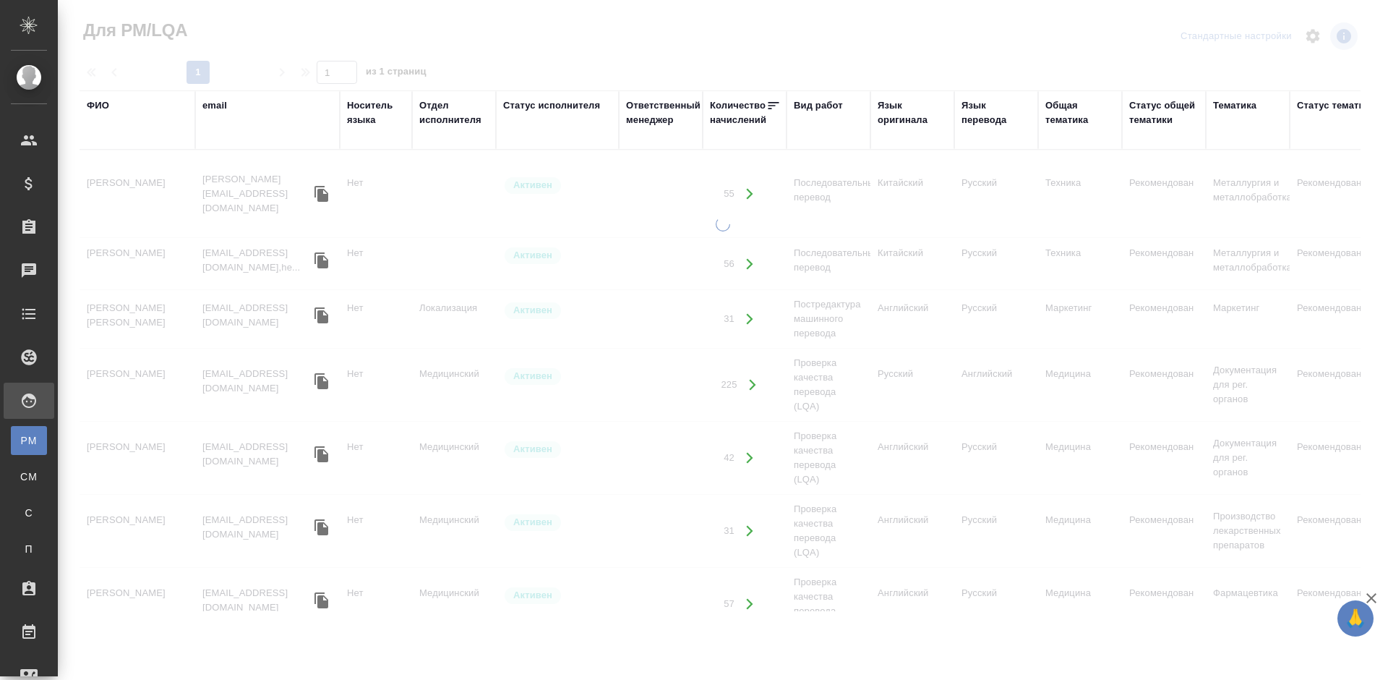
click at [217, 103] on div "email" at bounding box center [214, 105] width 25 height 14
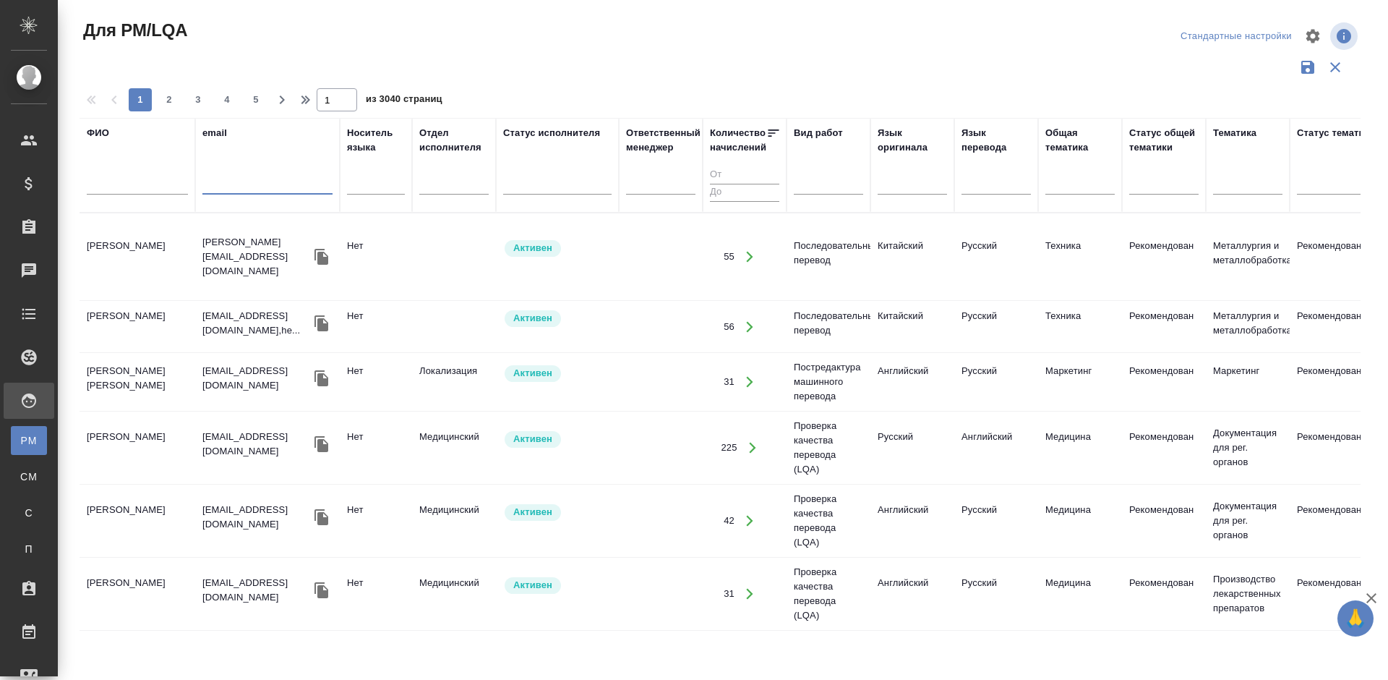
click at [261, 185] on input "text" at bounding box center [267, 185] width 130 height 18
paste input "[EMAIL_ADDRESS][DOMAIN_NAME]"
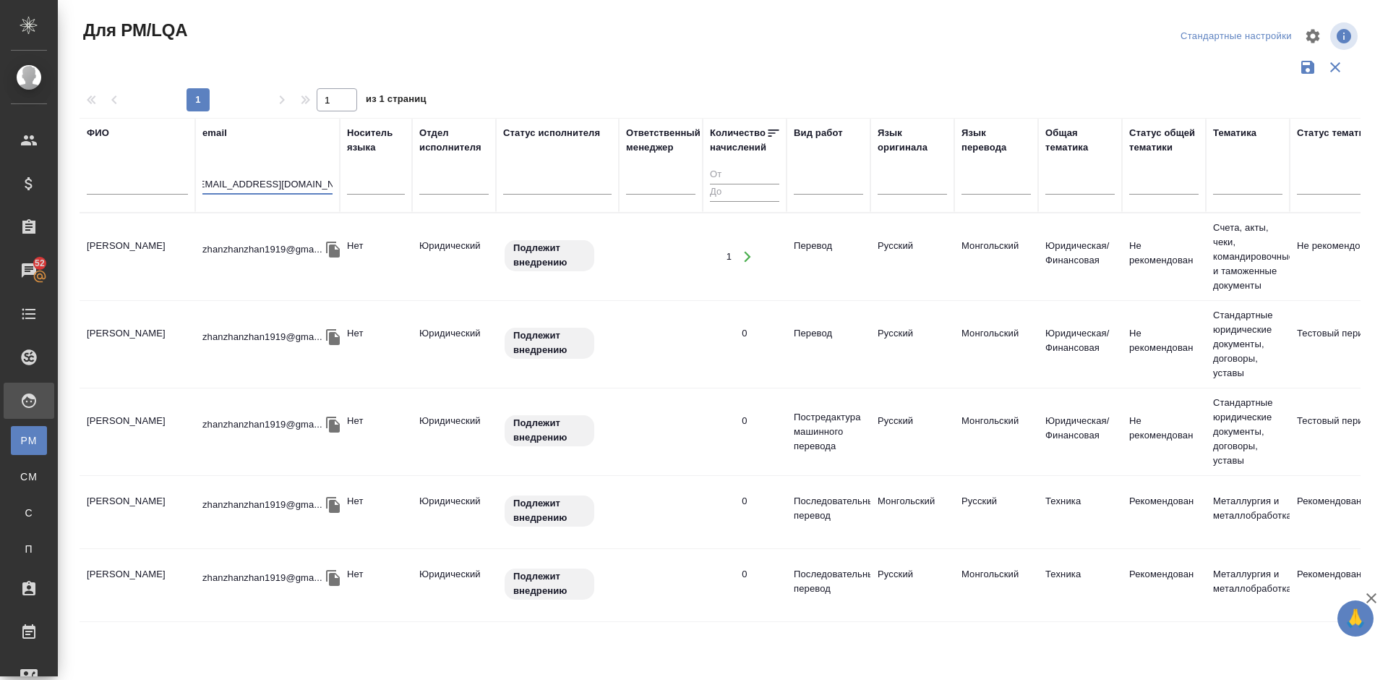
type input "[EMAIL_ADDRESS][DOMAIN_NAME]"
click at [171, 258] on td "Сабихан Мурат" at bounding box center [138, 256] width 116 height 51
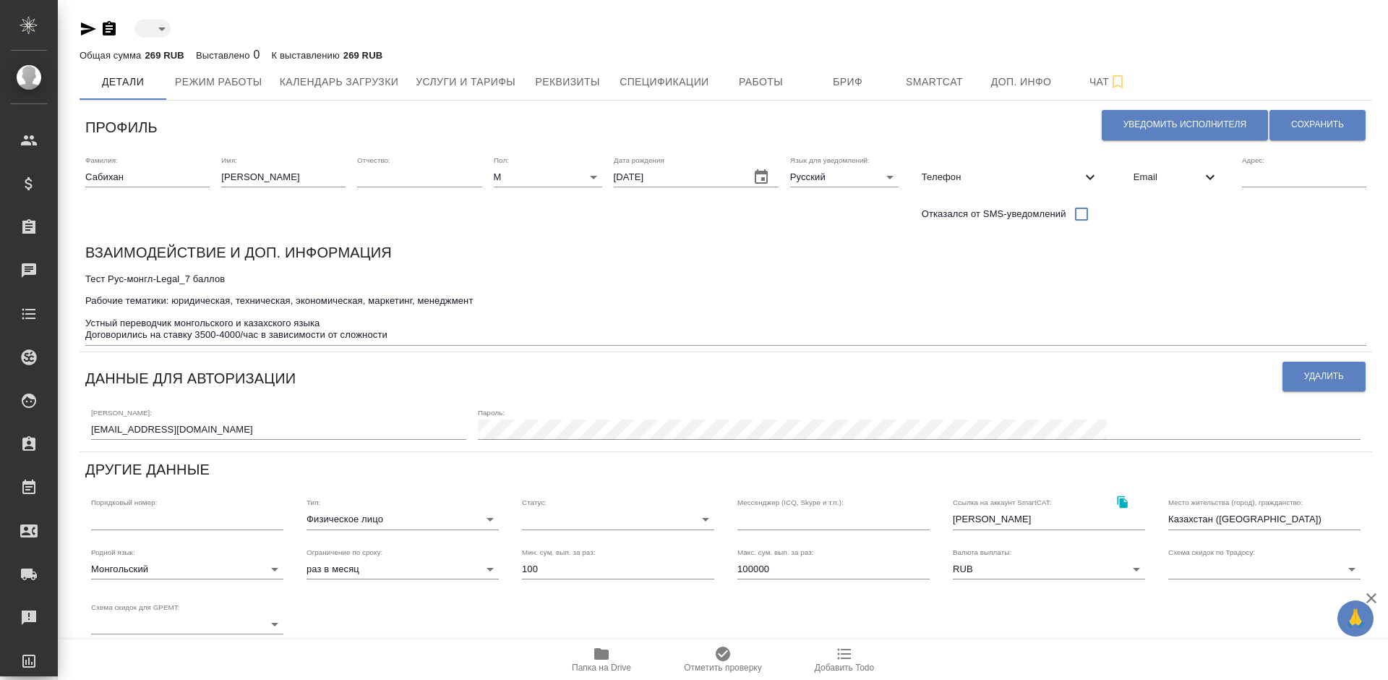
type input "toBeImplemented"
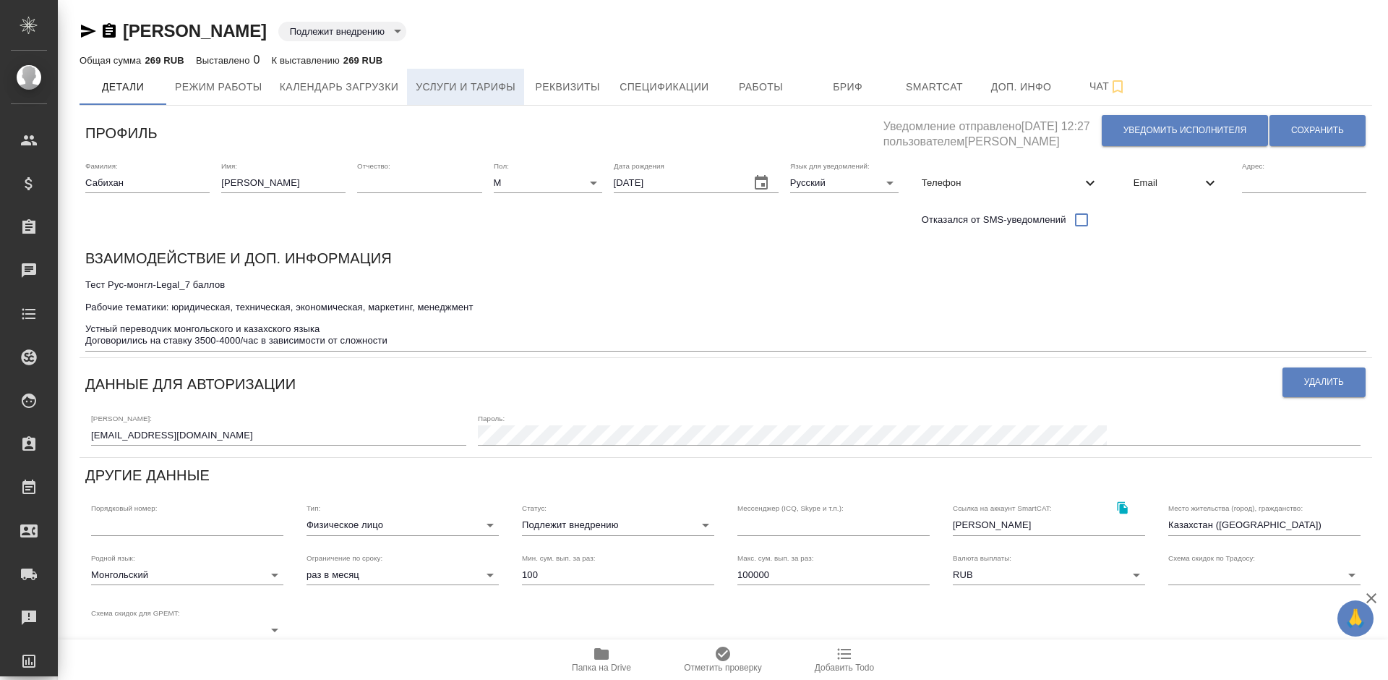
click at [471, 80] on span "Услуги и тарифы" at bounding box center [466, 87] width 100 height 18
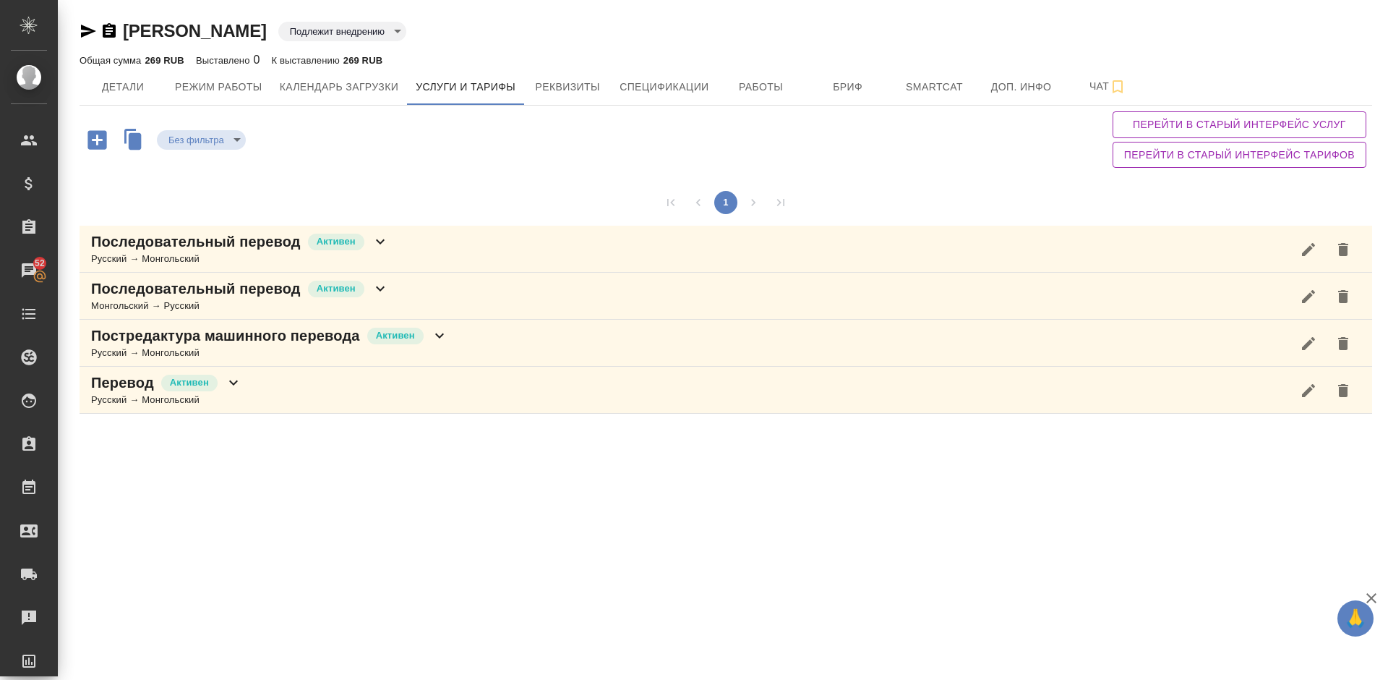
click at [94, 145] on icon "button" at bounding box center [96, 139] width 19 height 19
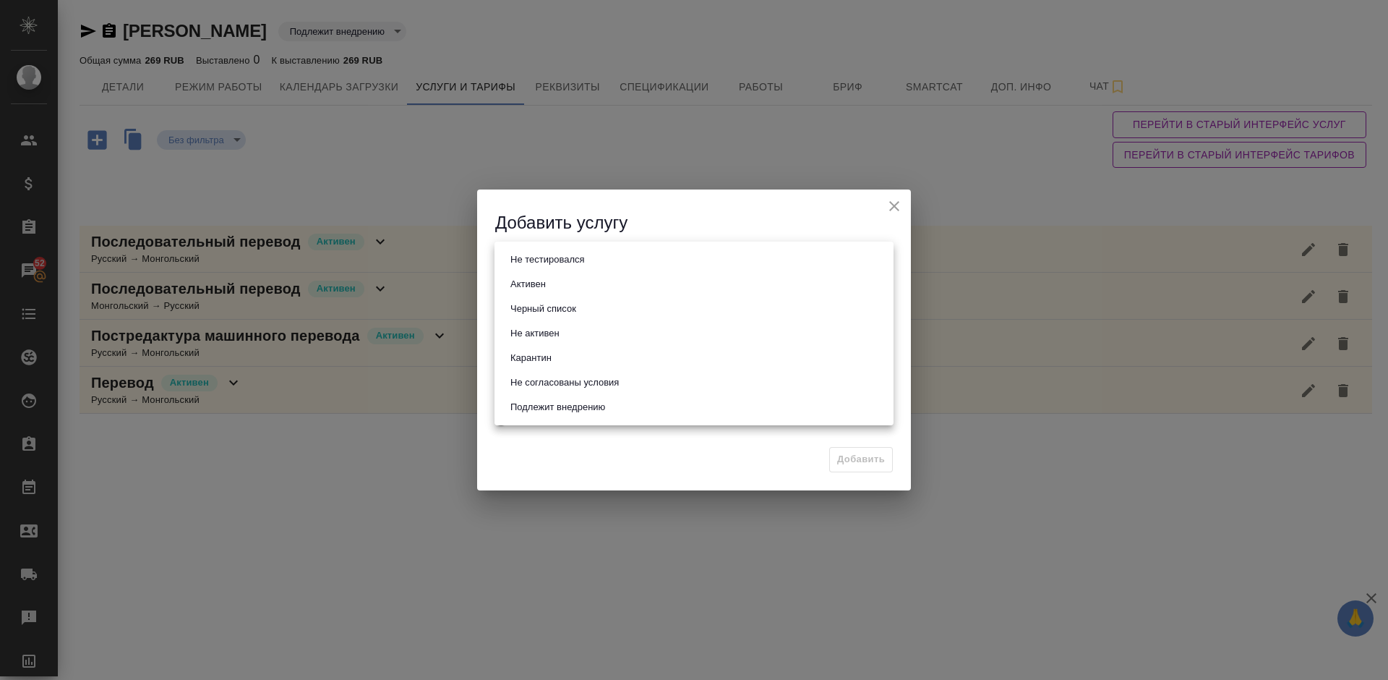
click at [609, 262] on body "🙏 .cls-1 fill:#fff; AWATERA Lazareva Anastasia Клиенты Спецификации Заказы 52 Ч…" at bounding box center [694, 340] width 1388 height 680
click at [605, 288] on li "Активен" at bounding box center [694, 284] width 399 height 25
type input "active"
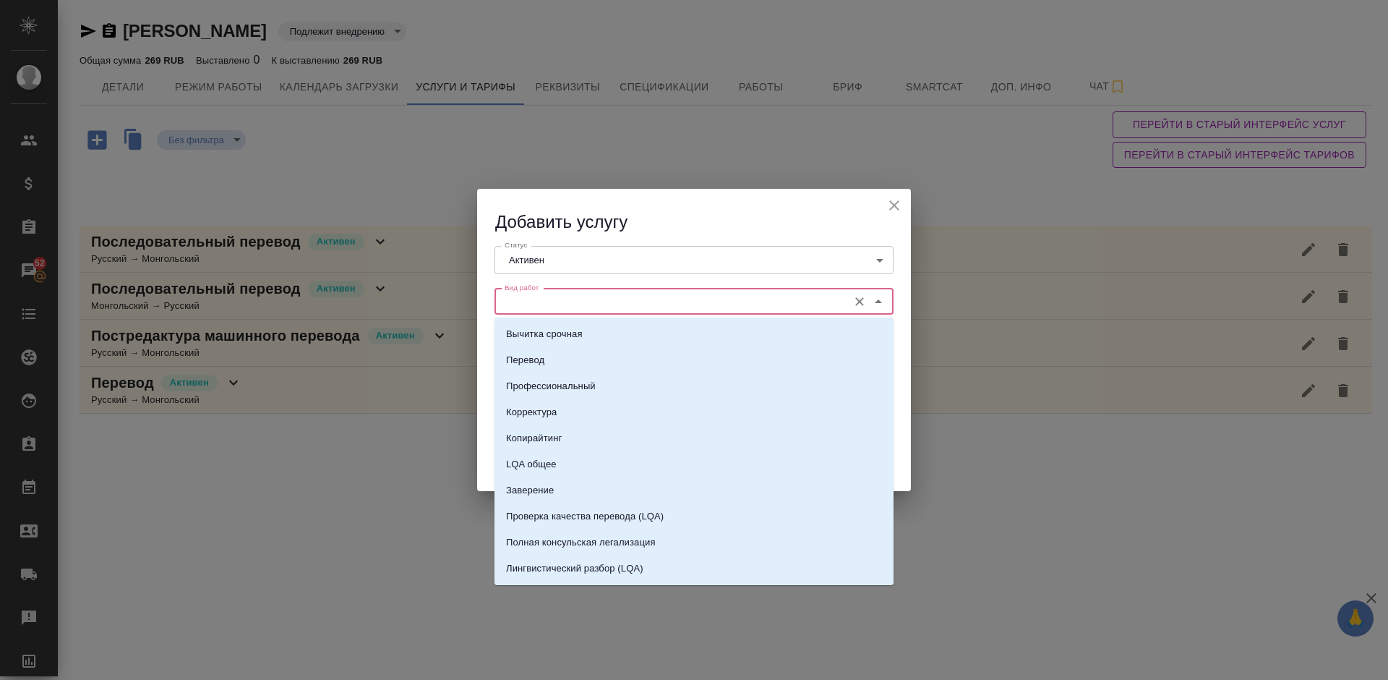
click at [635, 299] on input "Вид работ" at bounding box center [670, 301] width 342 height 17
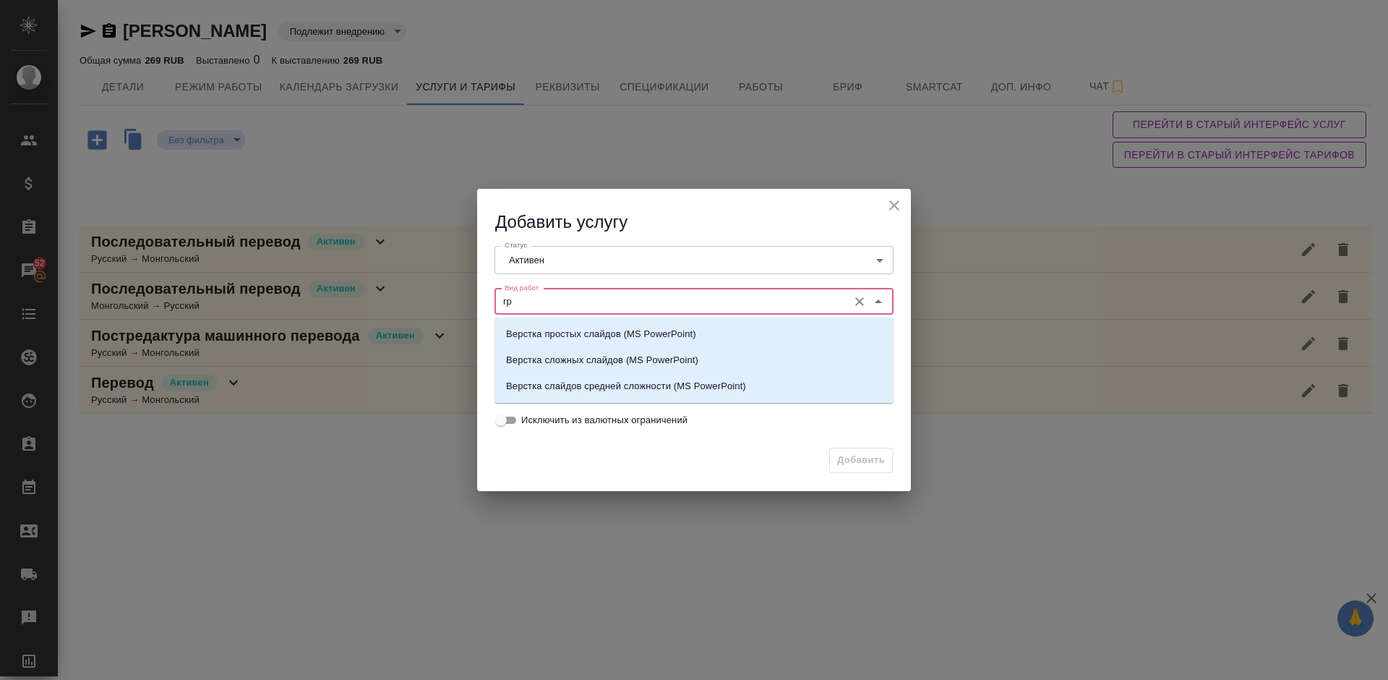
type input "r"
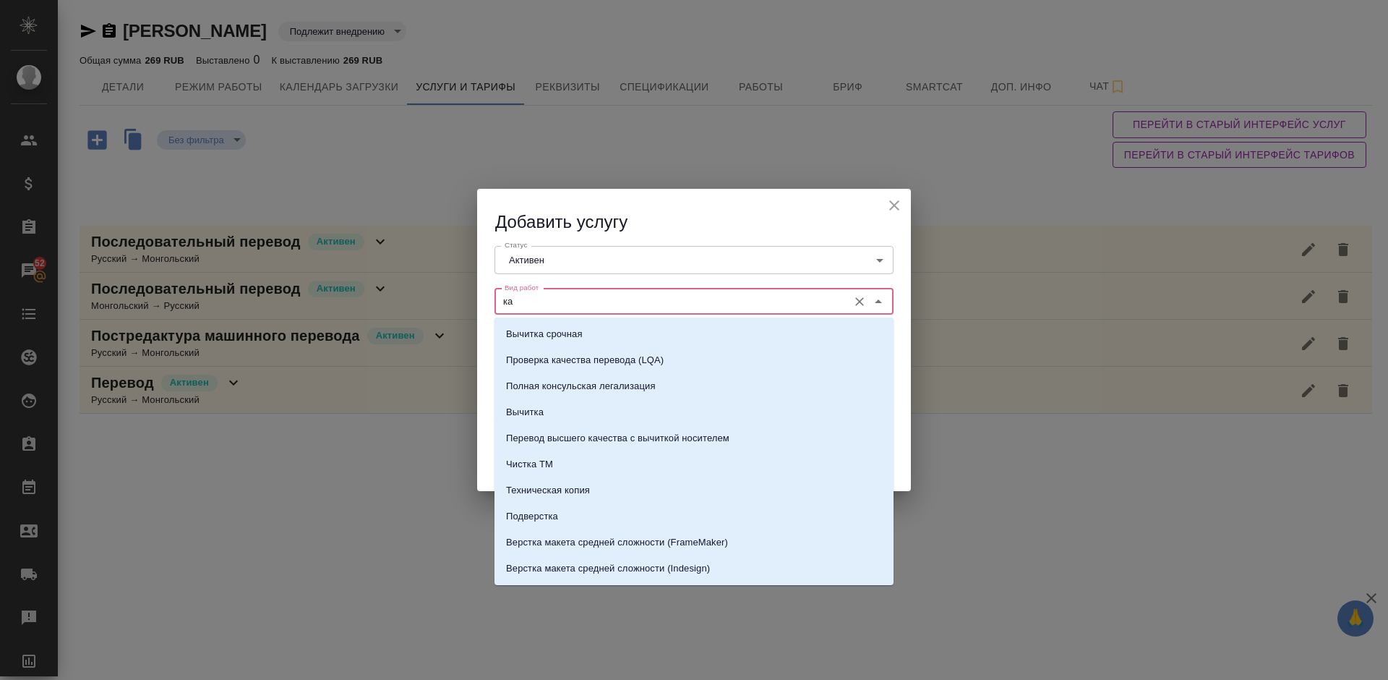
type input "к"
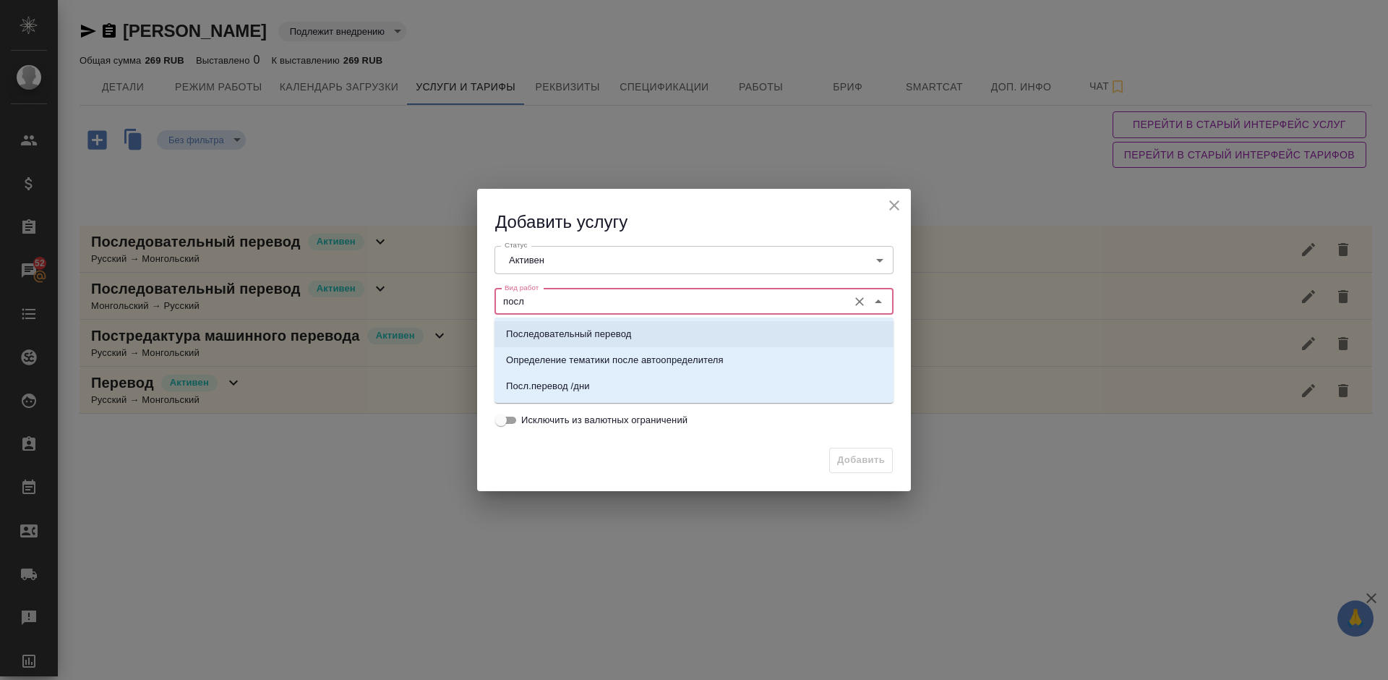
click at [638, 330] on li "Последовательный перевод" at bounding box center [694, 334] width 399 height 26
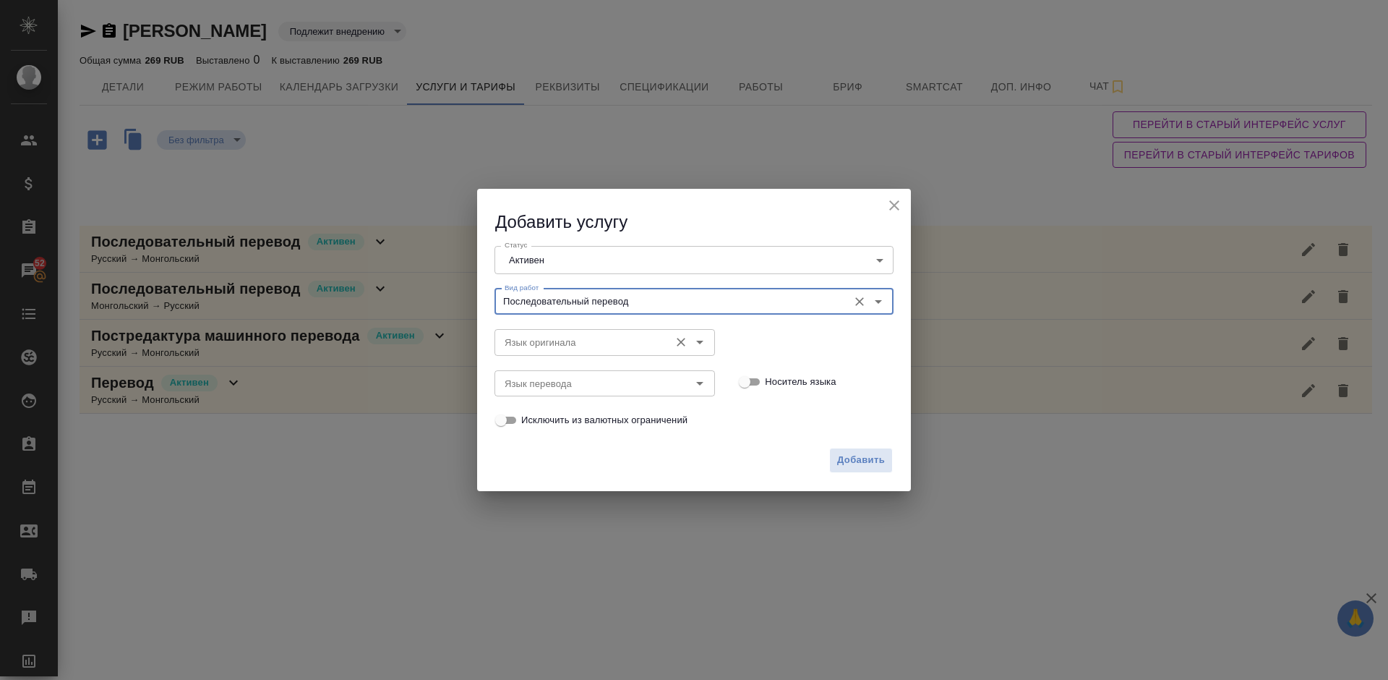
type input "Последовательный перевод"
click at [589, 340] on input "Язык оригинала" at bounding box center [580, 341] width 163 height 17
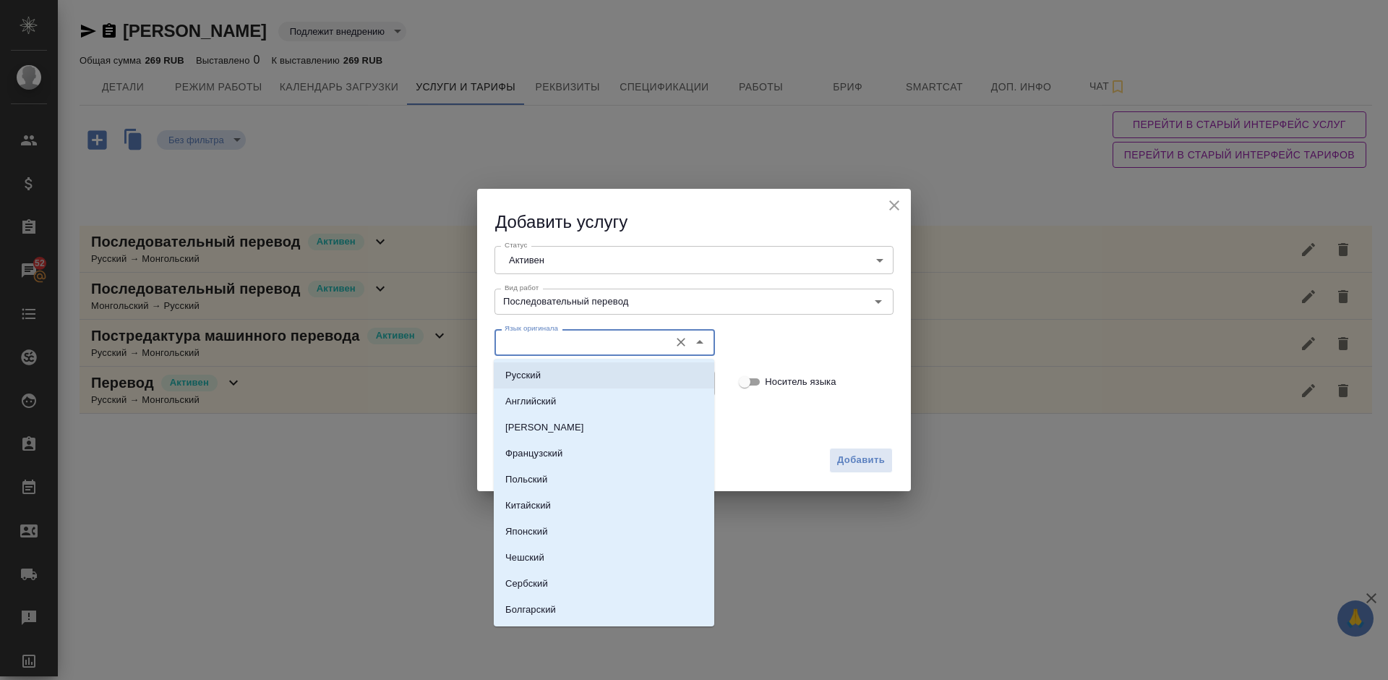
click at [577, 377] on li "Русский" at bounding box center [604, 375] width 221 height 26
type input "Русский"
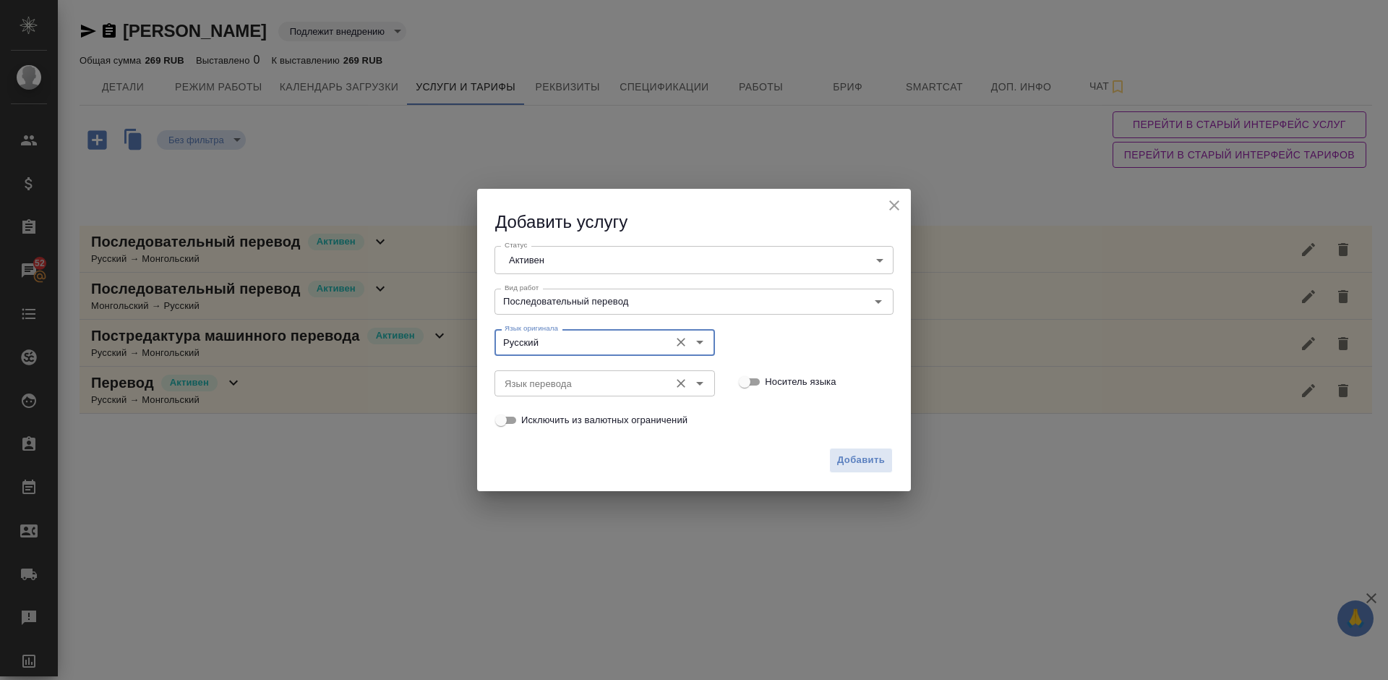
click at [560, 388] on input "Язык перевода" at bounding box center [580, 383] width 163 height 17
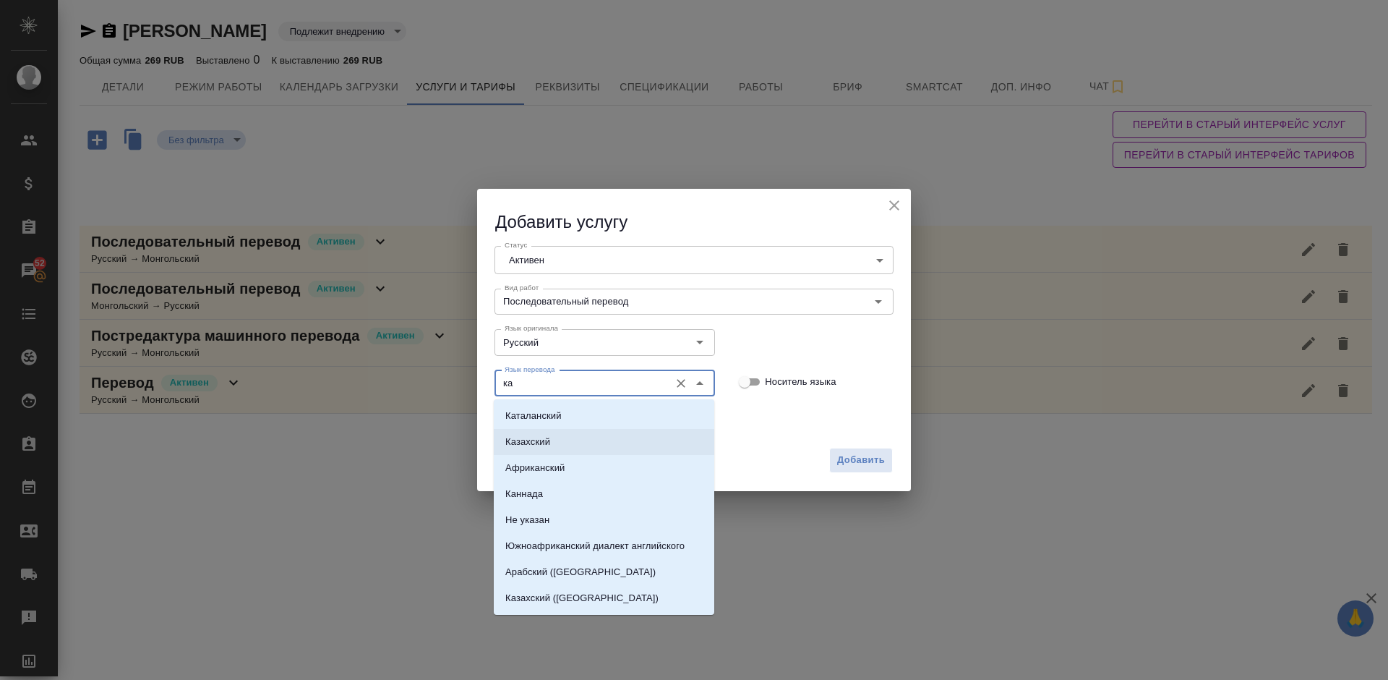
click at [579, 442] on li "Казахский" at bounding box center [604, 442] width 221 height 26
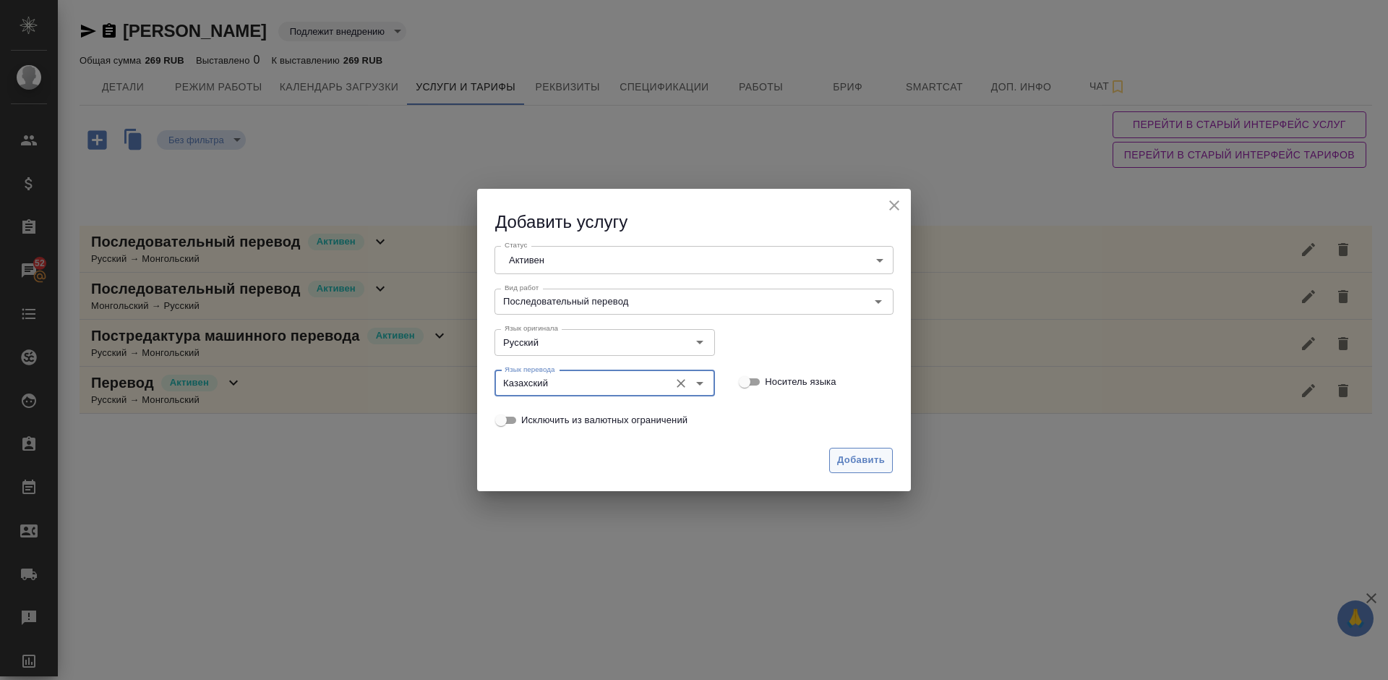
type input "Казахский"
click at [853, 461] on span "Добавить" at bounding box center [861, 460] width 48 height 17
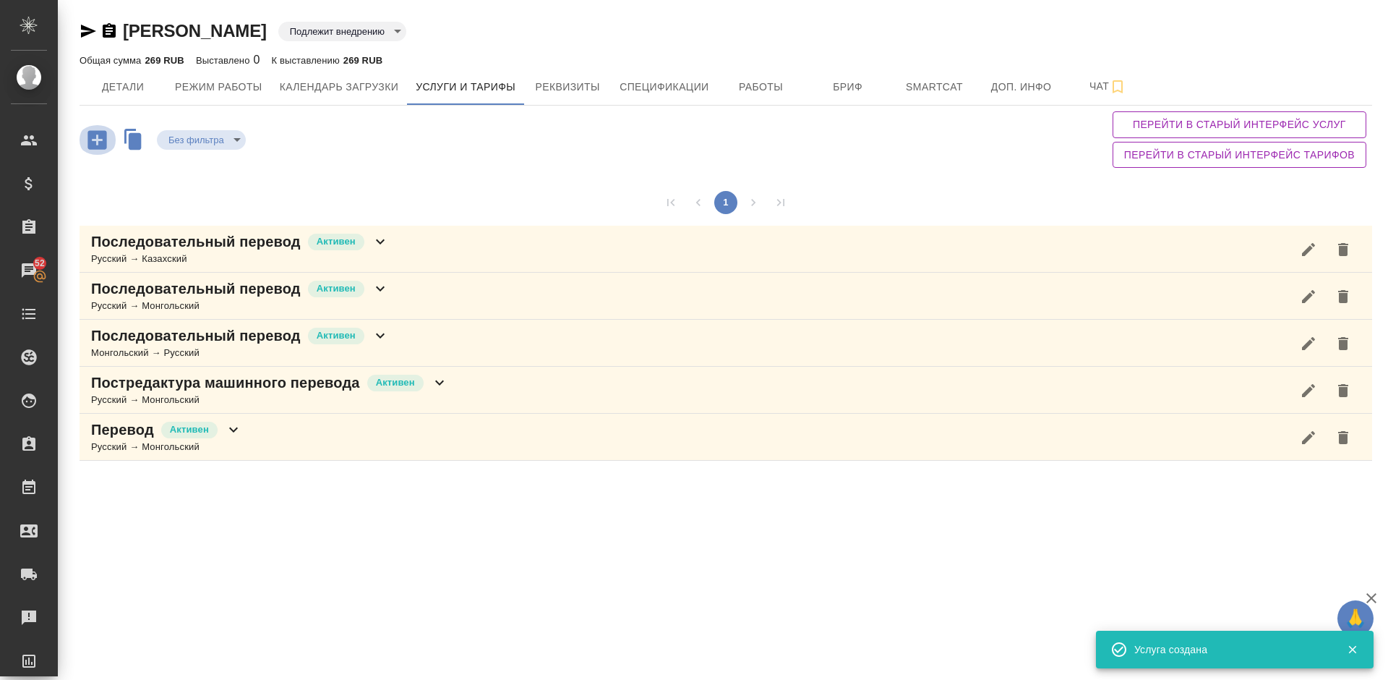
click at [100, 134] on icon "button" at bounding box center [96, 139] width 19 height 19
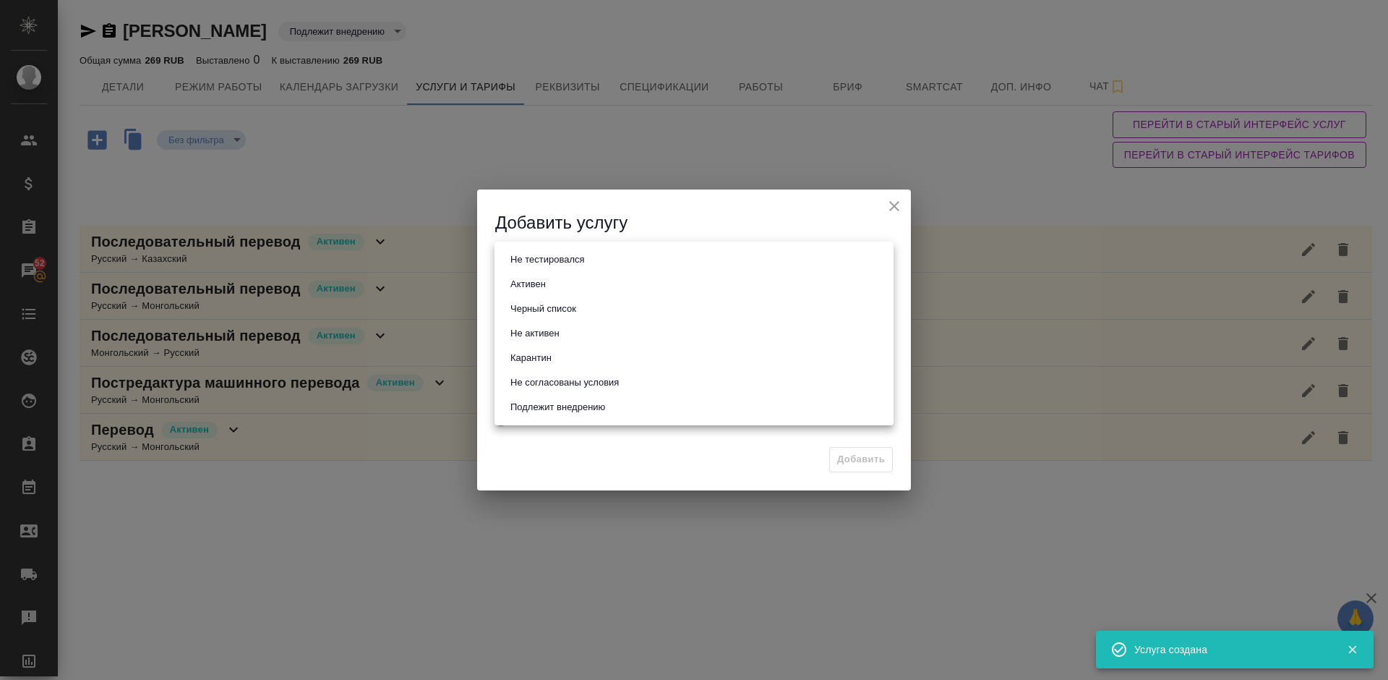
click at [563, 261] on body "🙏 .cls-1 fill:#fff; AWATERA Lazareva Anastasia Клиенты Спецификации Заказы 52 Ч…" at bounding box center [694, 340] width 1388 height 680
click at [580, 285] on li "Активен" at bounding box center [694, 284] width 399 height 25
type input "active"
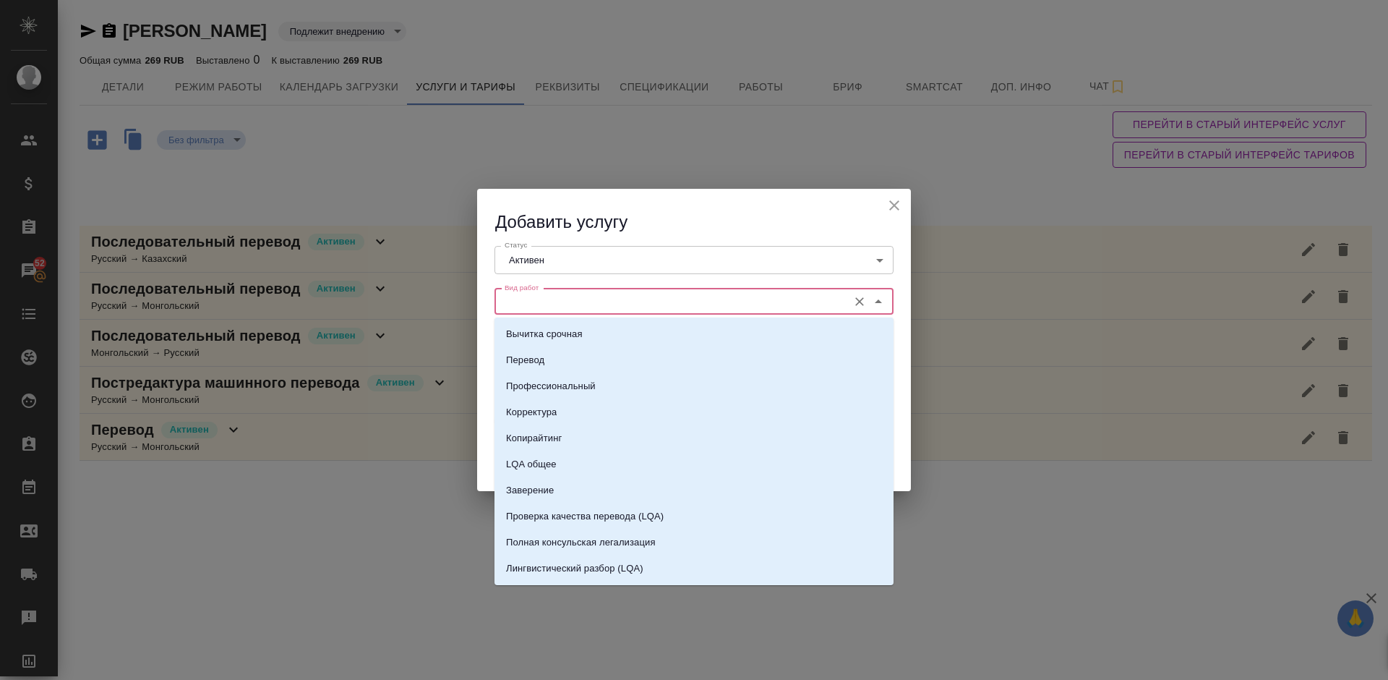
click at [599, 298] on input "Вид работ" at bounding box center [670, 301] width 342 height 17
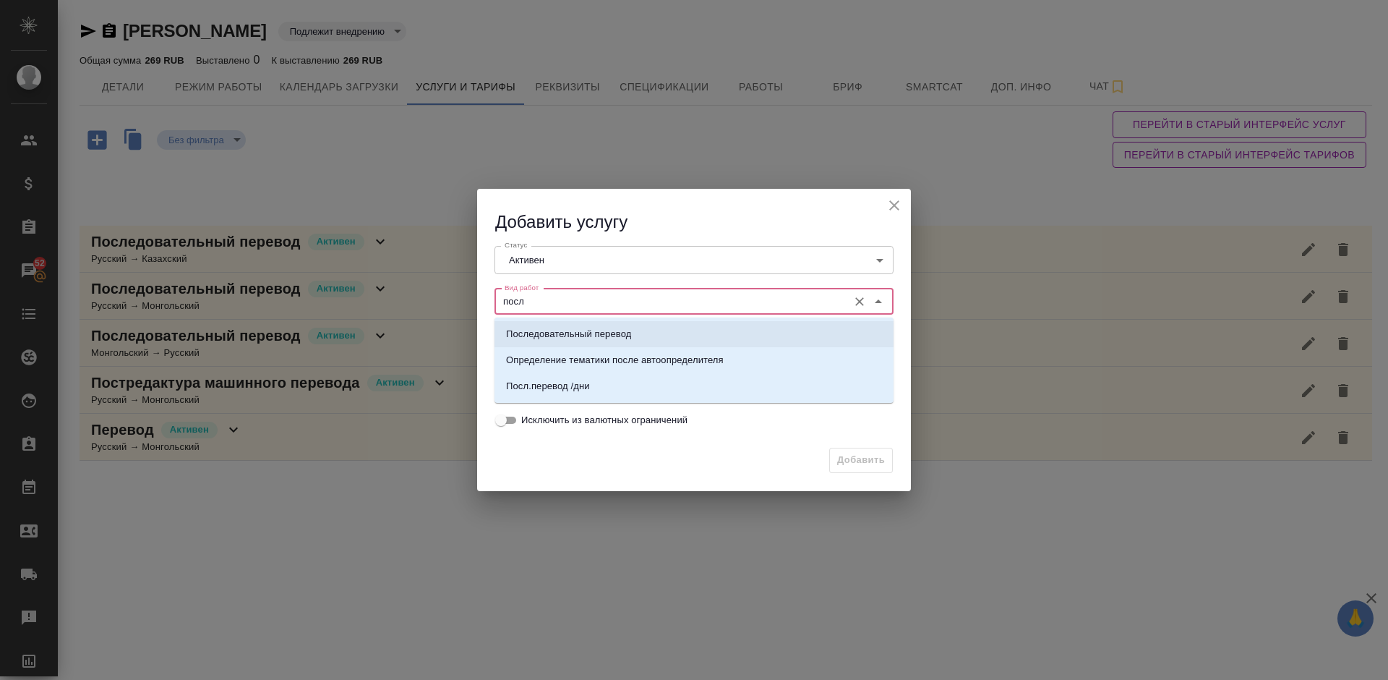
click at [625, 328] on p "Последовательный перевод" at bounding box center [568, 334] width 125 height 14
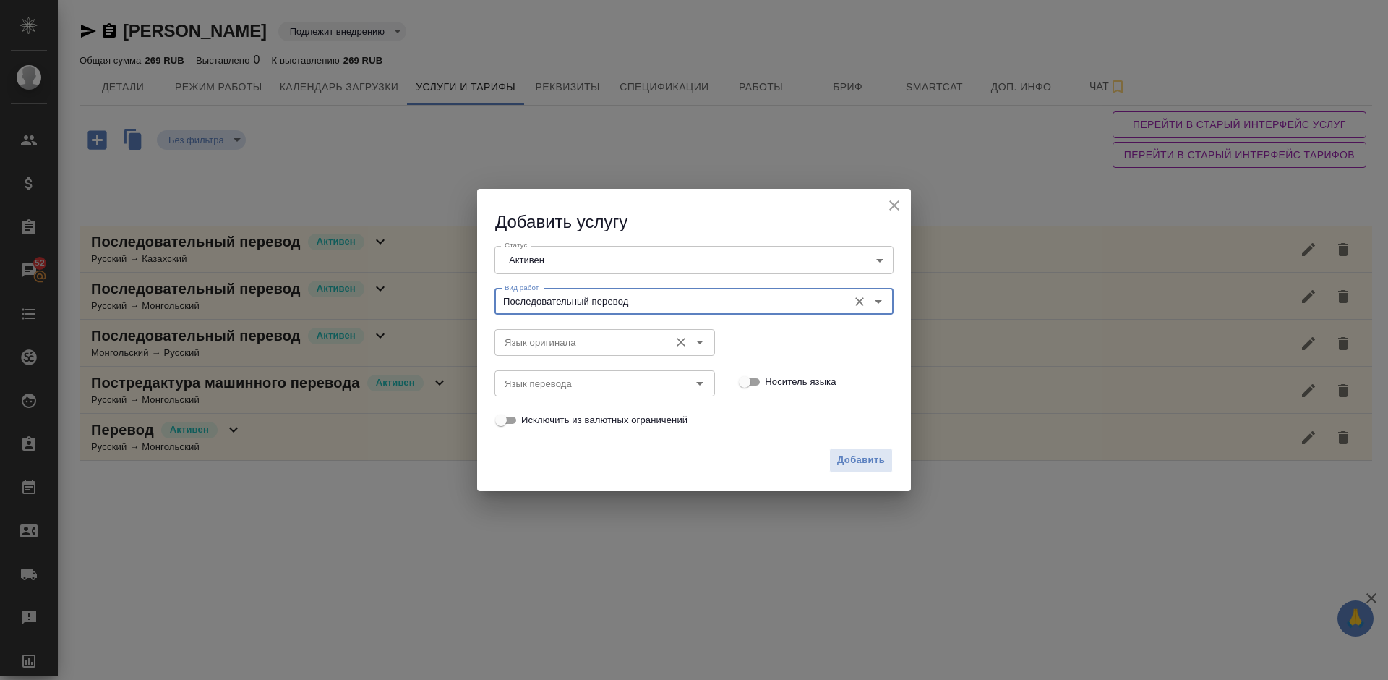
type input "Последовательный перевод"
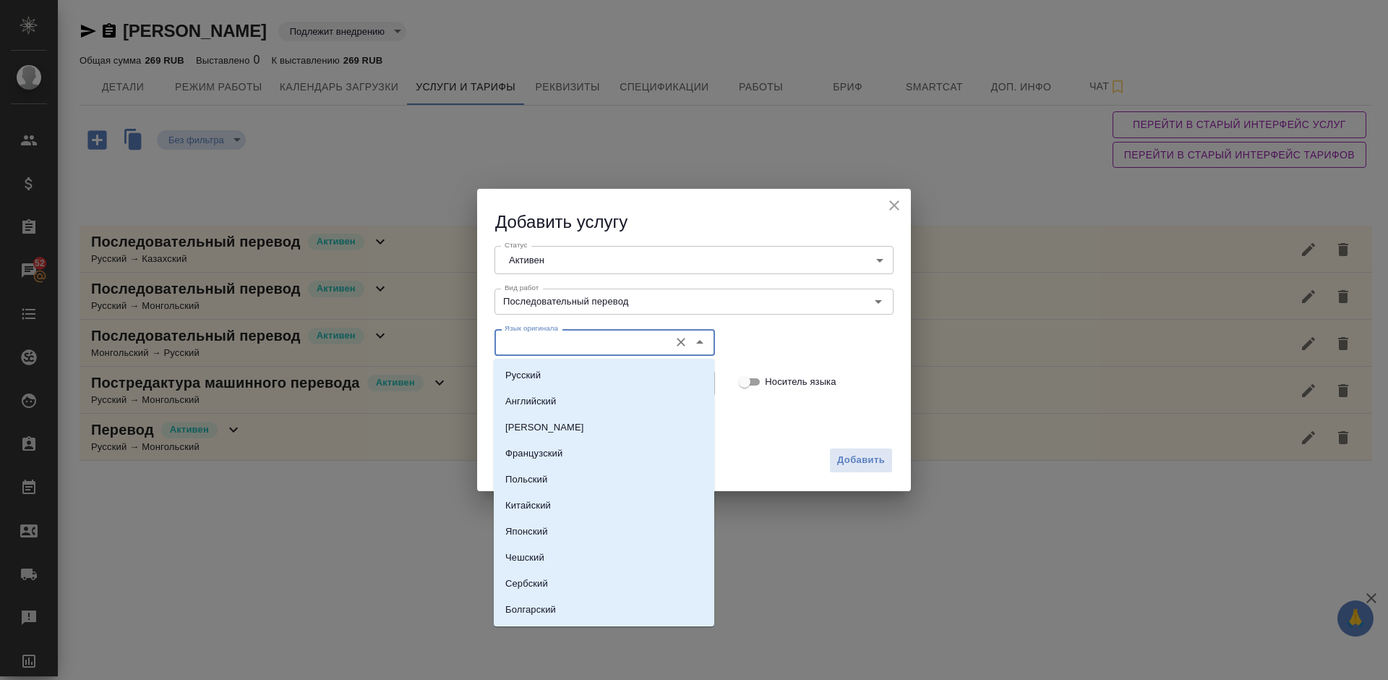
click at [567, 343] on input "Язык оригинала" at bounding box center [580, 341] width 163 height 17
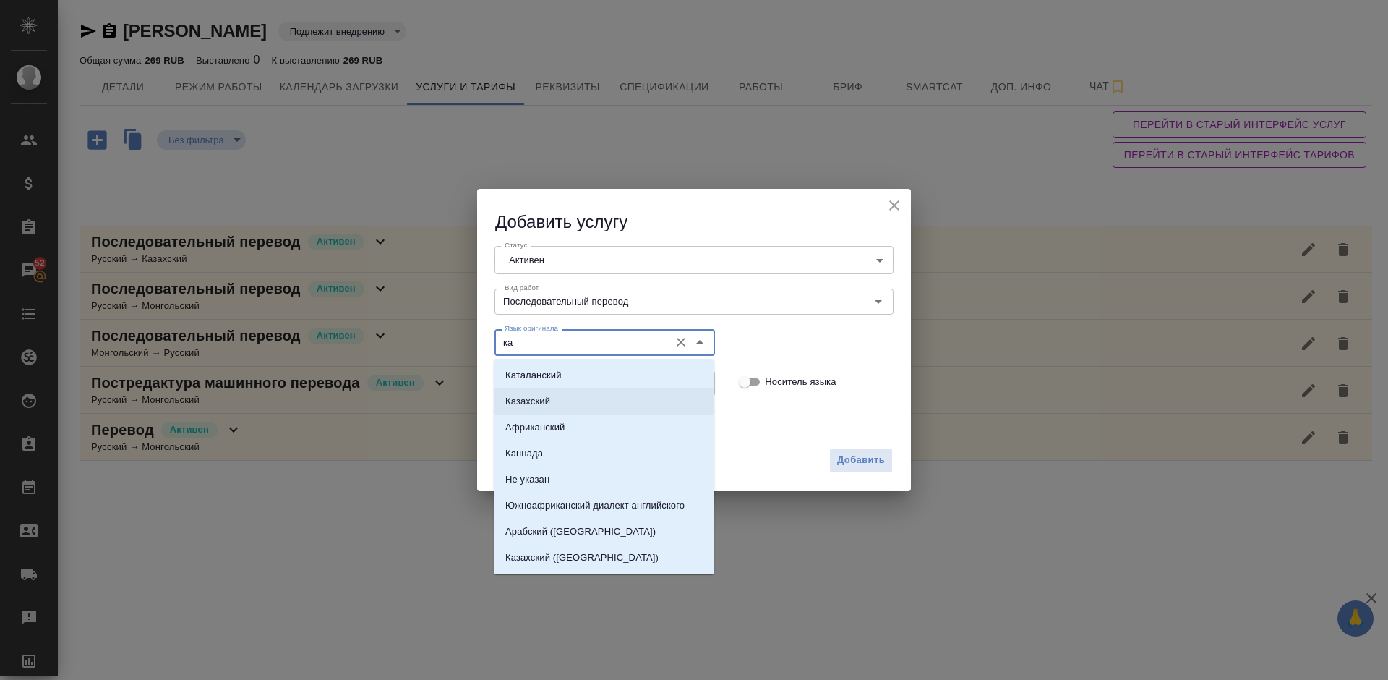
click at [578, 398] on li "Казахский" at bounding box center [604, 401] width 221 height 26
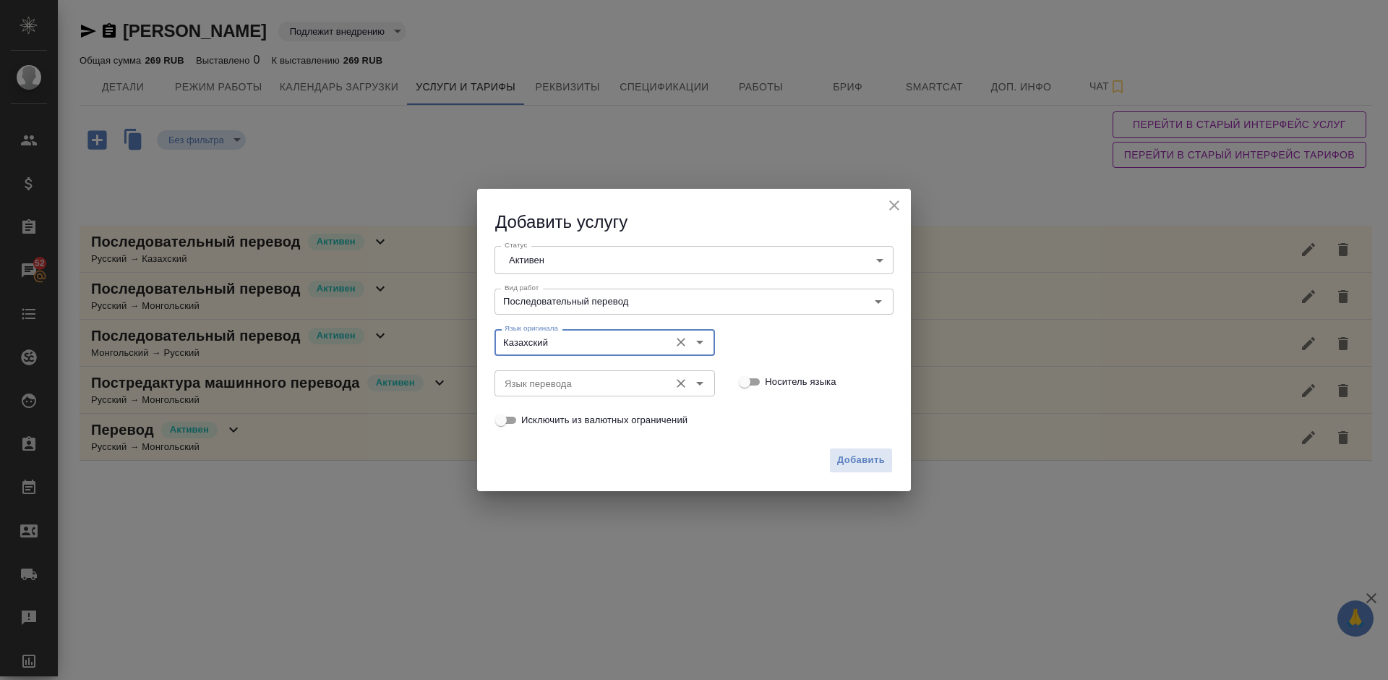
type input "Казахский"
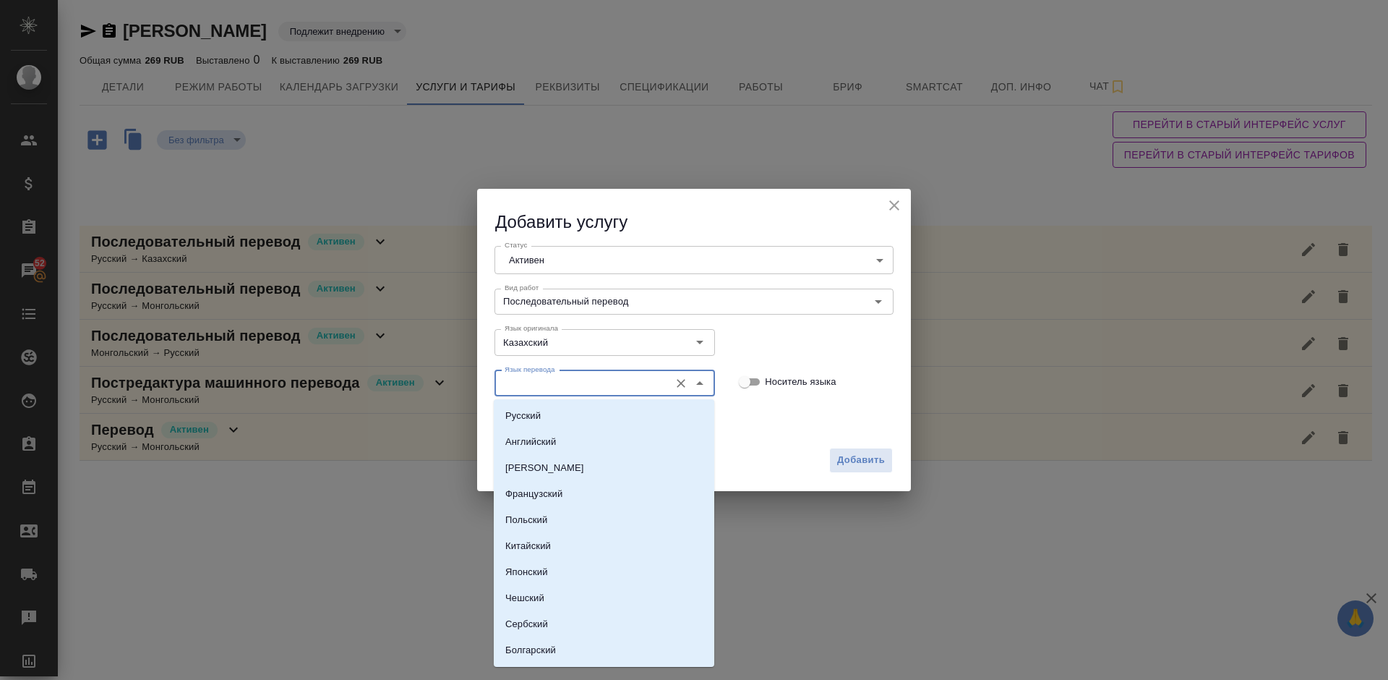
click at [559, 384] on input "Язык перевода" at bounding box center [580, 383] width 163 height 17
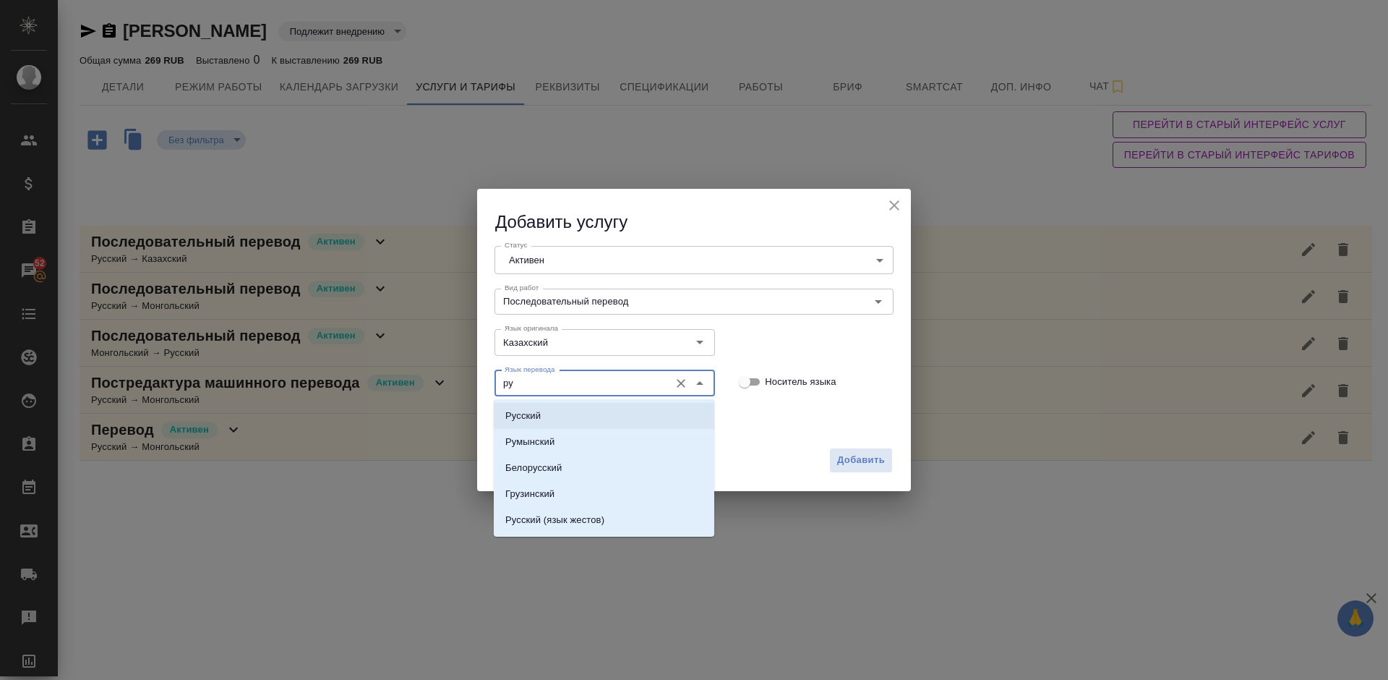
click at [585, 412] on li "Русский" at bounding box center [604, 416] width 221 height 26
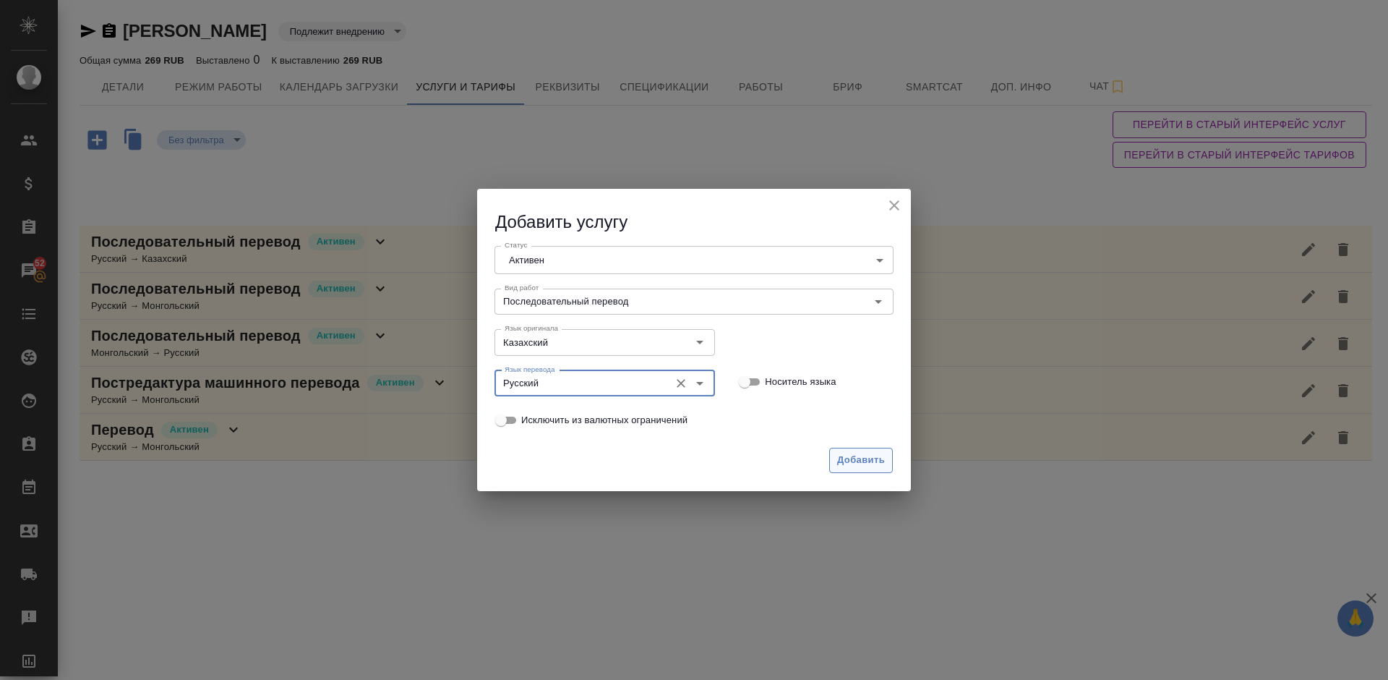
type input "Русский"
click at [878, 454] on span "Добавить" at bounding box center [861, 460] width 48 height 17
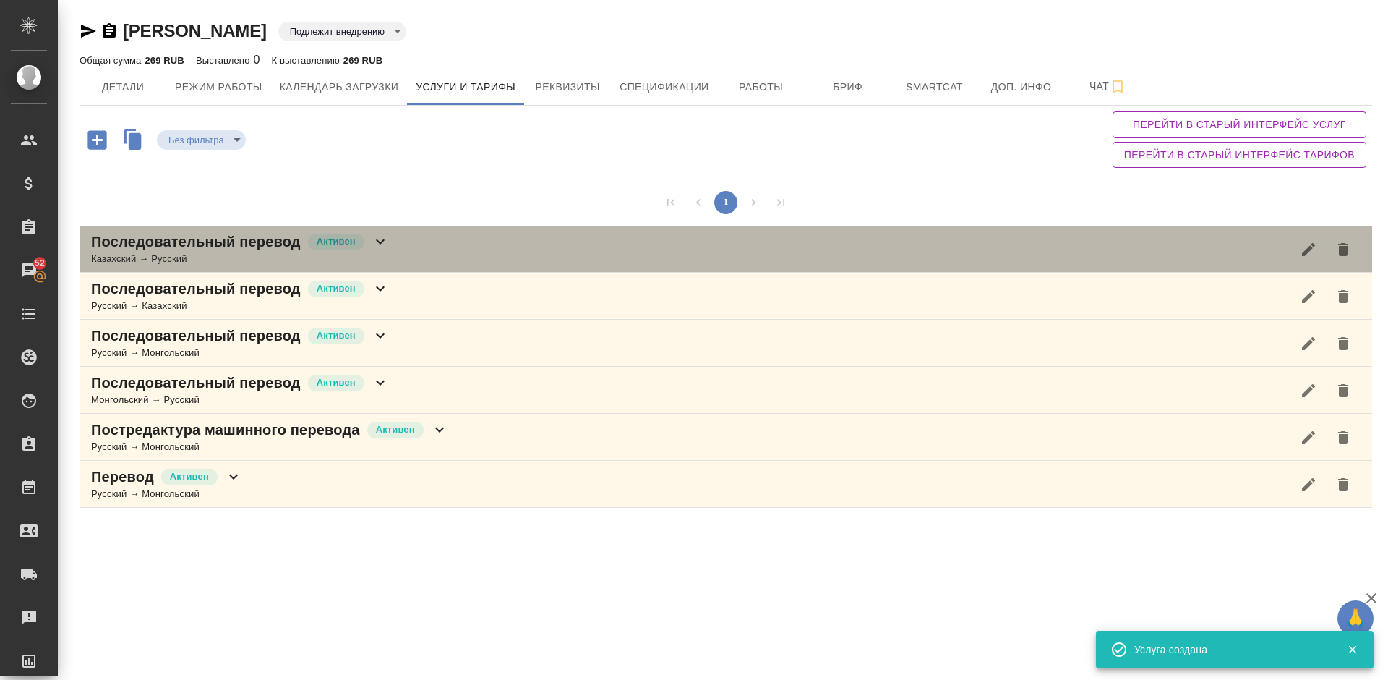
click at [394, 244] on div "Последовательный перевод Активен Казахский → Русский" at bounding box center [726, 249] width 1293 height 47
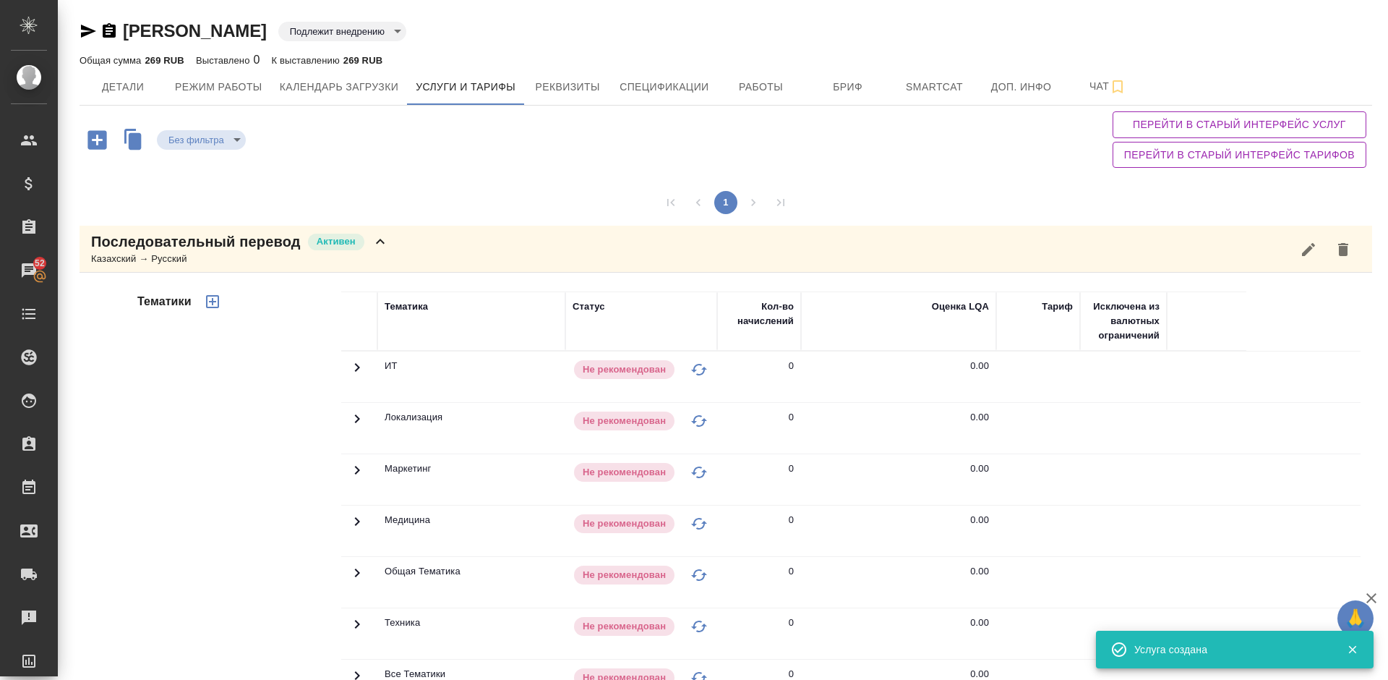
click at [258, 426] on div "Тематики" at bounding box center [237, 523] width 207 height 484
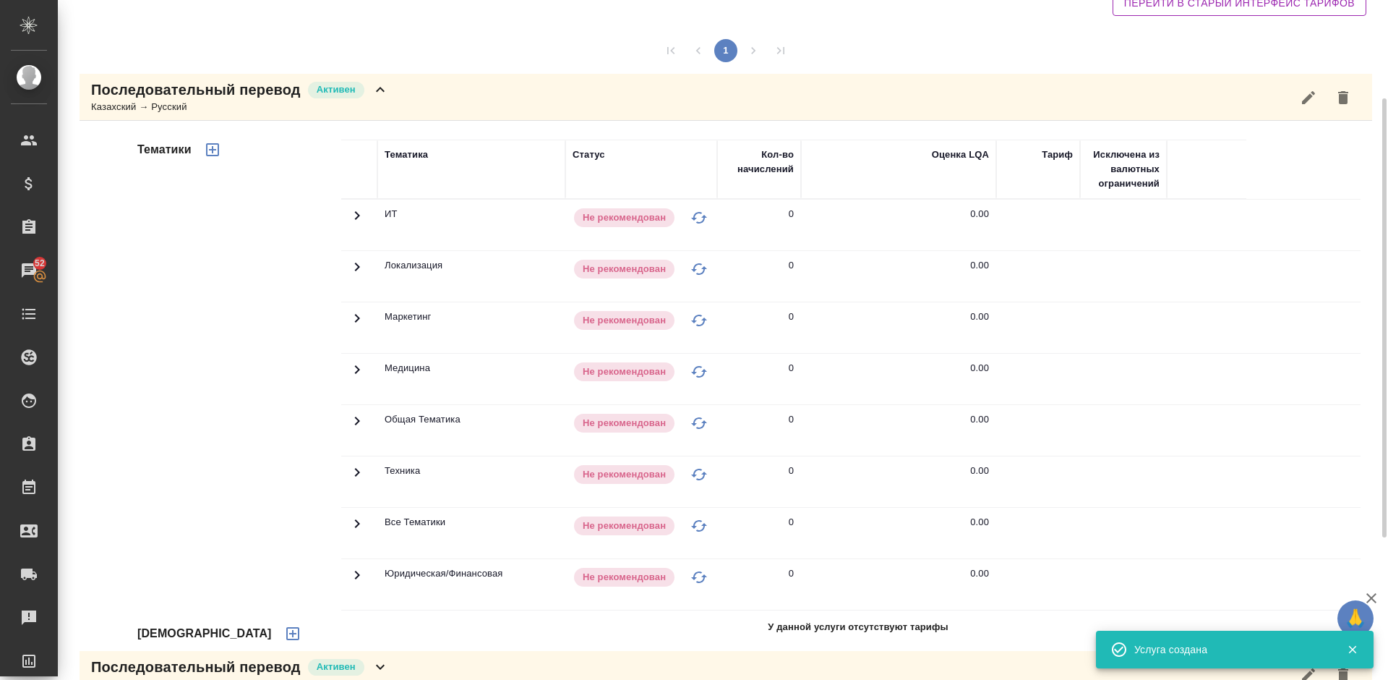
scroll to position [239, 0]
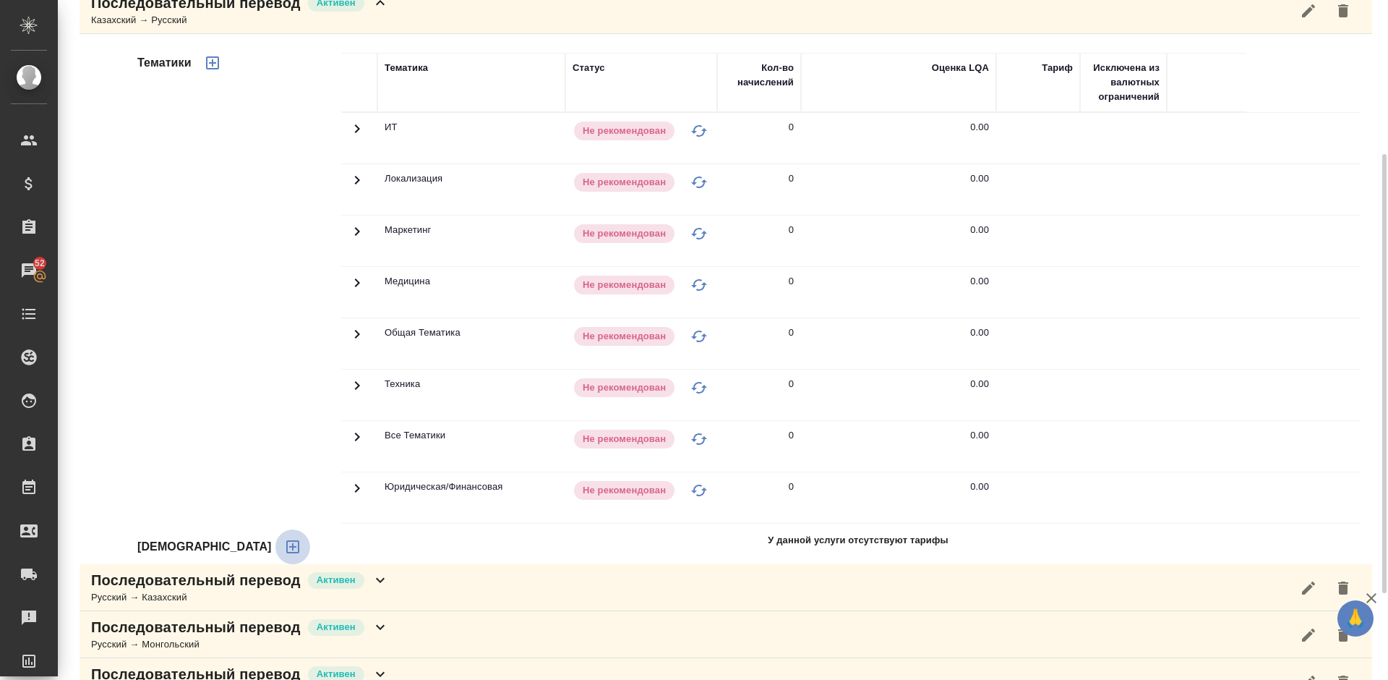
click at [284, 551] on icon "button" at bounding box center [292, 546] width 17 height 17
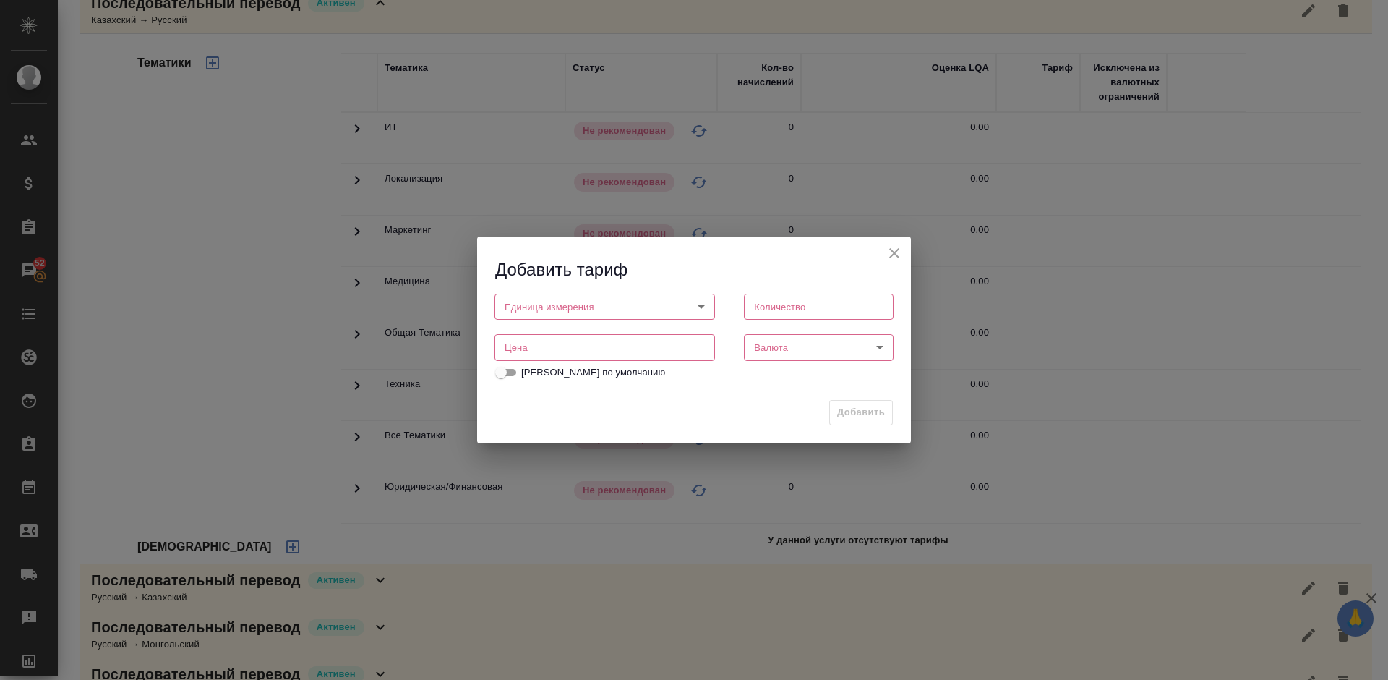
click at [609, 309] on body "🙏 .cls-1 fill:#fff; AWATERA Lazareva Anastasia Клиенты Спецификации Заказы 52 Ч…" at bounding box center [694, 340] width 1388 height 680
click at [553, 338] on li "час" at bounding box center [605, 331] width 221 height 25
type input "5a8b1489cc6b4906c91bfd93"
click at [778, 312] on input "number" at bounding box center [819, 307] width 150 height 26
type input "1"
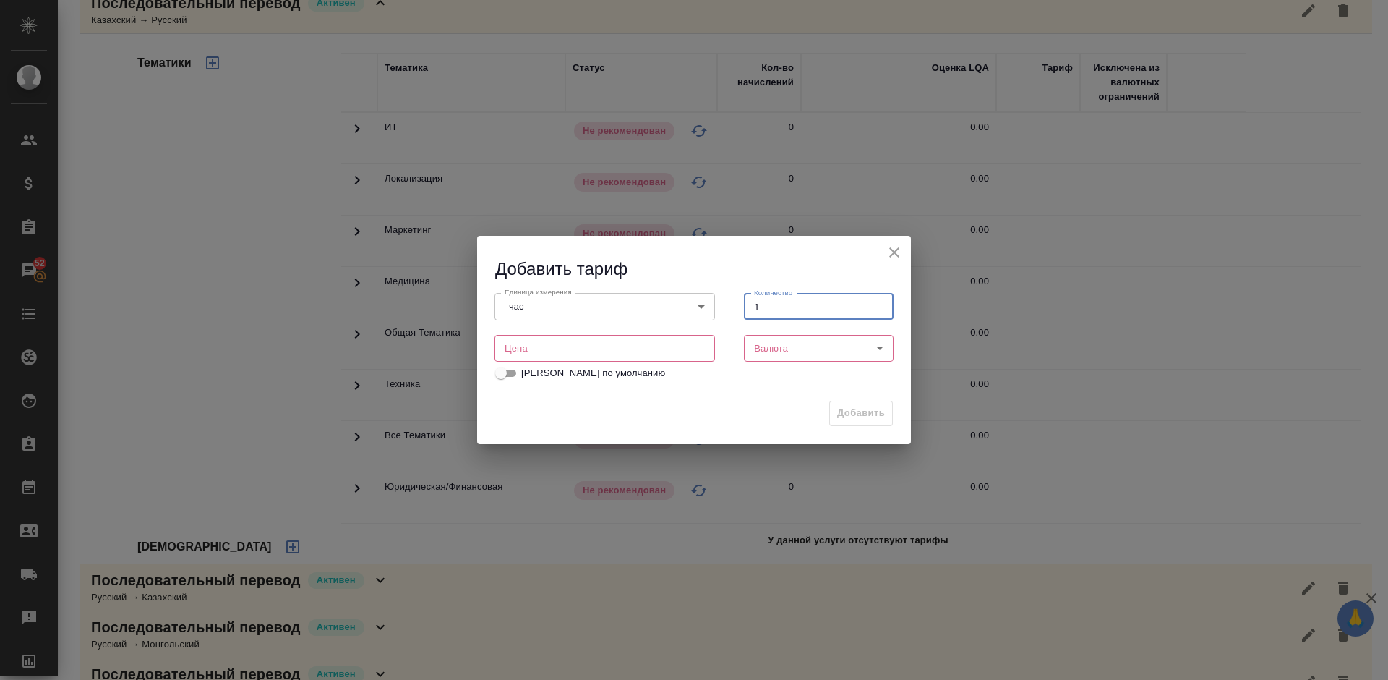
click at [643, 344] on input "number" at bounding box center [605, 348] width 221 height 26
type input "3500"
click at [823, 343] on body "🙏 .cls-1 fill:#fff; AWATERA Lazareva Anastasia Клиенты Спецификации Заказы 52 Ч…" at bounding box center [694, 340] width 1388 height 680
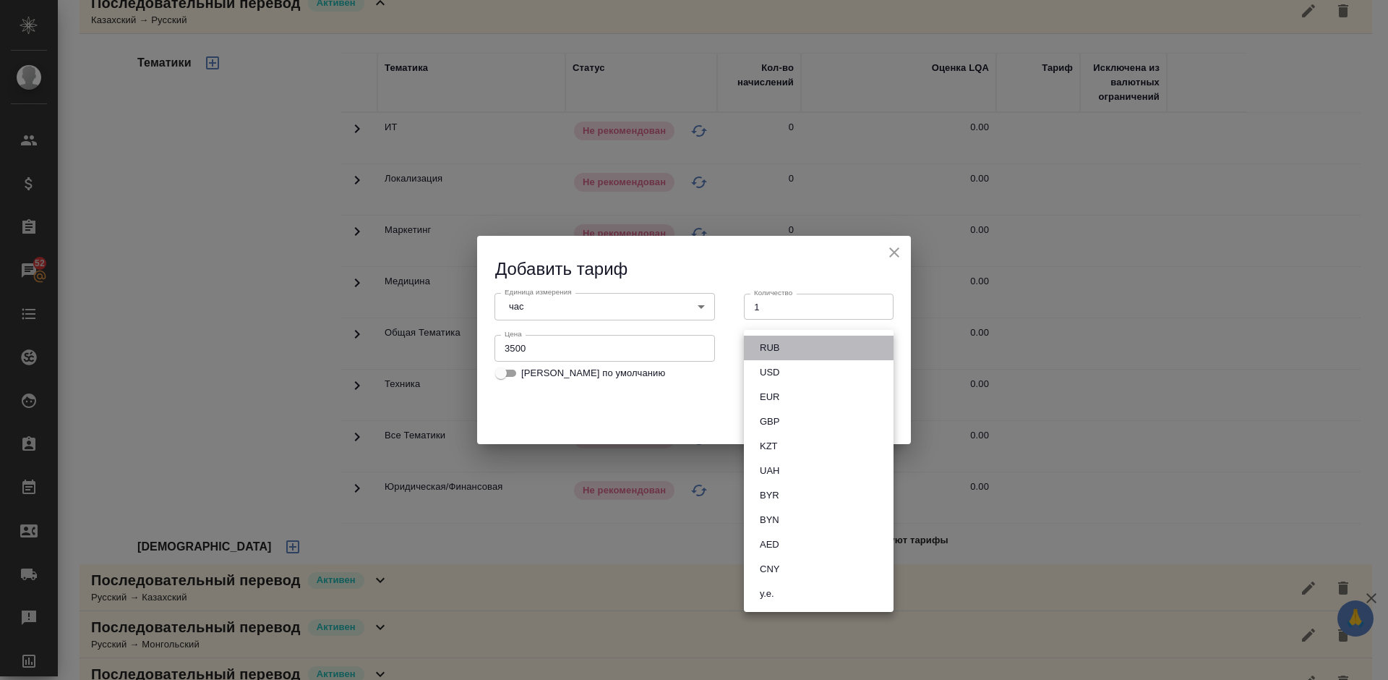
click at [792, 346] on li "RUB" at bounding box center [819, 347] width 150 height 25
type input "RUB"
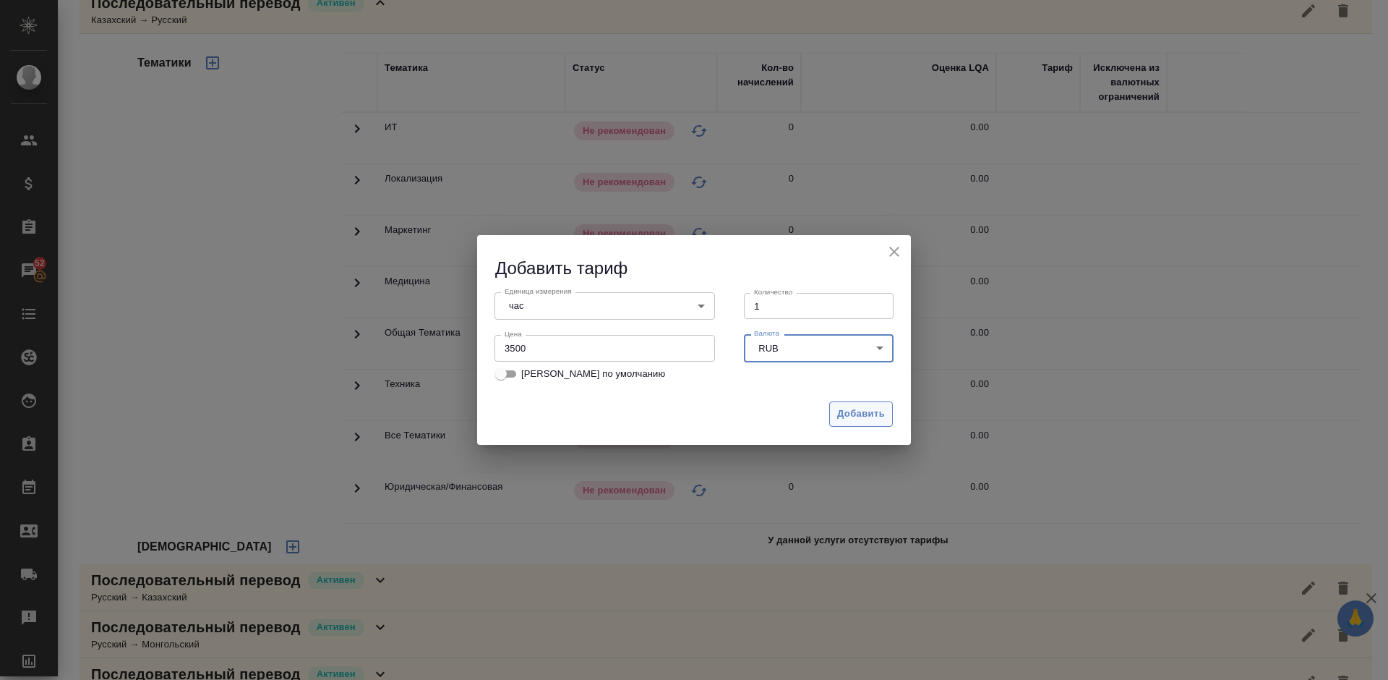
click at [853, 411] on span "Добавить" at bounding box center [861, 414] width 48 height 17
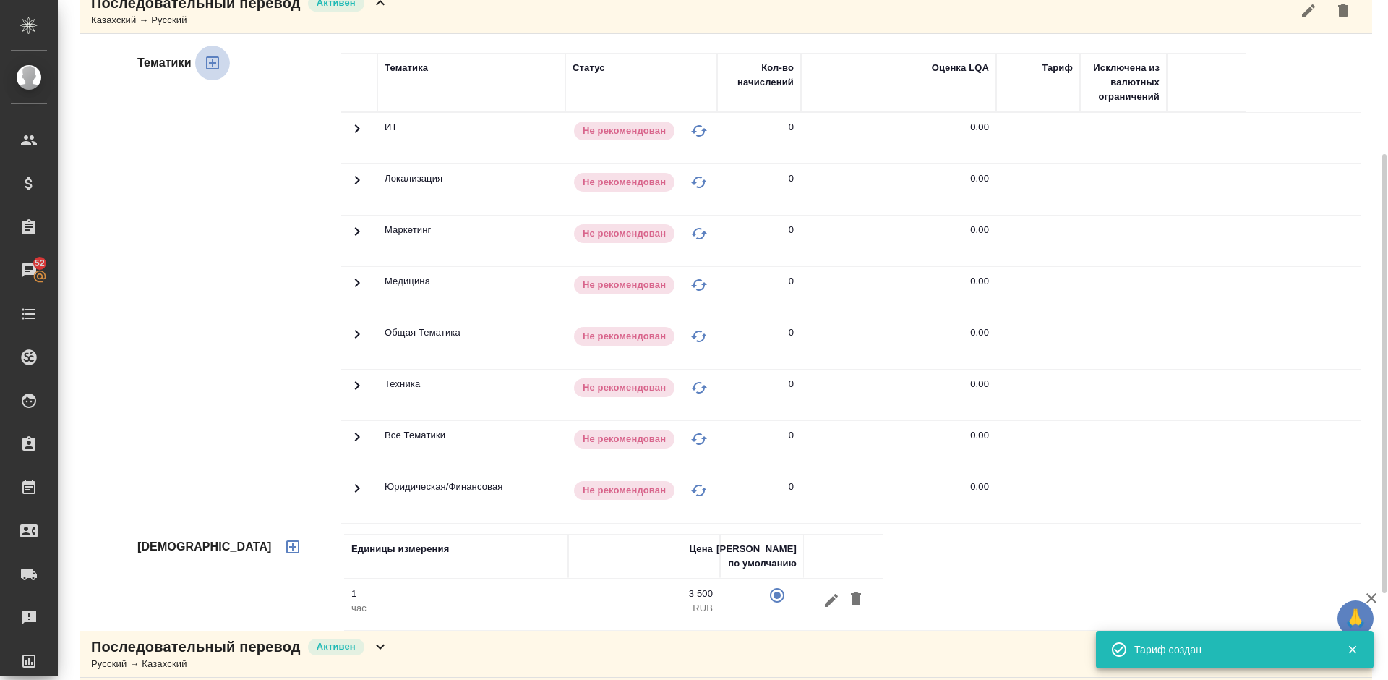
click at [215, 61] on icon "button" at bounding box center [212, 62] width 17 height 17
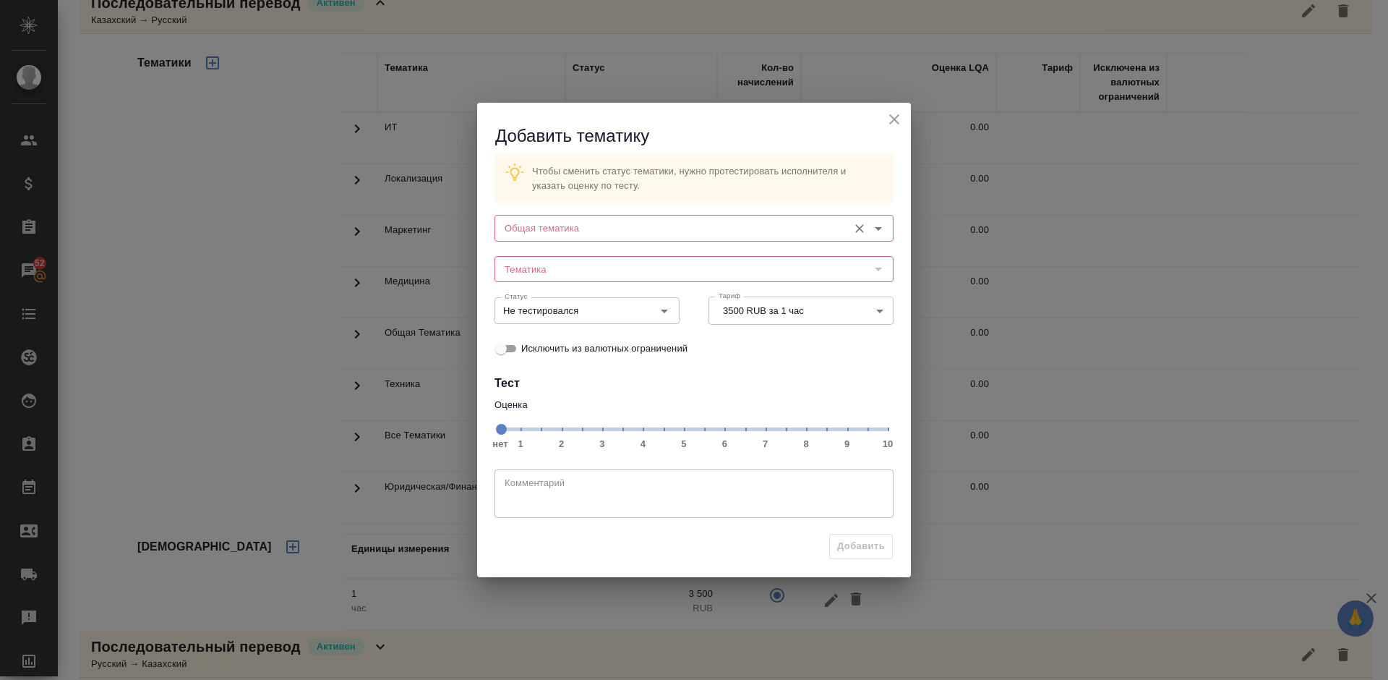
click at [602, 223] on input "Общая тематика" at bounding box center [670, 227] width 342 height 17
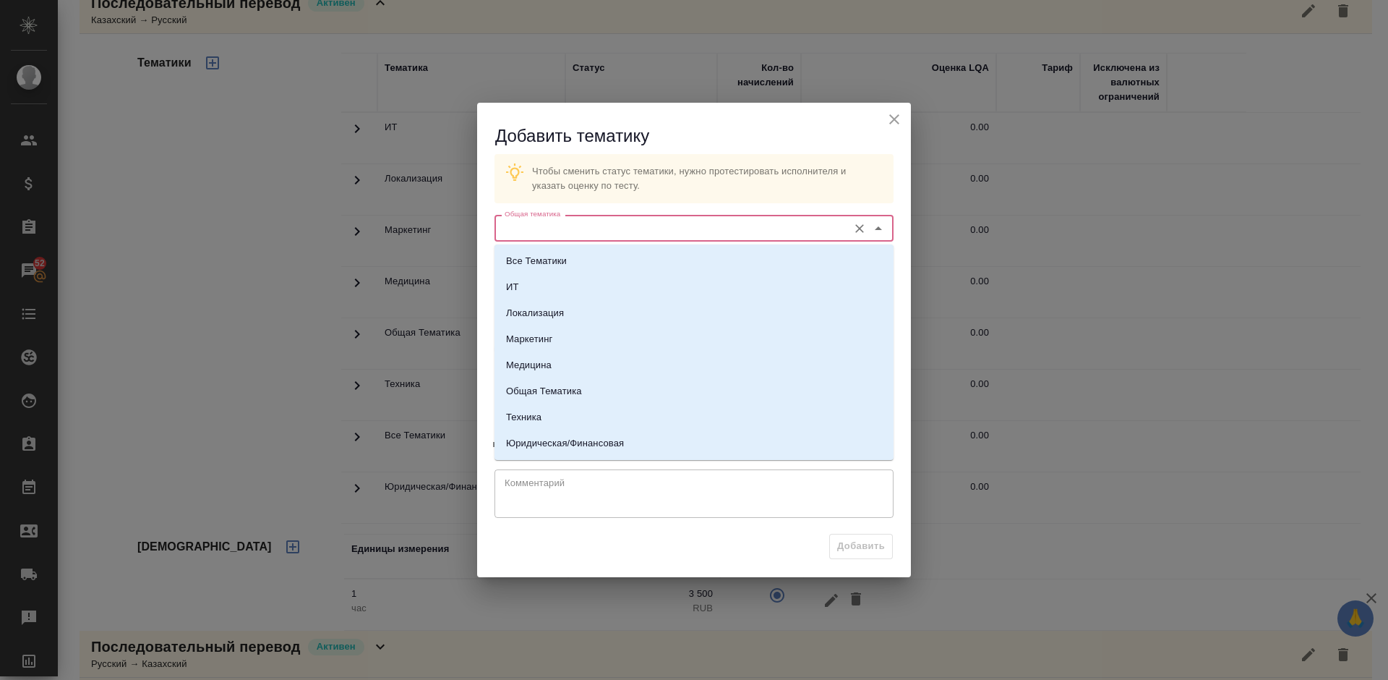
type input "о"
click at [573, 391] on p "Общая Тематика" at bounding box center [544, 391] width 76 height 14
type input "Общая Тематика"
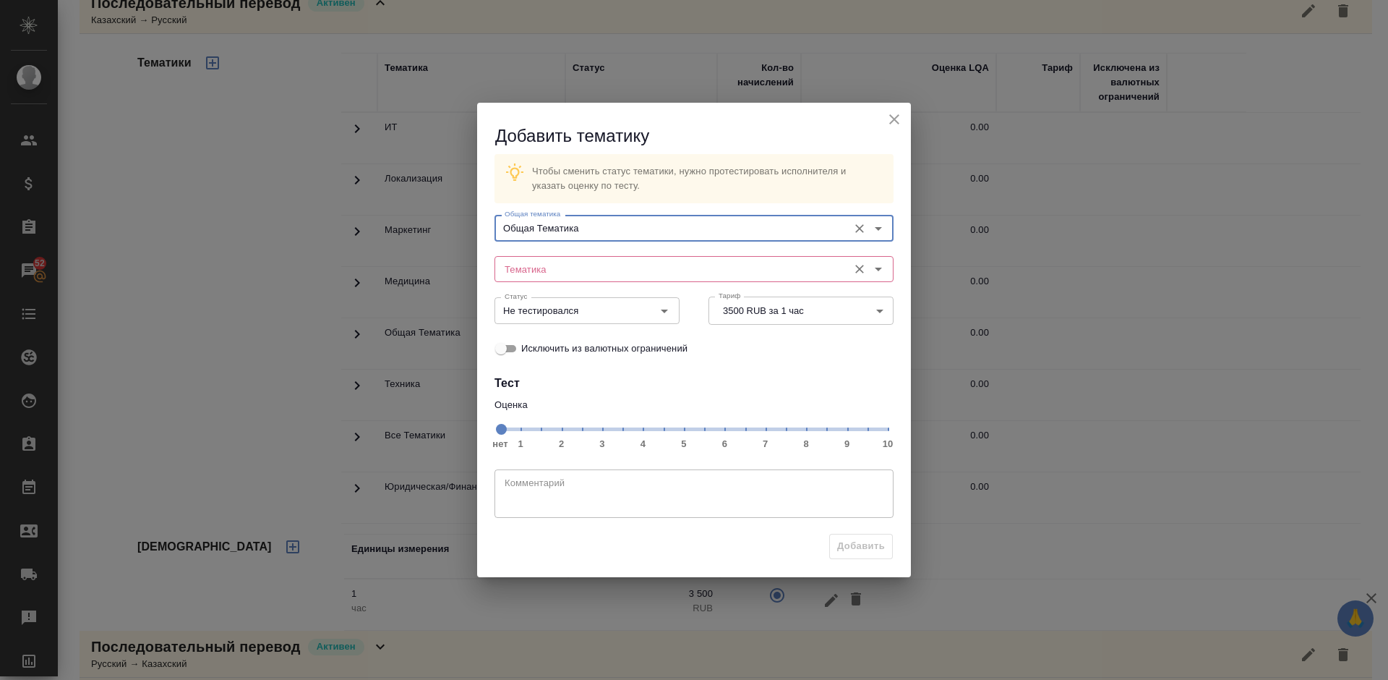
click at [562, 264] on input "Тематика" at bounding box center [670, 268] width 342 height 17
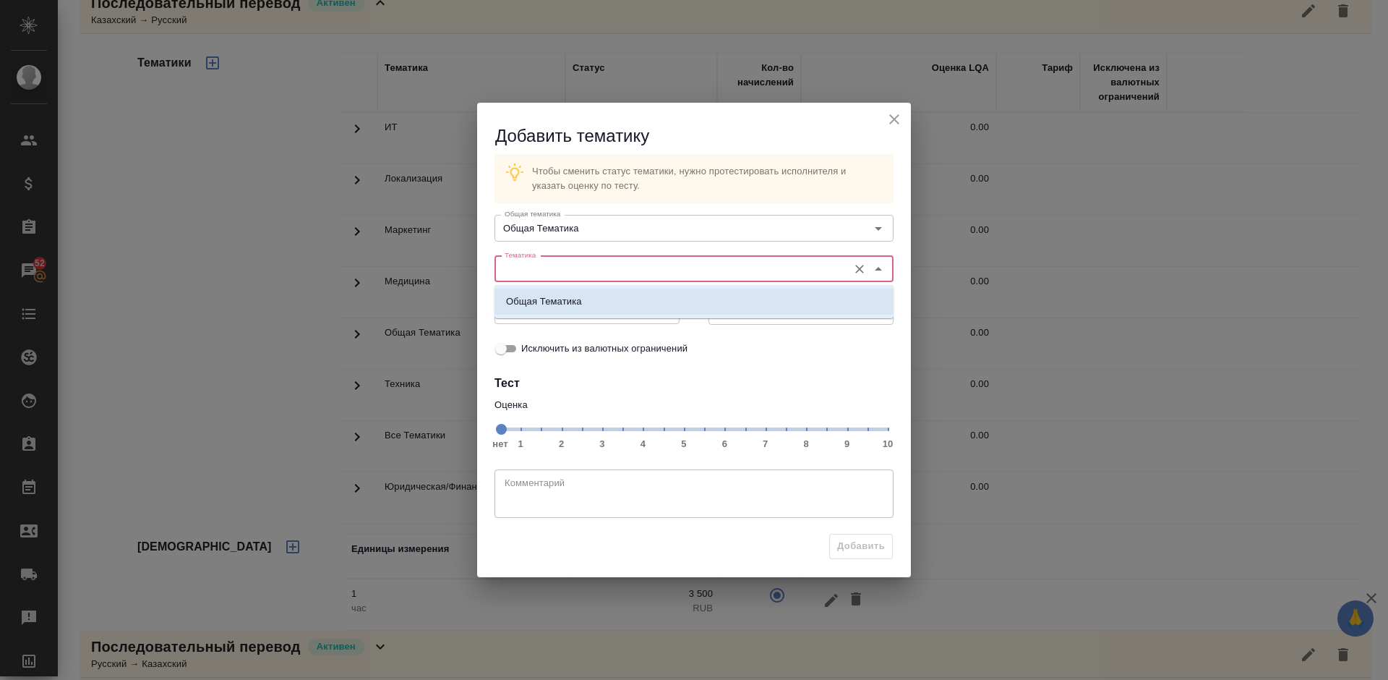
click at [568, 300] on p "Общая Тематика" at bounding box center [544, 301] width 76 height 14
type input "Общая Тематика"
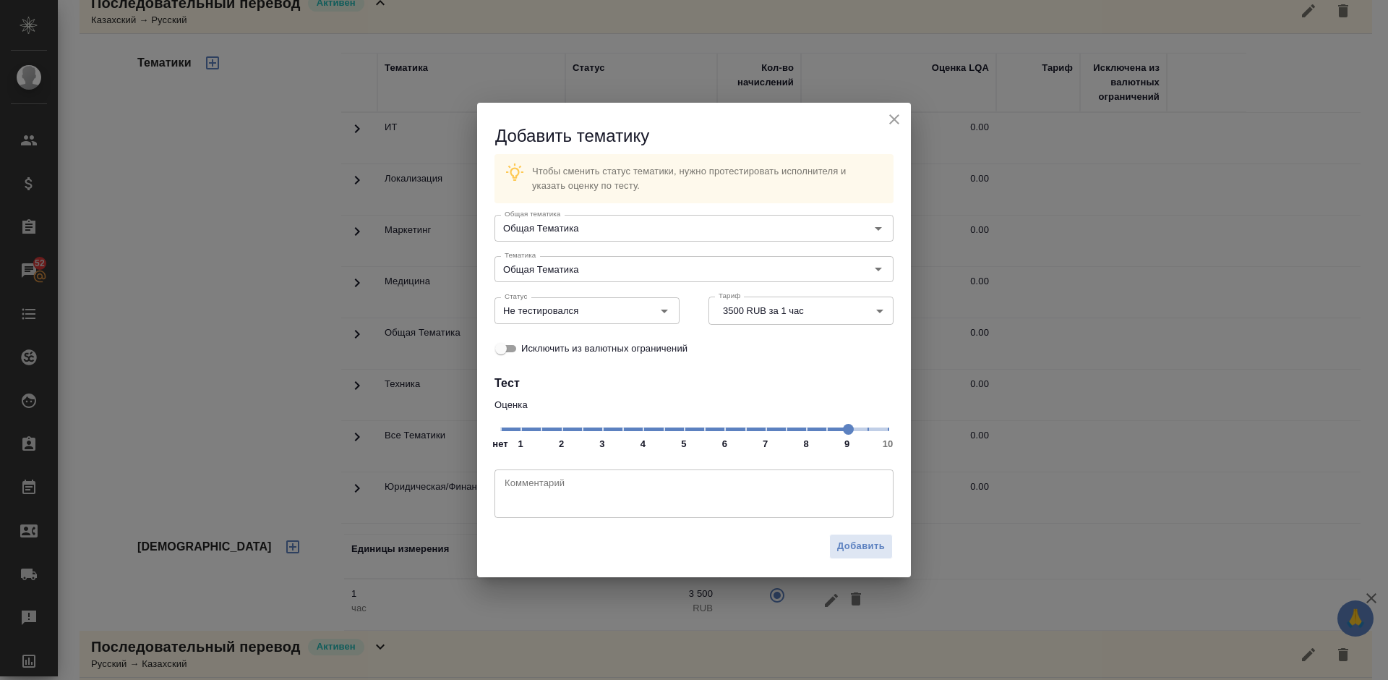
click at [843, 424] on span at bounding box center [848, 429] width 11 height 11
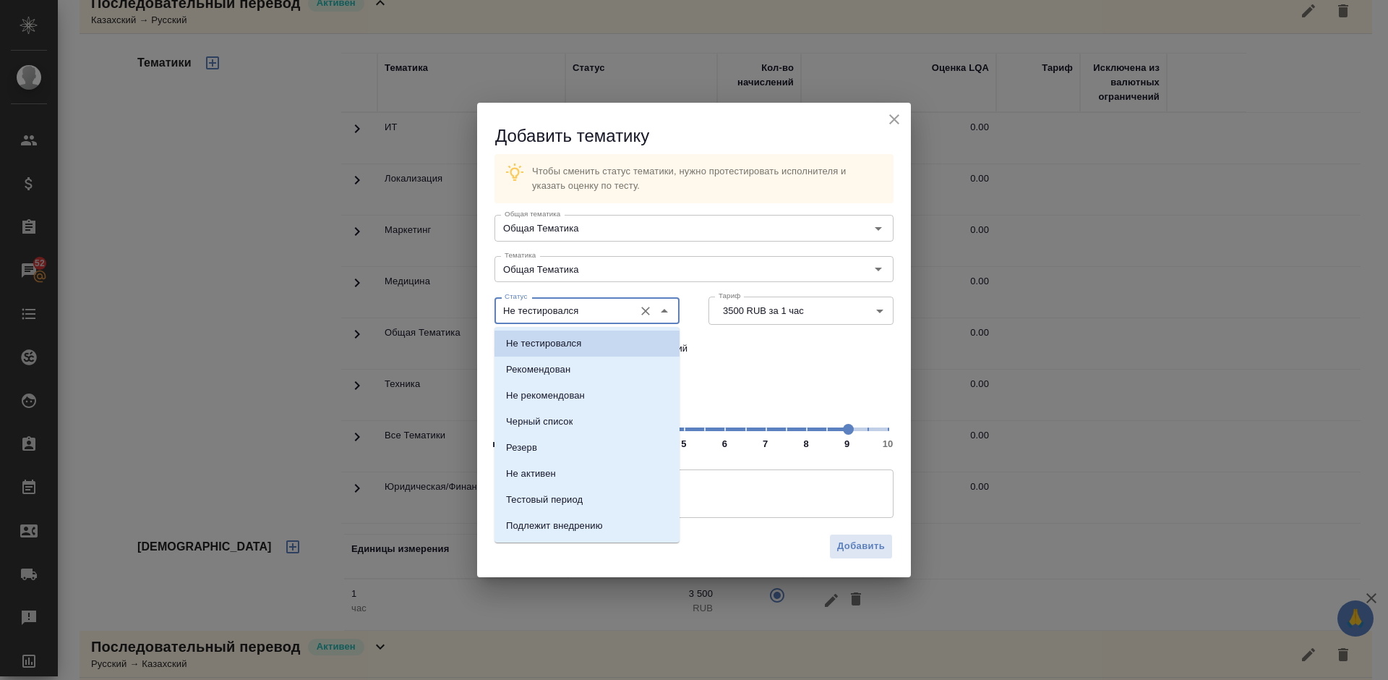
click at [603, 301] on input "Не тестировался" at bounding box center [563, 309] width 128 height 17
click at [596, 365] on li "Рекомендован" at bounding box center [587, 369] width 185 height 26
type input "Рекомендован"
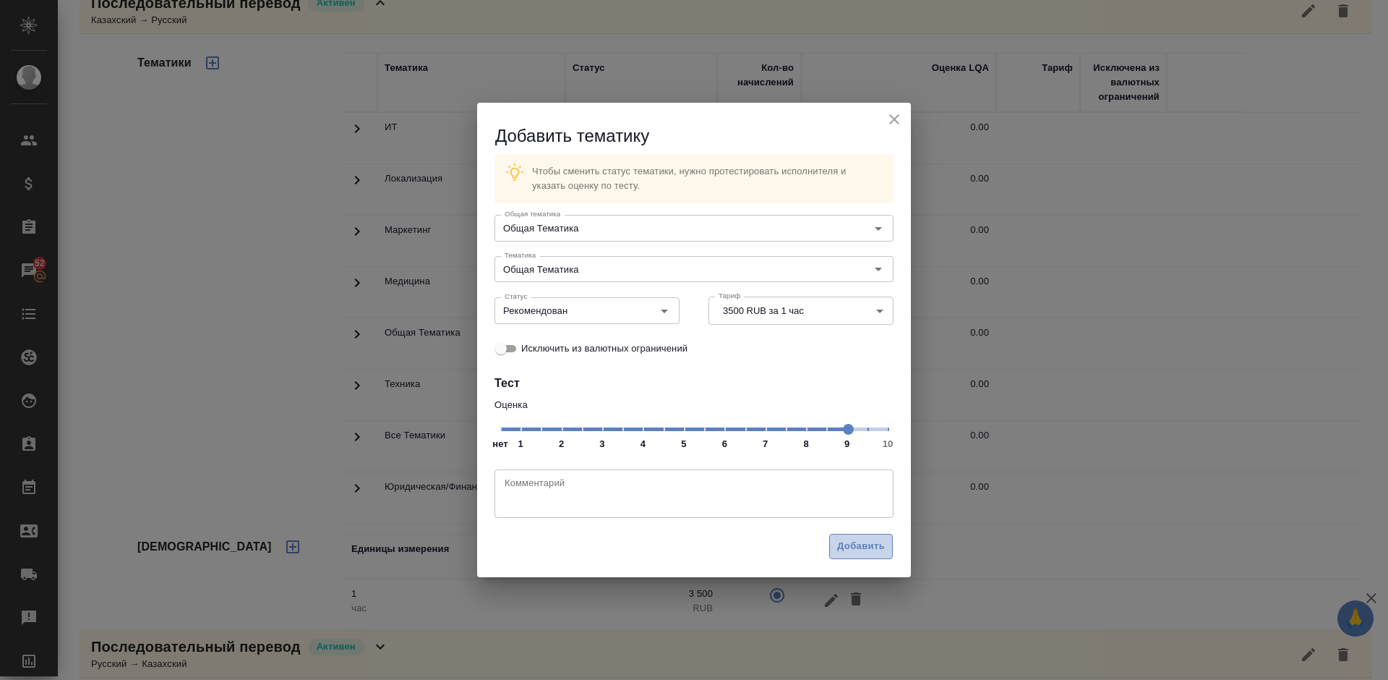
click at [877, 548] on span "Добавить" at bounding box center [861, 546] width 48 height 17
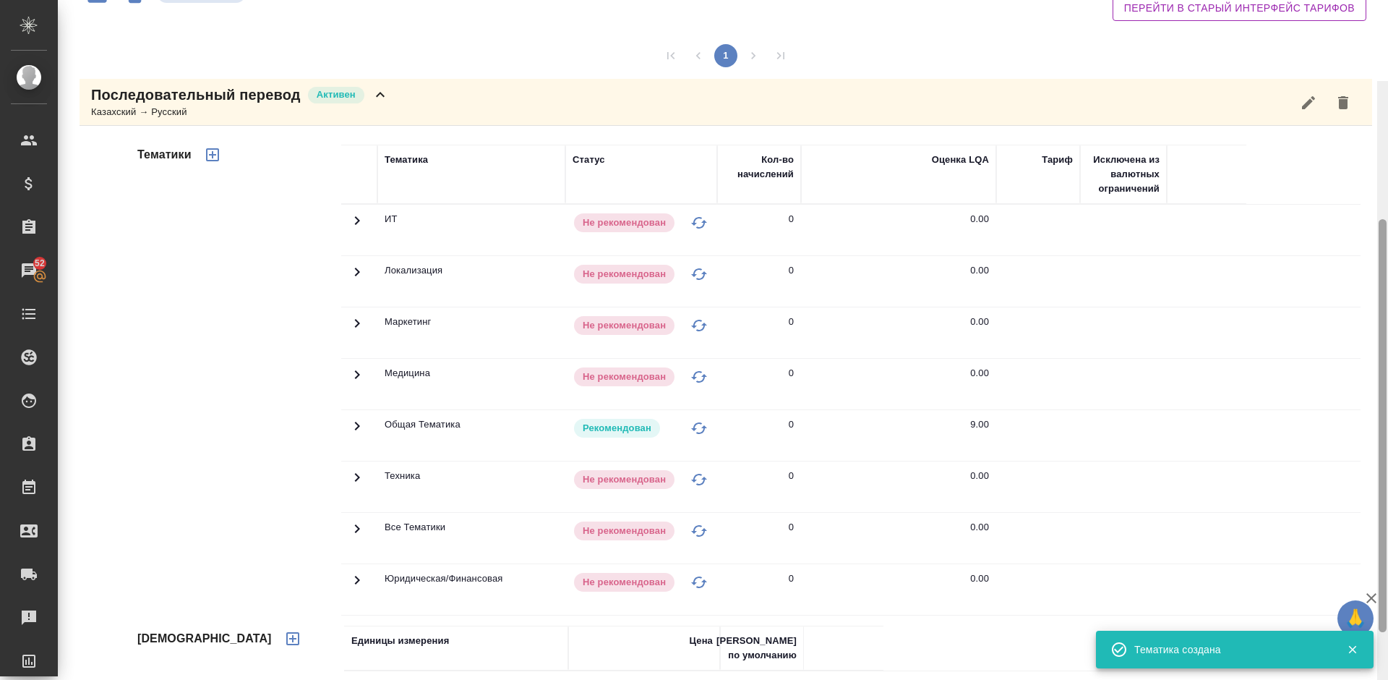
scroll to position [0, 0]
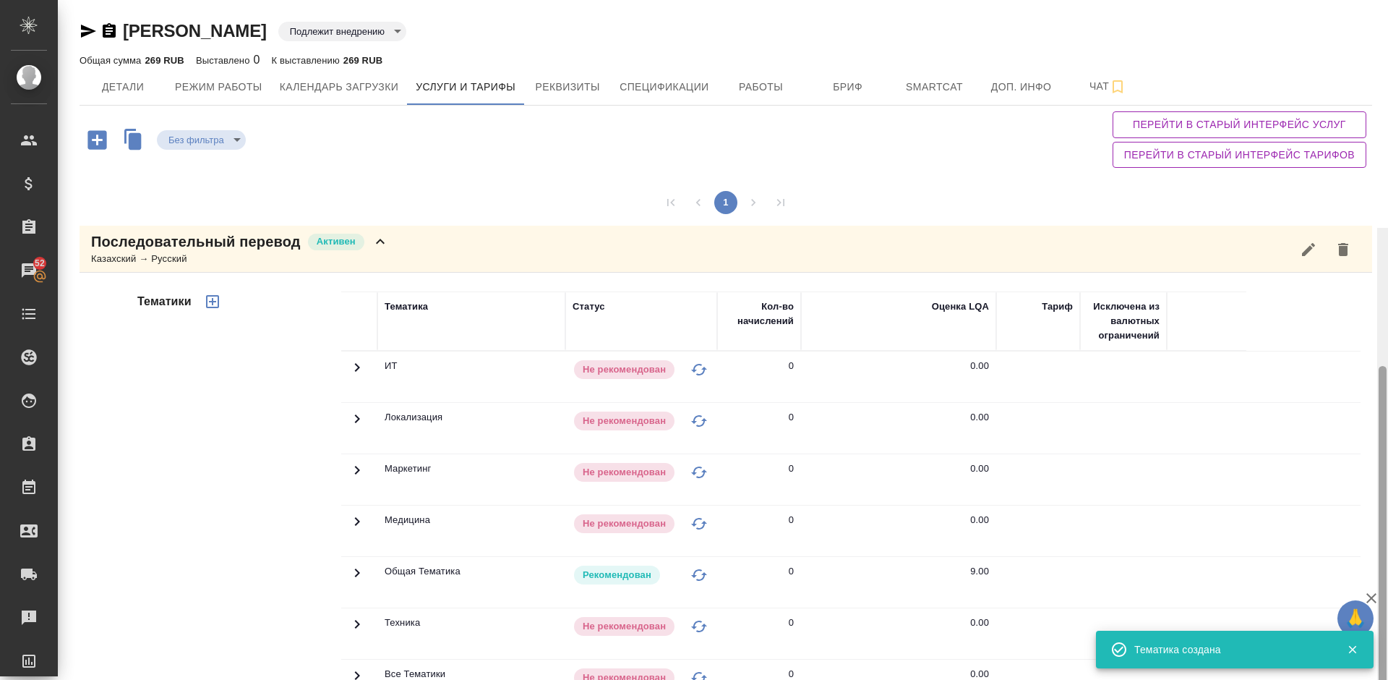
drag, startPoint x: 1382, startPoint y: 213, endPoint x: 1384, endPoint y: 46, distance: 166.3
click at [1384, 366] on div at bounding box center [1383, 572] width 8 height 413
click at [413, 239] on div "Последовательный перевод Активен Казахский → Русский" at bounding box center [726, 249] width 1293 height 47
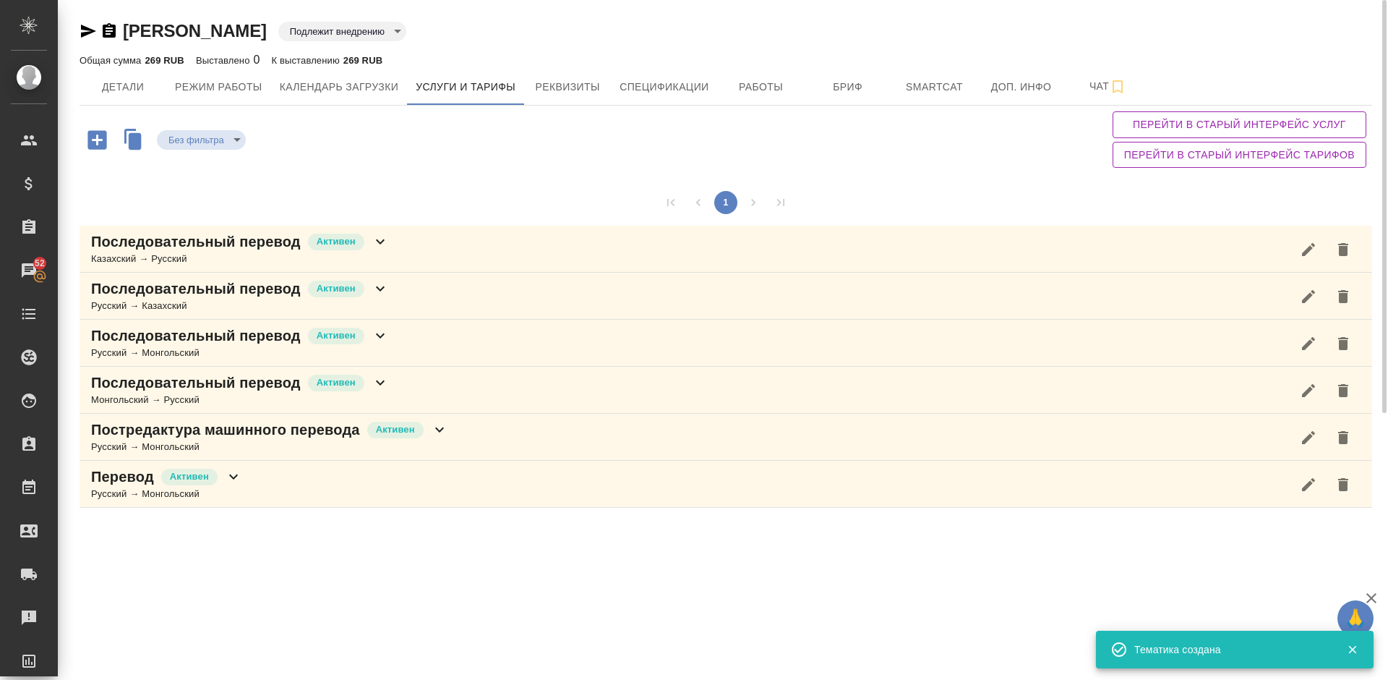
click at [428, 292] on div "Последовательный перевод Активен Русский → Казахский" at bounding box center [726, 296] width 1293 height 47
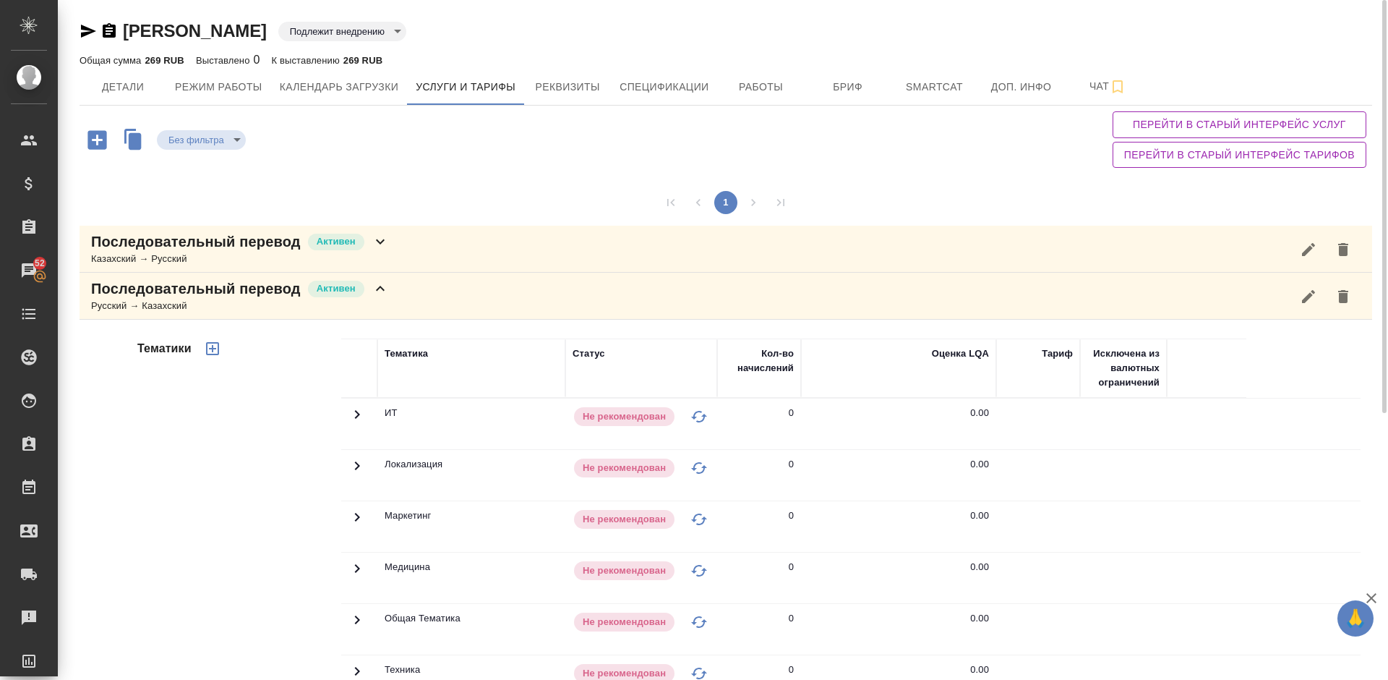
click at [301, 466] on div "Тематики" at bounding box center [237, 570] width 207 height 484
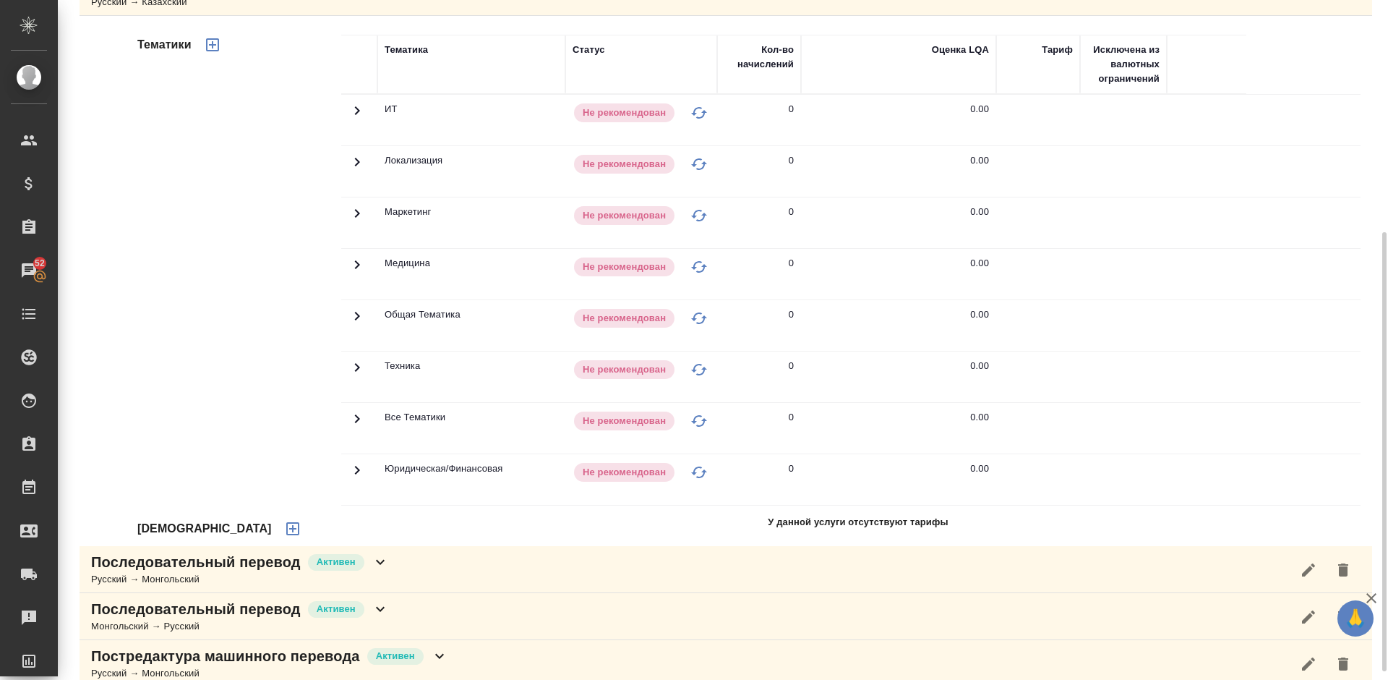
scroll to position [325, 0]
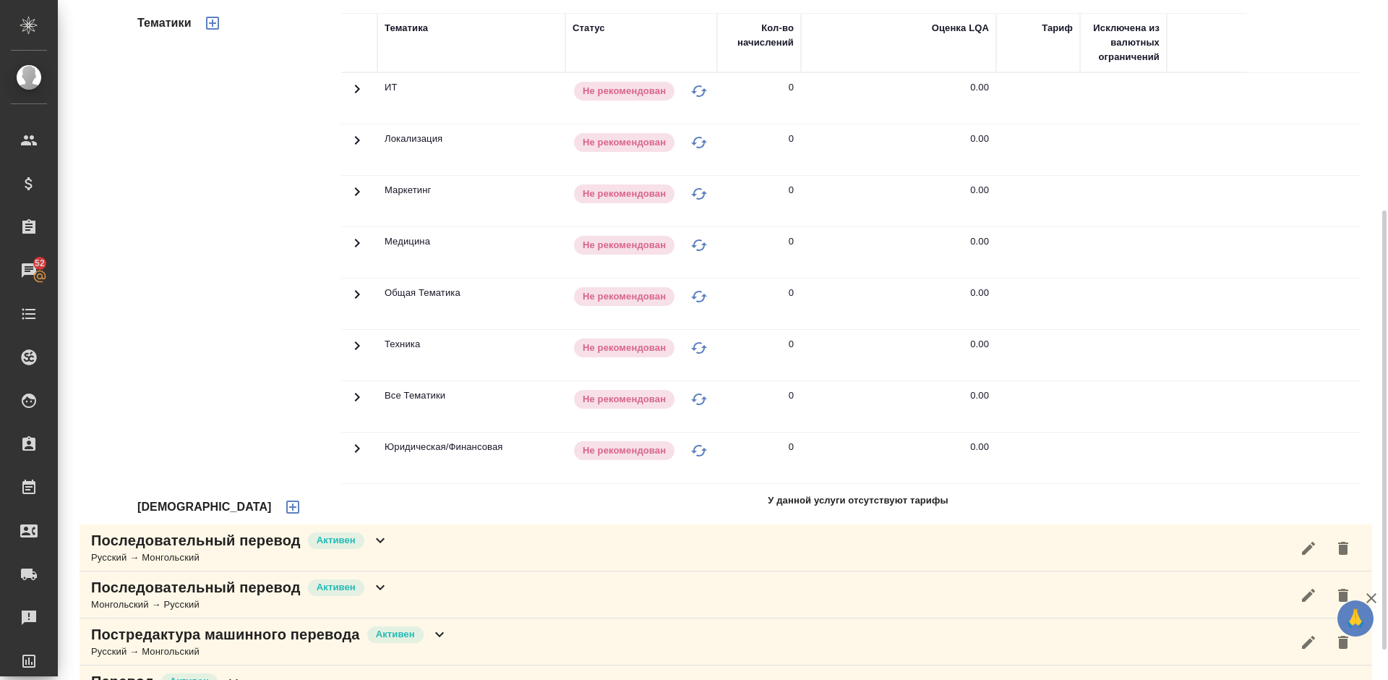
click at [284, 508] on icon "button" at bounding box center [292, 506] width 17 height 17
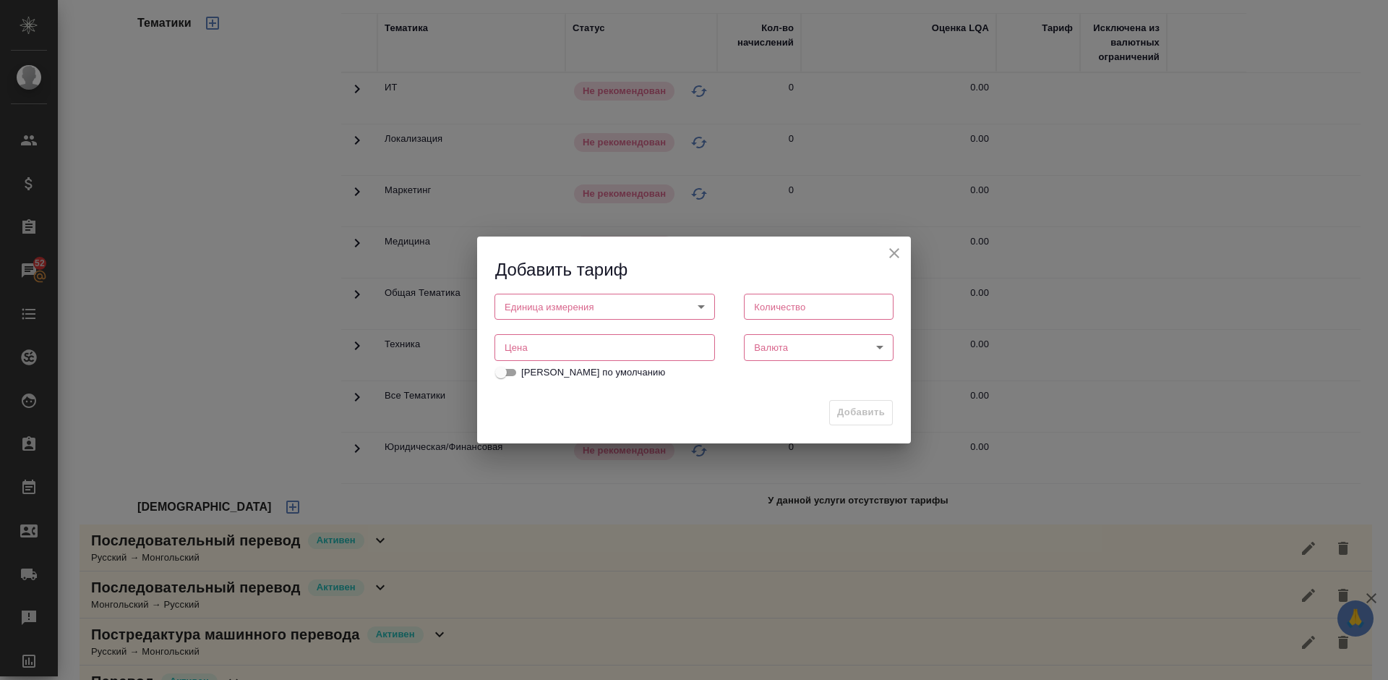
click at [593, 301] on body "🙏 .cls-1 fill:#fff; AWATERA Lazareva Anastasia Клиенты Спецификации Заказы 52 Ч…" at bounding box center [694, 340] width 1388 height 680
click at [573, 339] on li "час" at bounding box center [605, 331] width 221 height 25
type input "5a8b1489cc6b4906c91bfd93"
click at [787, 299] on input "number" at bounding box center [819, 307] width 150 height 26
type input "1"
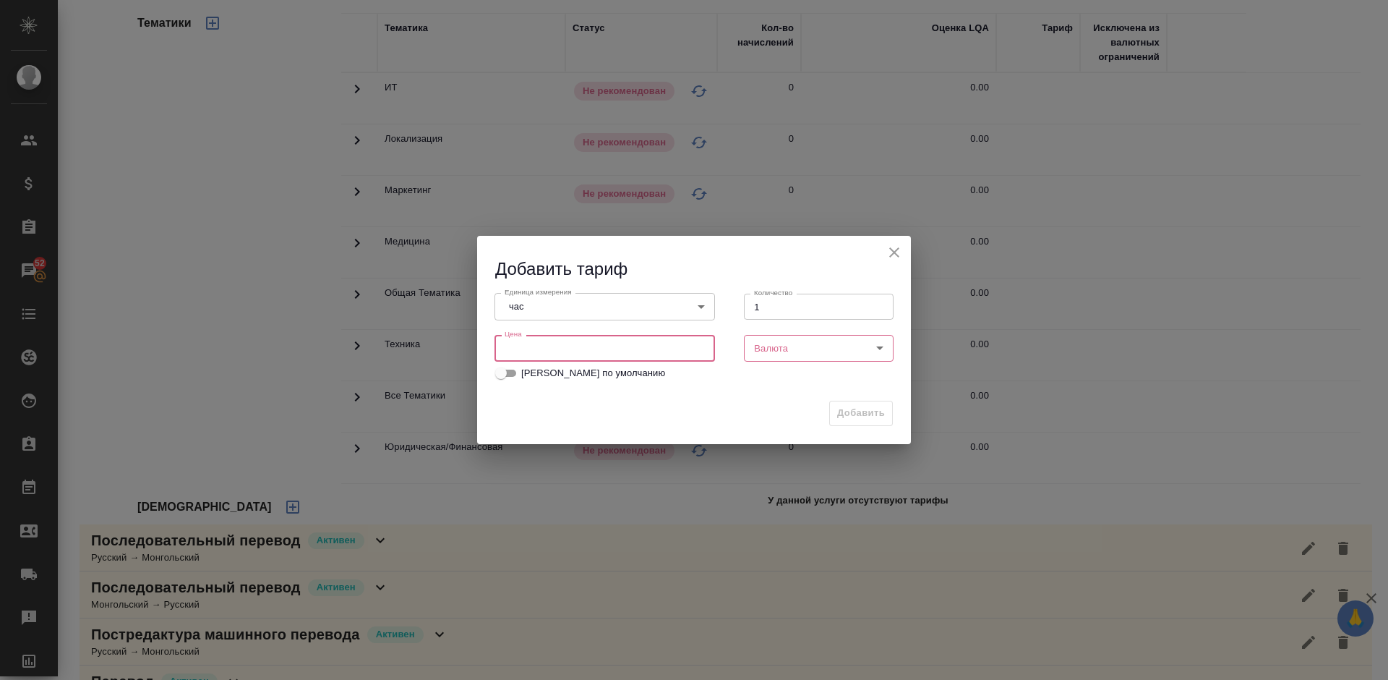
click at [578, 348] on input "number" at bounding box center [605, 348] width 221 height 26
type input "3500"
click at [772, 348] on body "🙏 .cls-1 fill:#fff; AWATERA Lazareva Anastasia Клиенты Спецификации Заказы 52 Ч…" at bounding box center [694, 340] width 1388 height 680
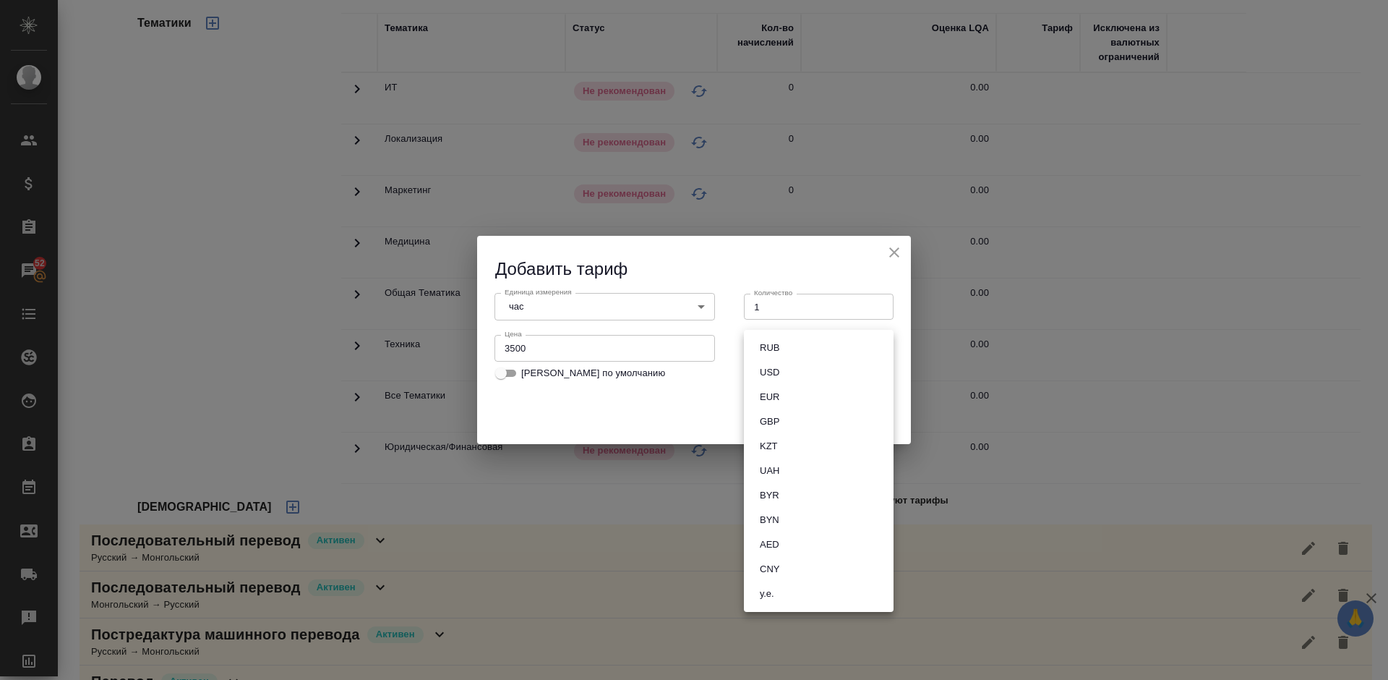
click at [800, 355] on li "RUB" at bounding box center [819, 347] width 150 height 25
type input "RUB"
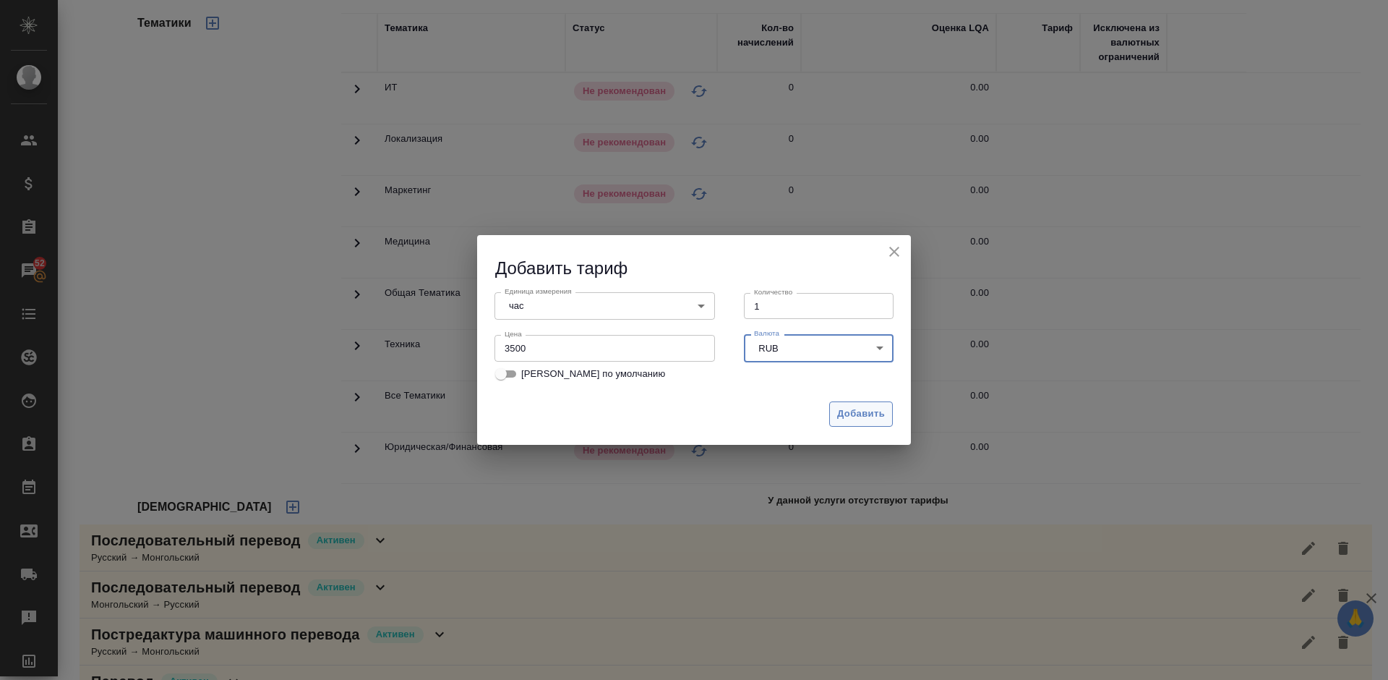
click at [843, 414] on span "Добавить" at bounding box center [861, 414] width 48 height 17
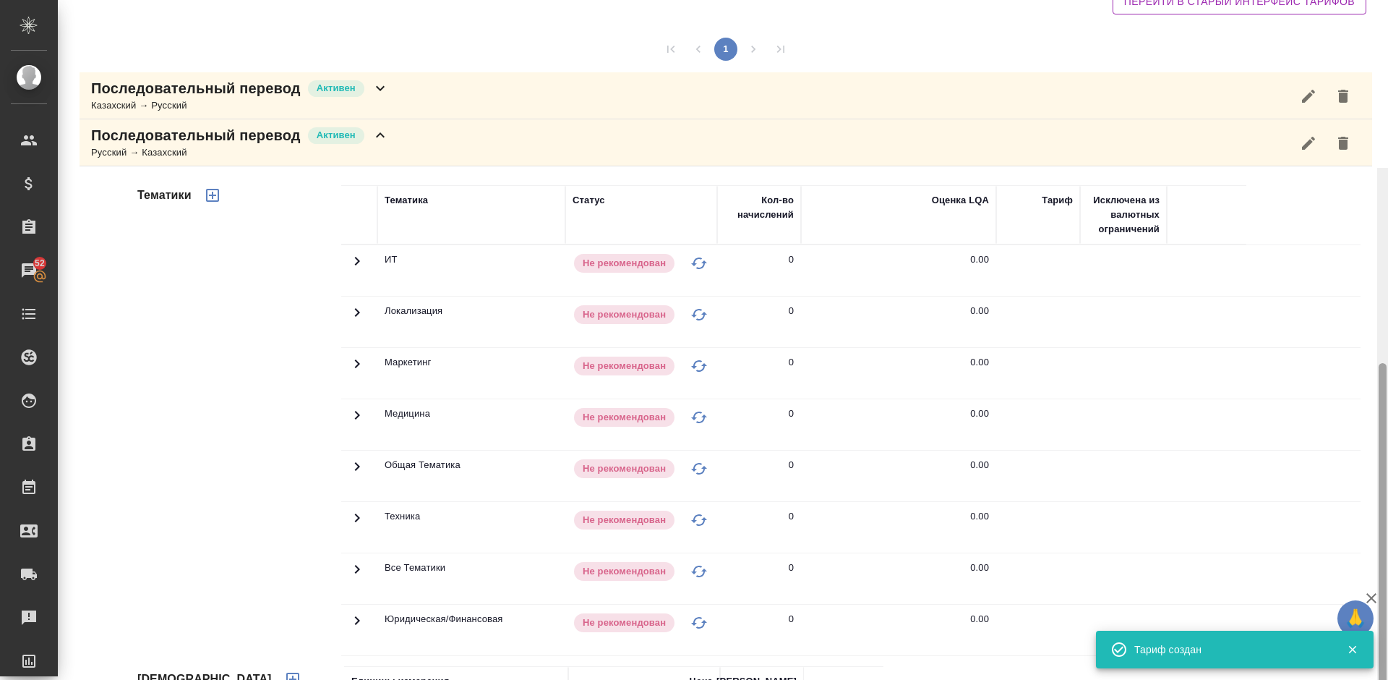
drag, startPoint x: 1383, startPoint y: 322, endPoint x: 1385, endPoint y: 213, distance: 109.9
click at [1385, 363] on div at bounding box center [1383, 569] width 8 height 413
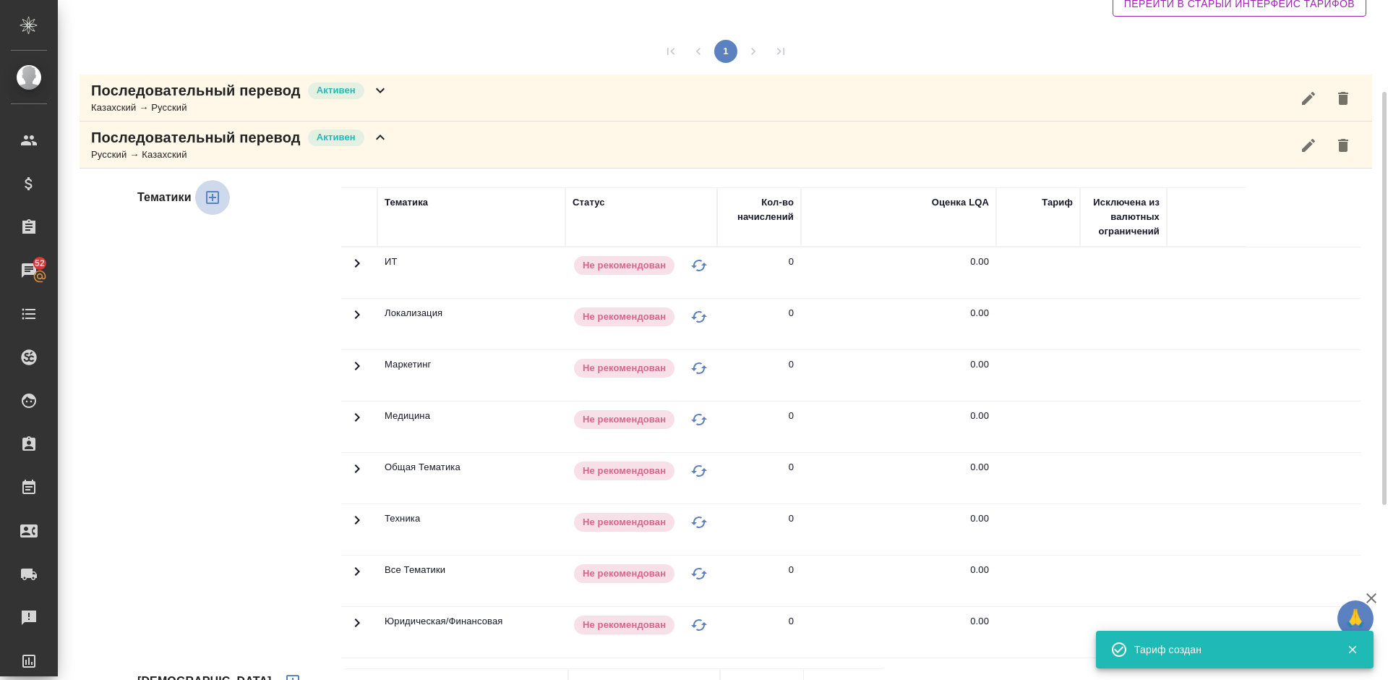
click at [209, 193] on icon "button" at bounding box center [212, 197] width 17 height 17
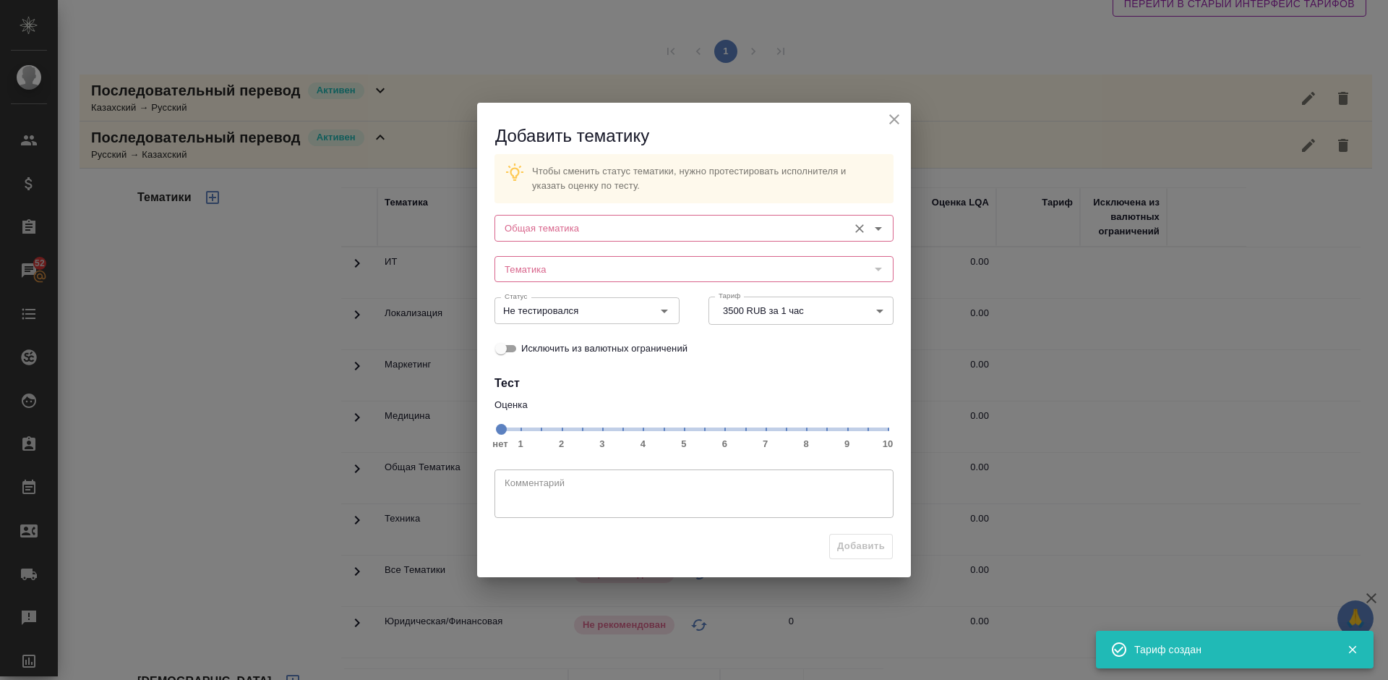
click at [594, 221] on input "Общая тематика" at bounding box center [670, 227] width 342 height 17
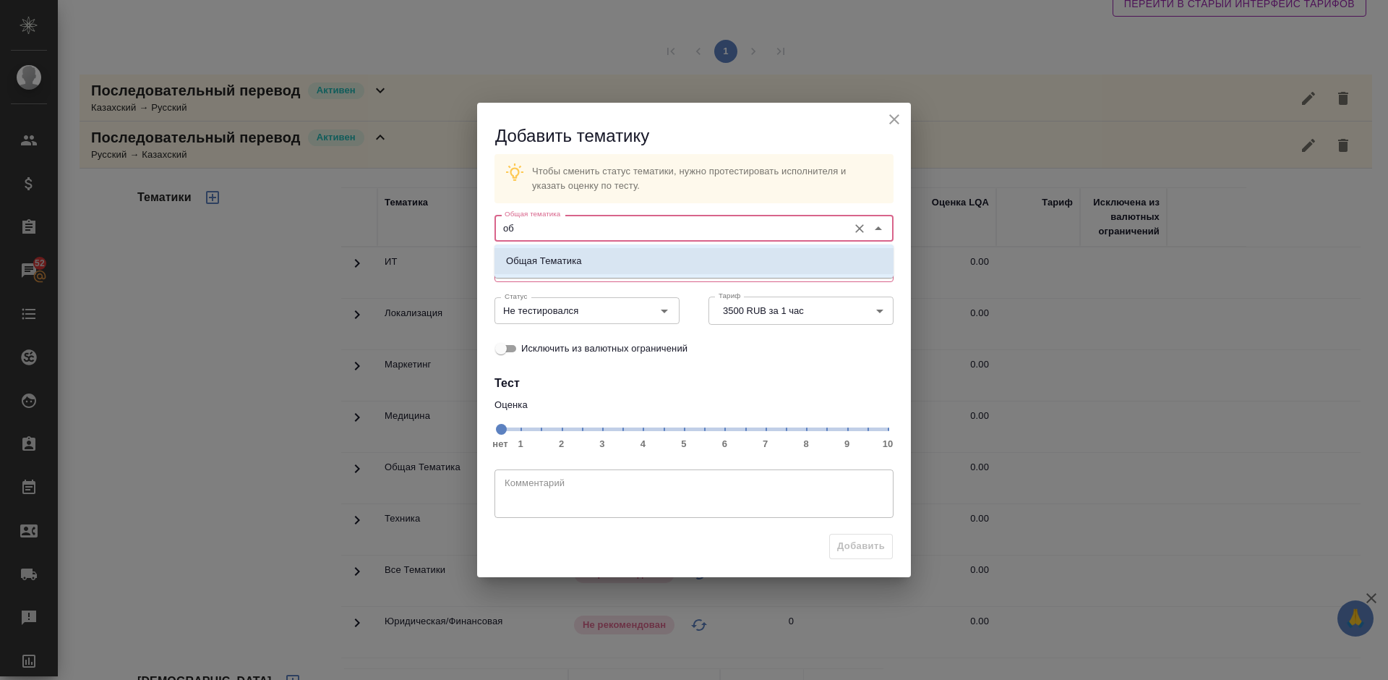
click at [615, 257] on li "Общая Тематика" at bounding box center [694, 261] width 399 height 26
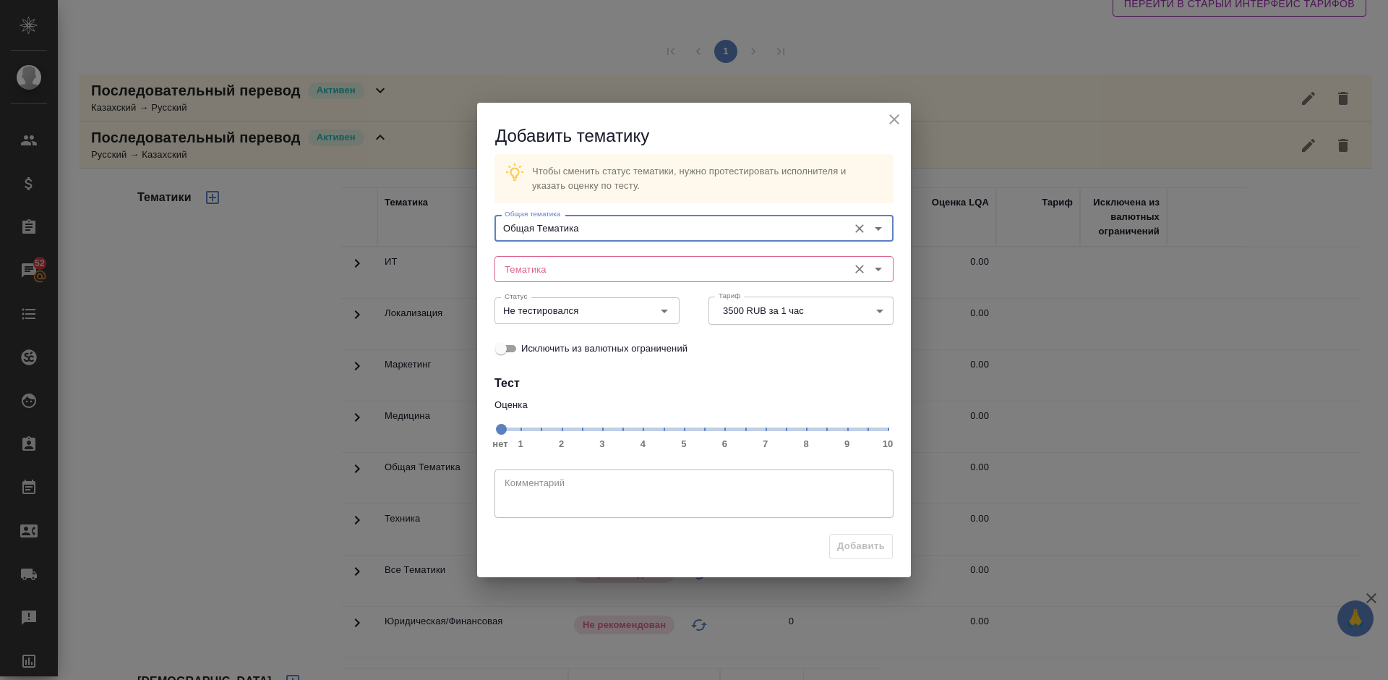
type input "Общая Тематика"
click at [587, 260] on input "Тематика" at bounding box center [670, 268] width 342 height 17
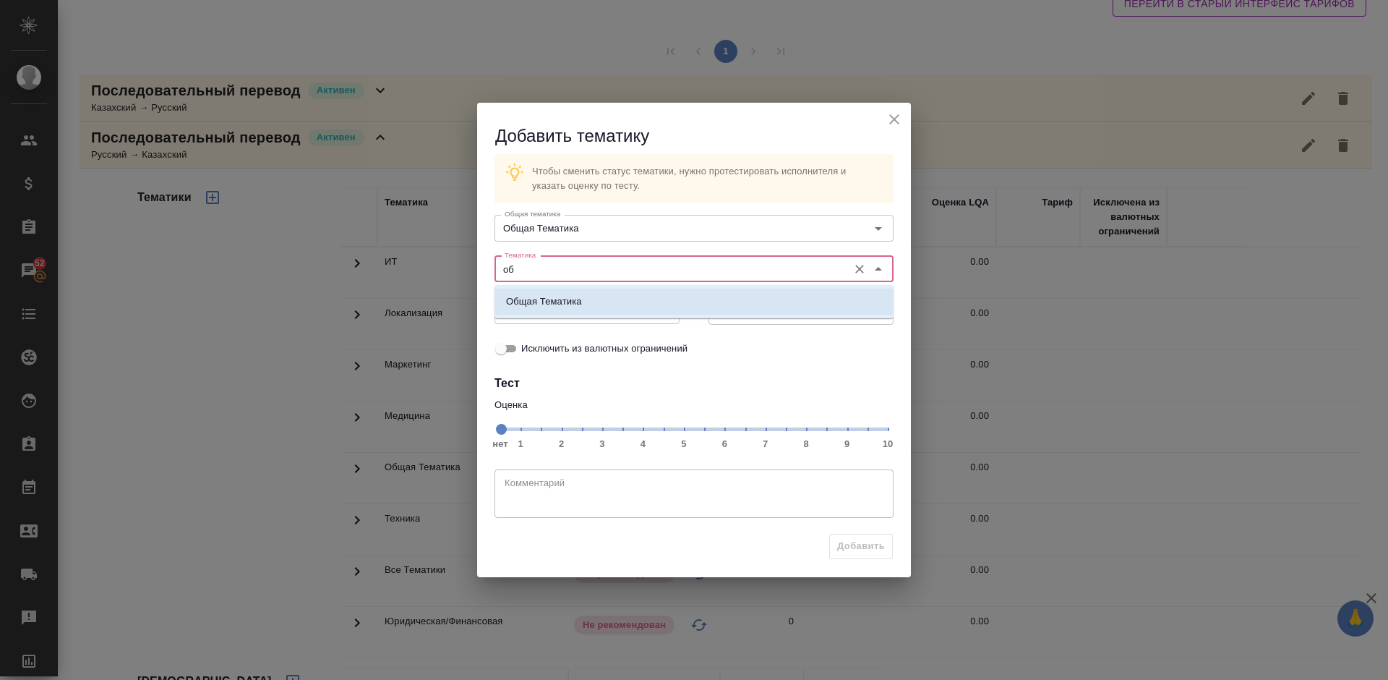
click at [604, 293] on li "Общая Тематика" at bounding box center [694, 301] width 399 height 26
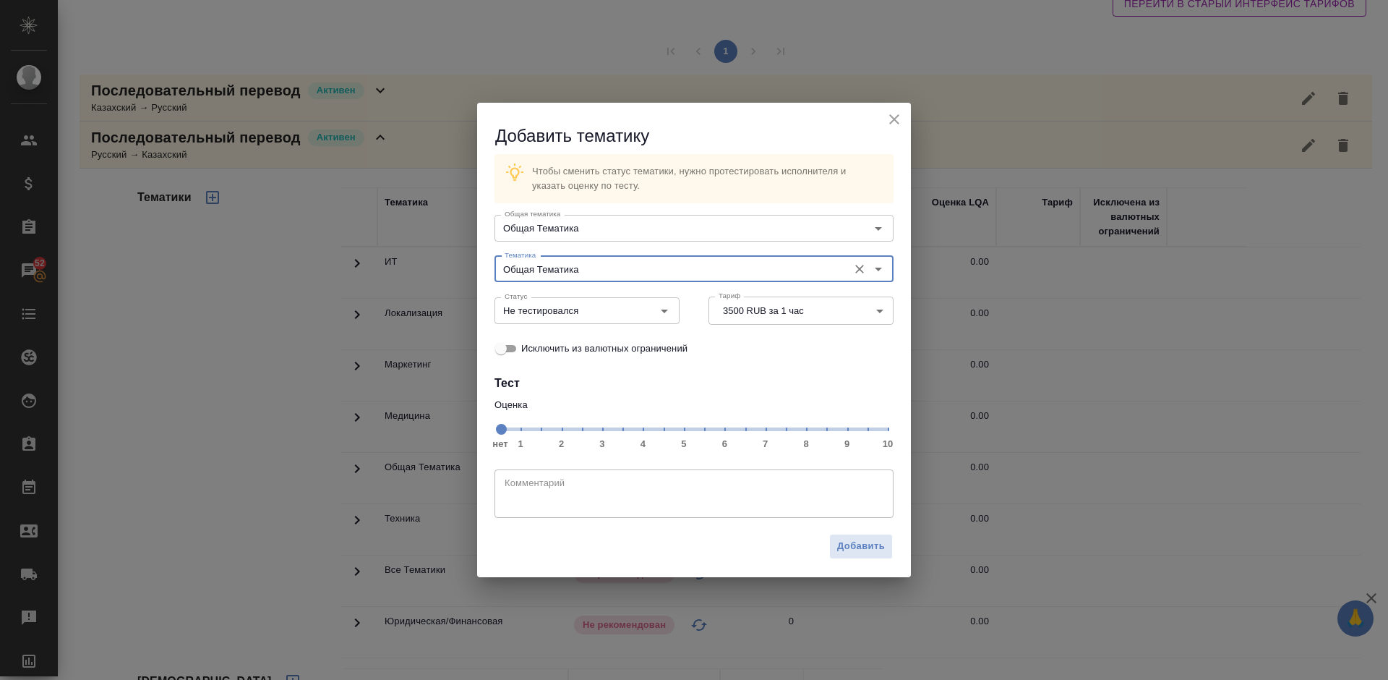
type input "Общая Тематика"
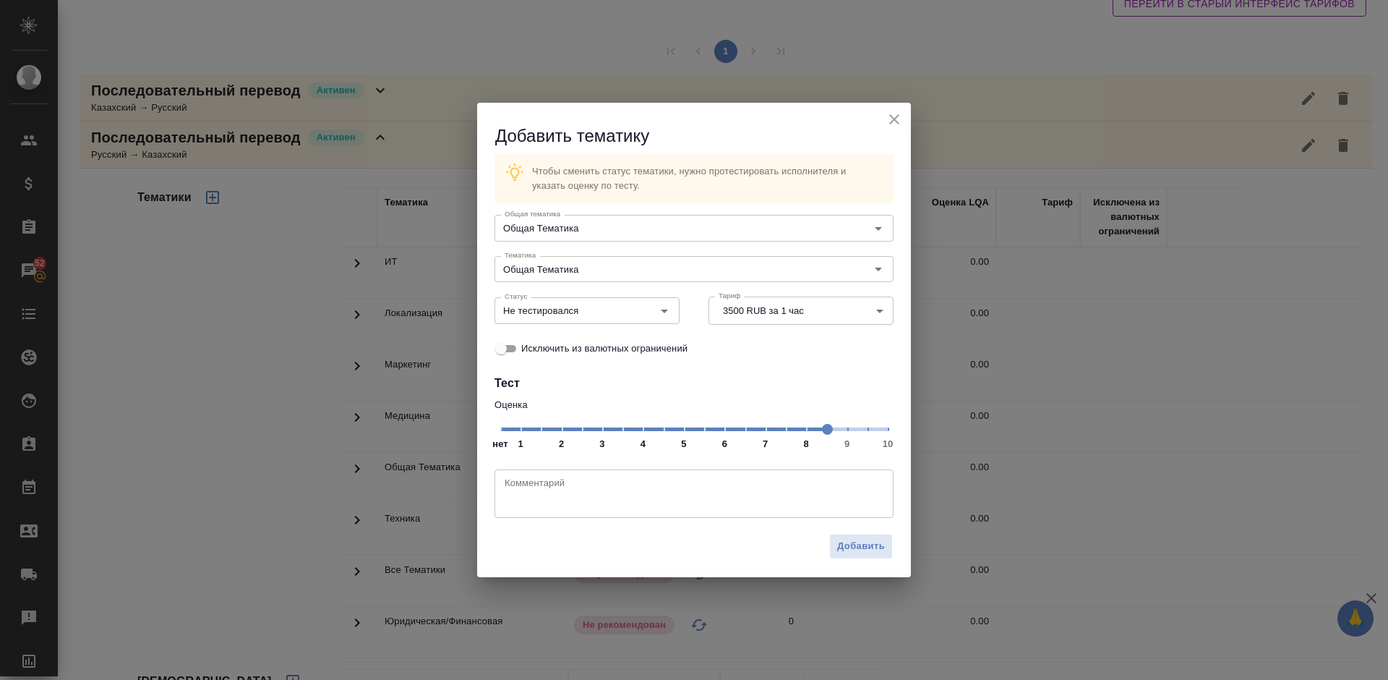
drag, startPoint x: 775, startPoint y: 430, endPoint x: 848, endPoint y: 431, distance: 73.0
click at [833, 431] on span at bounding box center [827, 429] width 11 height 11
click at [613, 304] on input "Не тестировался" at bounding box center [563, 309] width 128 height 17
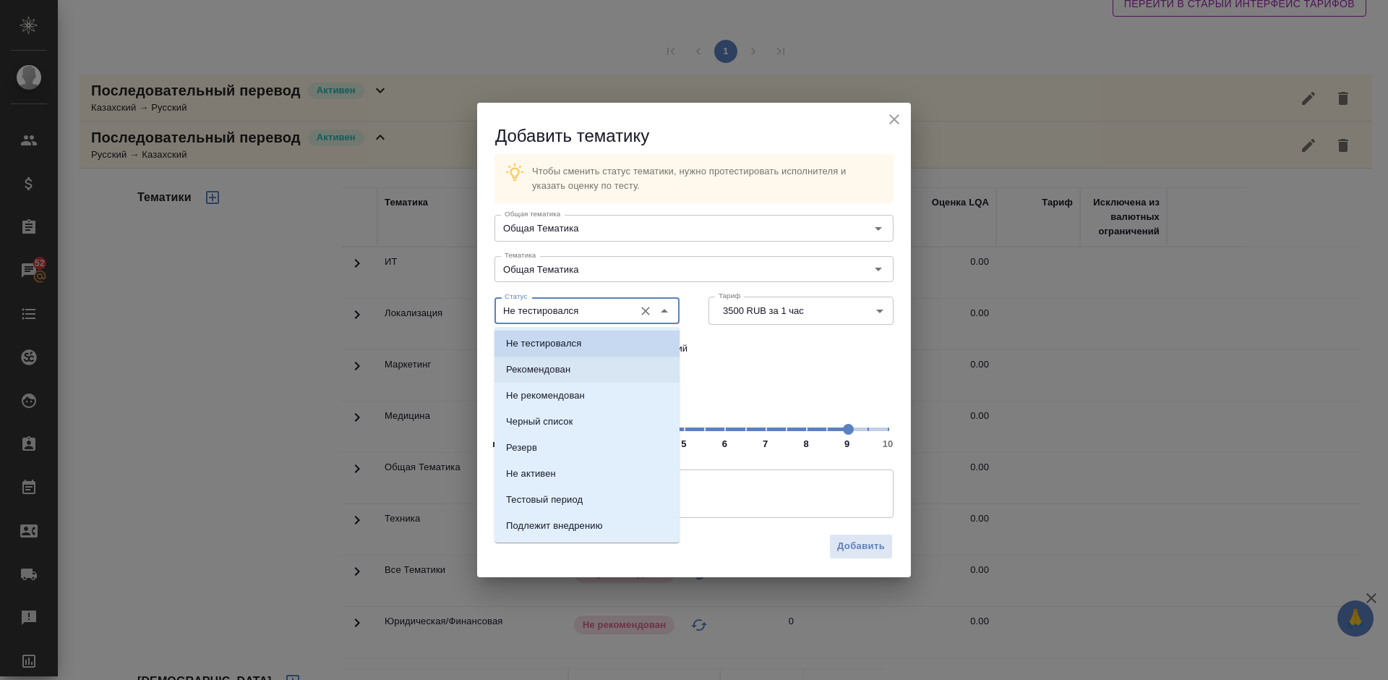
click at [592, 362] on li "Рекомендован" at bounding box center [587, 369] width 185 height 26
type input "Рекомендован"
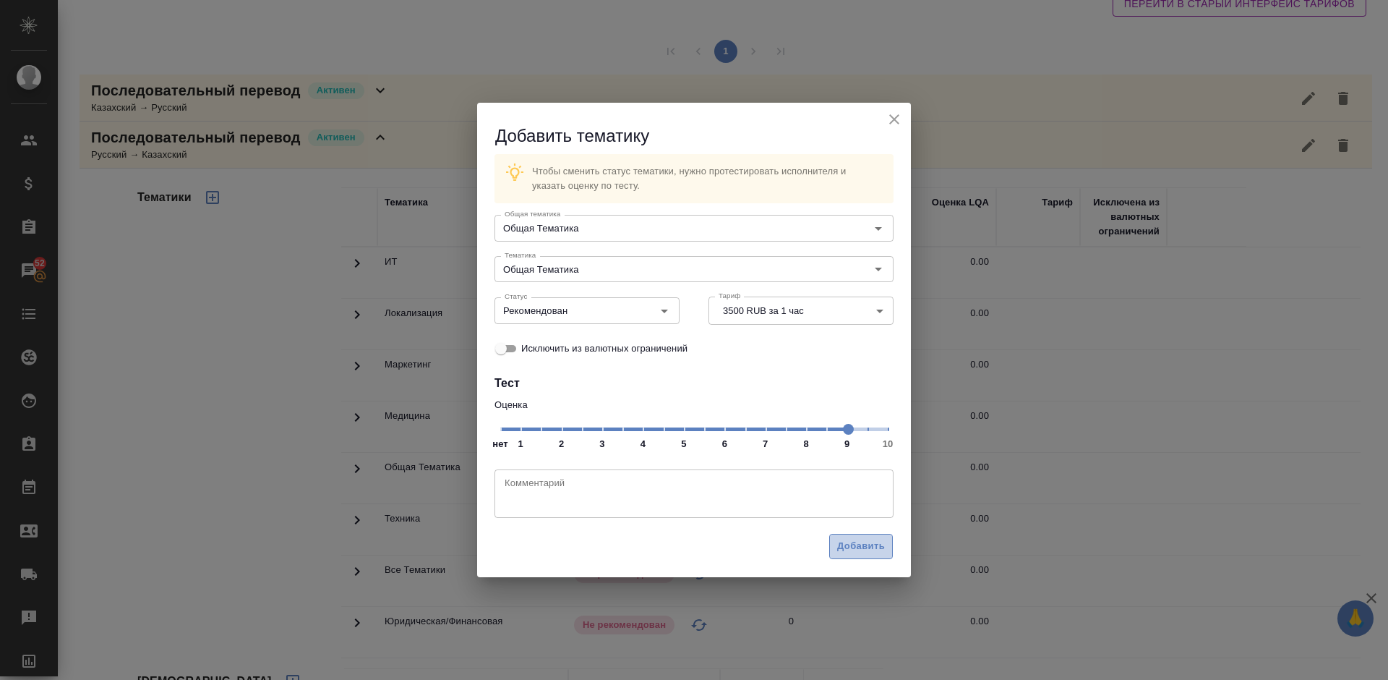
click at [873, 548] on span "Добавить" at bounding box center [861, 546] width 48 height 17
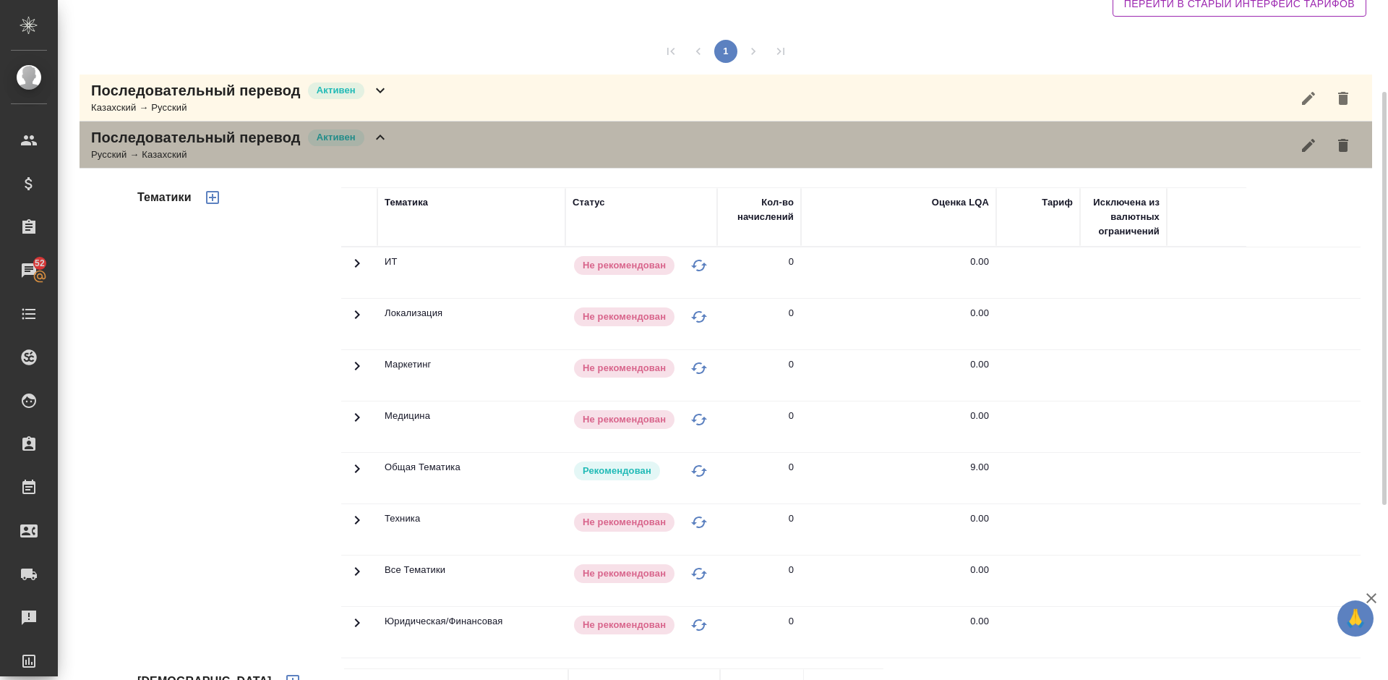
click at [415, 152] on div "Последовательный перевод Активен Русский → Казахский" at bounding box center [726, 144] width 1293 height 47
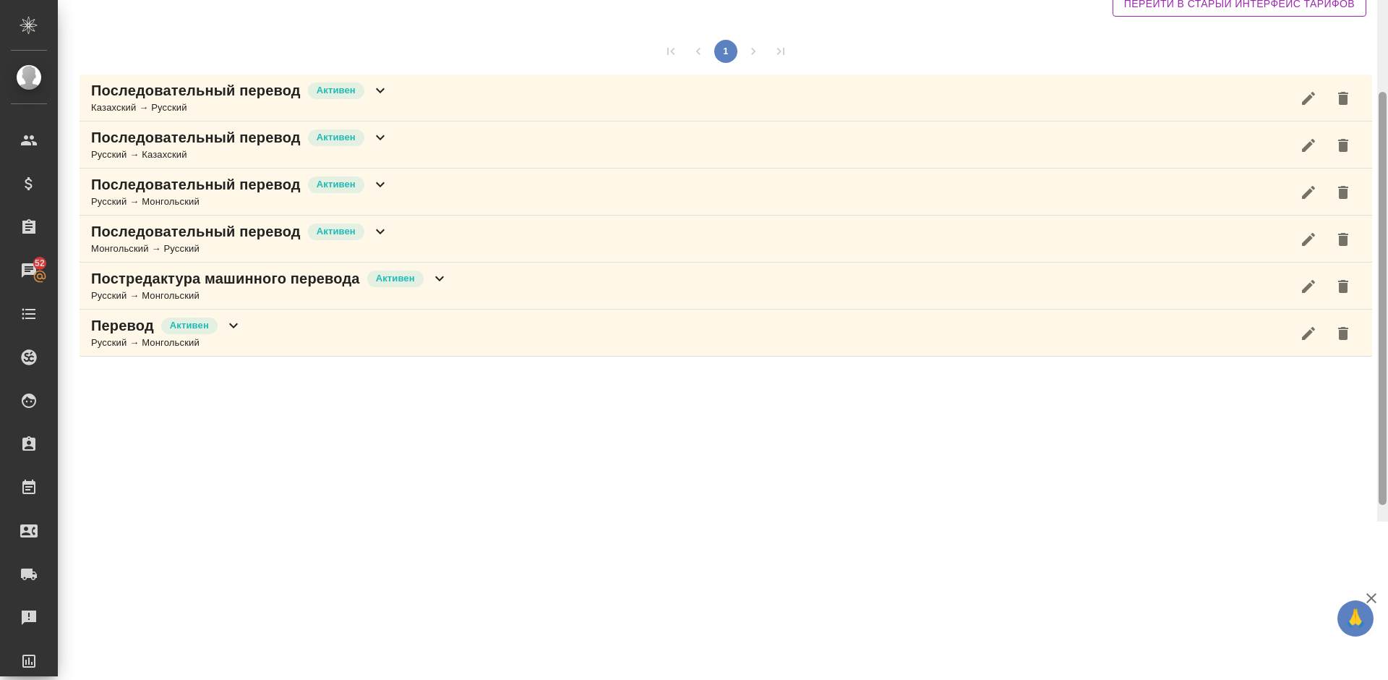
scroll to position [0, 0]
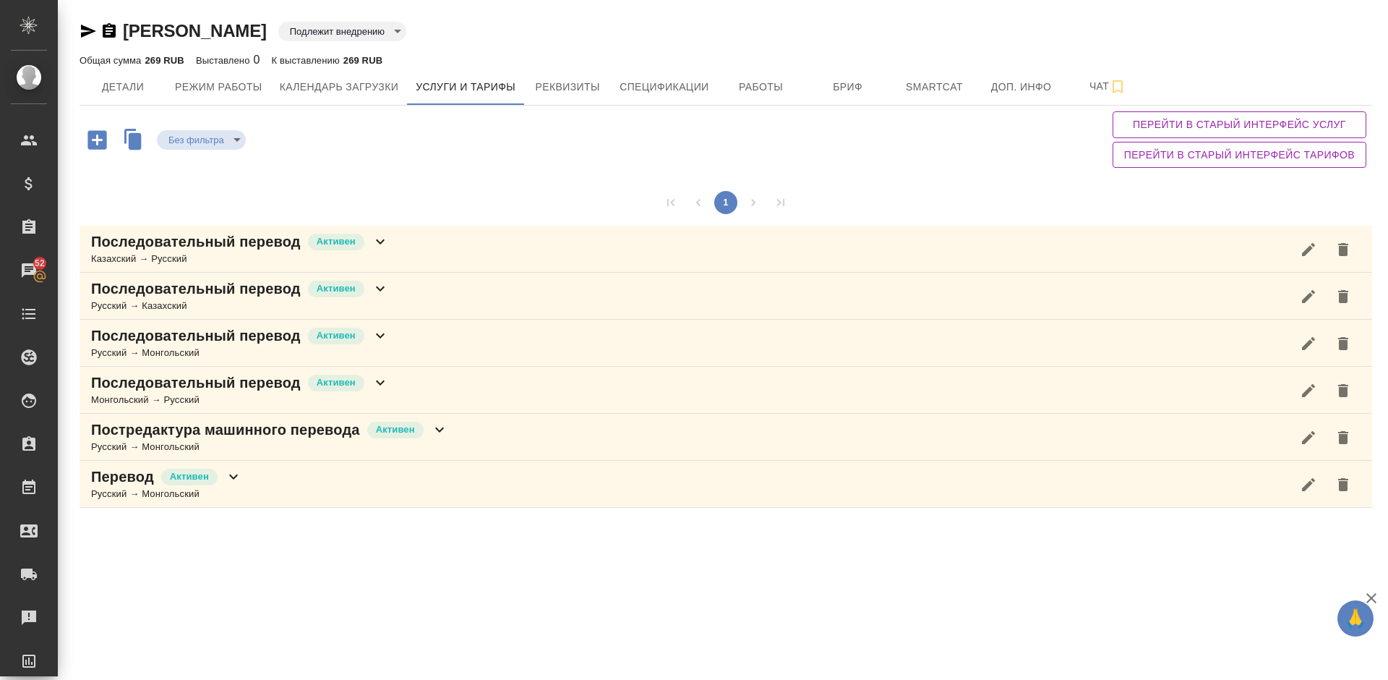
drag, startPoint x: 1384, startPoint y: 249, endPoint x: 1385, endPoint y: 54, distance: 194.5
click at [1385, 54] on div "Сабихан Мурат Подлежит внедрению toBeImplemented Общая сумма 269 RUB Выставлено…" at bounding box center [723, 260] width 1330 height 521
click at [132, 91] on span "Детали" at bounding box center [122, 87] width 69 height 18
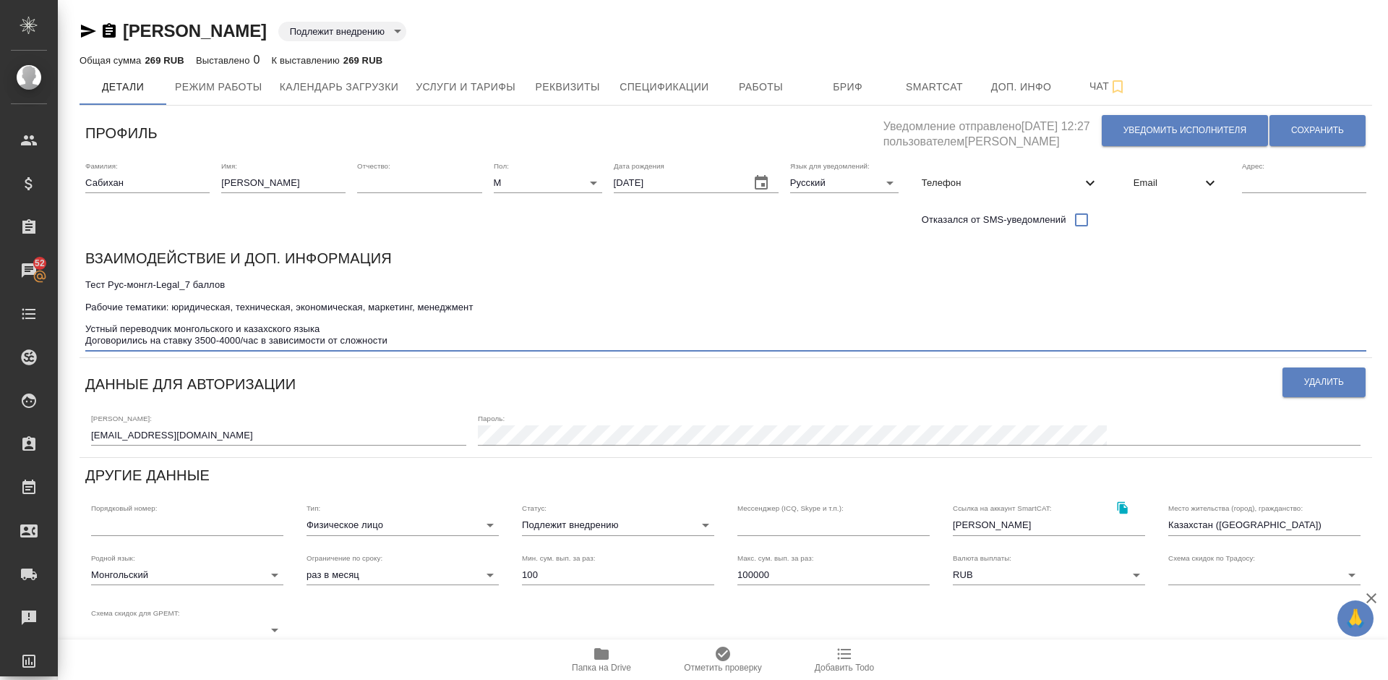
click at [333, 329] on textarea "Тест Рус-монгл-Legal_7 баллов Рабочие тематики: юридическая, техническая, эконо…" at bounding box center [725, 312] width 1281 height 67
type textarea "Тест Рус-монгл-Legal_7 баллов Рабочие тематики: юридическая, техническая, эконо…"
click at [1302, 129] on span "Сохранить" at bounding box center [1317, 130] width 53 height 12
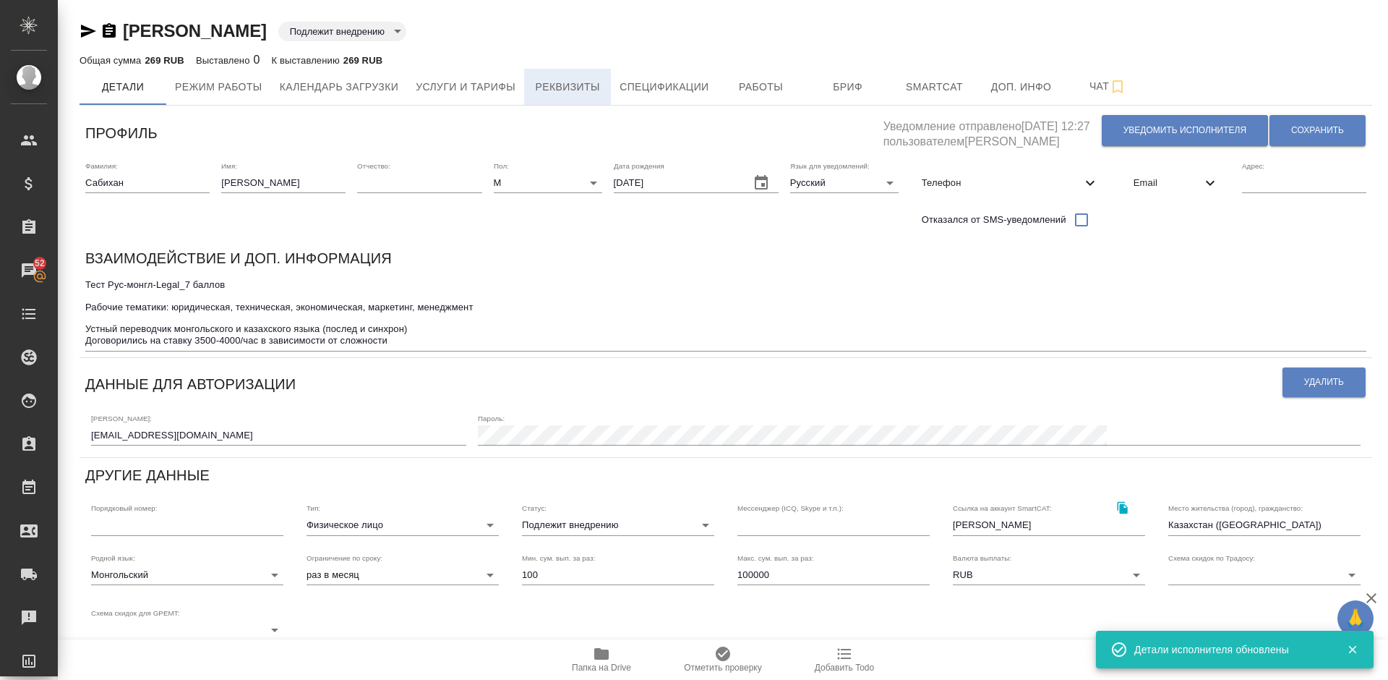
click at [569, 85] on span "Реквизиты" at bounding box center [567, 87] width 69 height 18
select select "10"
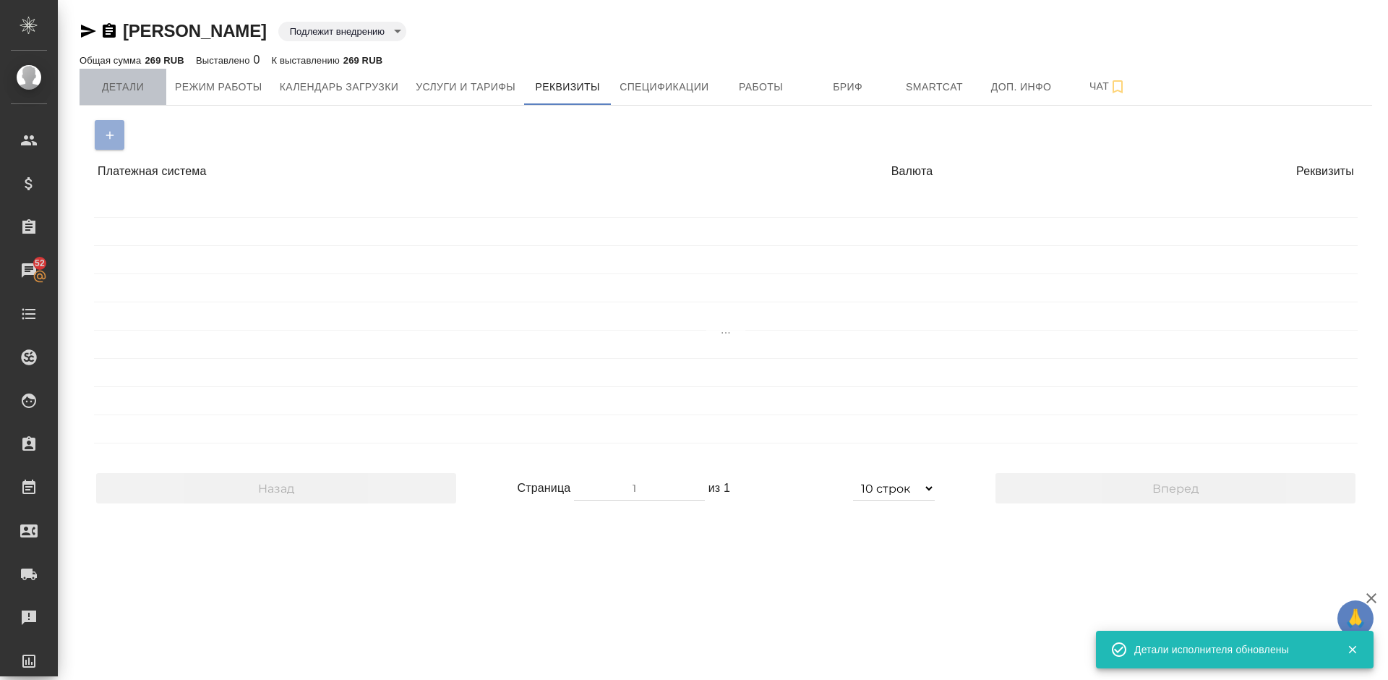
click at [137, 82] on span "Детали" at bounding box center [122, 87] width 69 height 18
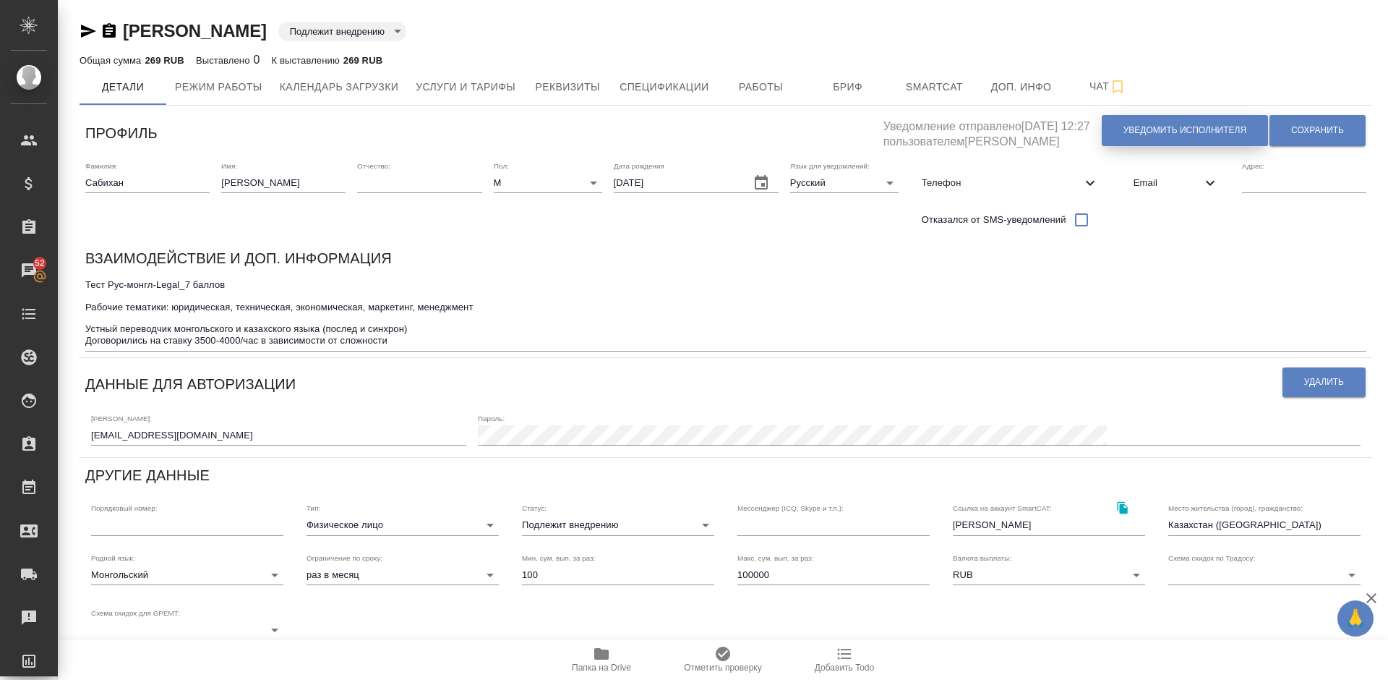
click at [1152, 132] on span "Уведомить исполнителя" at bounding box center [1185, 130] width 123 height 12
type textarea "Добрый день, Мурат! Ознакомиться с подробной информацией по выполненным работам…"
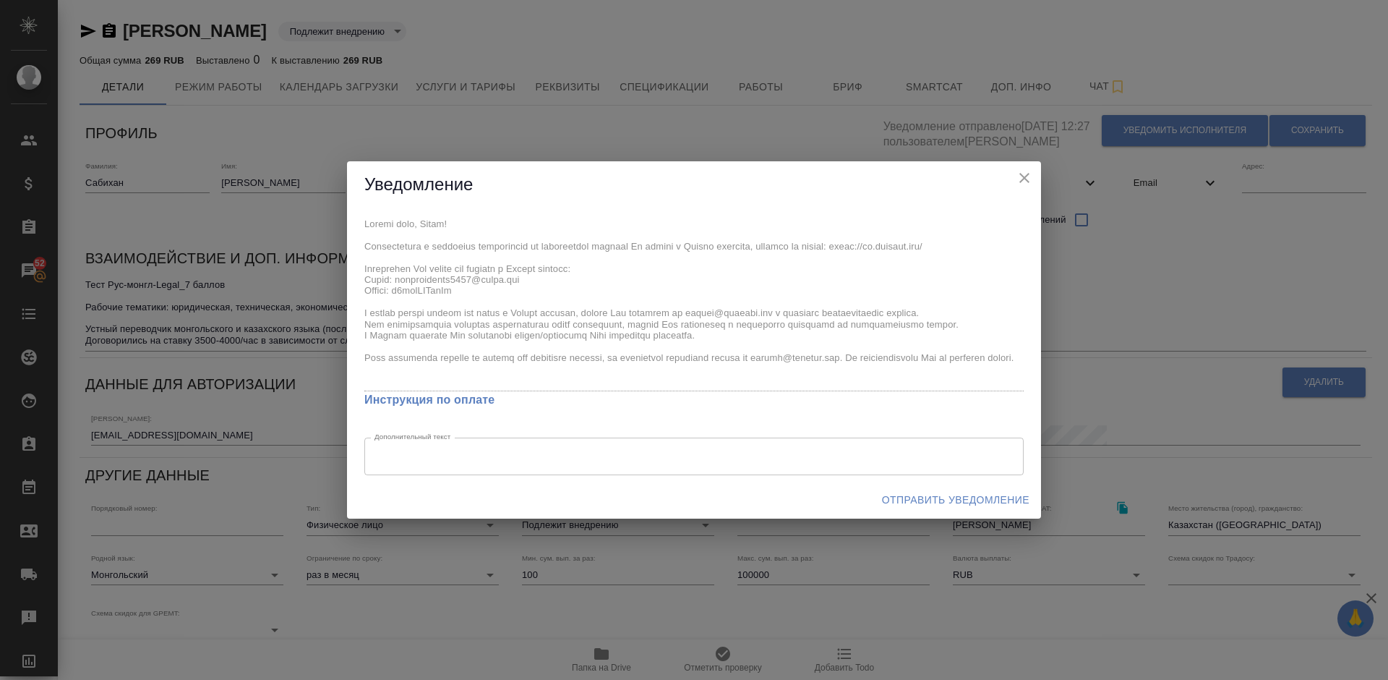
click at [972, 502] on span "Отправить уведомление" at bounding box center [955, 500] width 147 height 18
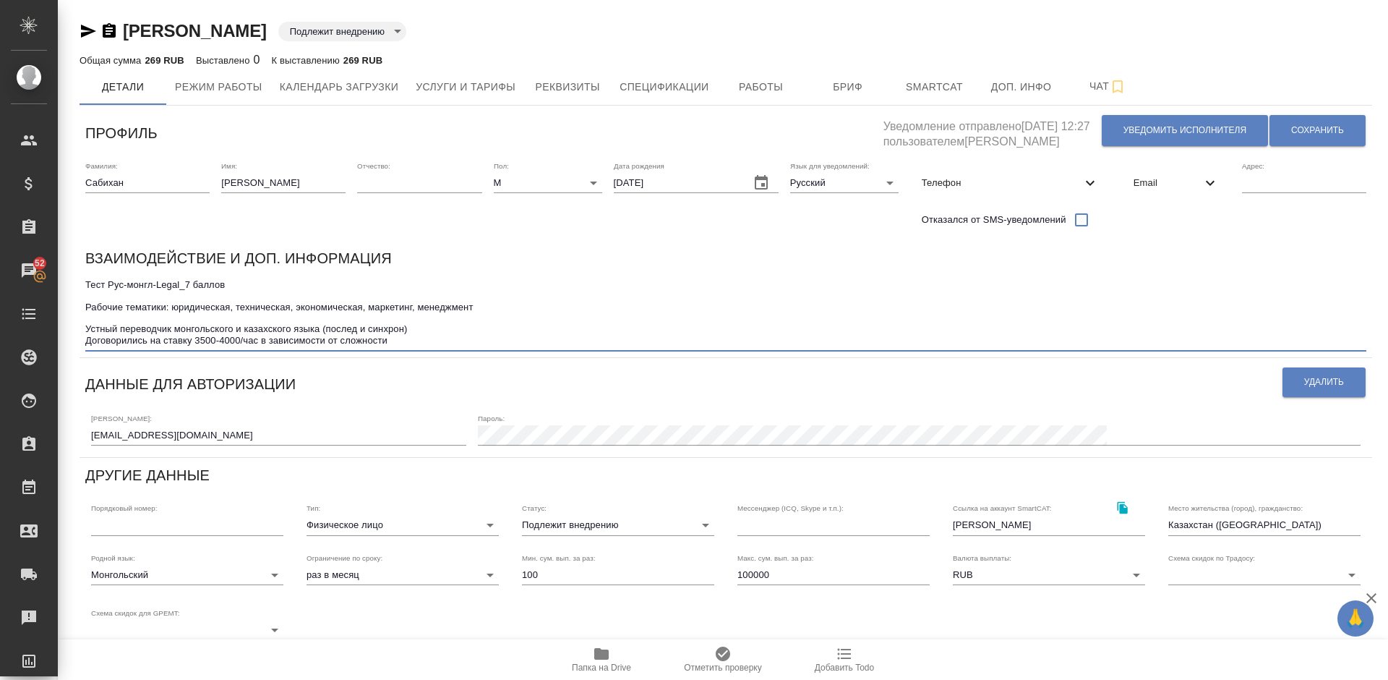
click at [258, 341] on textarea "Тест Рус-монгл-Legal_7 баллов Рабочие тематики: юридическая, техническая, эконо…" at bounding box center [725, 312] width 1281 height 67
type textarea "Тест Рус-монгл-Legal_7 баллов Рабочие тематики: юридическая, техническая, эконо…"
click at [1298, 127] on span "Сохранить" at bounding box center [1317, 130] width 53 height 12
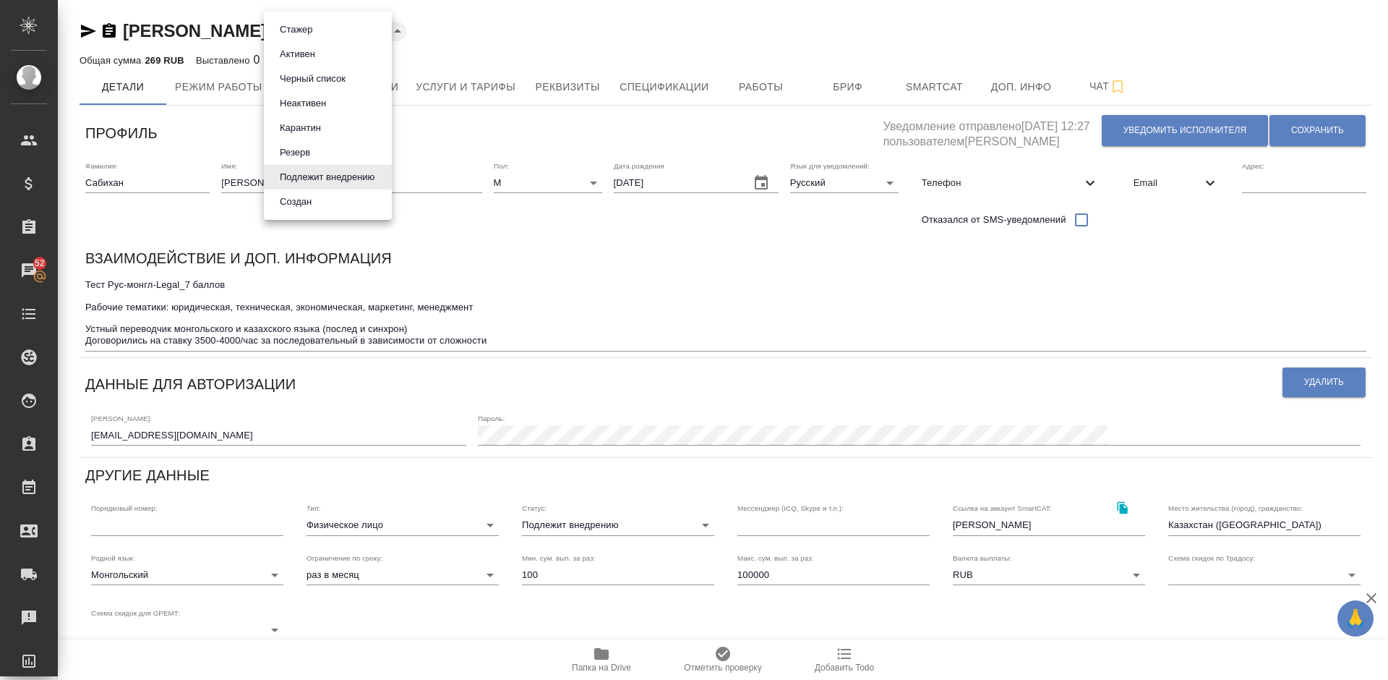
click at [325, 30] on body "🙏 .cls-1 fill:#fff; AWATERA Lazareva Anastasia Клиенты Спецификации Заказы 52 Ч…" at bounding box center [694, 340] width 1388 height 680
click at [301, 49] on button "Активен" at bounding box center [297, 54] width 44 height 16
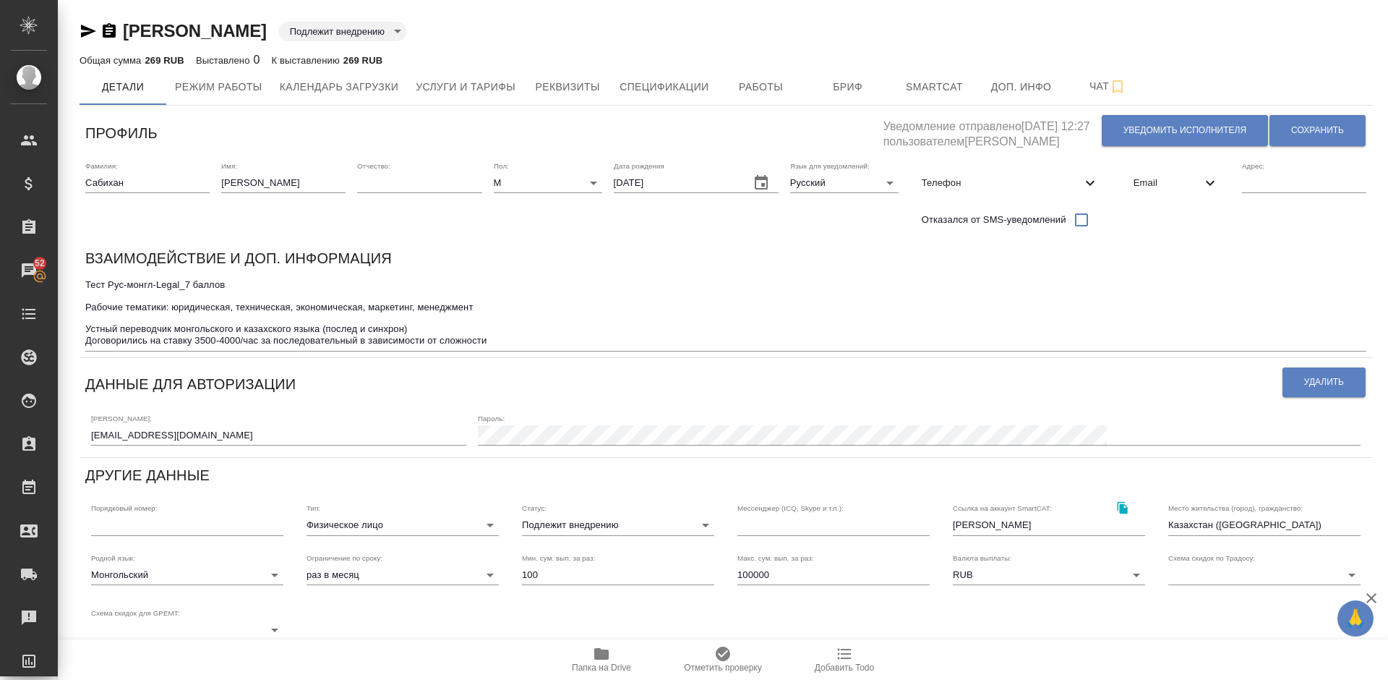
type input "active"
click at [489, 89] on span "Услуги и тарифы" at bounding box center [466, 87] width 100 height 18
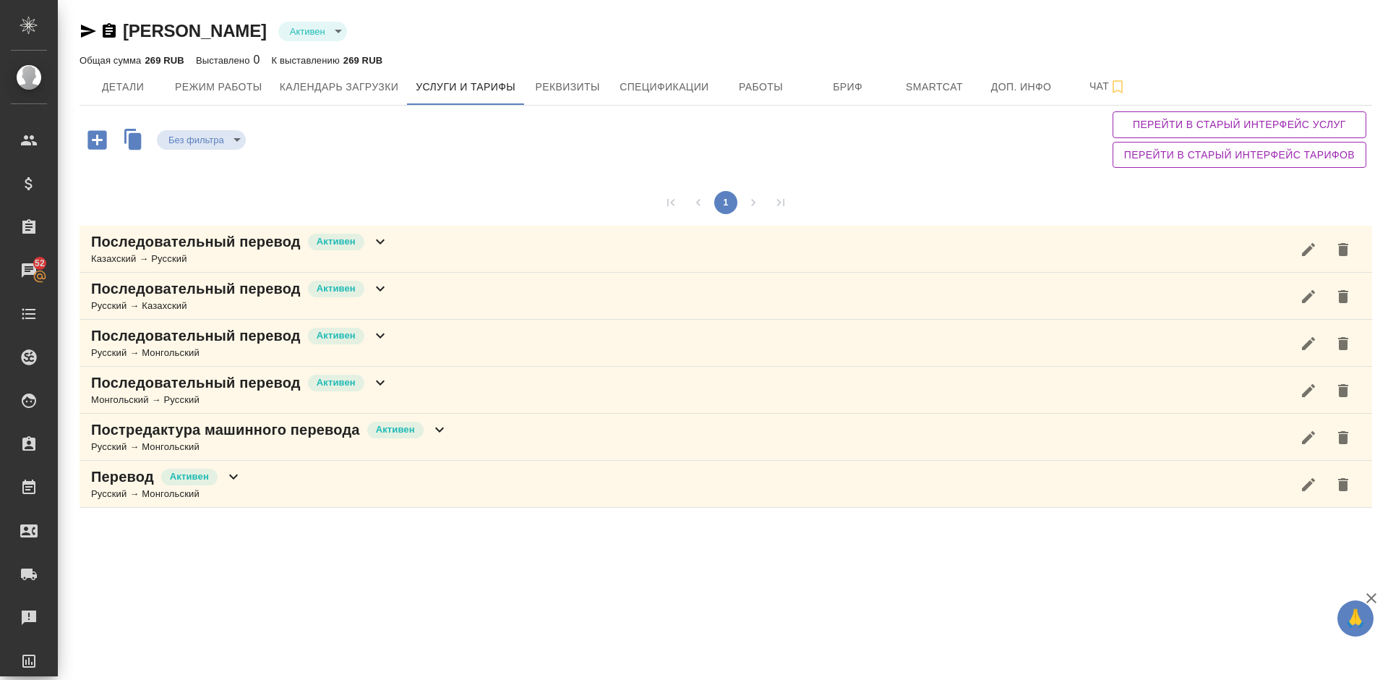
click at [466, 435] on div "Постредактура машинного перевода Активен Русский → Монгольский" at bounding box center [726, 437] width 1293 height 47
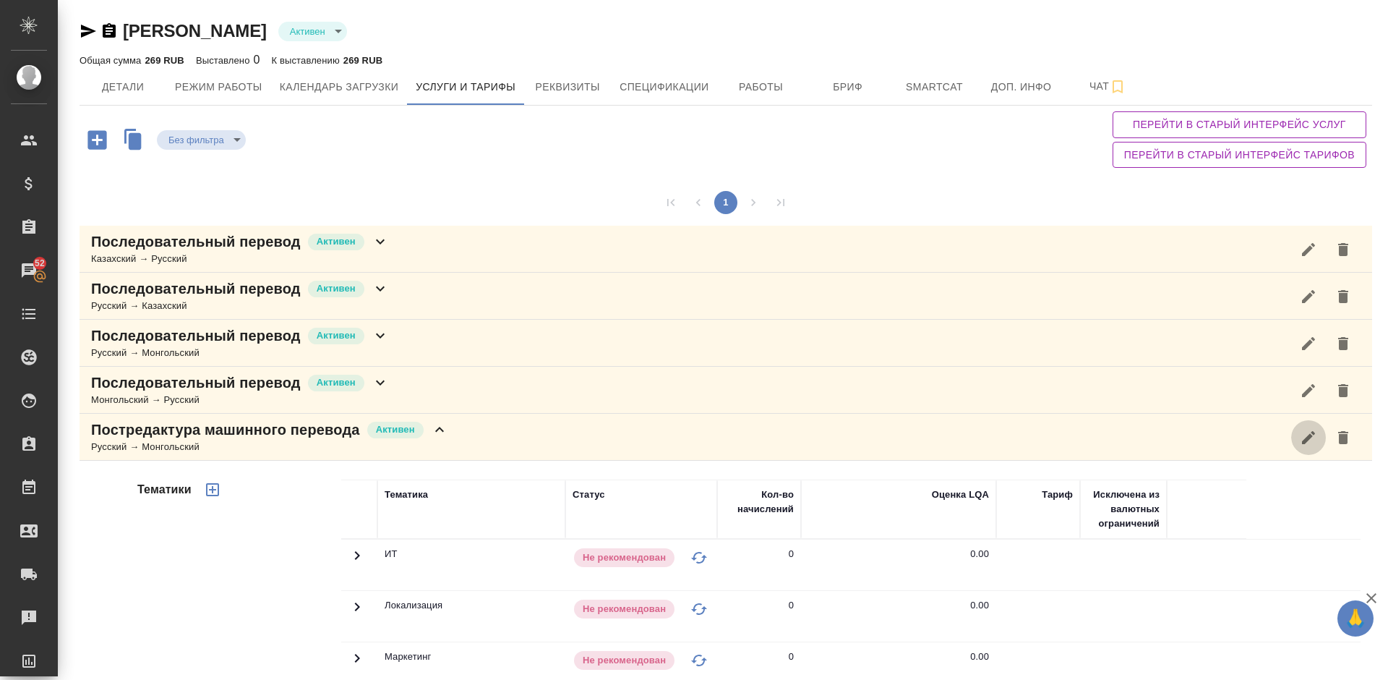
click at [1304, 442] on icon "button" at bounding box center [1308, 436] width 13 height 13
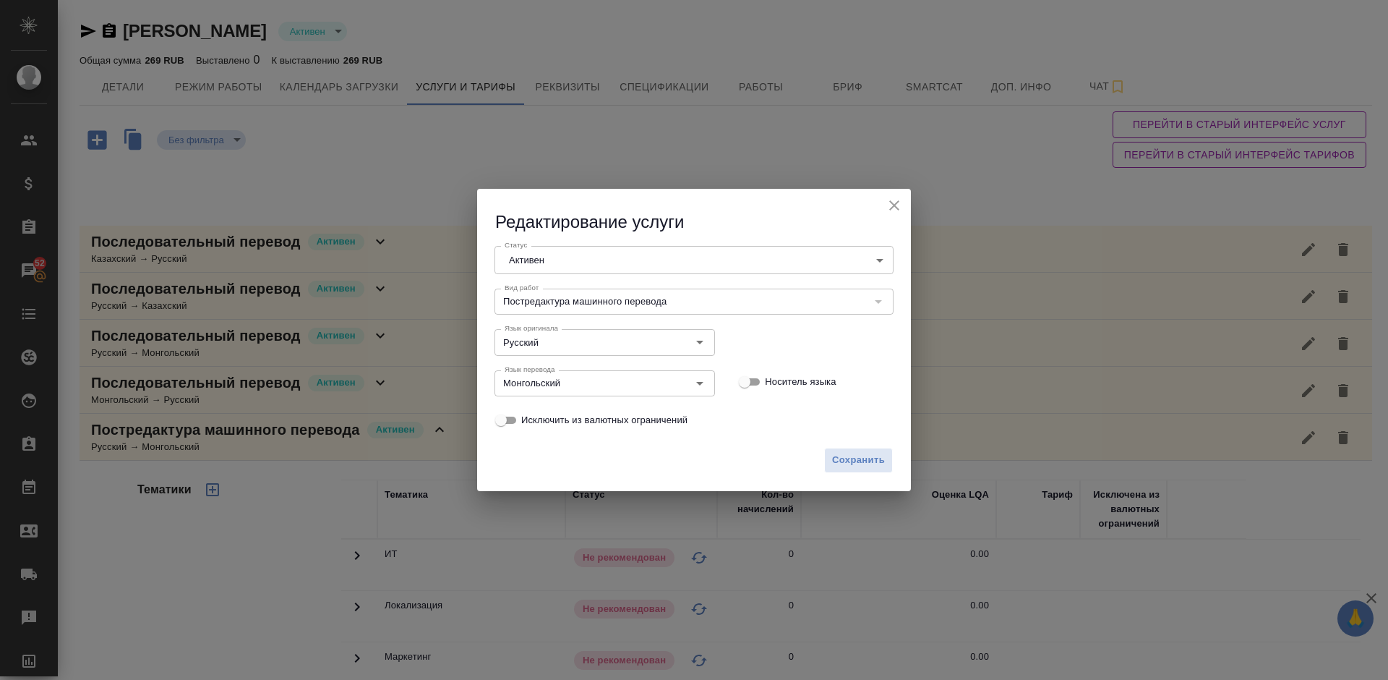
click at [709, 260] on body "🙏 .cls-1 fill:#fff; AWATERA Lazareva Anastasia Клиенты Спецификации Заказы 52 Ч…" at bounding box center [694, 340] width 1388 height 680
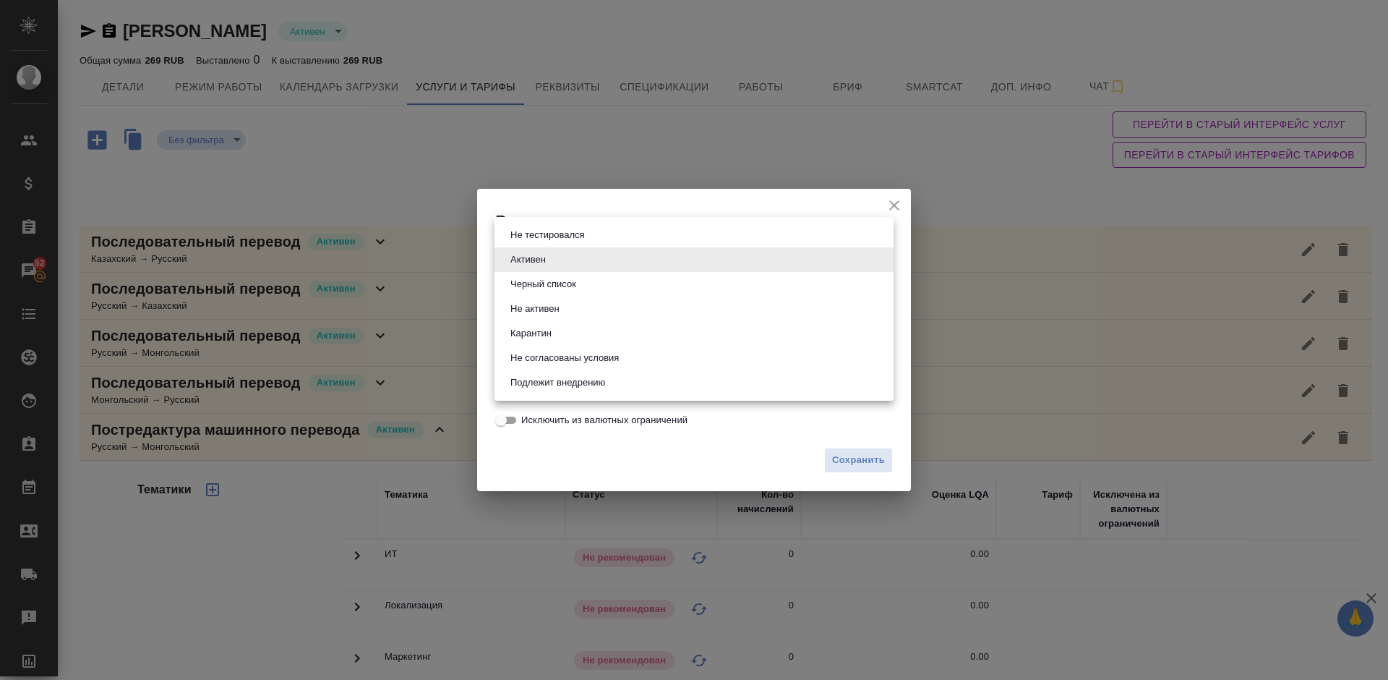
click at [630, 388] on li "Подлежит внедрению" at bounding box center [694, 382] width 399 height 25
type input "toBeImplemented"
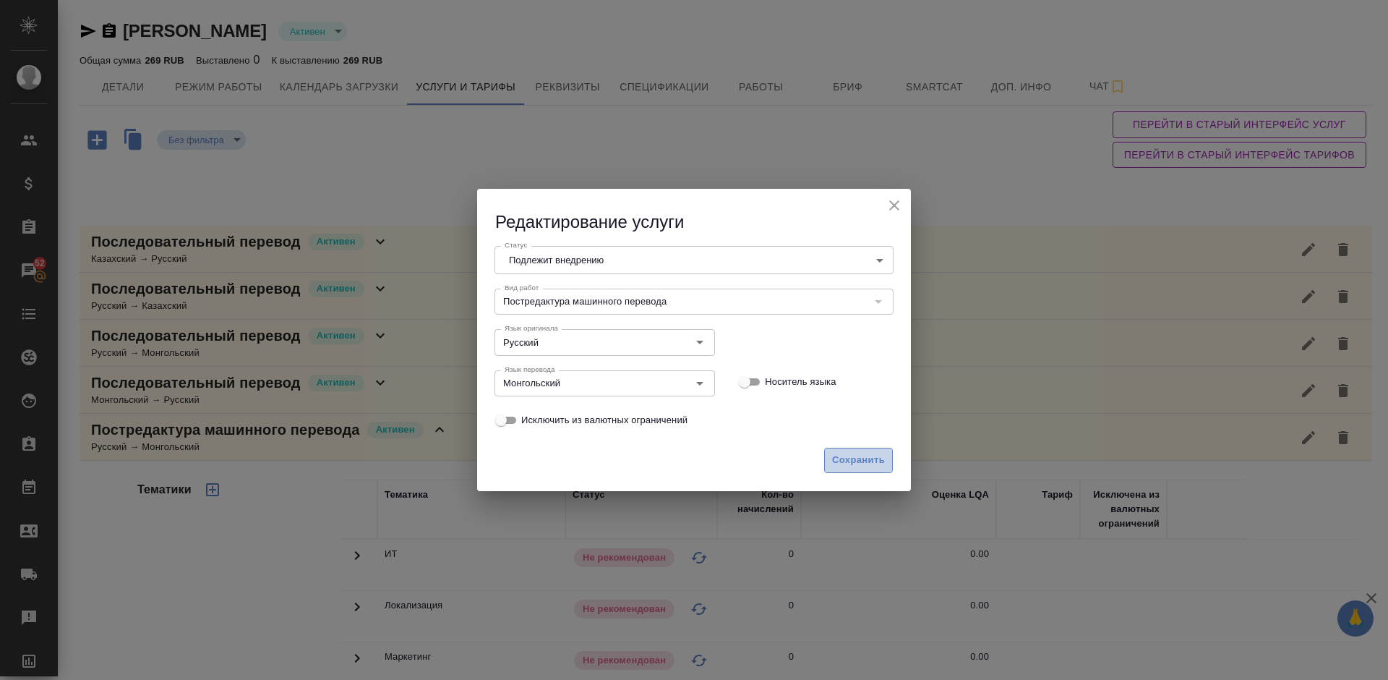
click at [866, 465] on span "Сохранить" at bounding box center [858, 460] width 53 height 17
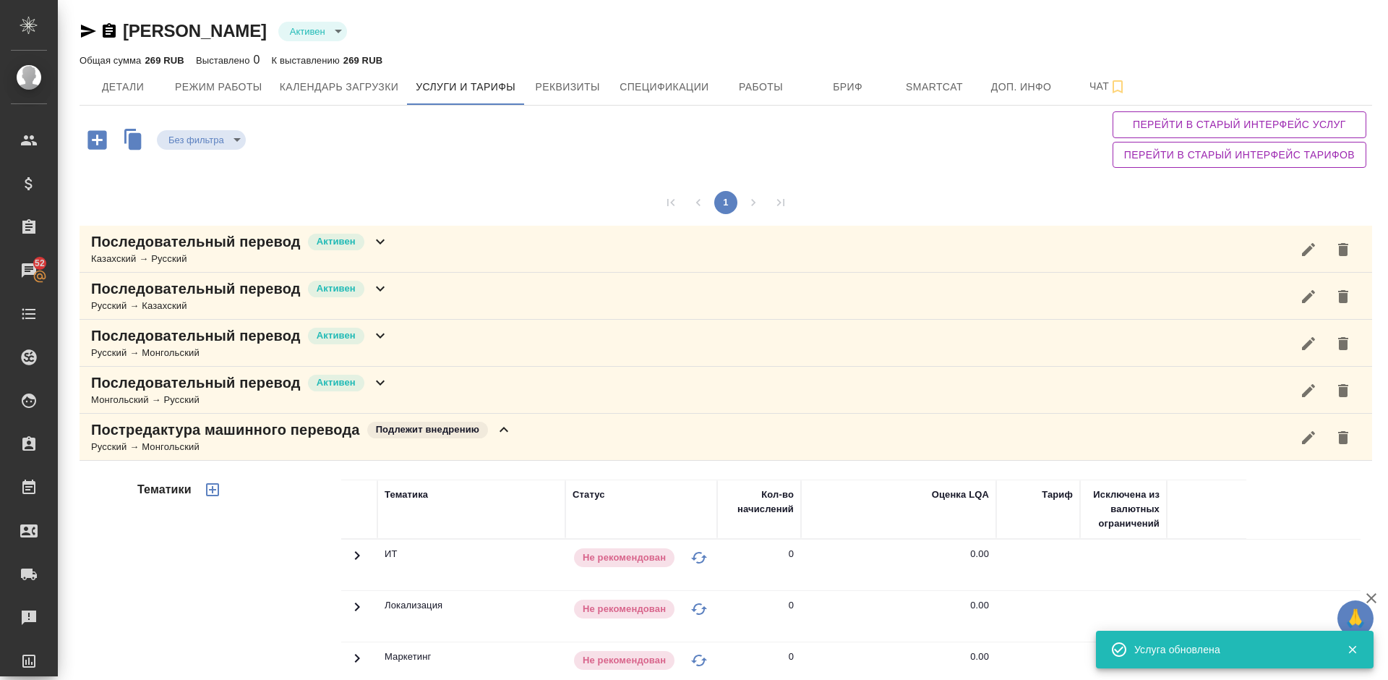
click at [552, 436] on div "Постредактура машинного перевода Подлежит внедрению Русский → Монгольский" at bounding box center [726, 437] width 1293 height 47
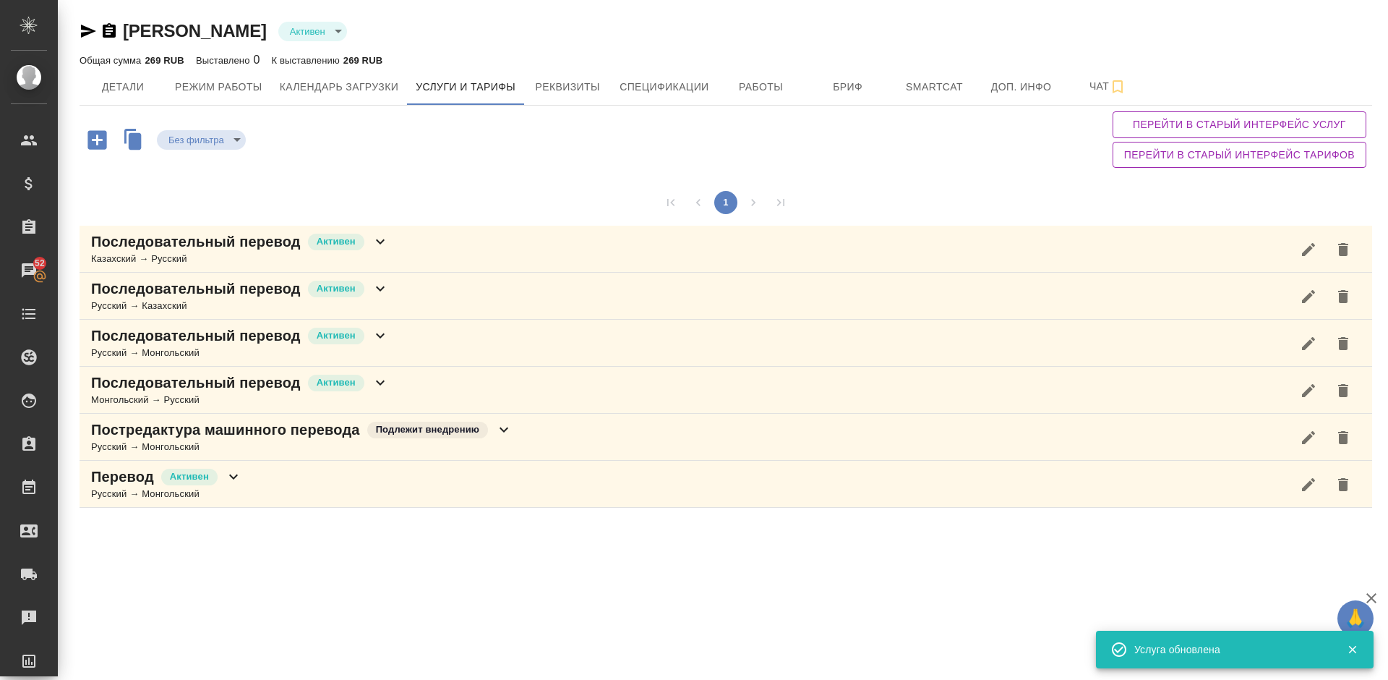
click at [424, 487] on div "Перевод Активен Русский → Монгольский" at bounding box center [726, 484] width 1293 height 47
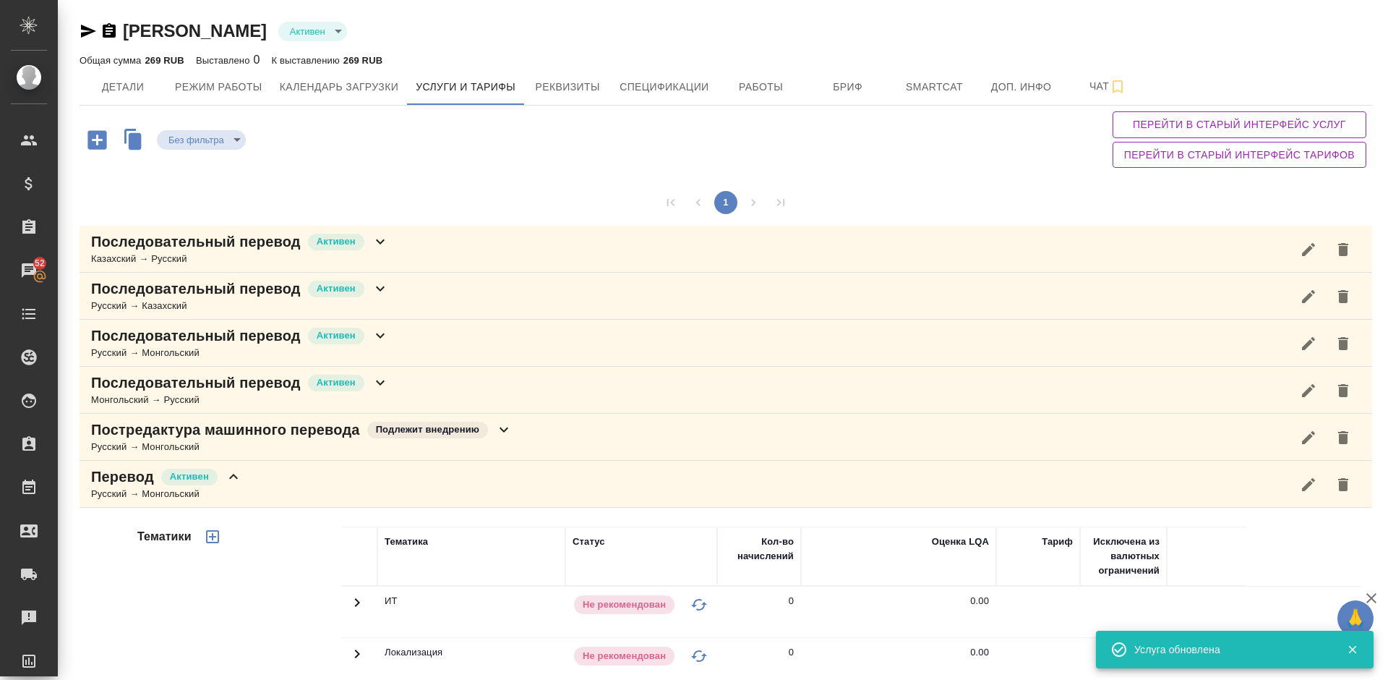
click at [1313, 482] on icon "button" at bounding box center [1308, 484] width 17 height 17
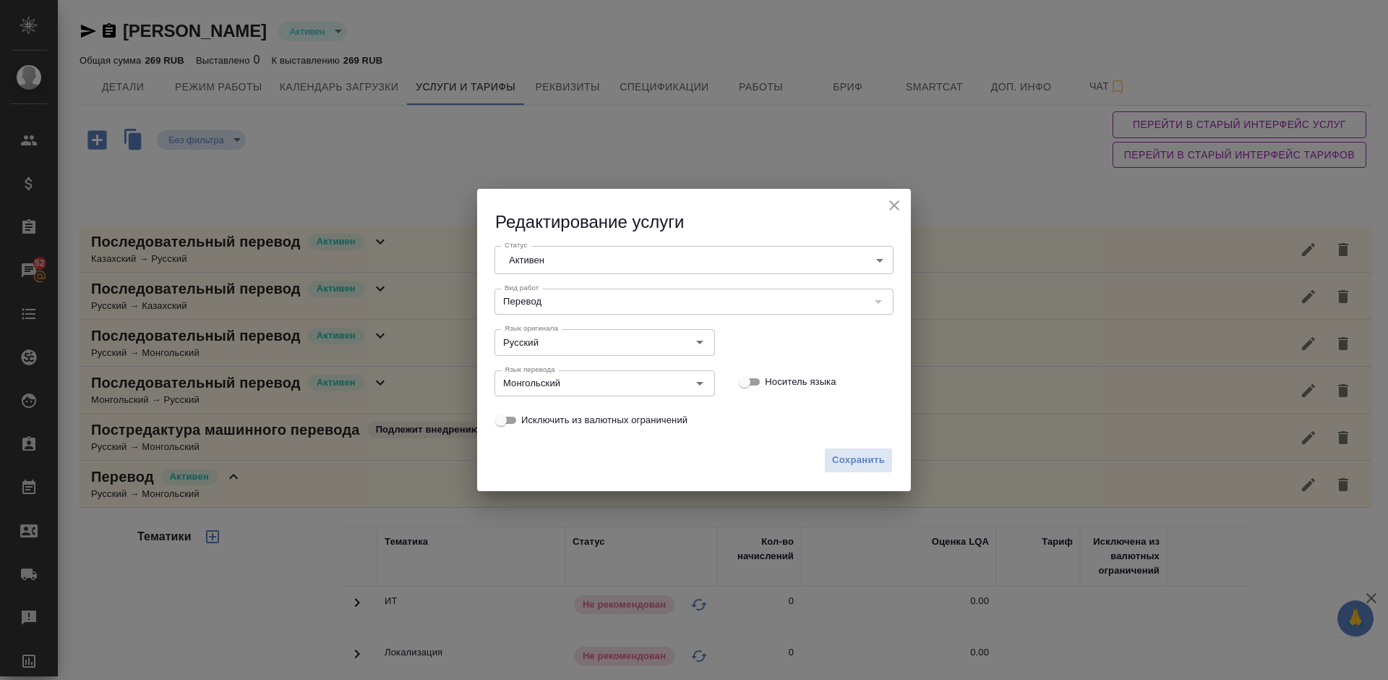
click at [618, 259] on body "🙏 .cls-1 fill:#fff; AWATERA Lazareva Anastasia Клиенты Спецификации Заказы 52 Ч…" at bounding box center [694, 340] width 1388 height 680
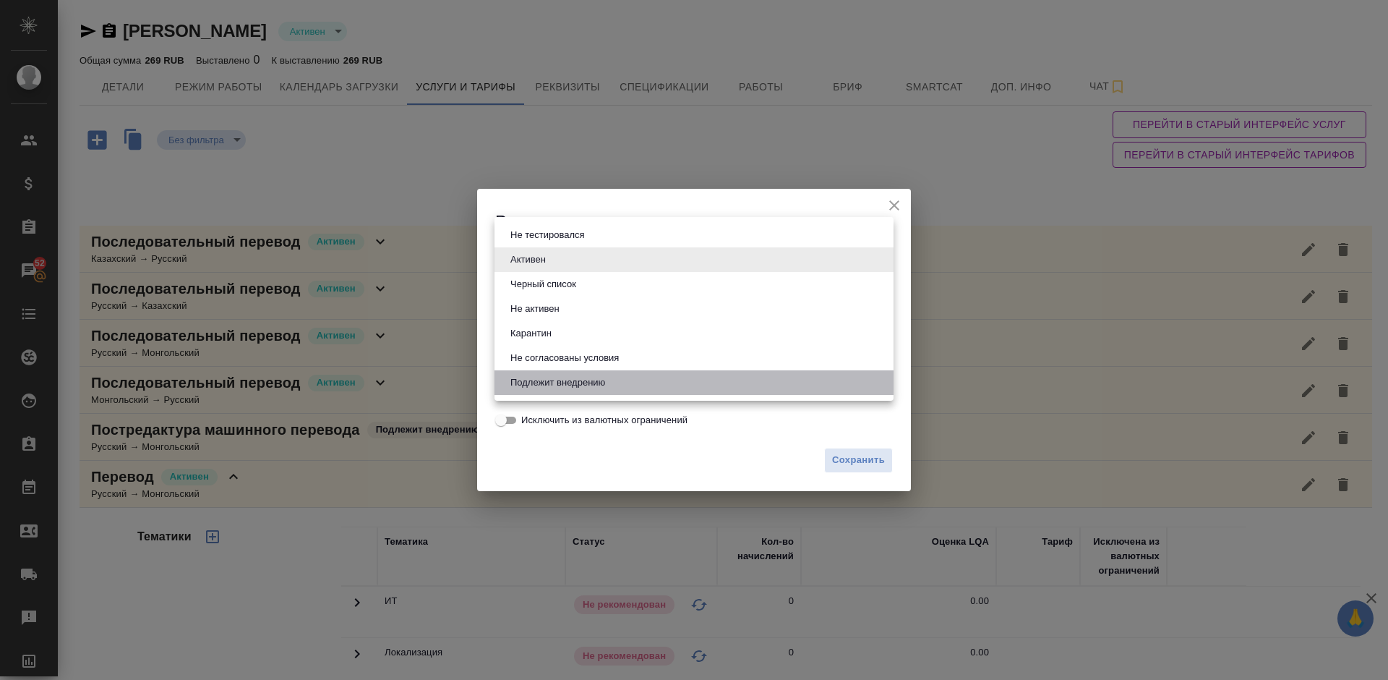
click at [579, 380] on button "Подлежит внедрению" at bounding box center [557, 383] width 103 height 16
type input "toBeImplemented"
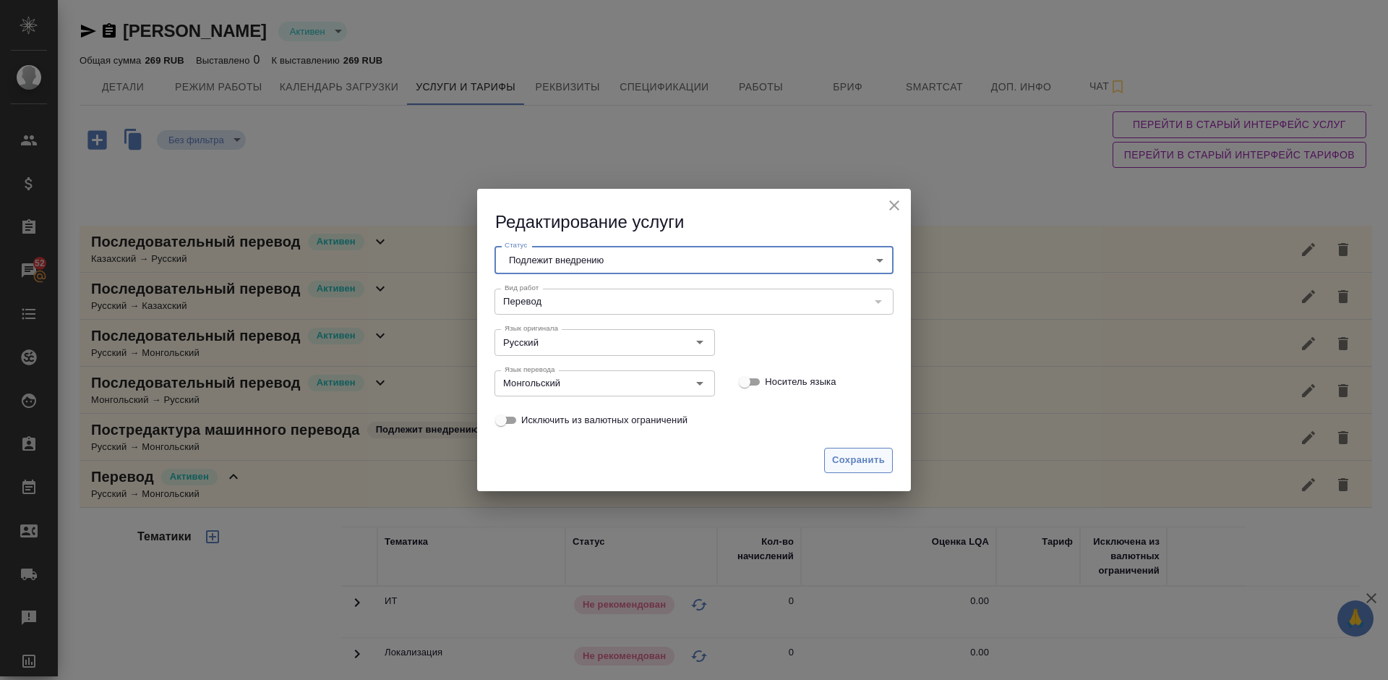
click at [852, 468] on span "Сохранить" at bounding box center [858, 460] width 53 height 17
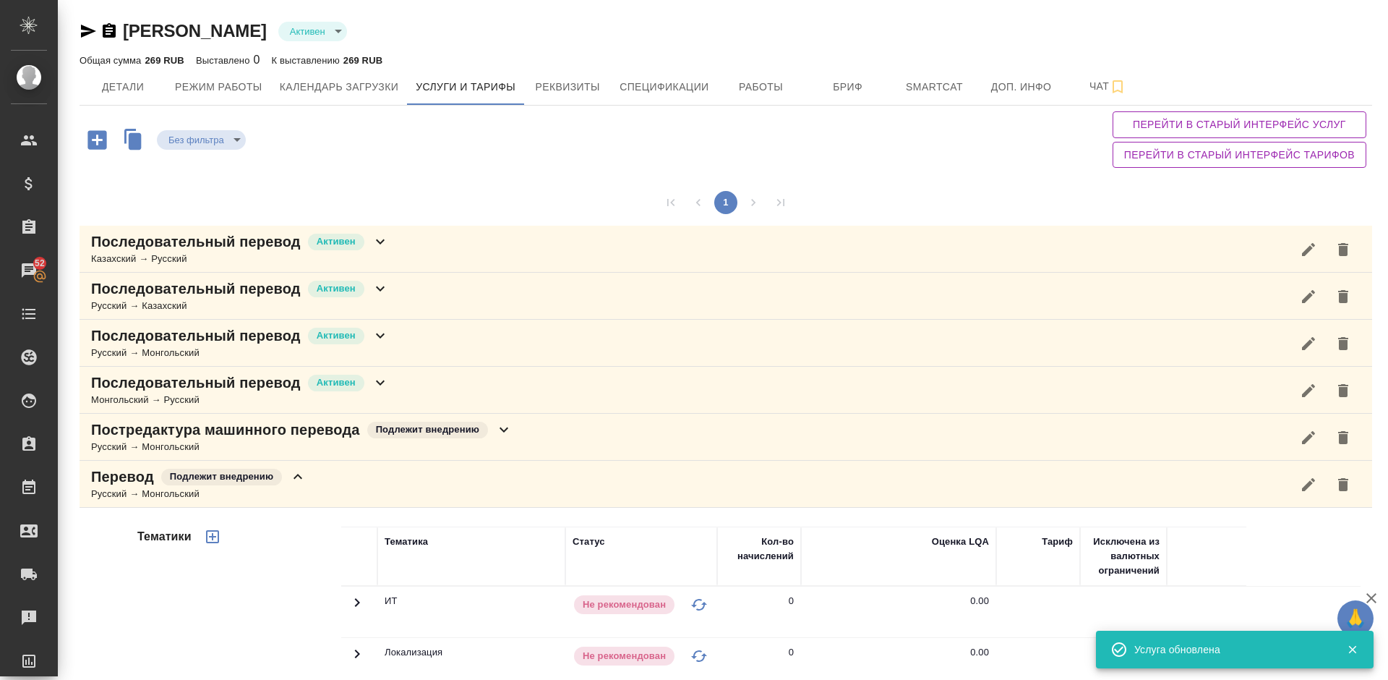
click at [349, 490] on div "Перевод Подлежит внедрению Русский → Монгольский" at bounding box center [726, 484] width 1293 height 47
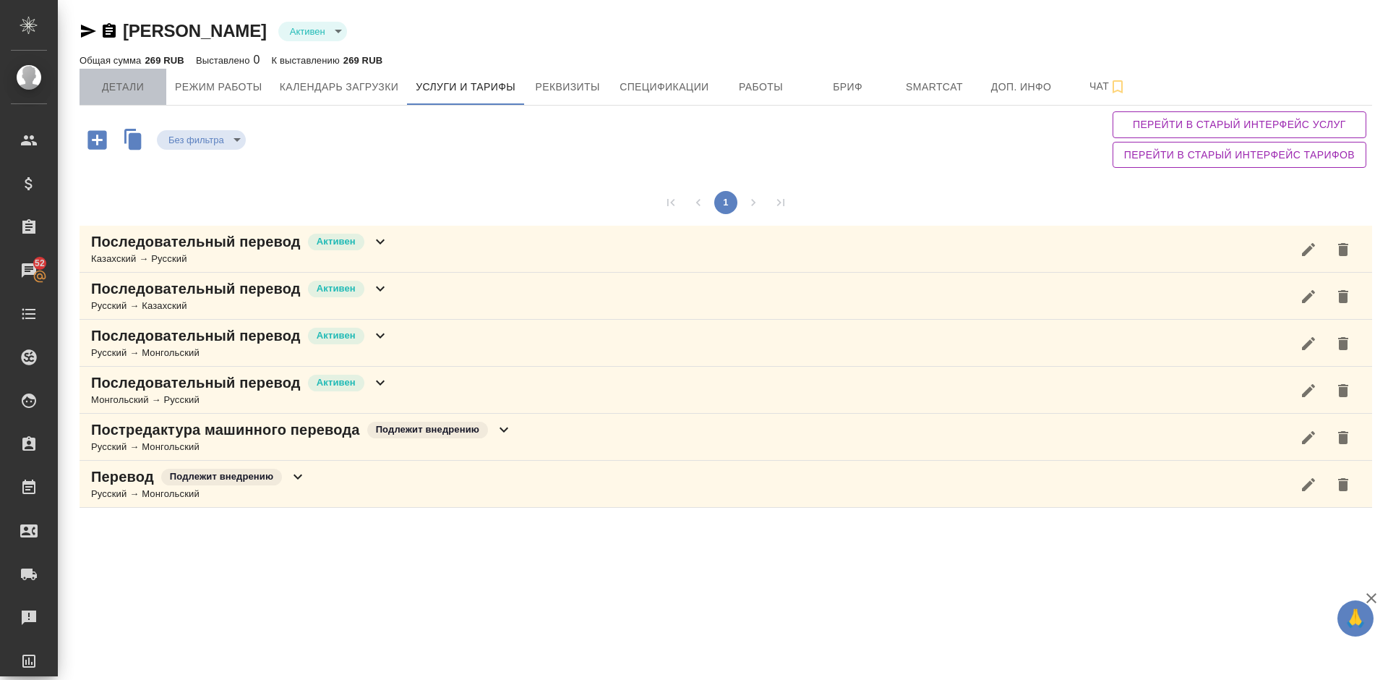
click at [138, 86] on span "Детали" at bounding box center [122, 87] width 69 height 18
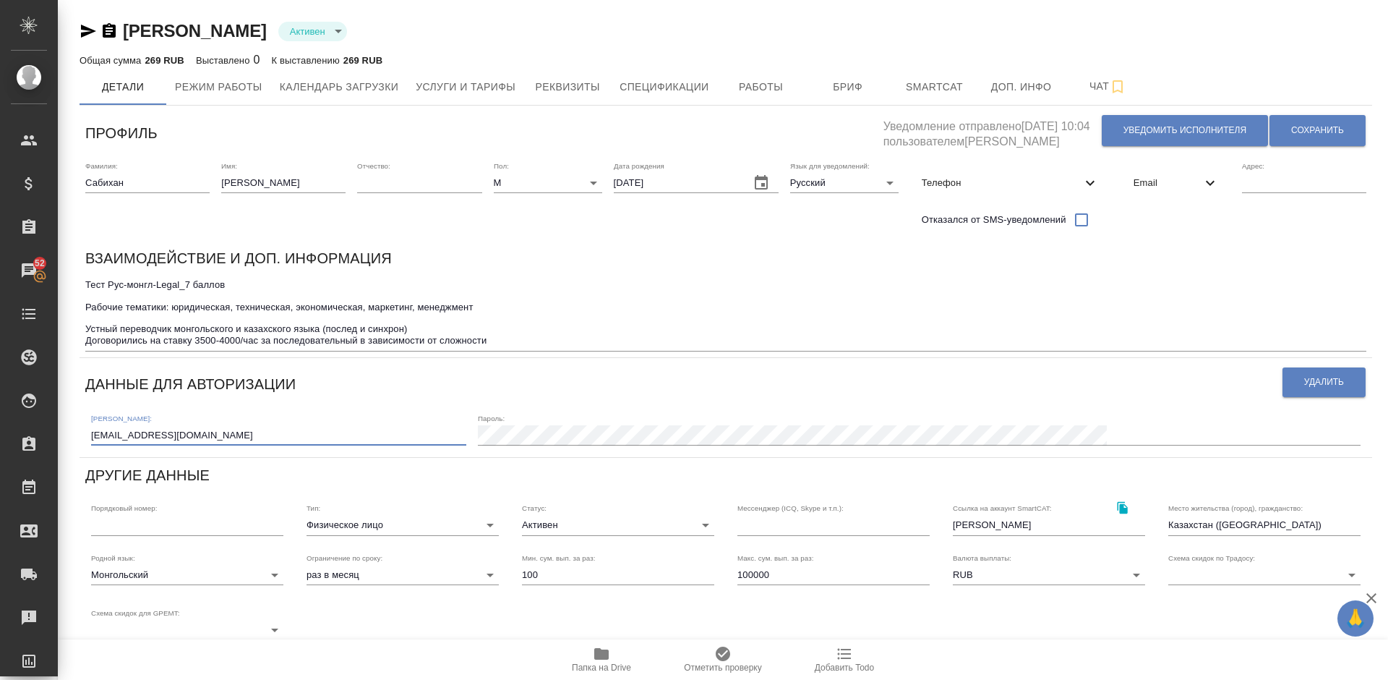
drag, startPoint x: 235, startPoint y: 439, endPoint x: 87, endPoint y: 432, distance: 147.7
click at [87, 432] on div "Логин: zhanzhanzhan1919@gmail.com Пароль:" at bounding box center [725, 428] width 1281 height 45
click at [498, 333] on textarea "Тест Рус-монгл-Legal_7 баллов Рабочие тематики: юридическая, техническая, эконо…" at bounding box center [725, 312] width 1281 height 67
click at [522, 341] on textarea "Тест Рус-монгл-Legal_7 баллов Рабочие тематики: юридическая, техническая, эконо…" at bounding box center [725, 312] width 1281 height 67
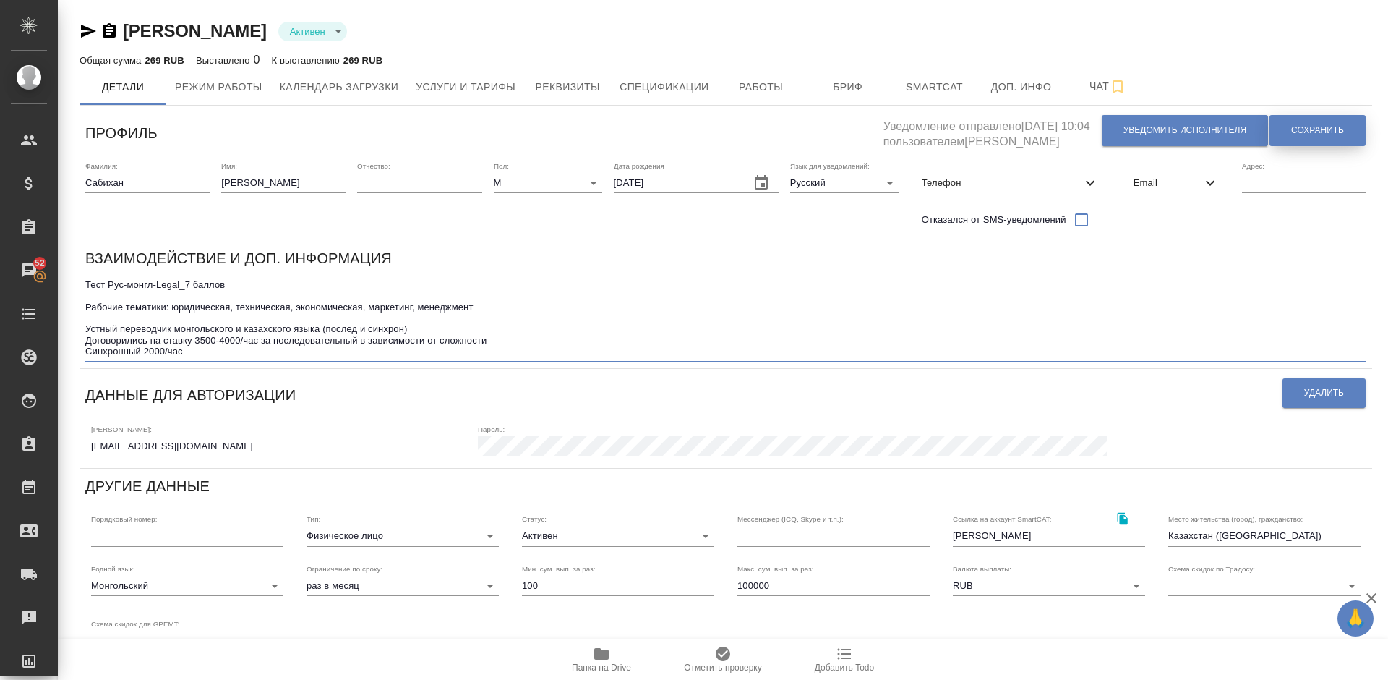
type textarea "Тест Рус-монгл-Legal_7 баллов Рабочие тематики: юридическая, техническая, эконо…"
click at [1322, 123] on button "Сохранить" at bounding box center [1318, 130] width 96 height 31
click at [758, 87] on span "Работы" at bounding box center [761, 87] width 69 height 18
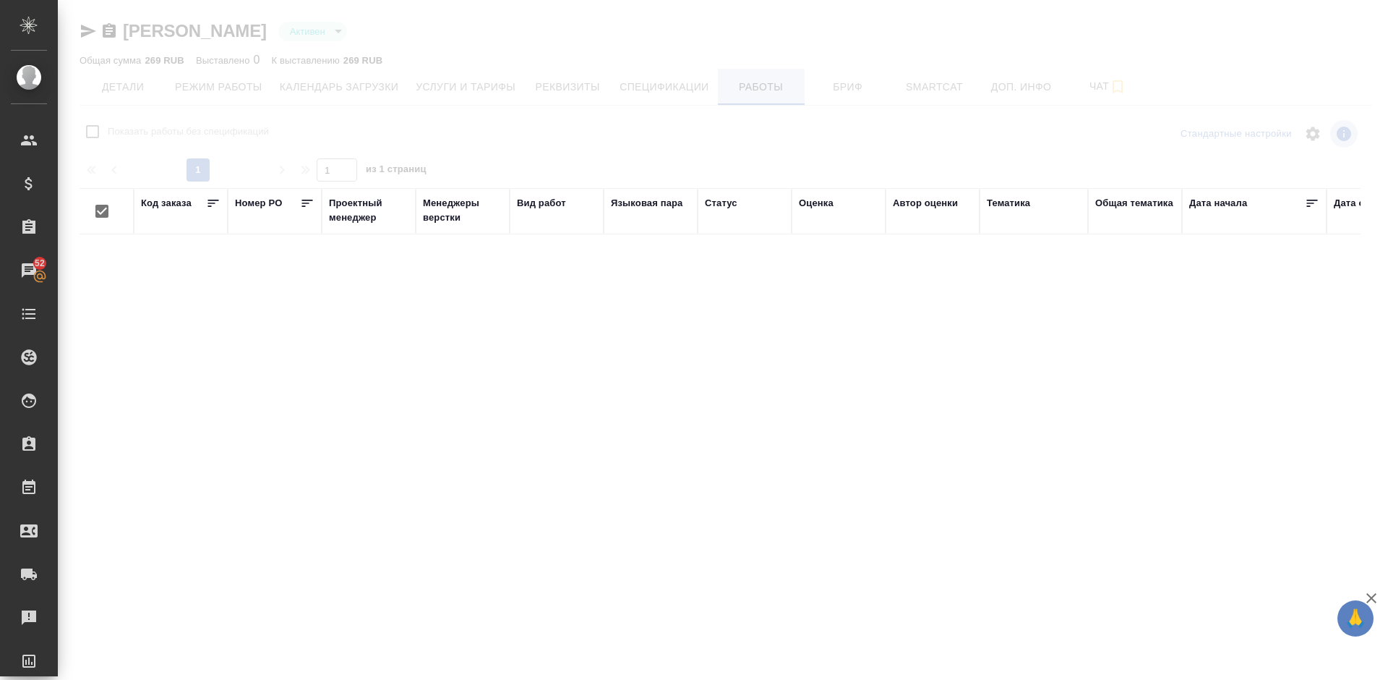
checkbox input "false"
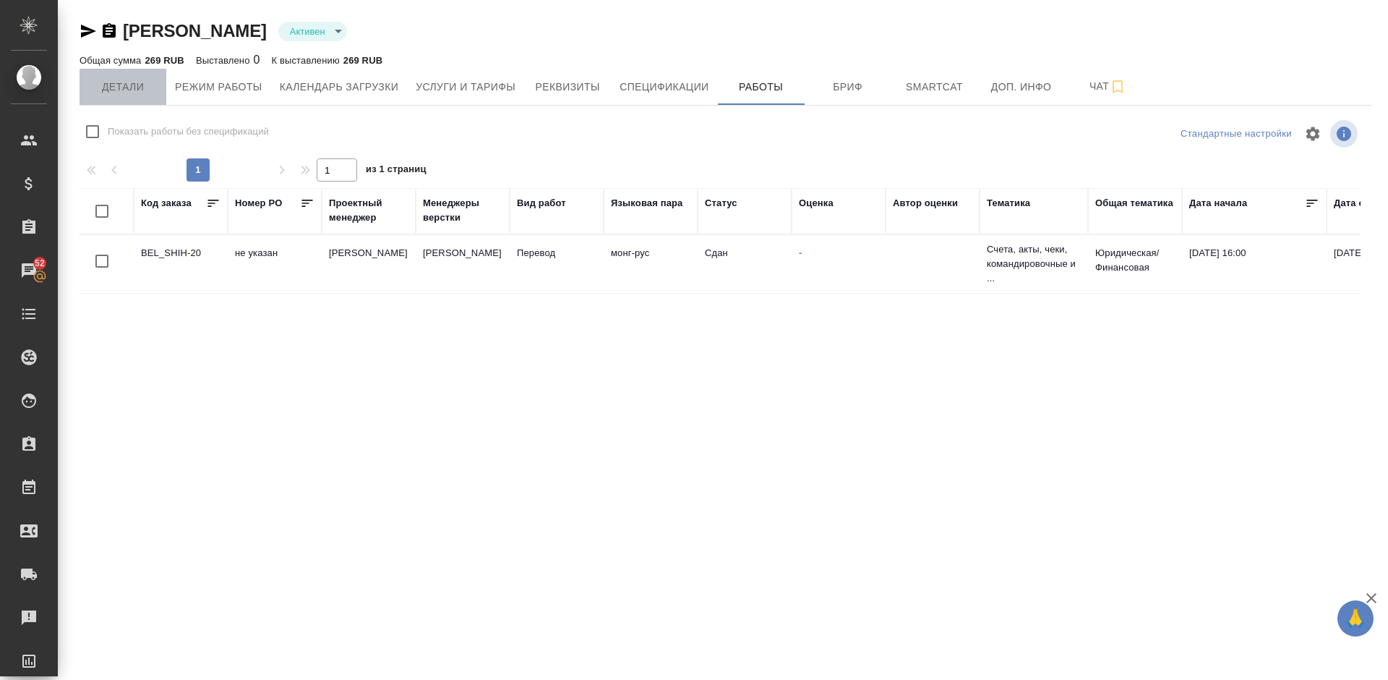
click at [138, 87] on span "Детали" at bounding box center [122, 87] width 69 height 18
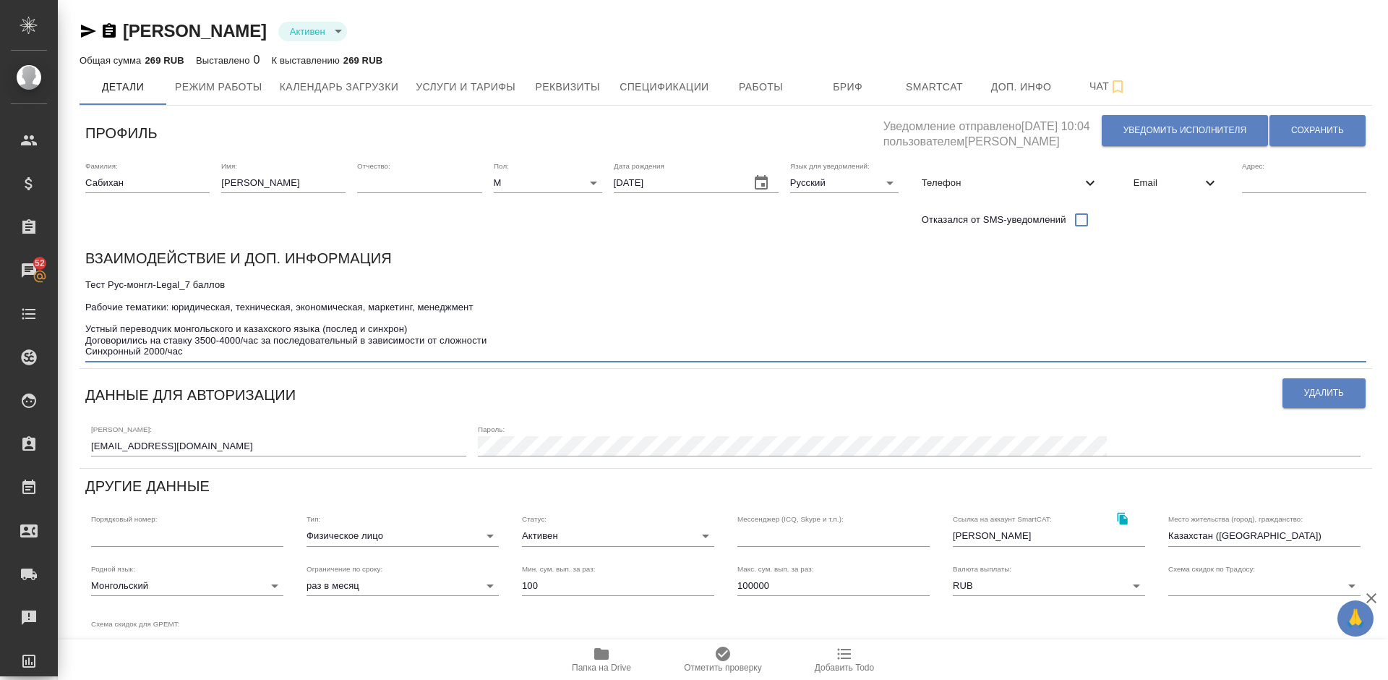
click at [231, 354] on textarea "Тест Рус-монгл-Legal_7 баллов Рабочие тематики: юридическая, техническая, эконо…" at bounding box center [725, 318] width 1281 height 78
drag, startPoint x: 238, startPoint y: 444, endPoint x: 80, endPoint y: 441, distance: 157.6
click at [80, 441] on div "Профиль Уведомление отправлено 03.10.2025, 10:04 пользователем Лазарева Анастас…" at bounding box center [726, 508] width 1293 height 795
